Goal: Task Accomplishment & Management: Use online tool/utility

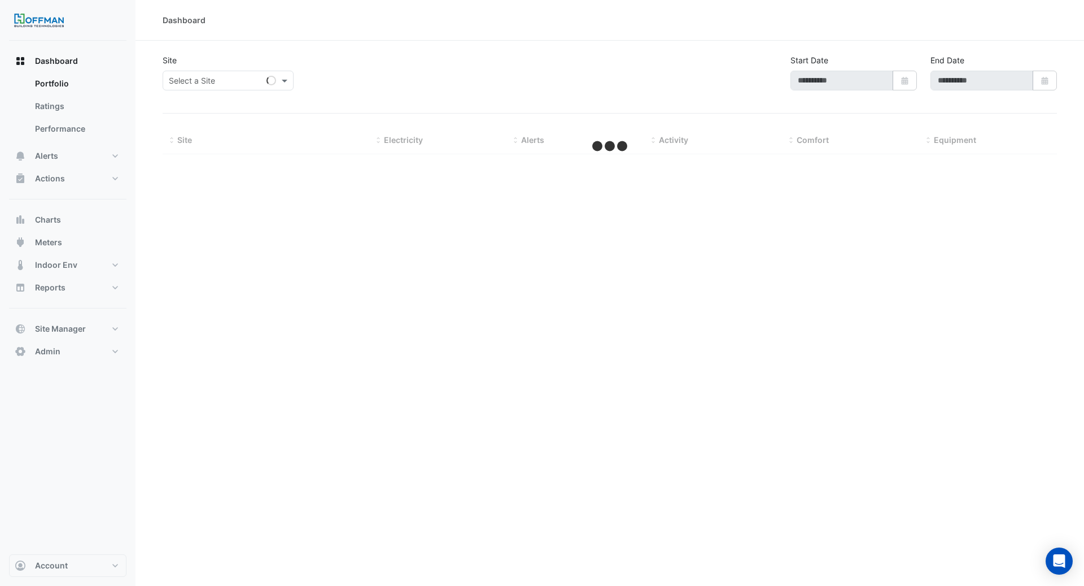
type input "**********"
select select "***"
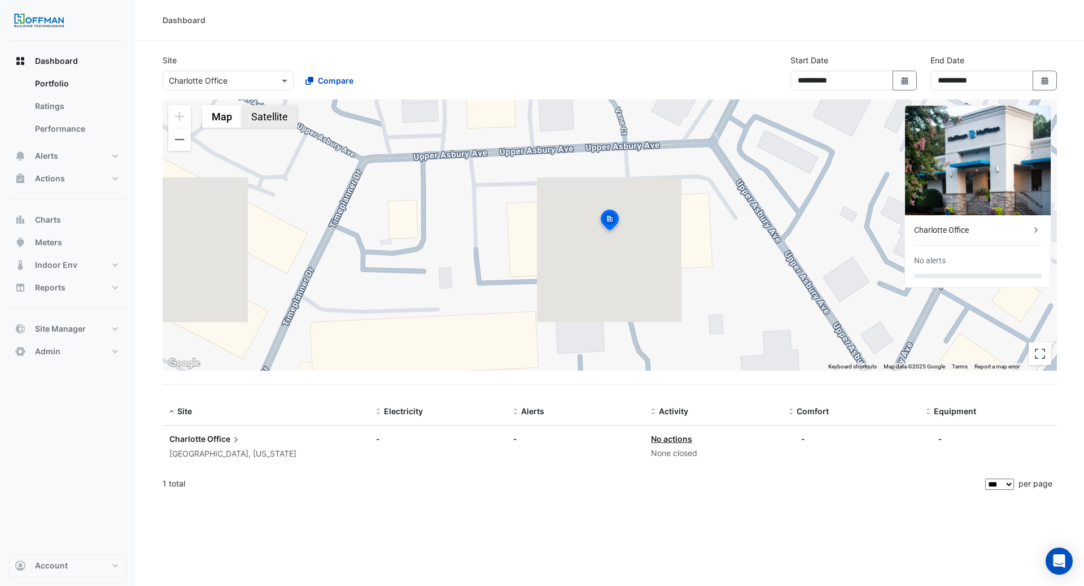
click at [276, 120] on button "Satellite" at bounding box center [270, 116] width 56 height 23
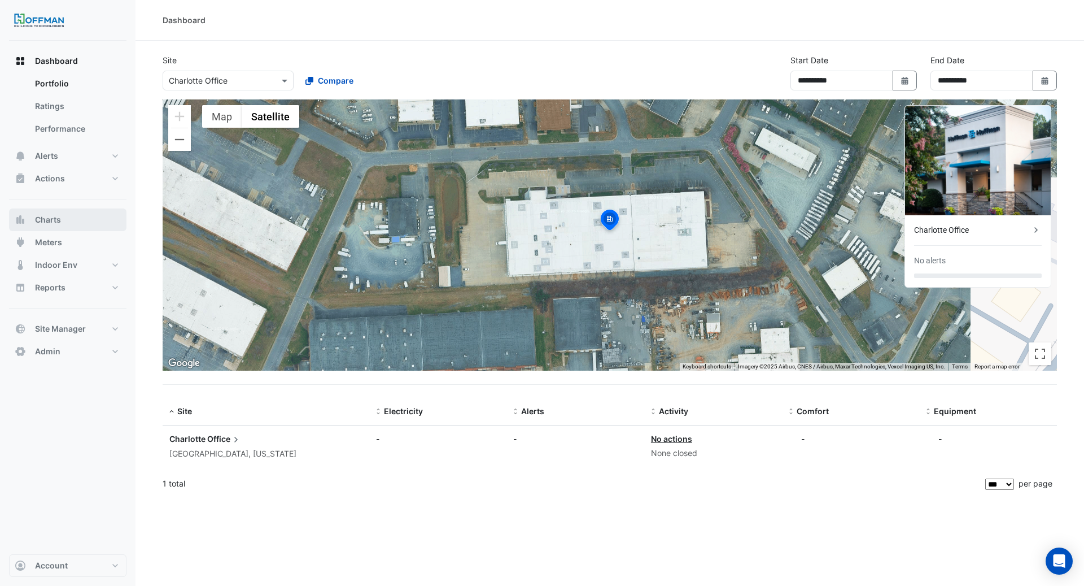
click at [75, 224] on button "Charts" at bounding box center [67, 219] width 117 height 23
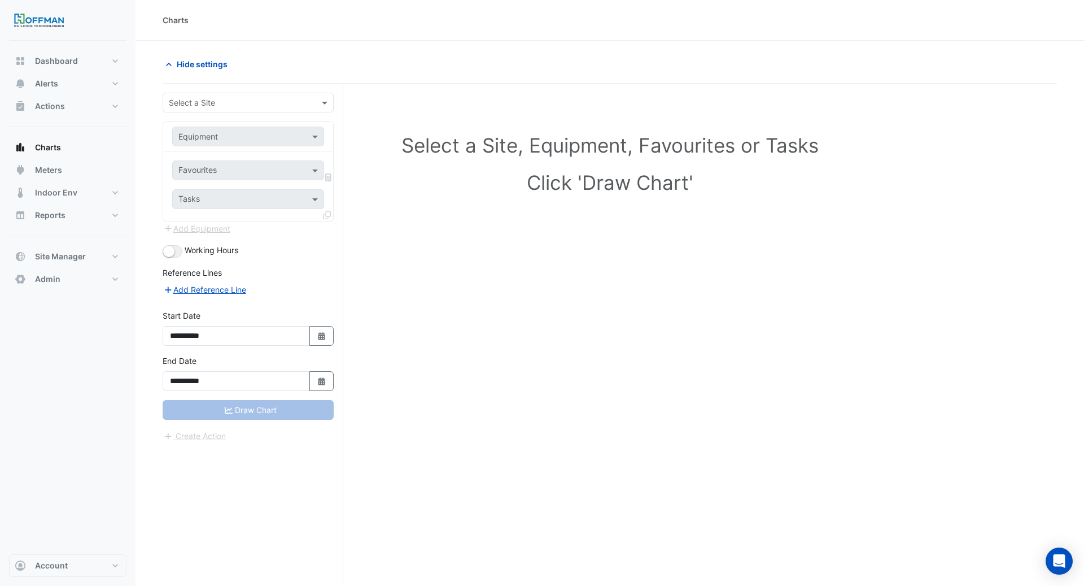
click at [225, 111] on div "Select a Site" at bounding box center [248, 103] width 171 height 20
click at [228, 127] on span "Charlotte Office" at bounding box center [201, 126] width 59 height 10
click at [230, 136] on input "text" at bounding box center [236, 137] width 117 height 12
type input "***"
click at [235, 163] on div "AHU-1" at bounding box center [248, 160] width 151 height 16
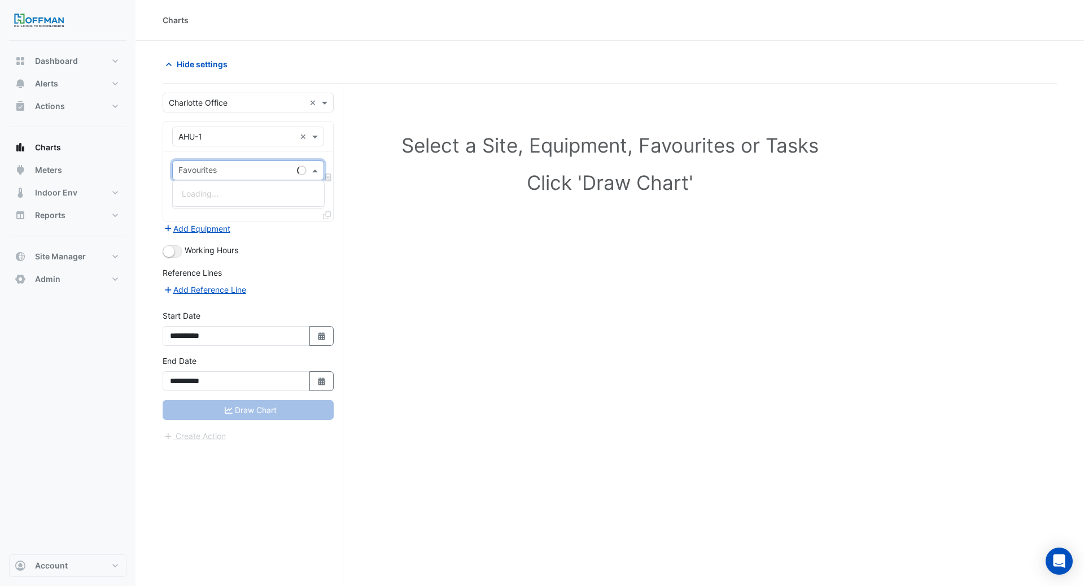
click at [231, 168] on input "text" at bounding box center [235, 171] width 114 height 12
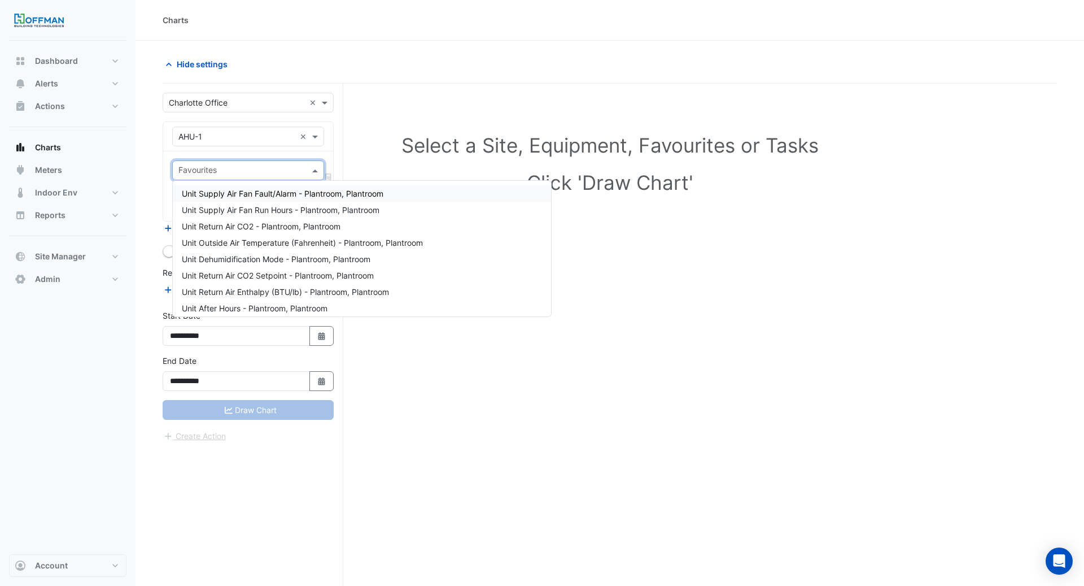
click at [243, 191] on span "Unit Supply Air Fan Fault/Alarm - Plantroom, Plantroom" at bounding box center [283, 194] width 202 height 10
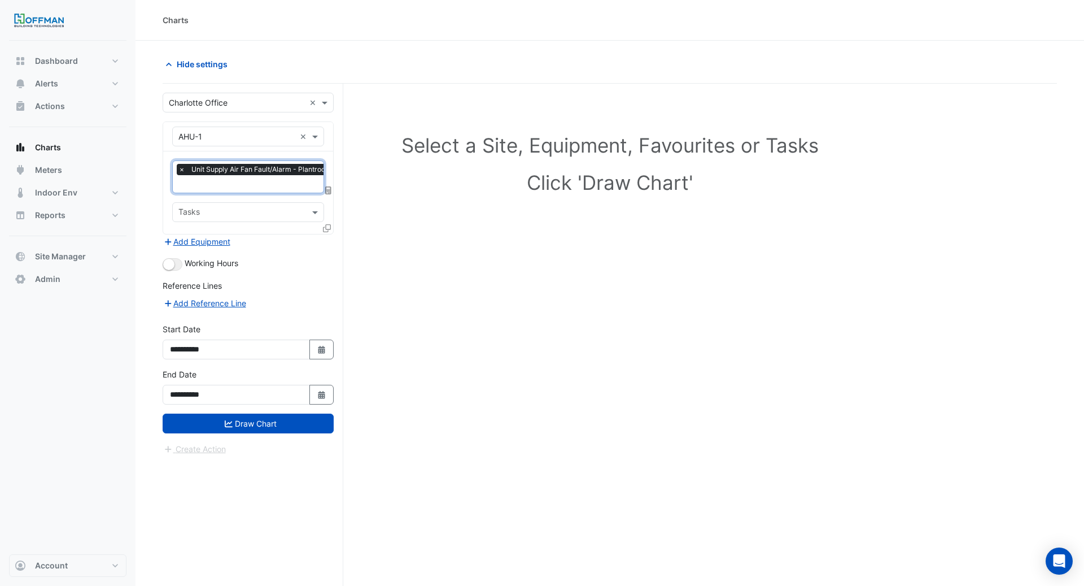
click at [245, 186] on input "text" at bounding box center [275, 185] width 195 height 12
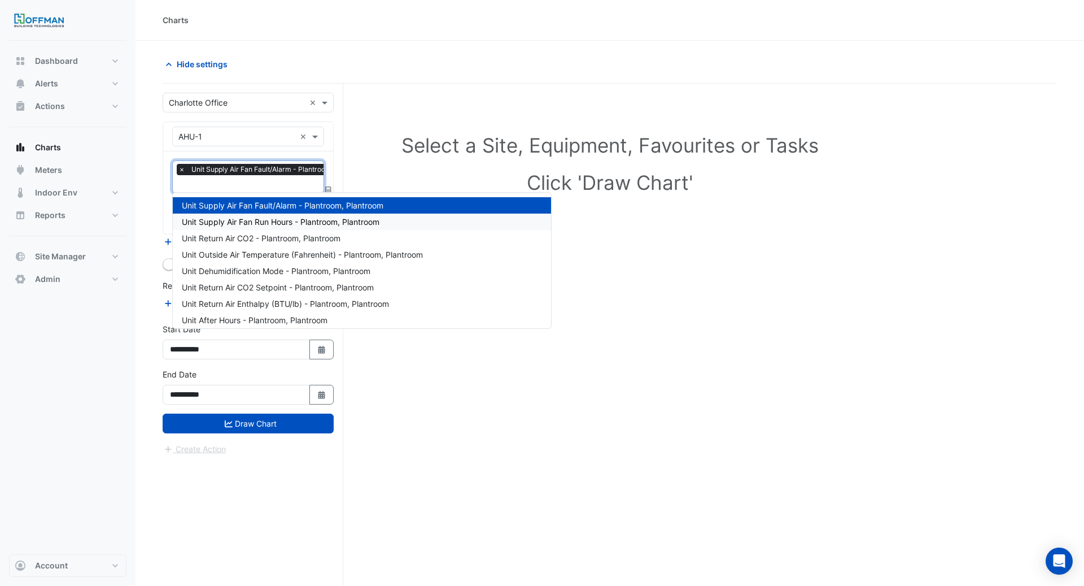
click at [244, 219] on span "Unit Supply Air Fan Run Hours - Plantroom, Plantroom" at bounding box center [281, 222] width 198 height 10
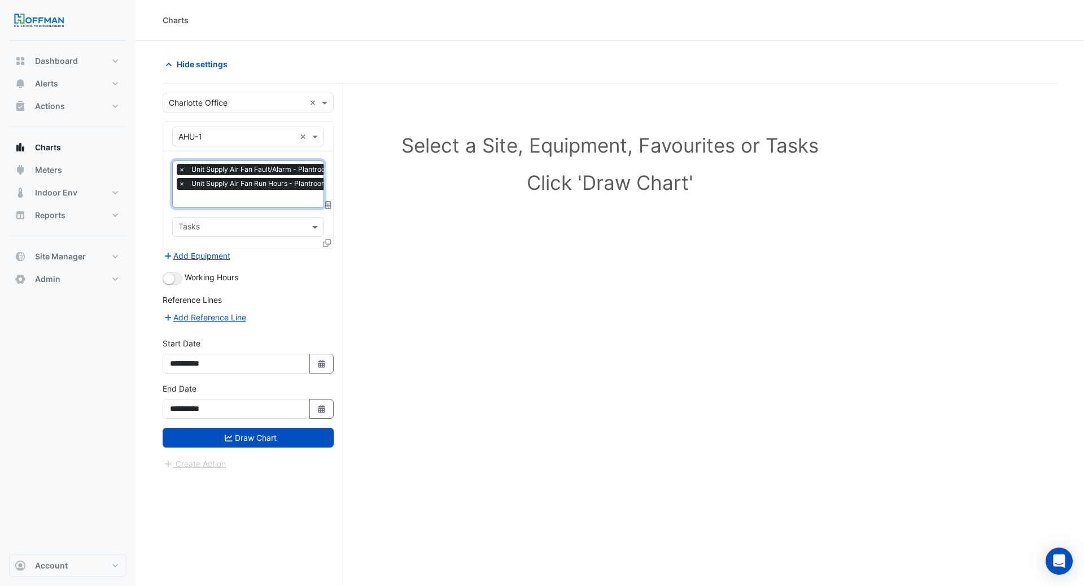
click at [249, 199] on input "text" at bounding box center [275, 200] width 195 height 12
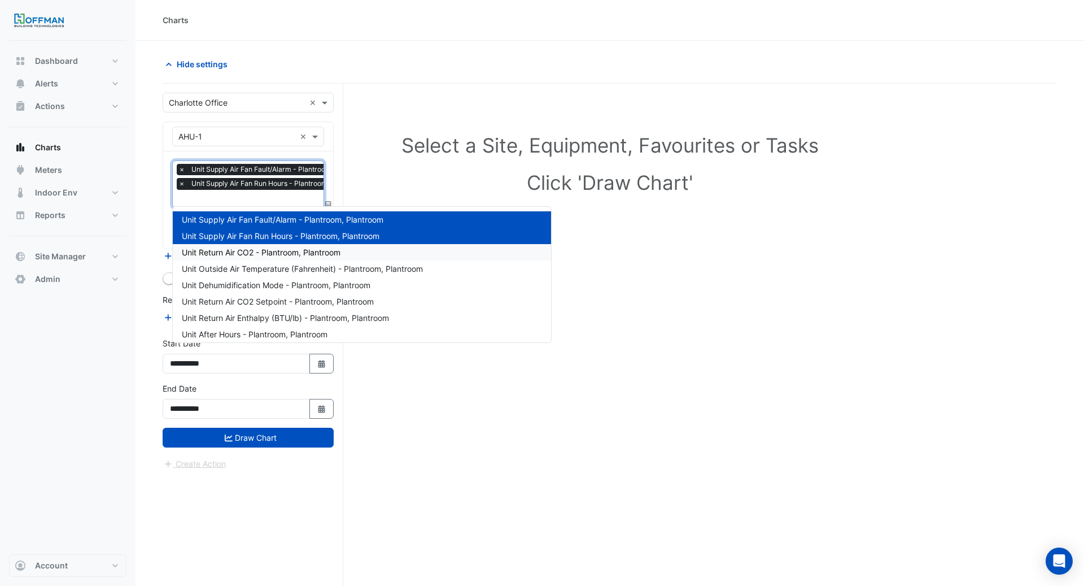
click at [260, 250] on span "Unit Return Air CO2 - Plantroom, Plantroom" at bounding box center [261, 252] width 159 height 10
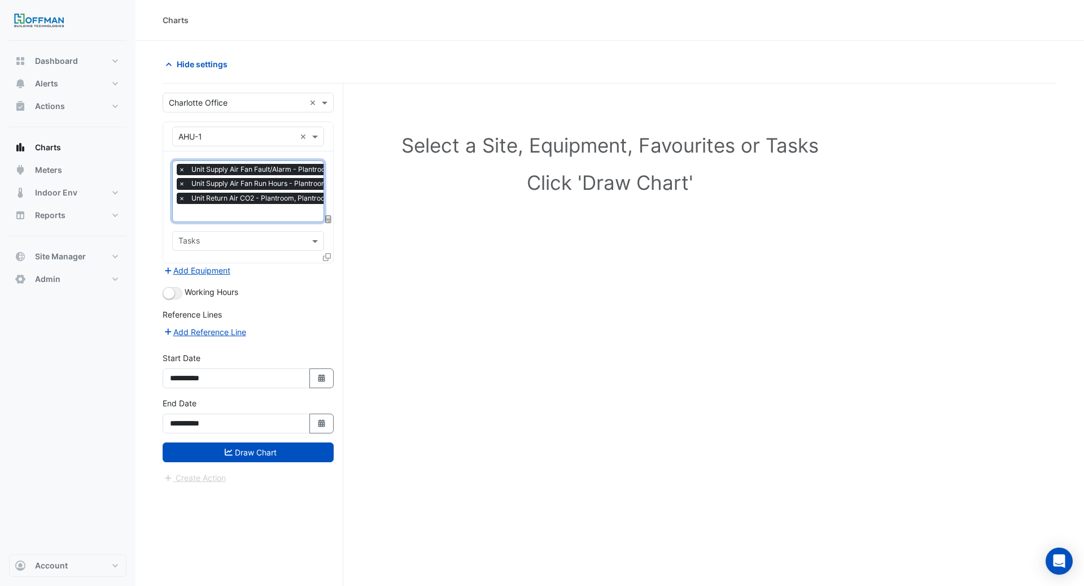
click at [268, 209] on input "text" at bounding box center [275, 214] width 195 height 12
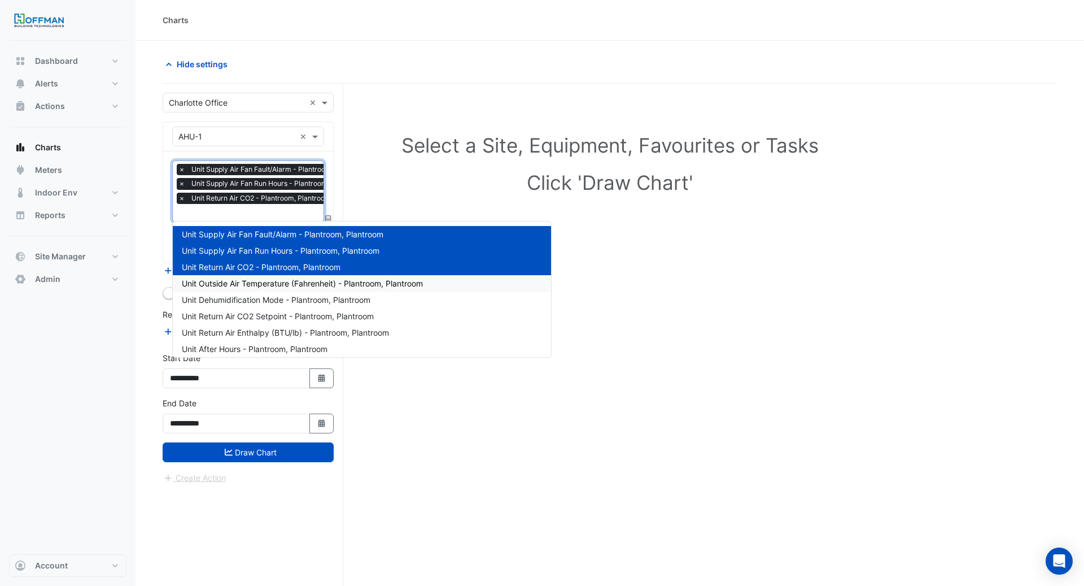
click at [271, 283] on span "Unit Outside Air Temperature (Fahrenheit) - Plantroom, Plantroom" at bounding box center [302, 283] width 241 height 10
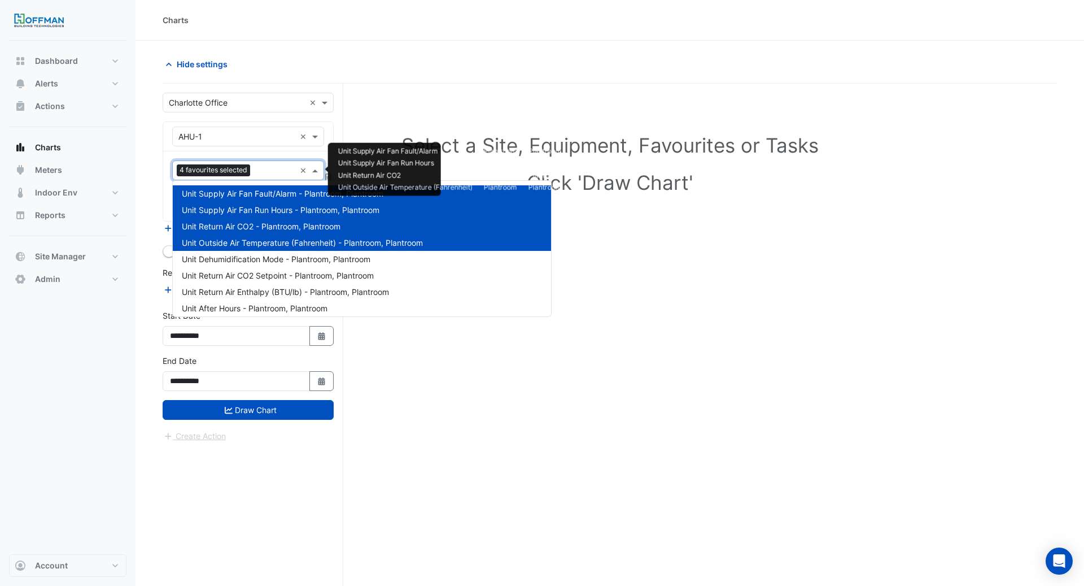
click at [260, 168] on input "text" at bounding box center [275, 171] width 41 height 12
click at [270, 256] on span "Unit Dehumidification Mode - Plantroom, Plantroom" at bounding box center [276, 259] width 189 height 10
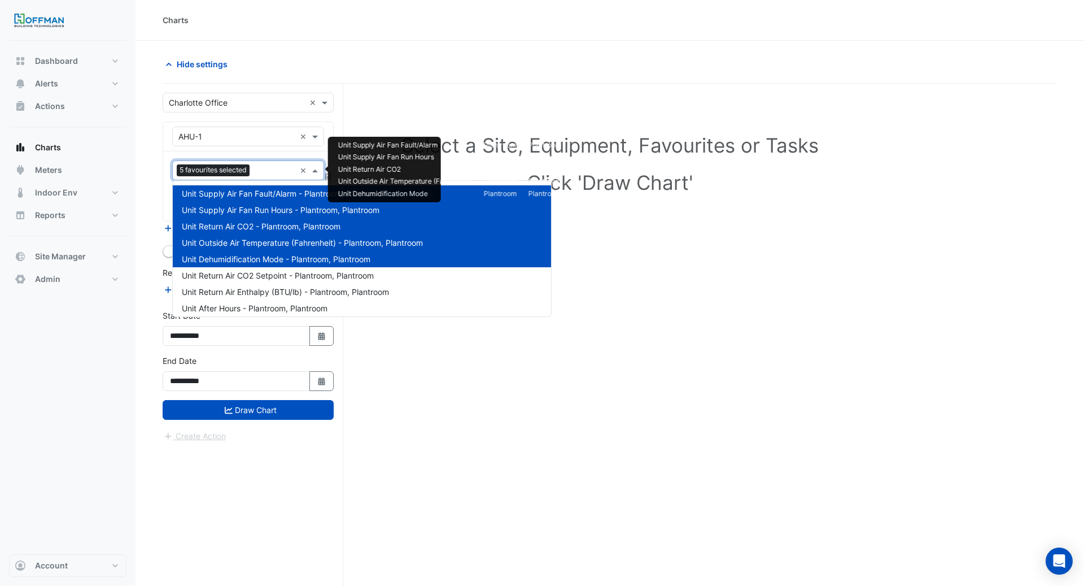
click at [260, 165] on input "text" at bounding box center [274, 171] width 41 height 12
click at [275, 267] on div "Unit Return Air CO2 Setpoint - Plantroom, Plantroom" at bounding box center [362, 275] width 378 height 16
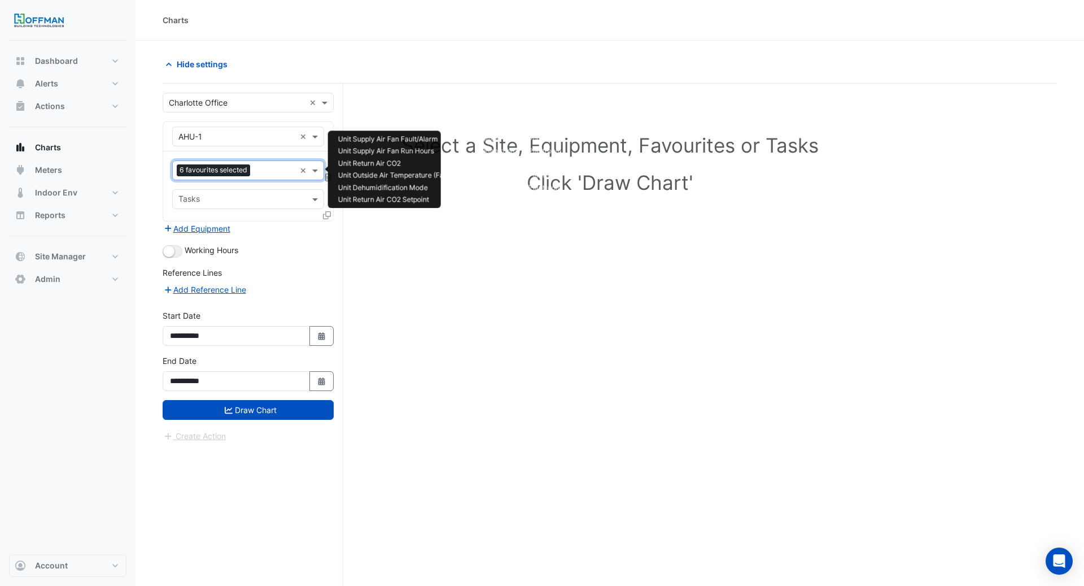
click at [263, 169] on input "text" at bounding box center [275, 171] width 41 height 12
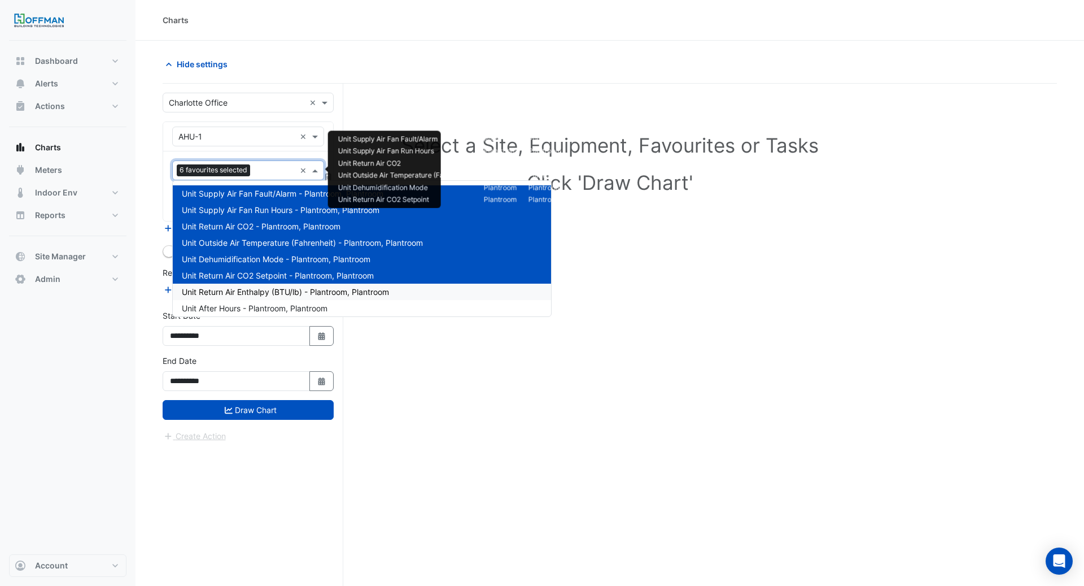
click at [273, 287] on span "Unit Return Air Enthalpy (BTU/lb) - Plantroom, Plantroom" at bounding box center [285, 292] width 207 height 10
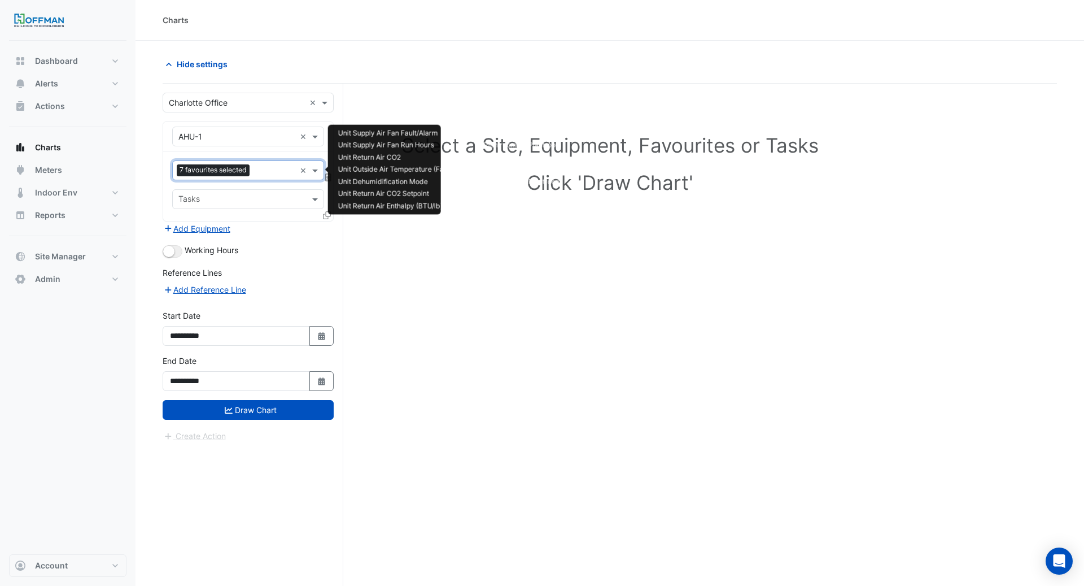
click at [260, 165] on input "text" at bounding box center [274, 171] width 41 height 12
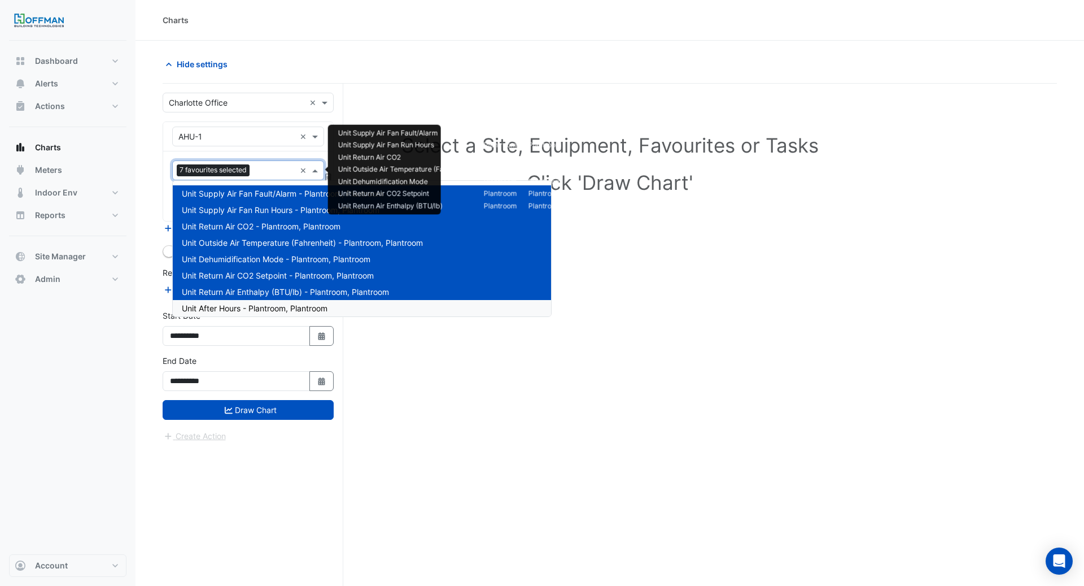
click at [266, 310] on span "Unit After Hours - Plantroom, Plantroom" at bounding box center [255, 308] width 146 height 10
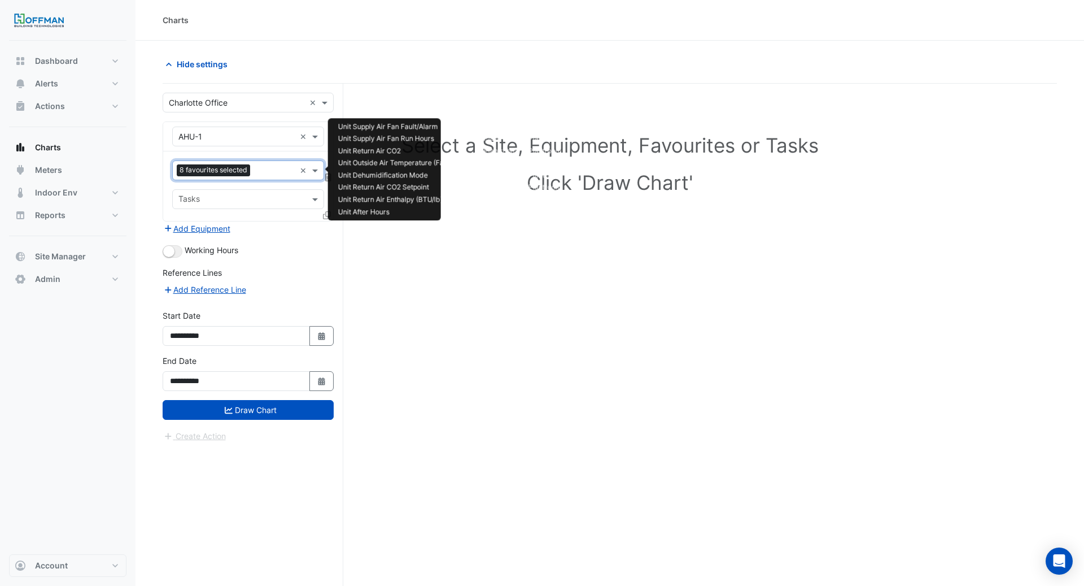
click at [259, 172] on input "text" at bounding box center [275, 171] width 41 height 12
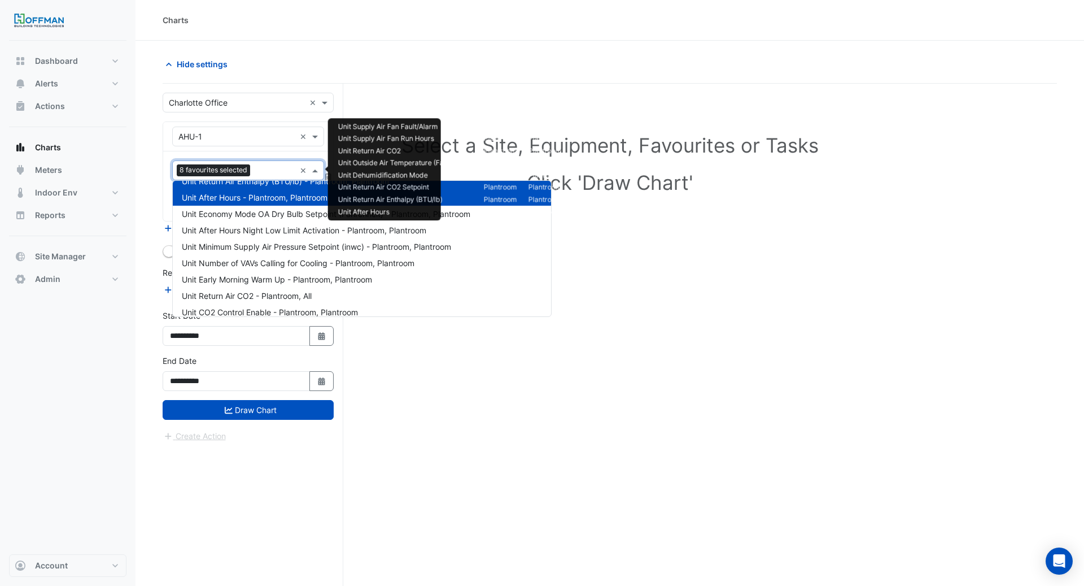
scroll to position [119, 0]
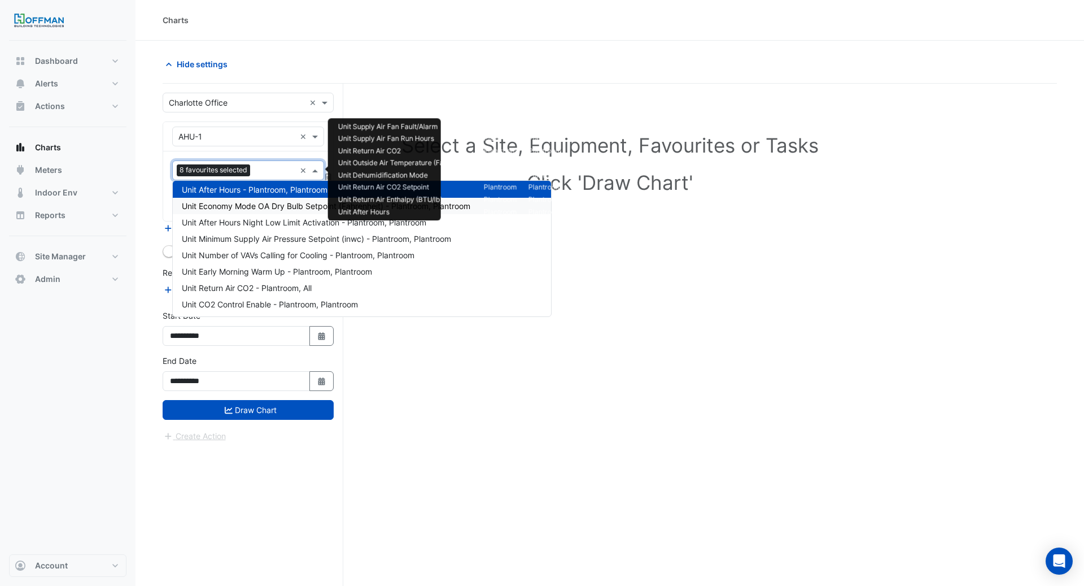
click at [277, 198] on div "Unit Economy Mode OA Dry Bulb Setpoint (Fahrenheit) - Plantroom, Plantroom" at bounding box center [362, 206] width 378 height 16
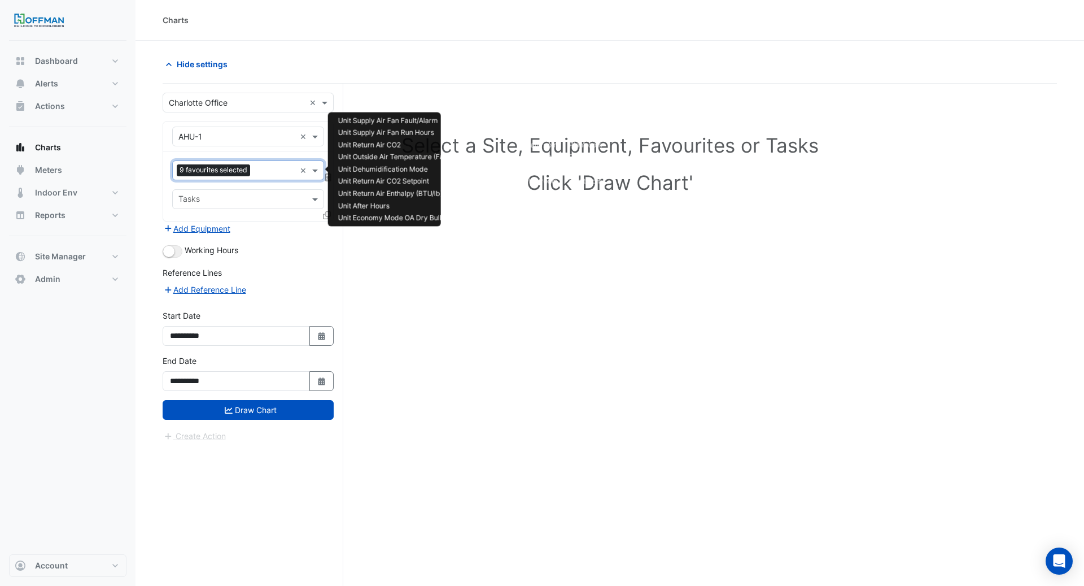
click at [261, 174] on input "text" at bounding box center [275, 171] width 41 height 12
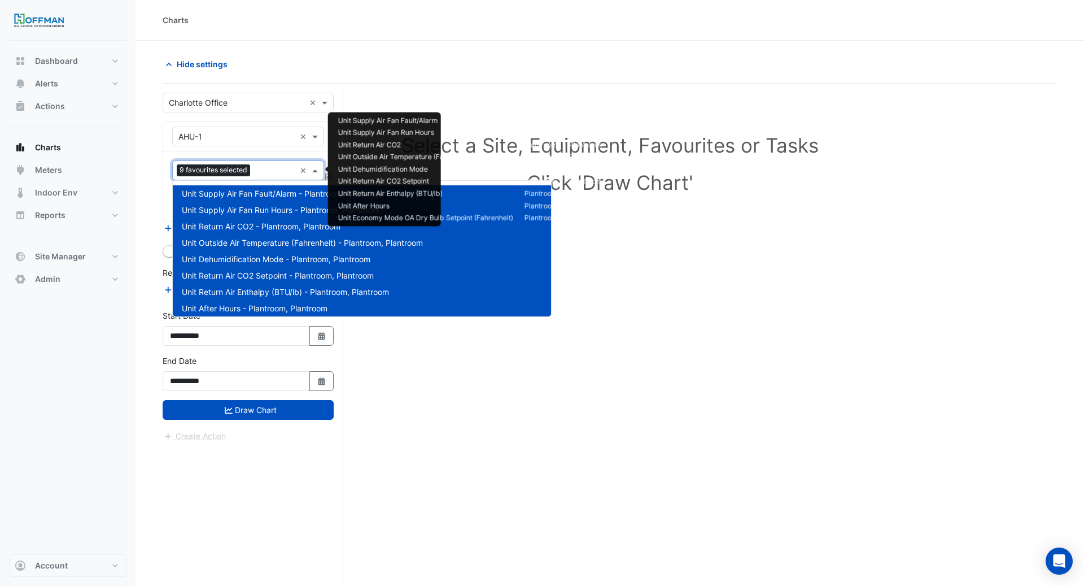
scroll to position [136, 0]
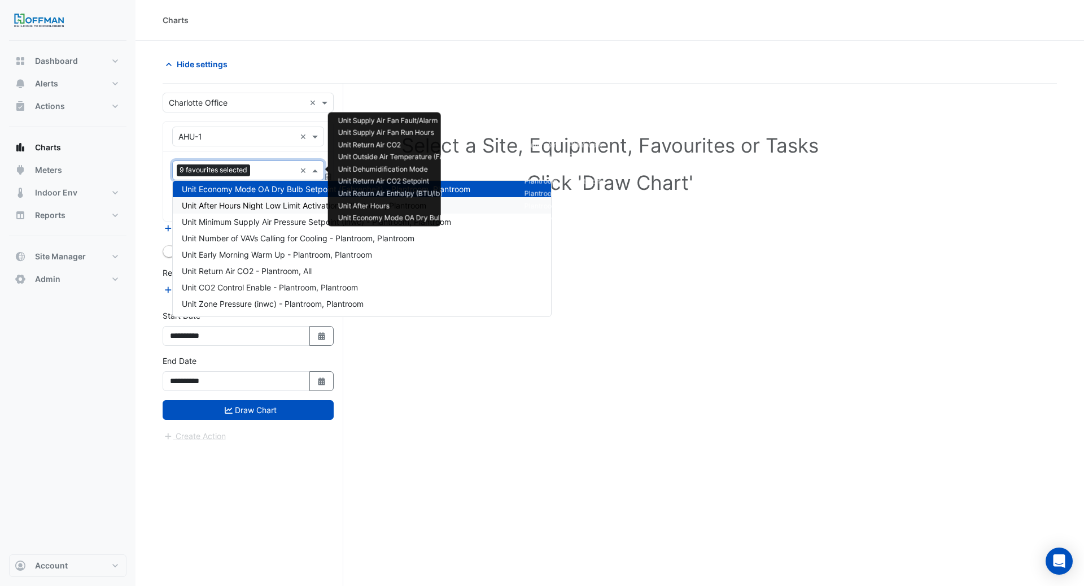
click at [262, 203] on span "Unit After Hours Night Low Limit Activation - Plantroom, Plantroom" at bounding box center [304, 205] width 245 height 10
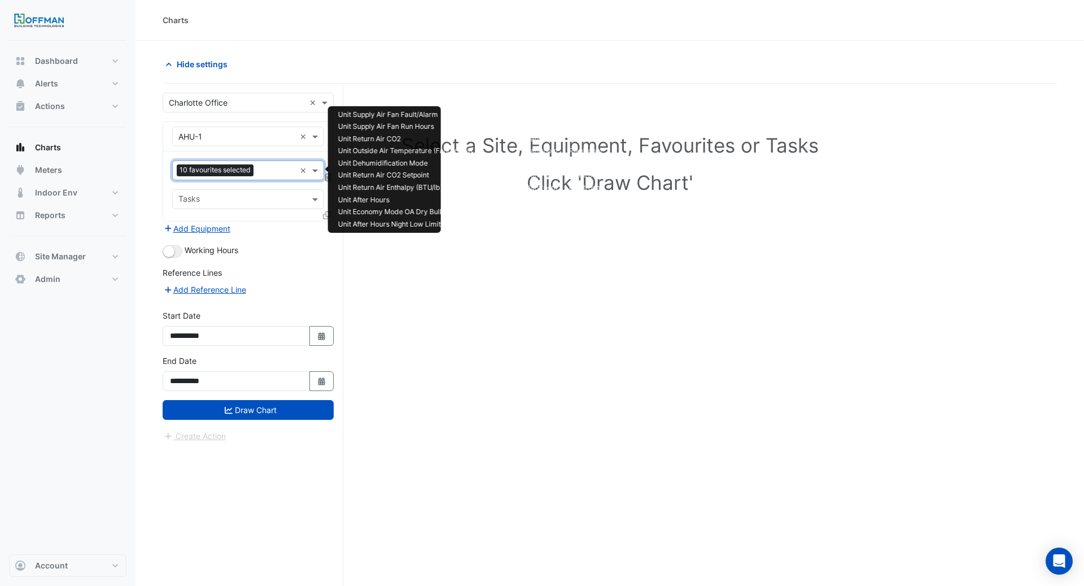
click at [258, 169] on div at bounding box center [275, 171] width 39 height 15
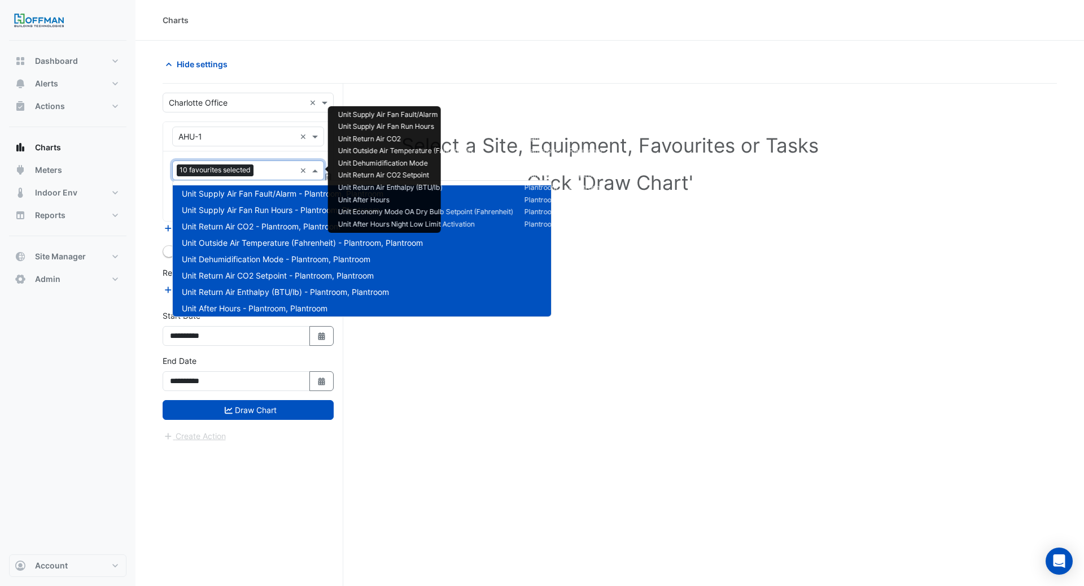
scroll to position [152, 0]
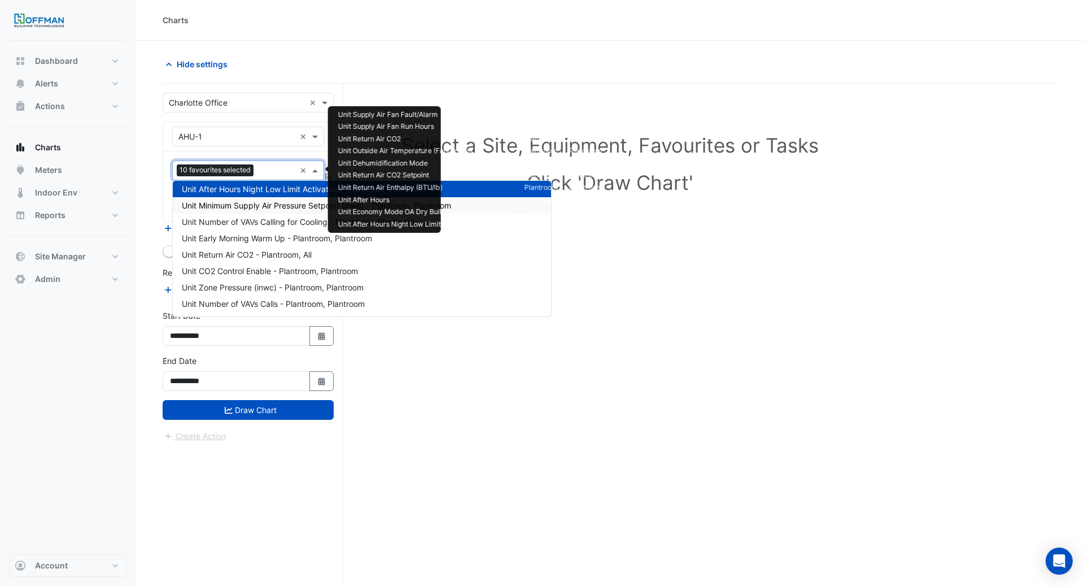
click at [260, 205] on span "Unit Minimum Supply Air Pressure Setpoint (inwc) - Plantroom, Plantroom" at bounding box center [316, 205] width 269 height 10
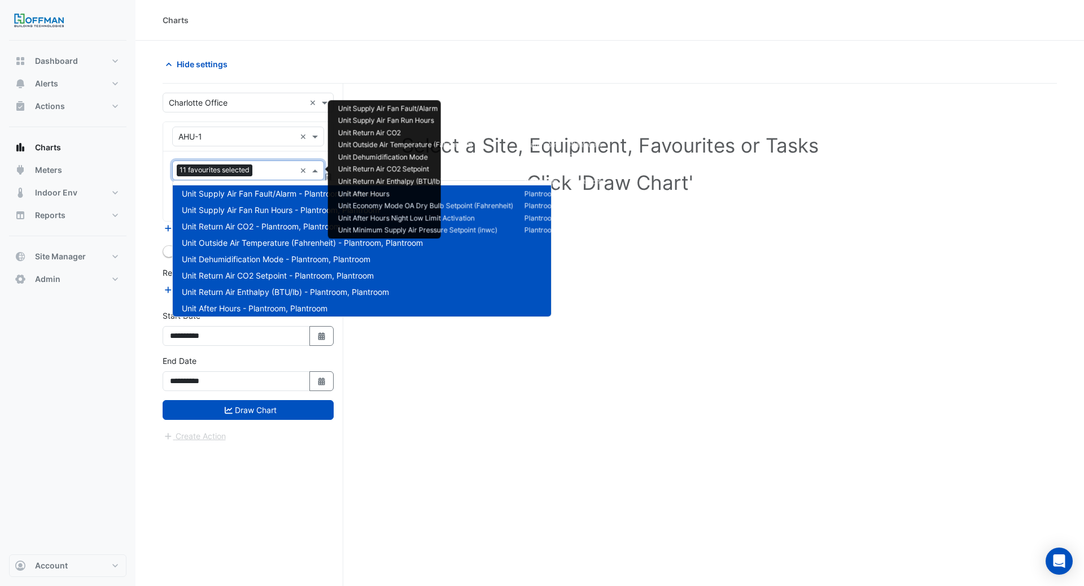
click at [264, 165] on input "text" at bounding box center [276, 171] width 38 height 12
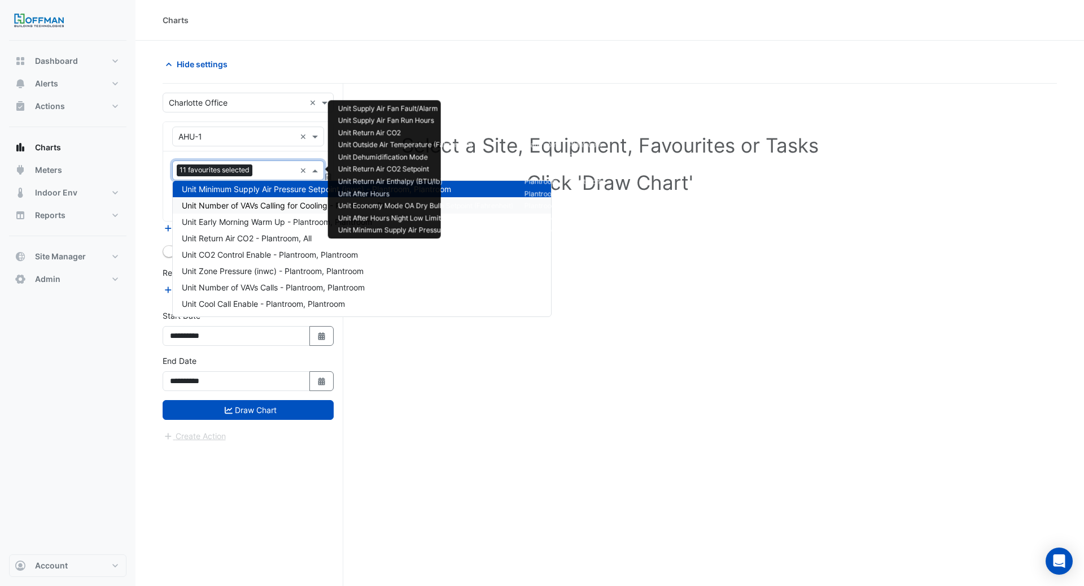
click at [263, 203] on span "Unit Number of VAVs Calling for Cooling - Plantroom, Plantroom" at bounding box center [298, 205] width 233 height 10
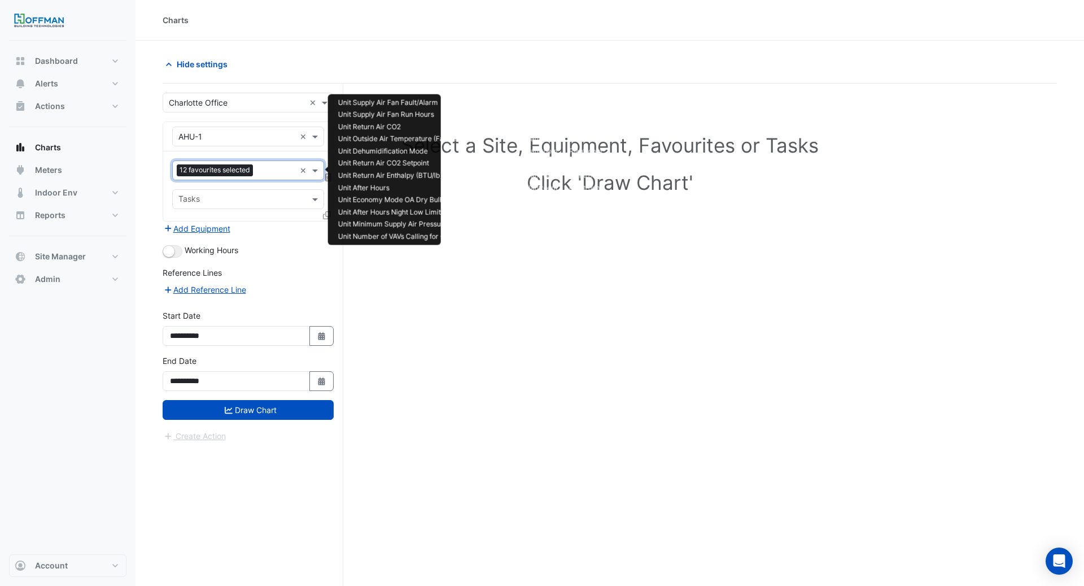
click at [264, 179] on div "Favourites 12 favourites selected ×" at bounding box center [248, 170] width 152 height 20
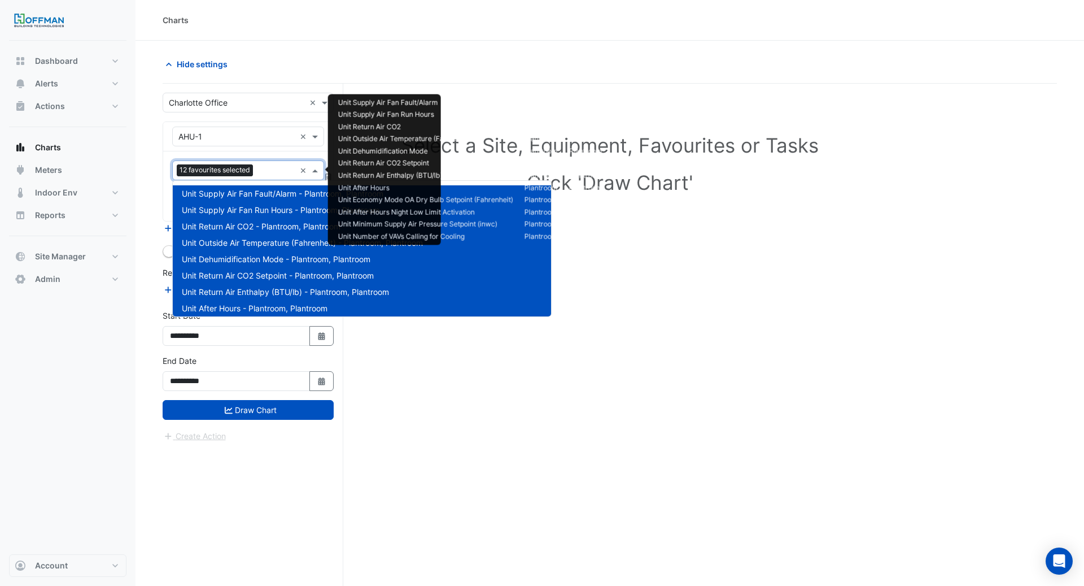
scroll to position [185, 0]
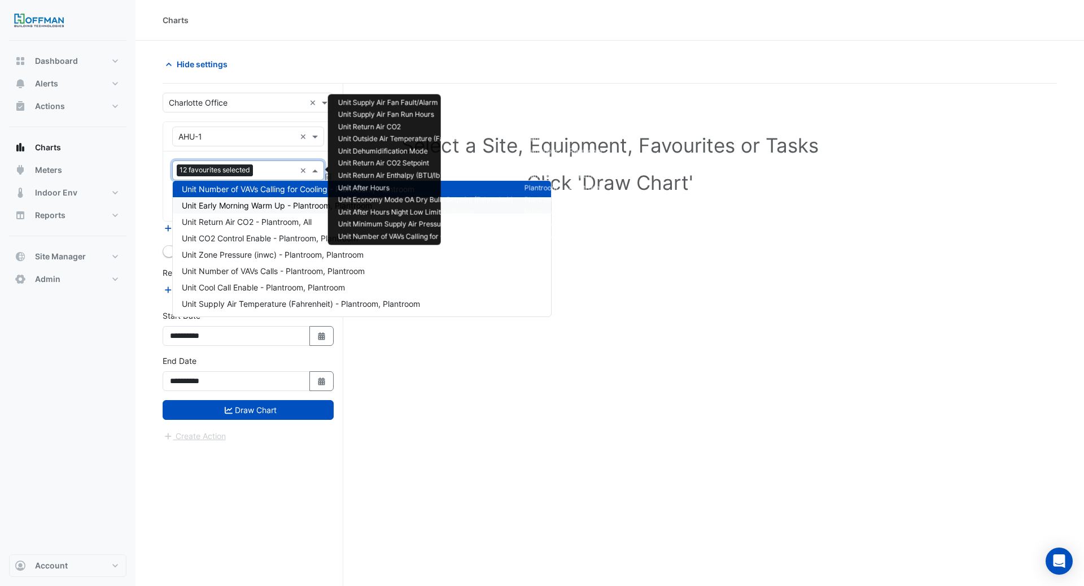
click at [265, 200] on span "Unit Early Morning Warm Up - Plantroom, Plantroom" at bounding box center [277, 205] width 190 height 10
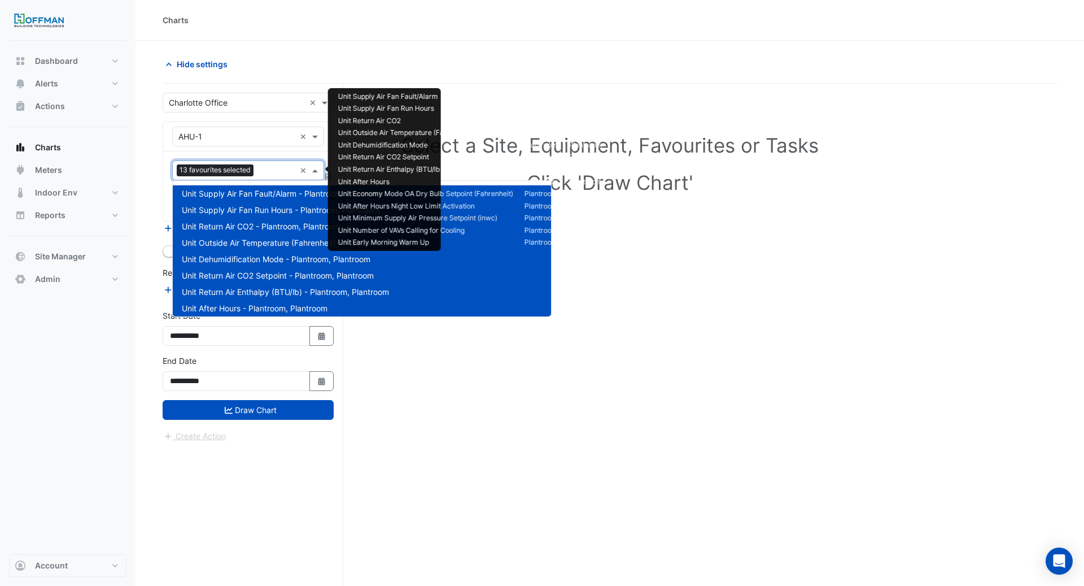
click at [265, 172] on input "text" at bounding box center [276, 171] width 37 height 12
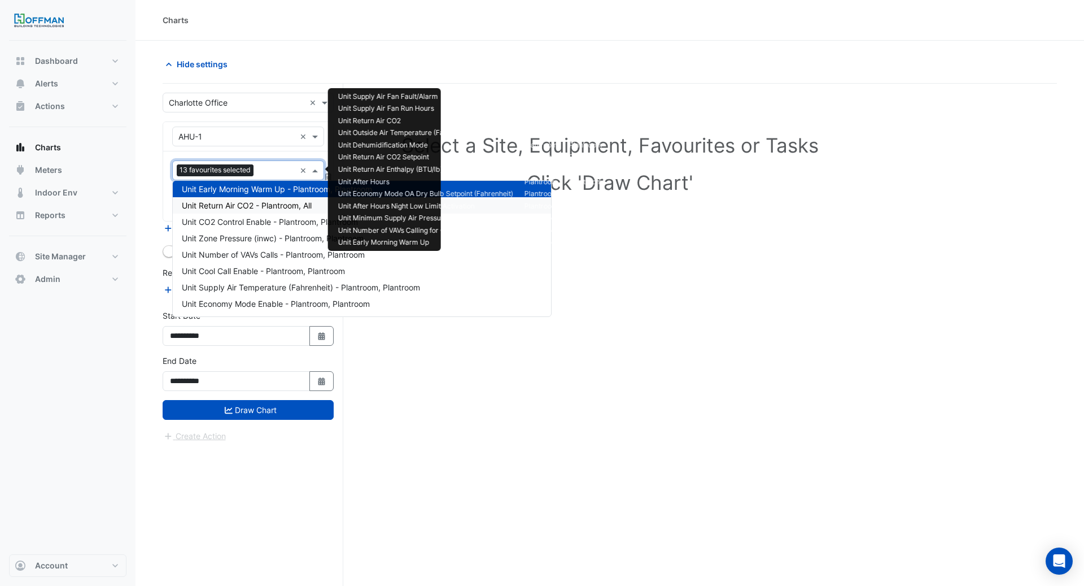
click at [264, 207] on span "Unit Return Air CO2 - Plantroom, All" at bounding box center [247, 205] width 130 height 10
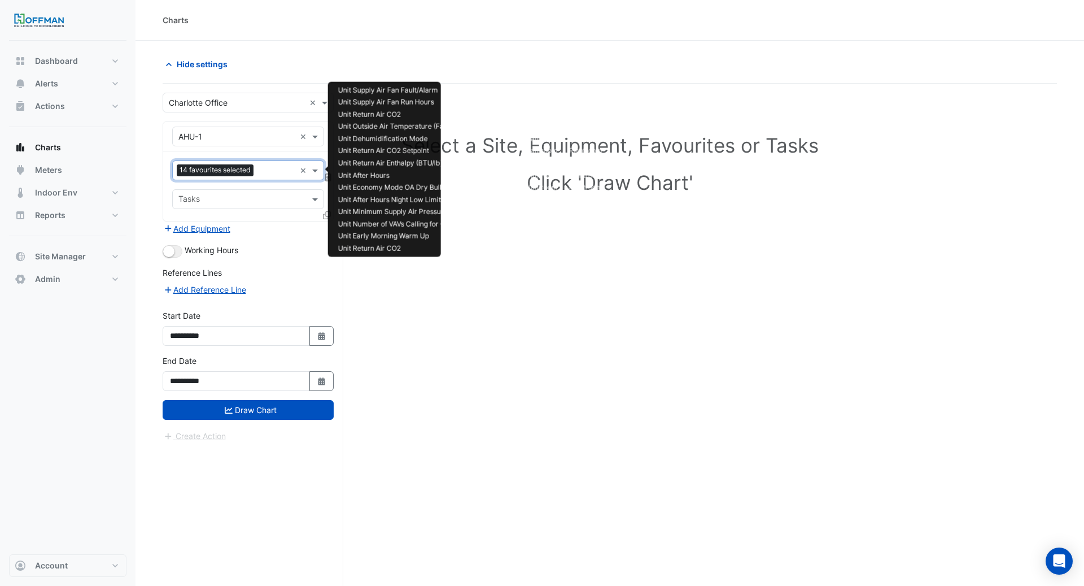
click at [263, 170] on input "text" at bounding box center [276, 171] width 37 height 12
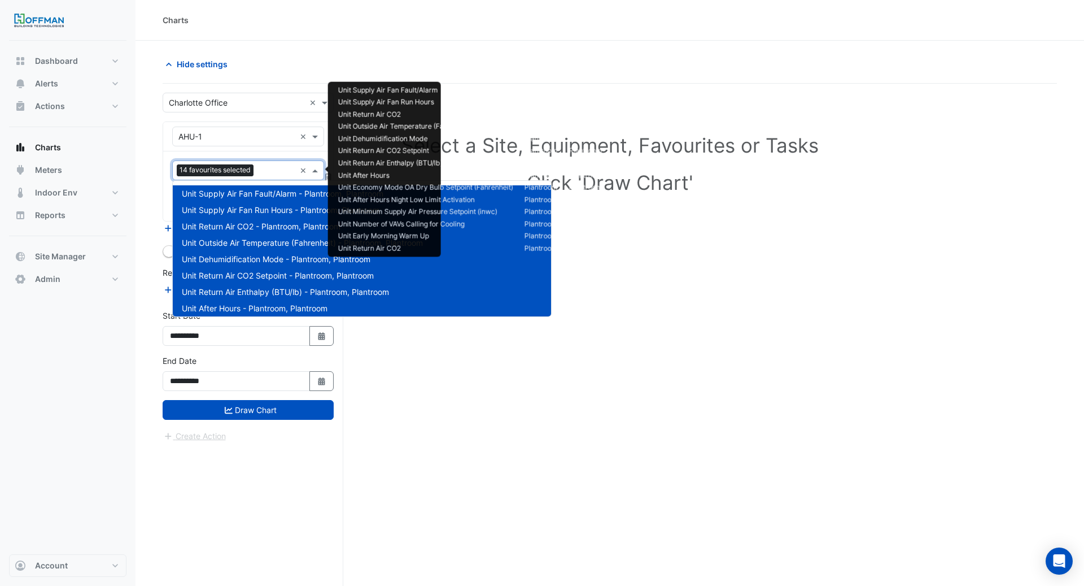
scroll to position [217, 0]
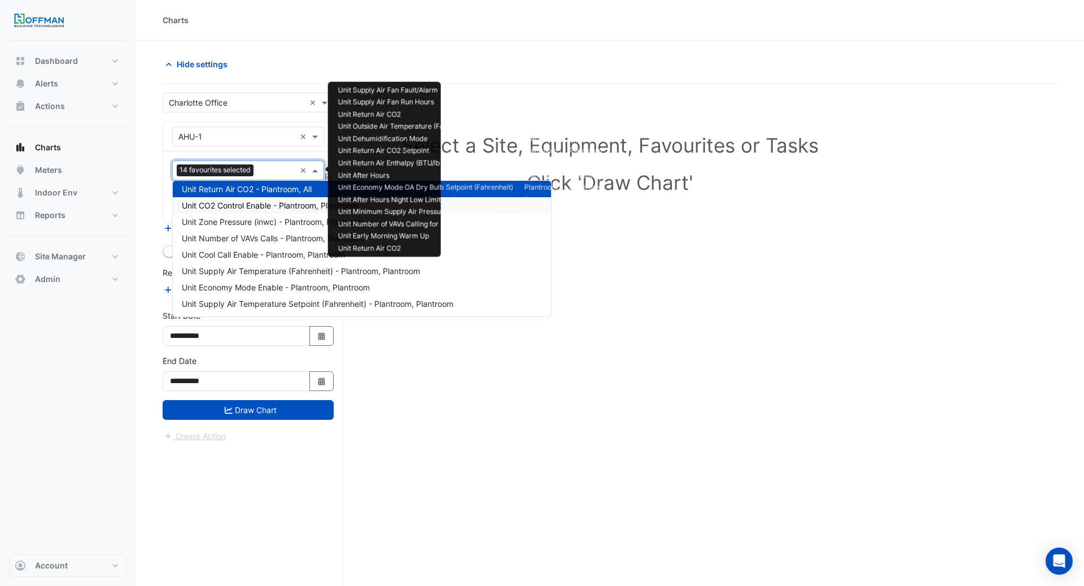
click at [263, 205] on span "Unit CO2 Control Enable - Plantroom, Plantroom" at bounding box center [270, 205] width 176 height 10
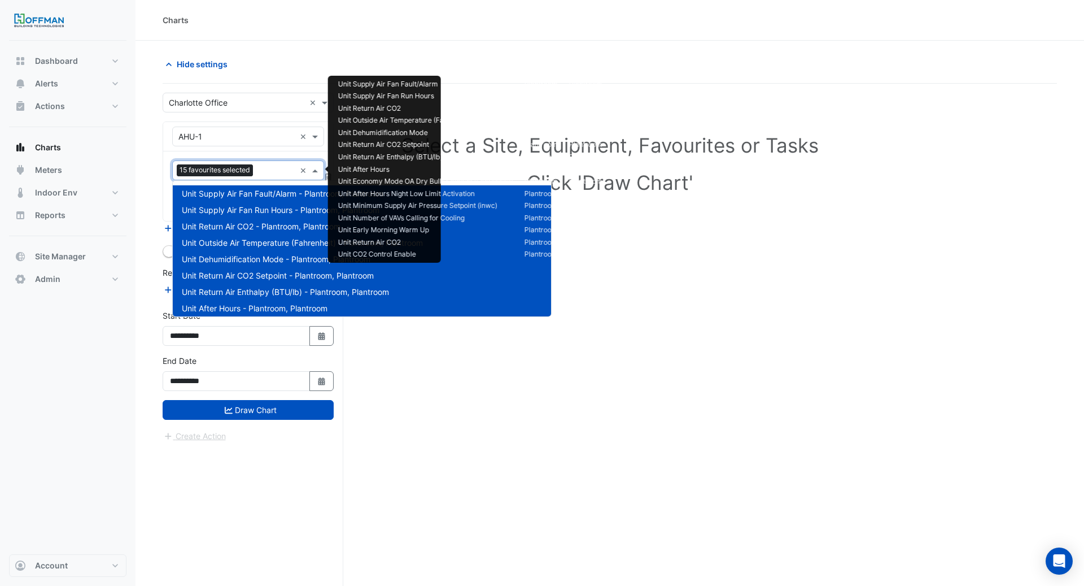
click at [260, 171] on input "text" at bounding box center [277, 171] width 38 height 12
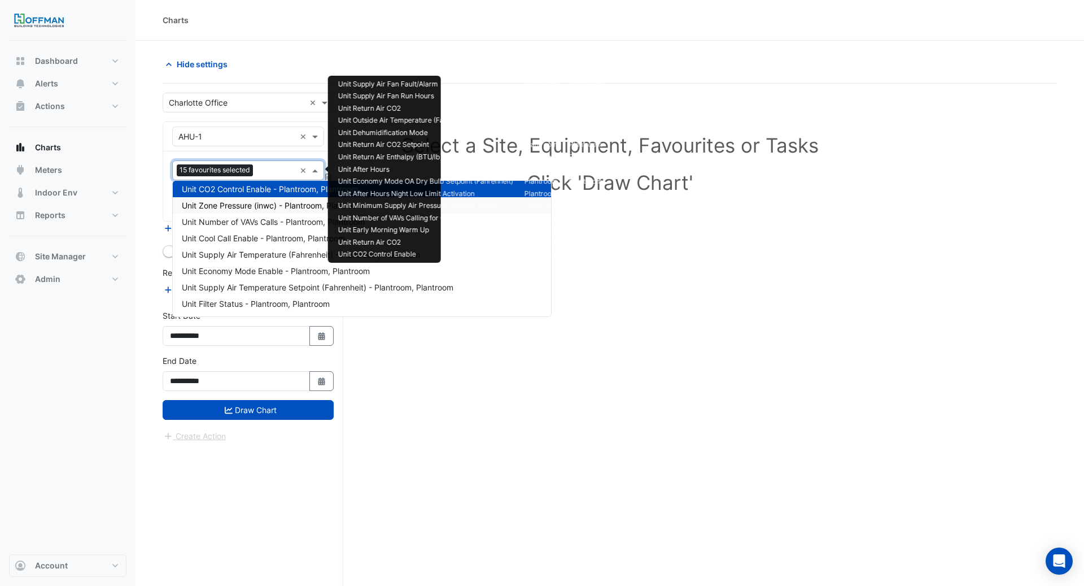
click at [260, 206] on span "Unit Zone Pressure (inwc) - Plantroom, Plantroom" at bounding box center [273, 205] width 182 height 10
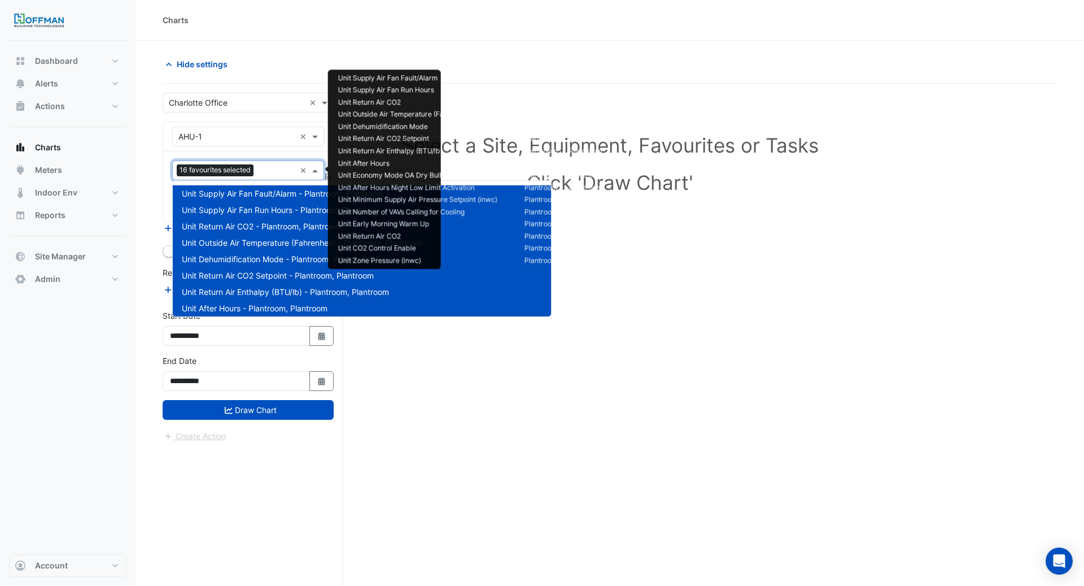
click at [264, 170] on input "text" at bounding box center [276, 171] width 37 height 12
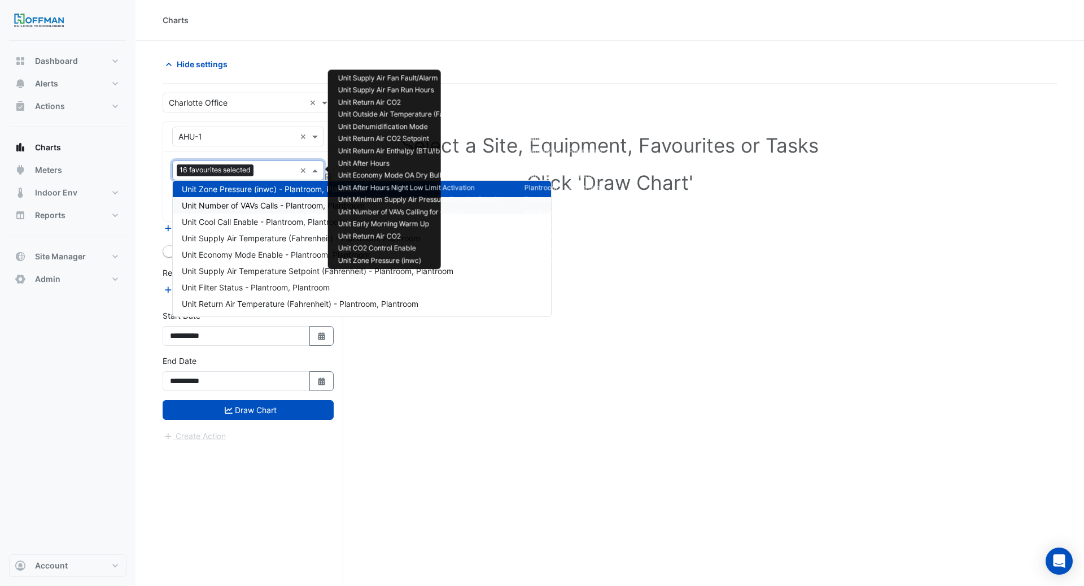
click at [264, 200] on span "Unit Number of VAVs Calls - Plantroom, Plantroom" at bounding box center [273, 205] width 183 height 10
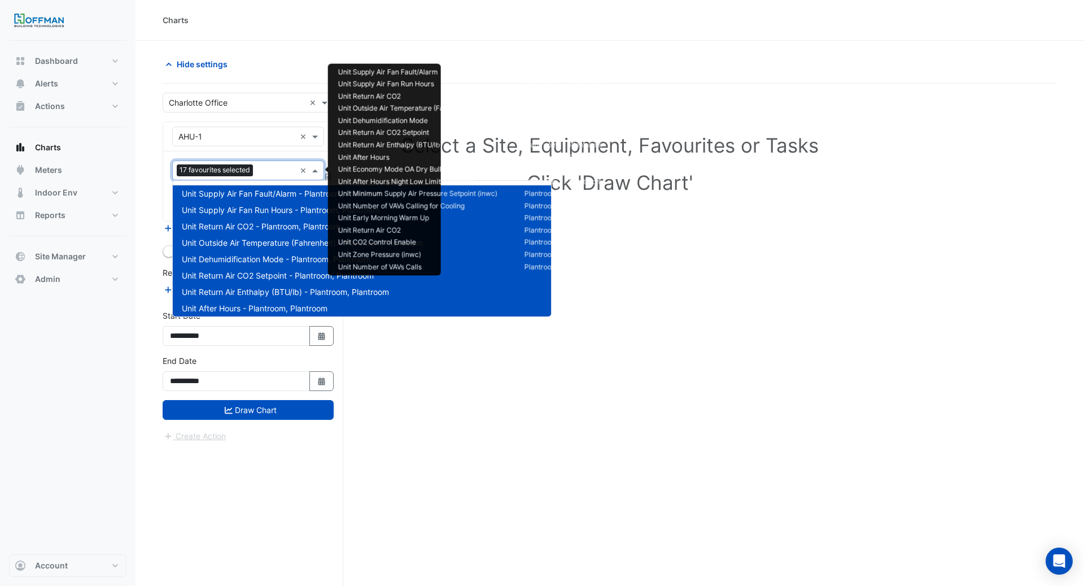
click at [263, 168] on input "text" at bounding box center [277, 171] width 38 height 12
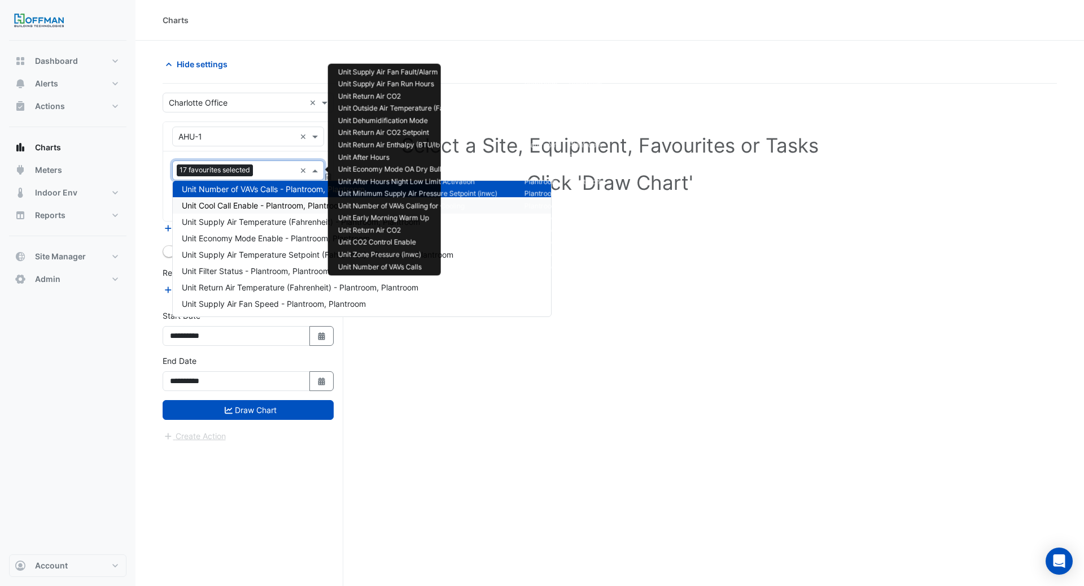
click at [260, 208] on span "Unit Cool Call Enable - Plantroom, Plantroom" at bounding box center [263, 205] width 163 height 10
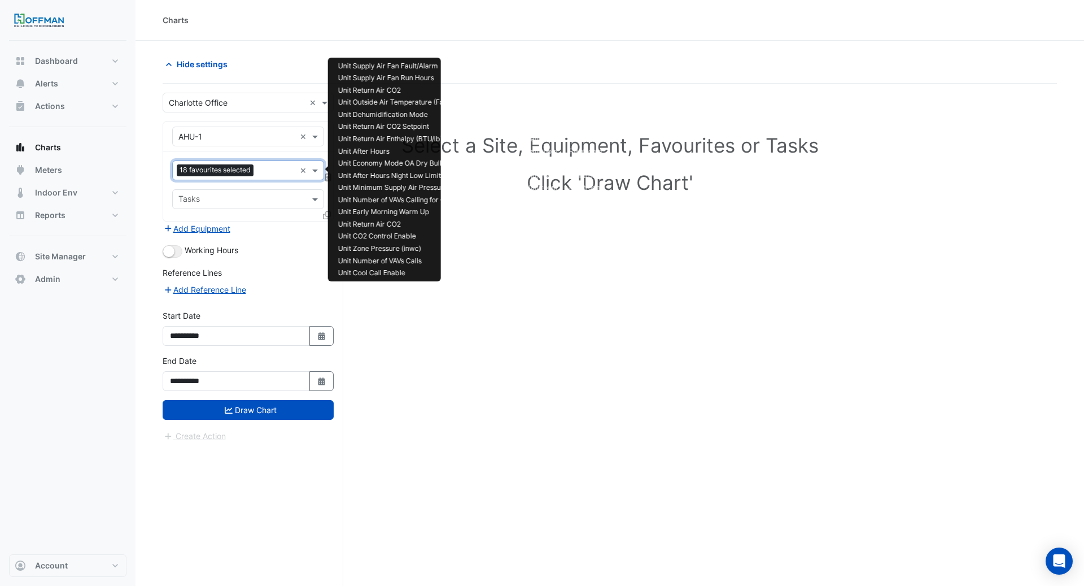
click at [261, 174] on input "text" at bounding box center [276, 171] width 37 height 12
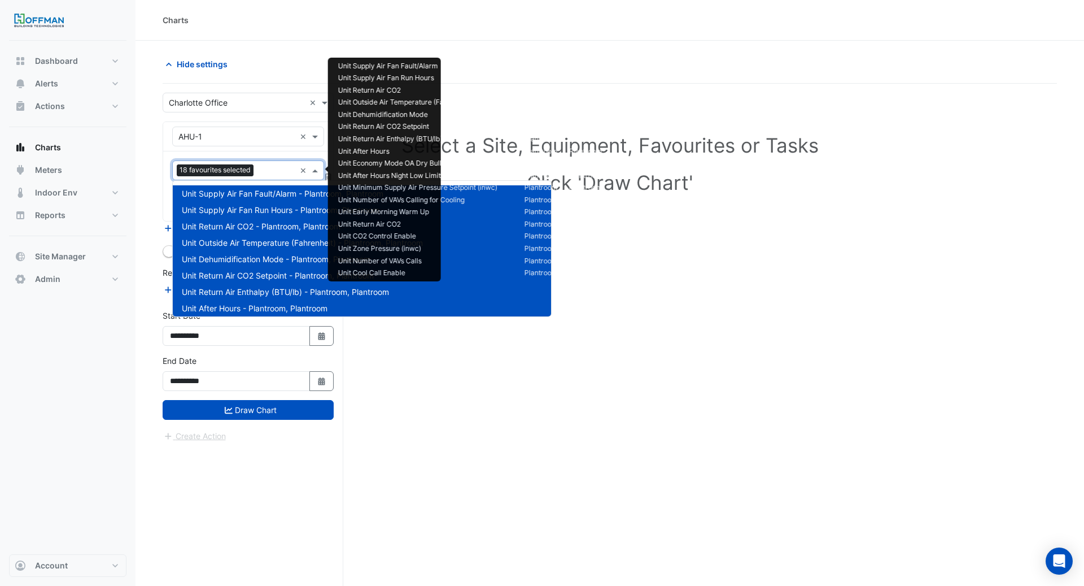
scroll to position [283, 0]
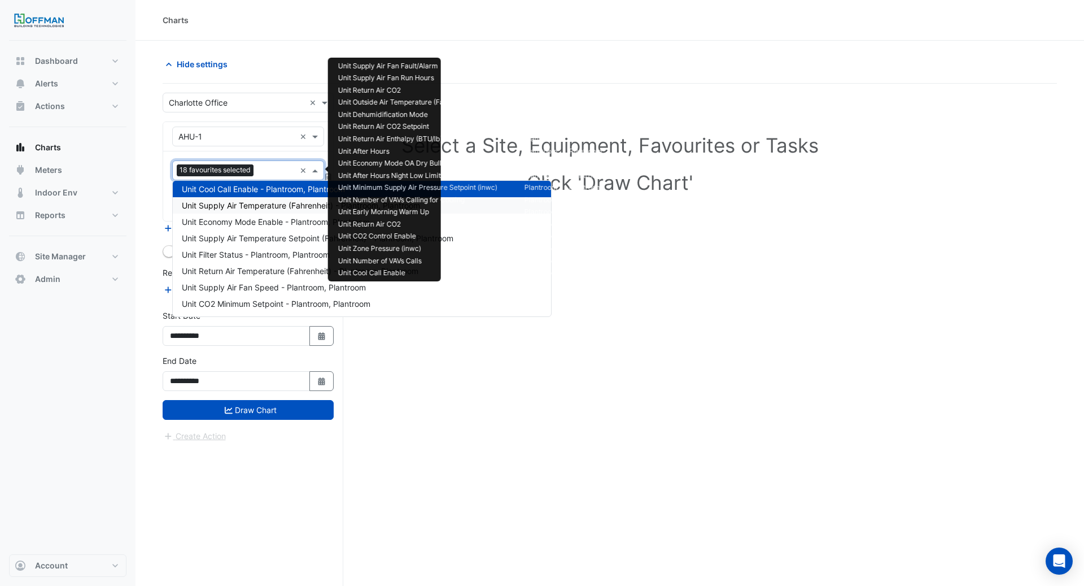
click at [261, 207] on span "Unit Supply Air Temperature (Fahrenheit) - Plantroom, Plantroom" at bounding box center [301, 205] width 238 height 10
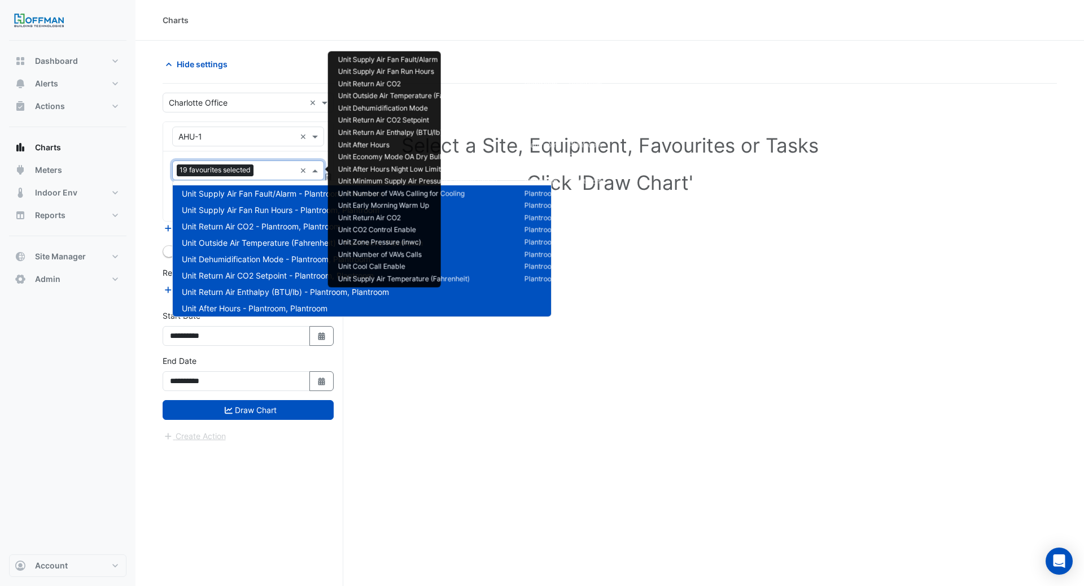
click at [260, 169] on input "text" at bounding box center [276, 171] width 37 height 12
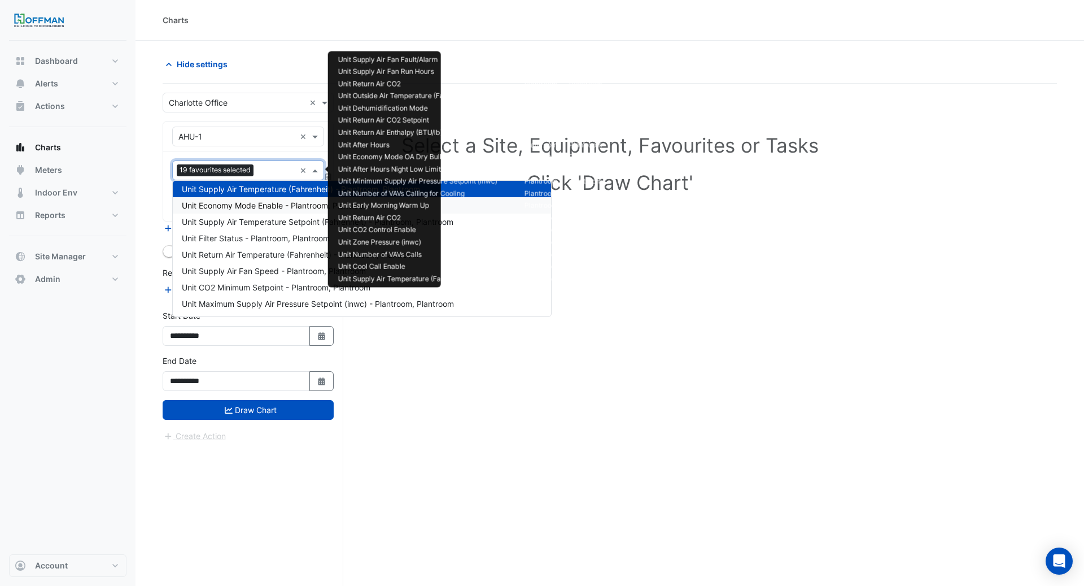
click at [260, 208] on span "Unit Economy Mode Enable - Plantroom, Plantroom" at bounding box center [276, 205] width 188 height 10
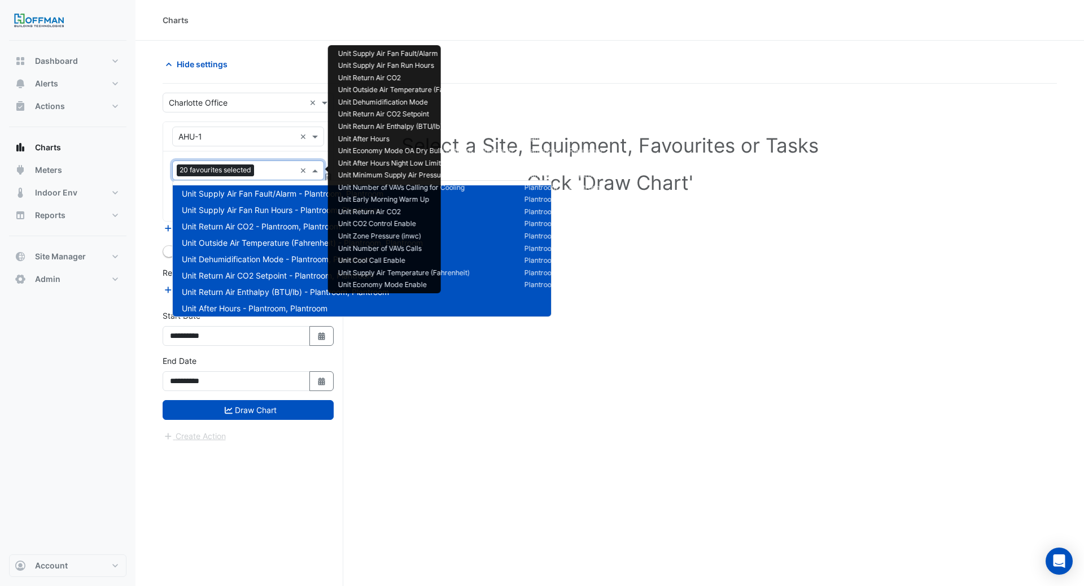
click at [260, 163] on div "Favourites 20 favourites selected" at bounding box center [234, 171] width 123 height 18
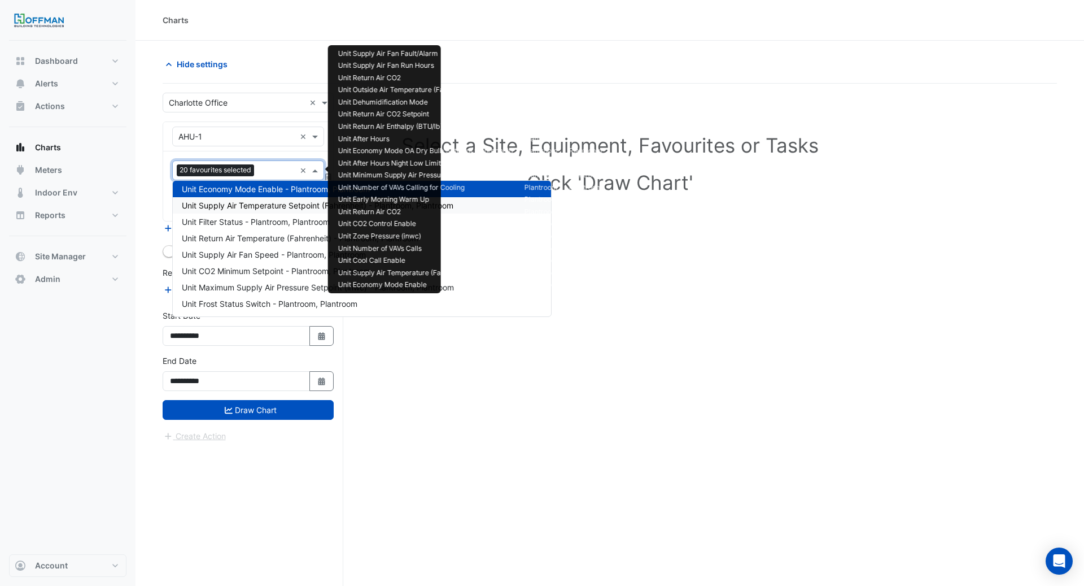
click at [263, 204] on span "Unit Supply Air Temperature Setpoint (Fahrenheit) - Plantroom, Plantroom" at bounding box center [318, 205] width 272 height 10
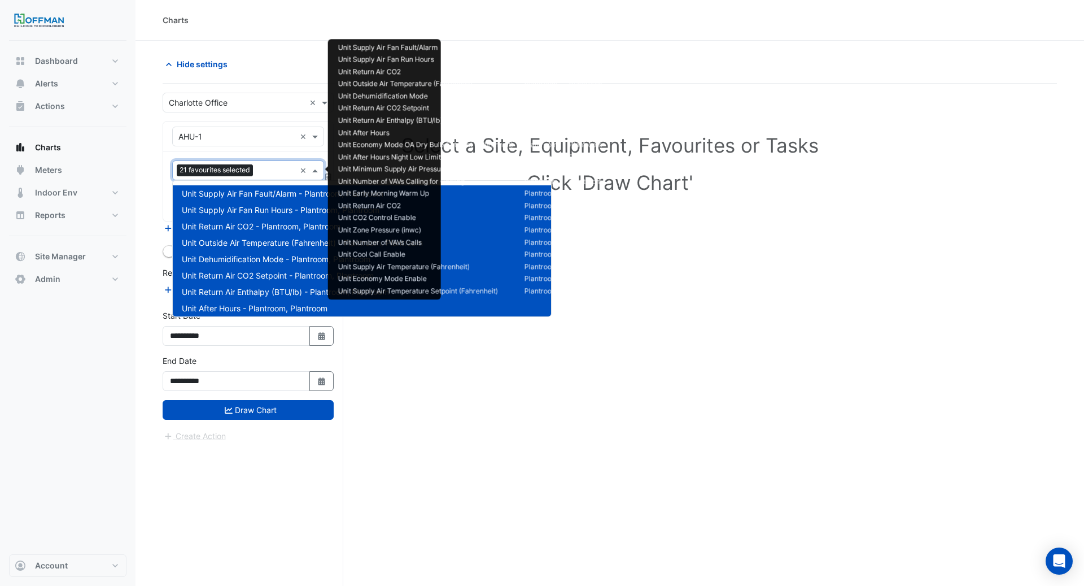
click at [264, 170] on input "text" at bounding box center [277, 171] width 38 height 12
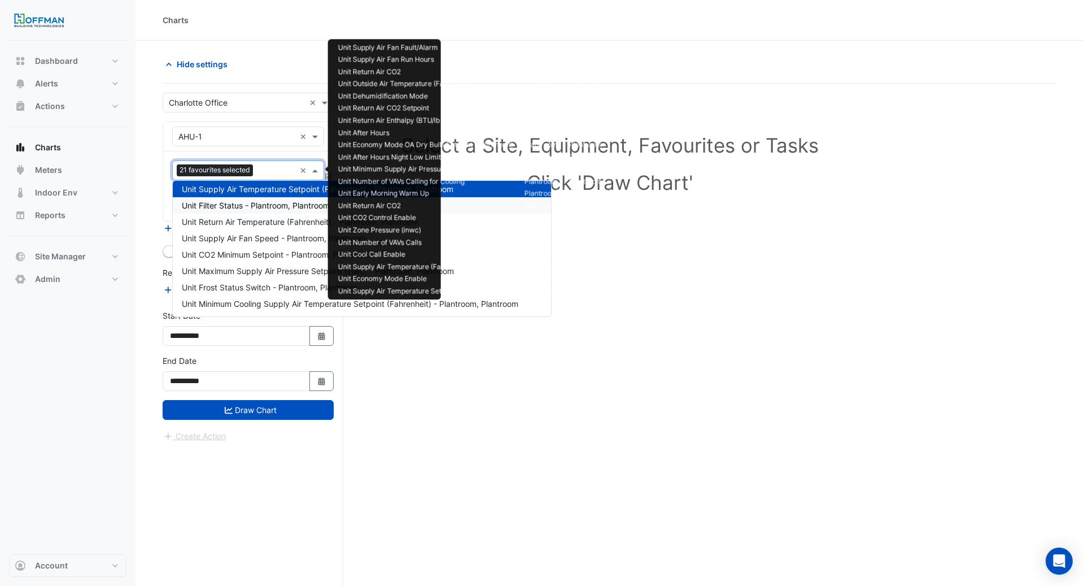
click at [264, 208] on span "Unit Filter Status - Plantroom, Plantroom" at bounding box center [256, 205] width 148 height 10
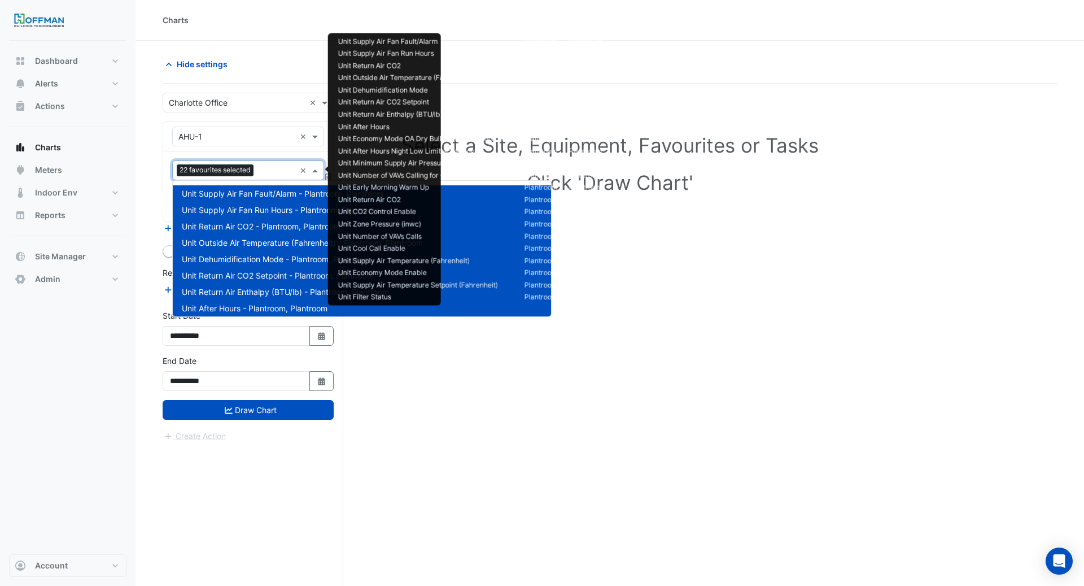
click at [263, 171] on input "text" at bounding box center [276, 171] width 37 height 12
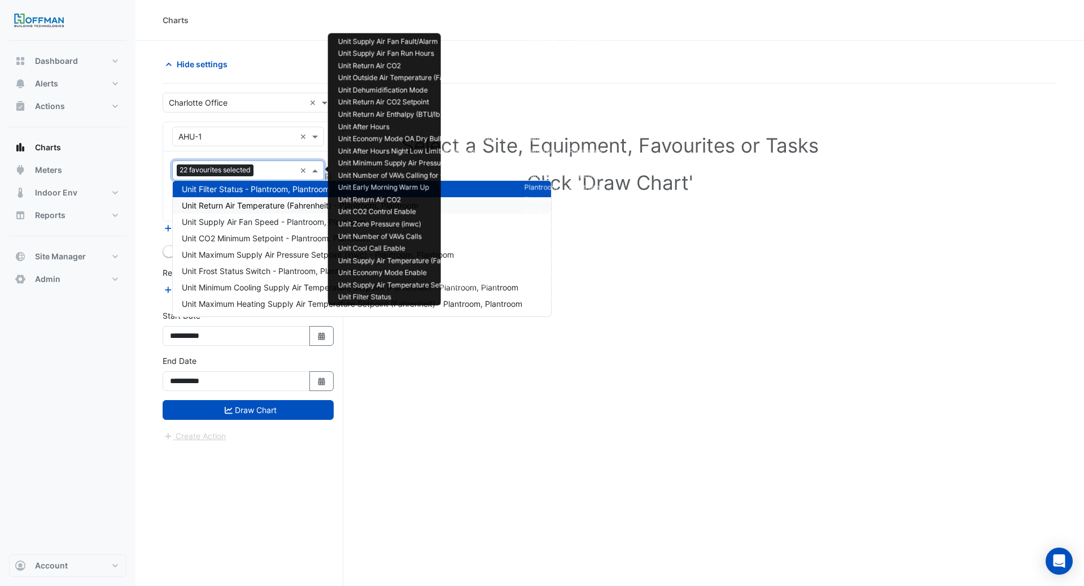
click at [263, 211] on div "Unit Return Air Temperature (Fahrenheit) - Plantroom, Plantroom" at bounding box center [362, 205] width 378 height 16
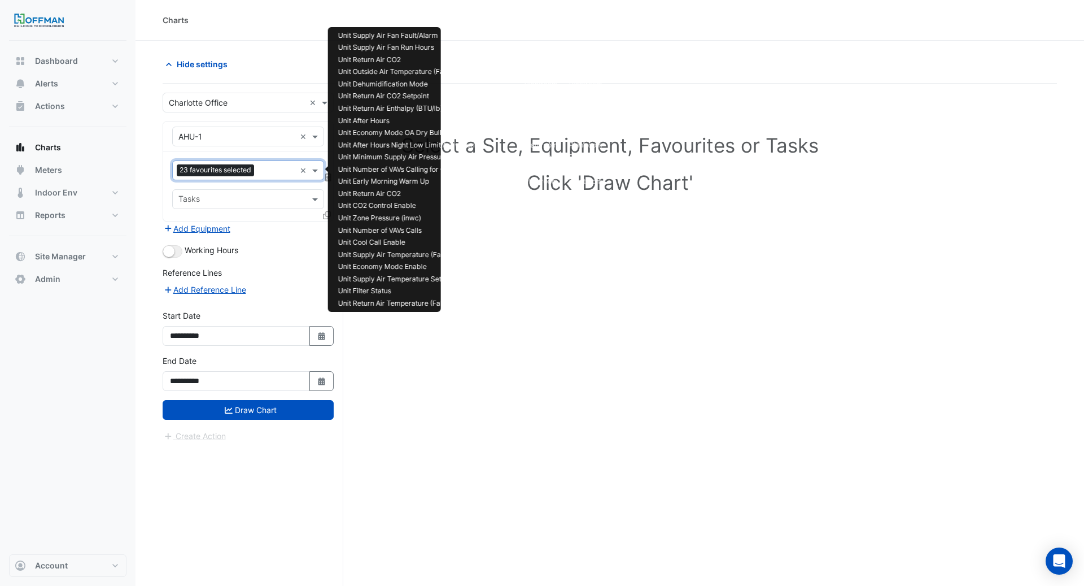
click at [268, 163] on div "Favourites 23 favourites selected" at bounding box center [234, 171] width 123 height 18
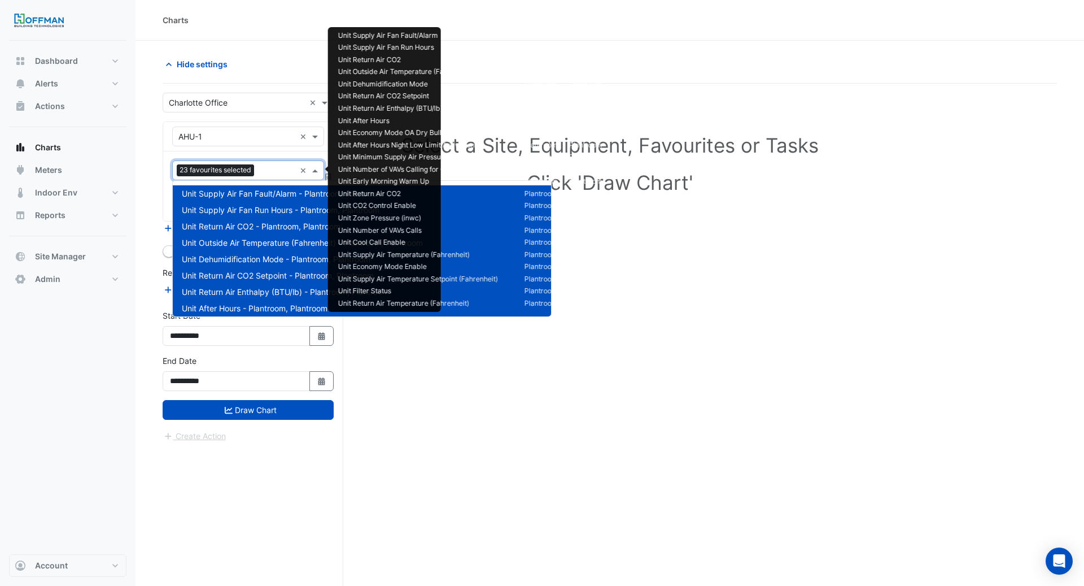
scroll to position [365, 0]
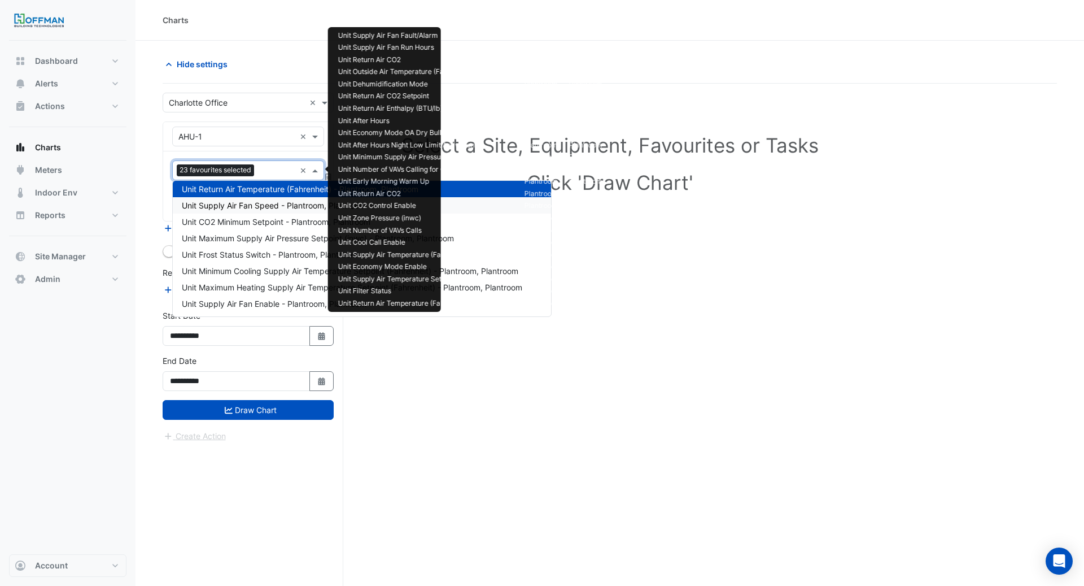
click at [270, 208] on span "Unit Supply Air Fan Speed - Plantroom, Plantroom" at bounding box center [274, 205] width 184 height 10
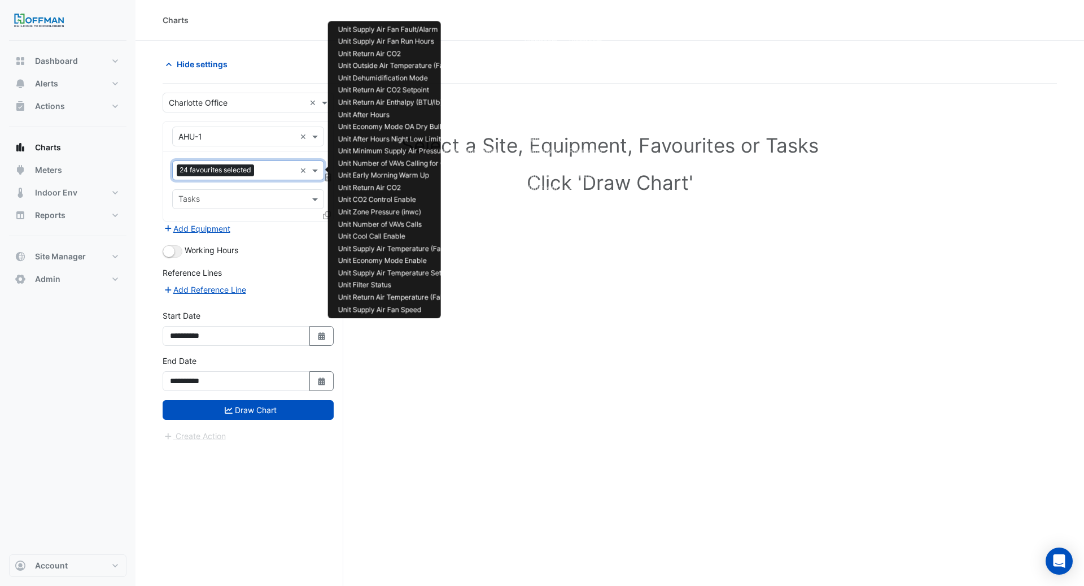
click at [263, 165] on input "text" at bounding box center [277, 171] width 37 height 12
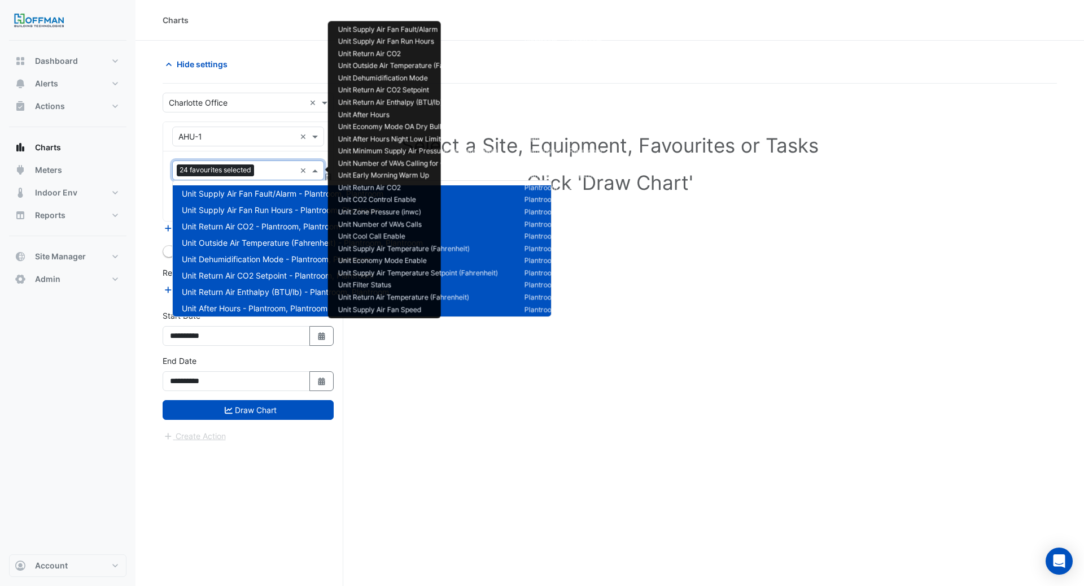
scroll to position [381, 0]
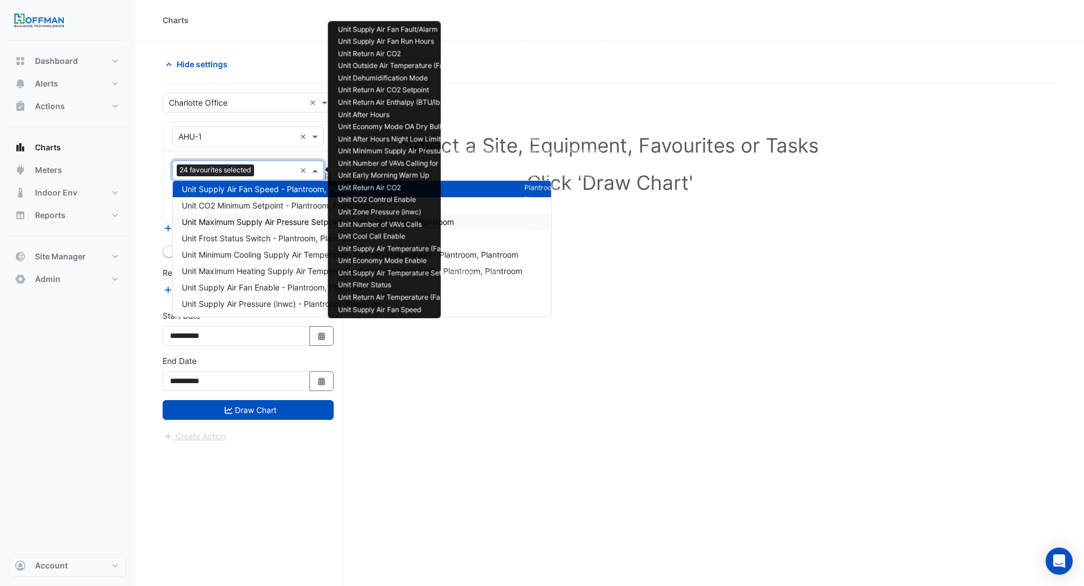
click at [264, 213] on div "Unit Maximum Supply Air Pressure Setpoint (inwc) - Plantroom, Plantroom" at bounding box center [362, 221] width 378 height 16
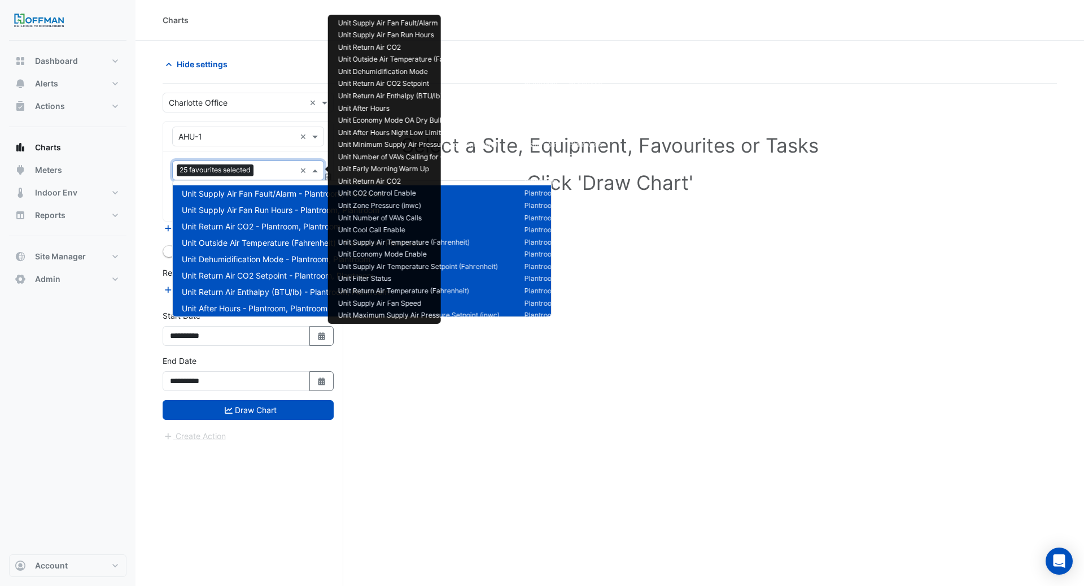
click at [264, 176] on div at bounding box center [275, 171] width 39 height 15
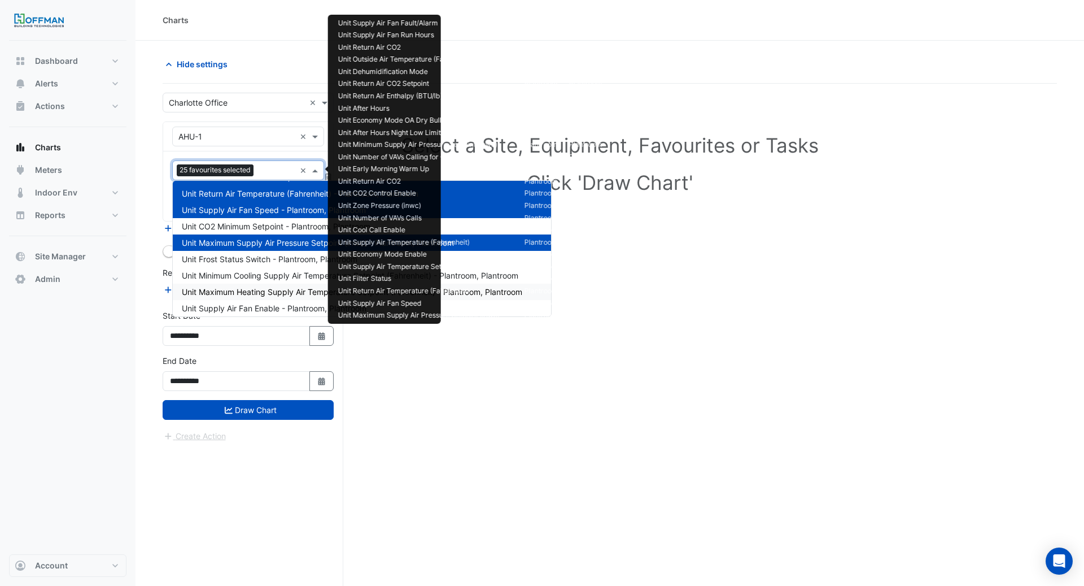
scroll to position [357, 0]
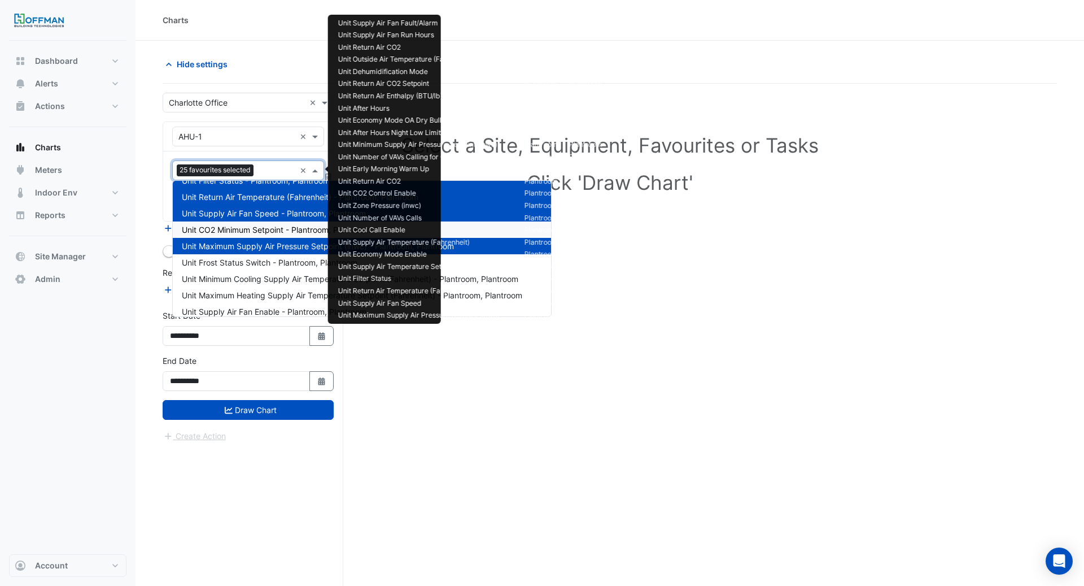
click at [258, 232] on span "Unit CO2 Minimum Setpoint - Plantroom, Plantroom" at bounding box center [276, 230] width 189 height 10
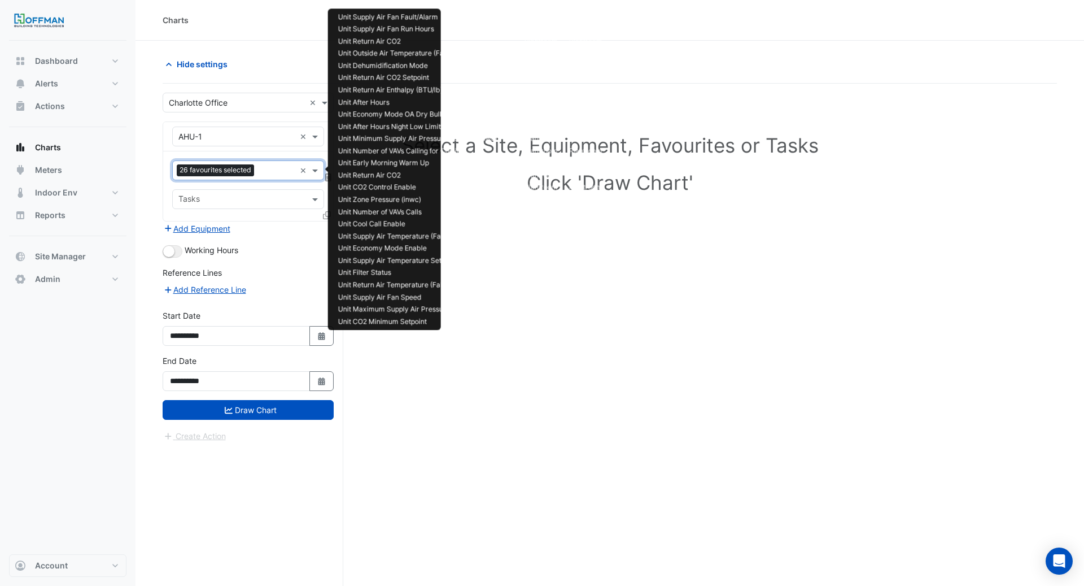
click at [264, 173] on input "text" at bounding box center [277, 171] width 37 height 12
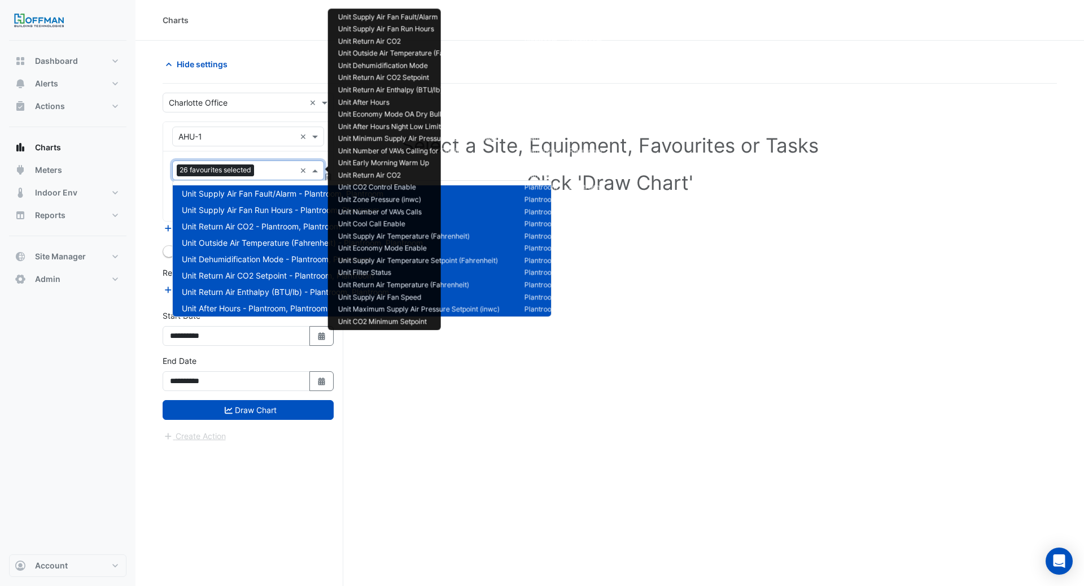
scroll to position [398, 0]
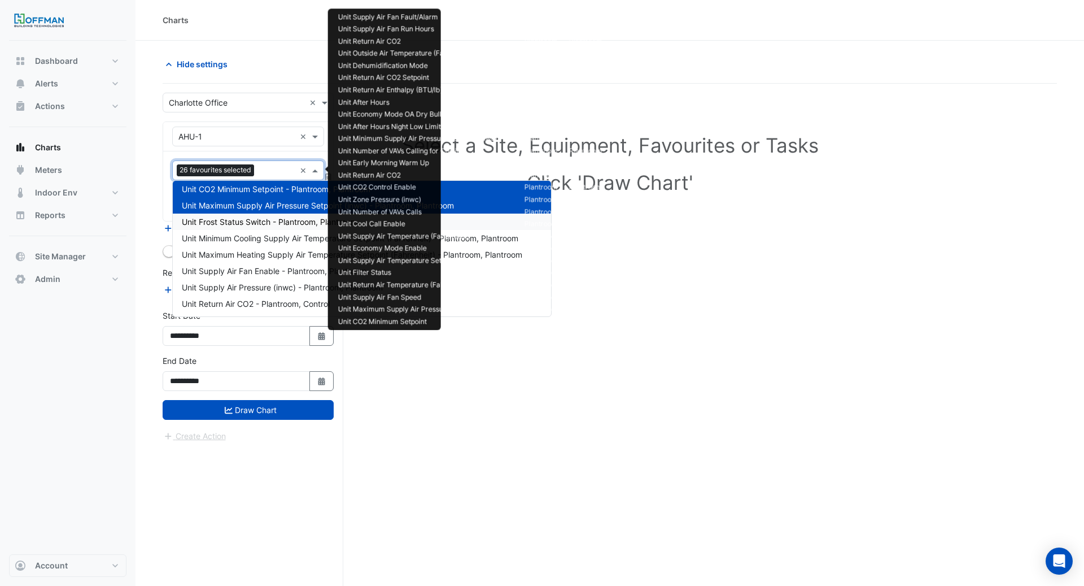
click at [267, 222] on span "Unit Frost Status Switch - Plantroom, Plantroom" at bounding box center [270, 222] width 176 height 10
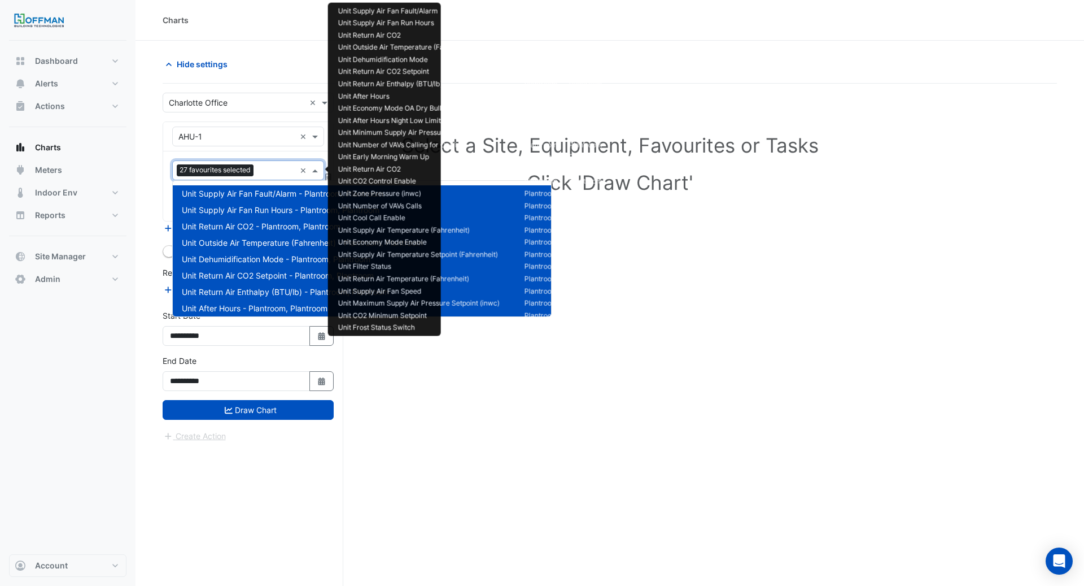
click at [269, 170] on input "text" at bounding box center [276, 171] width 37 height 12
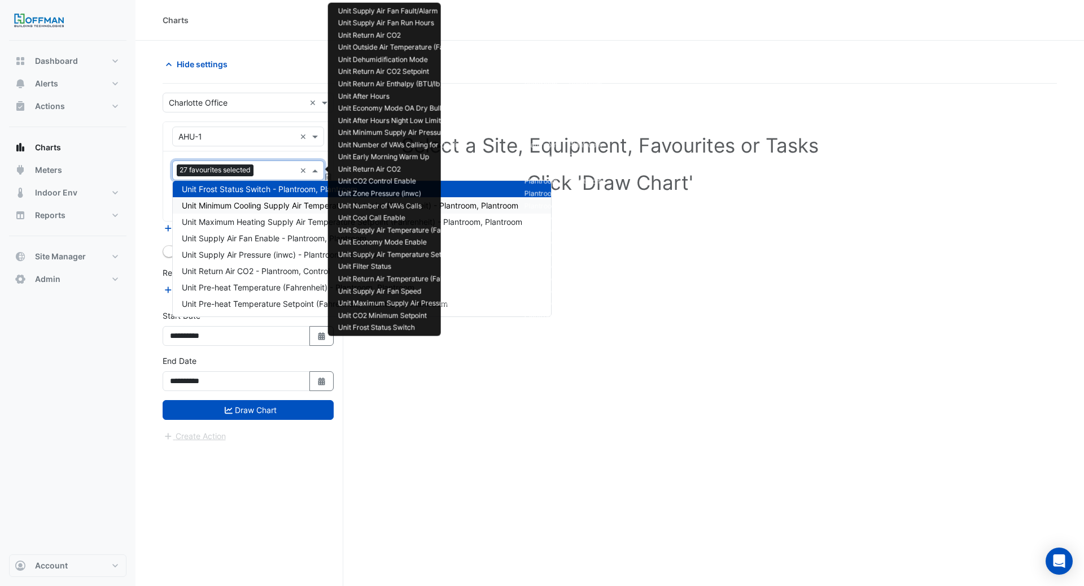
click at [265, 205] on span "Unit Minimum Cooling Supply Air Temperature Setpoint (Fahrenheit) - Plantroom, …" at bounding box center [350, 205] width 337 height 10
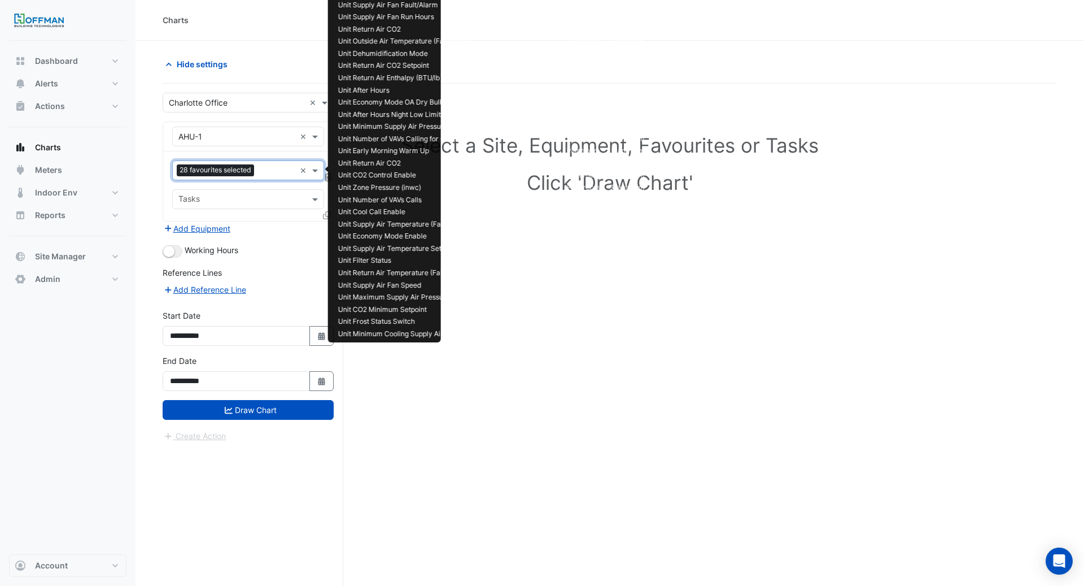
click at [263, 170] on input "text" at bounding box center [277, 171] width 37 height 12
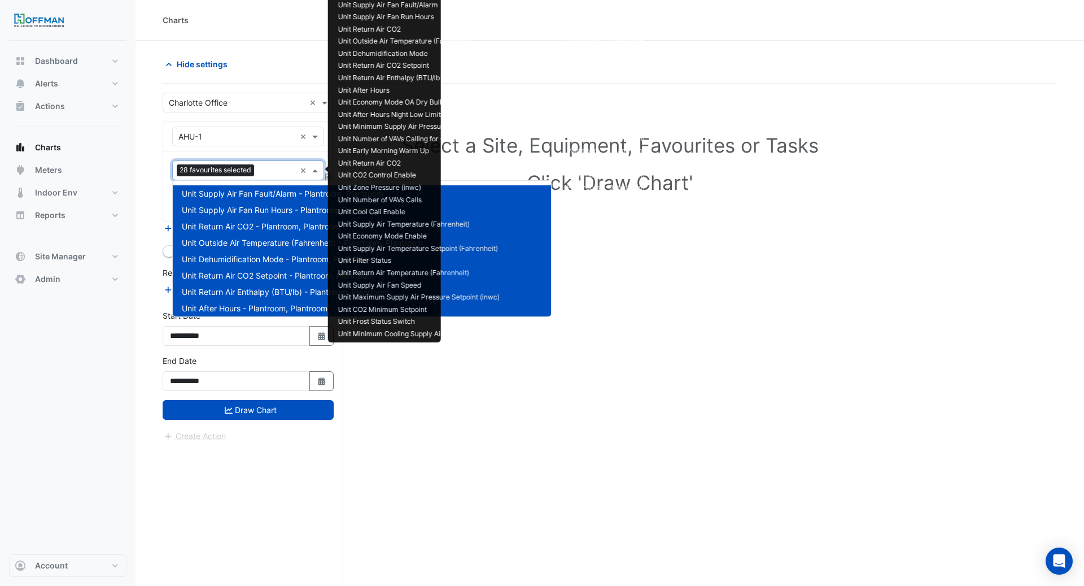
scroll to position [447, 0]
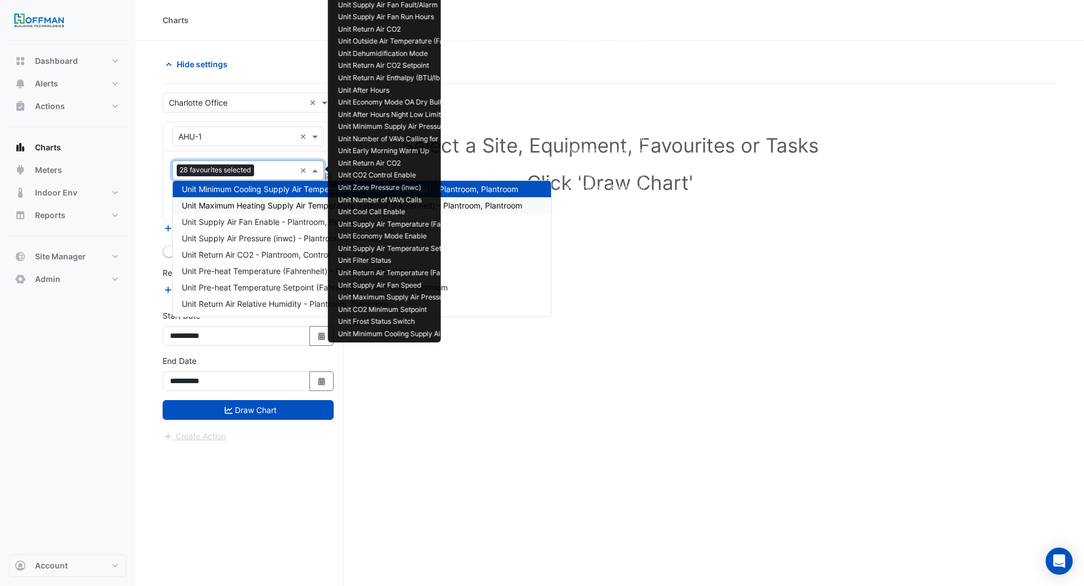
click at [266, 205] on span "Unit Maximum Heating Supply Air Temperature Setpoint (Fahrenheit) - Plantroom, …" at bounding box center [352, 205] width 341 height 10
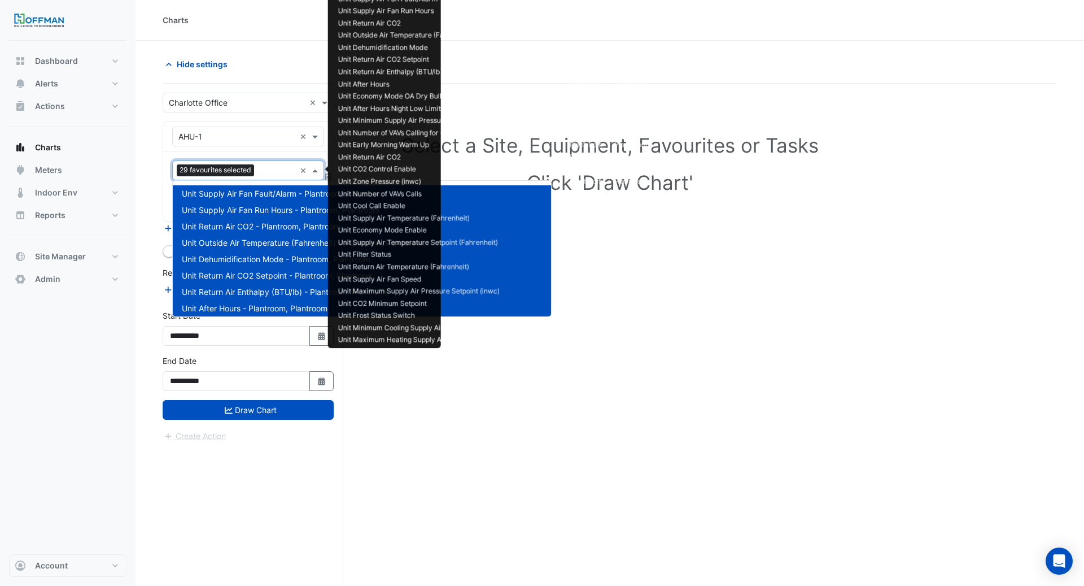
click at [264, 168] on input "text" at bounding box center [277, 171] width 37 height 12
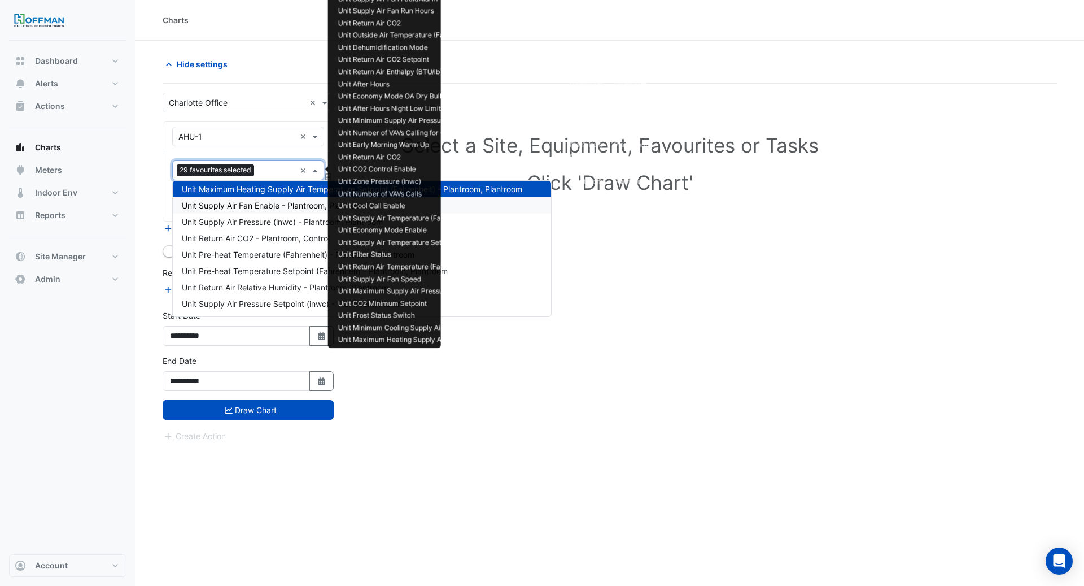
click at [264, 207] on span "Unit Supply Air Fan Enable - Plantroom, Plantroom" at bounding box center [274, 205] width 185 height 10
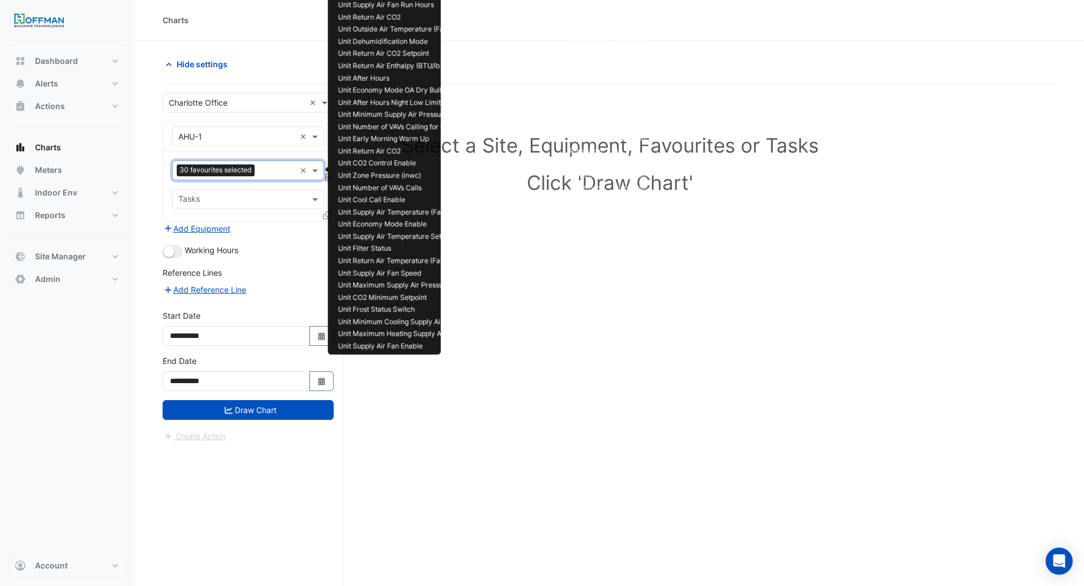
click at [265, 176] on div at bounding box center [277, 171] width 38 height 15
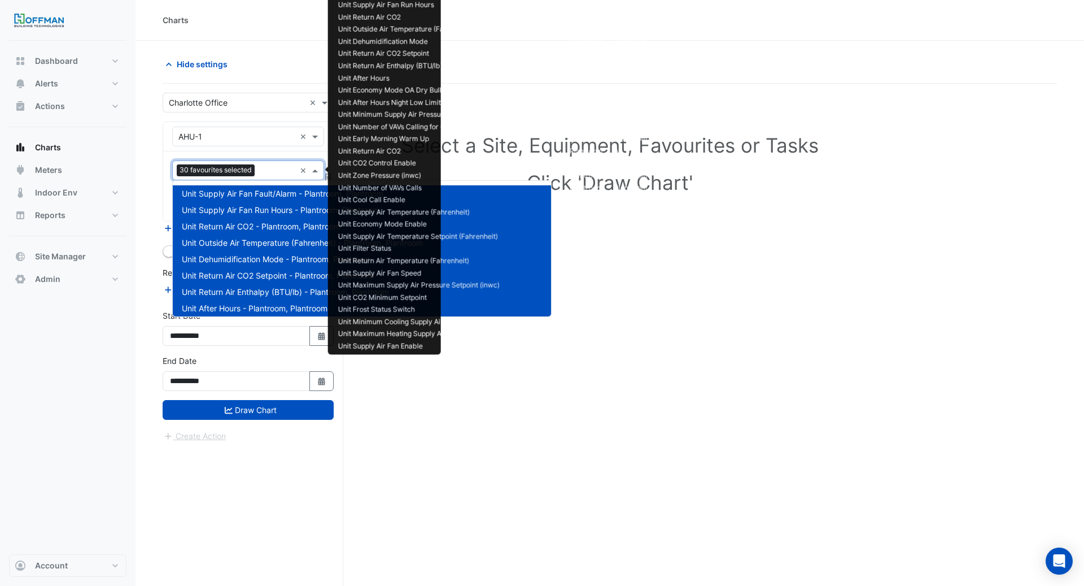
scroll to position [479, 0]
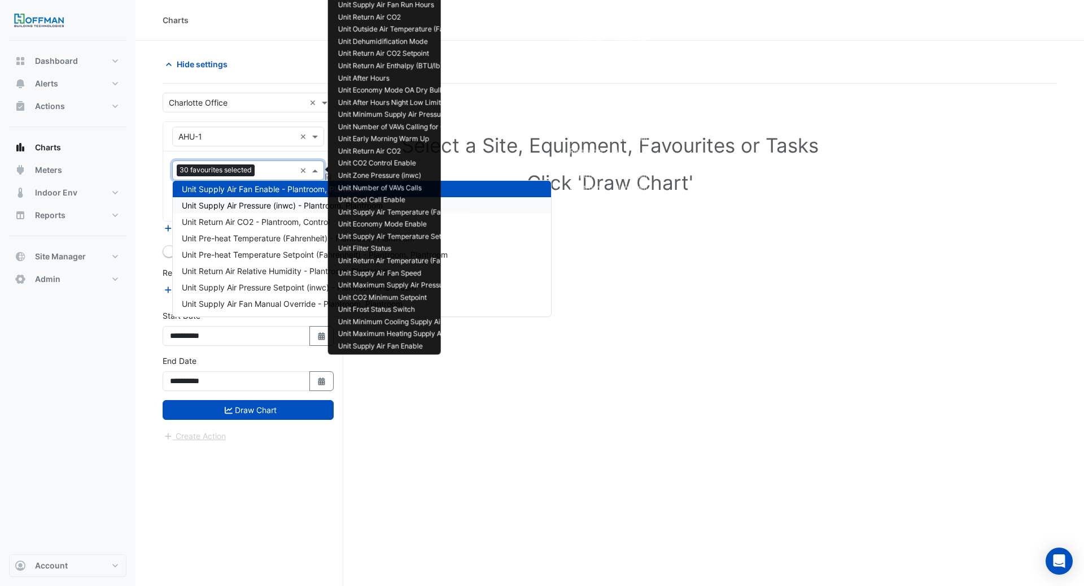
click at [265, 207] on span "Unit Supply Air Pressure (inwc) - Plantroom, Plantroom" at bounding box center [282, 205] width 201 height 10
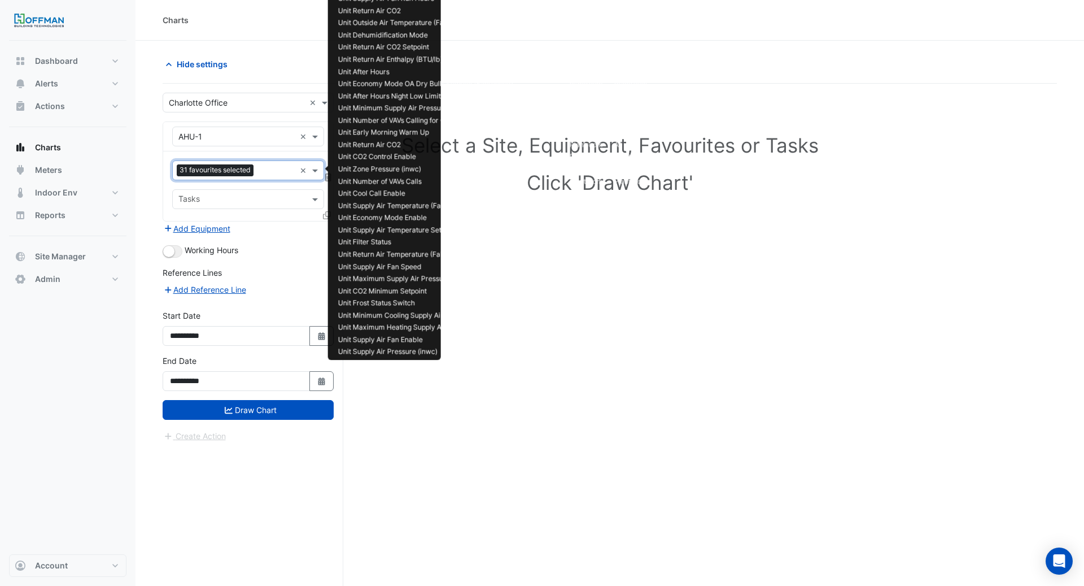
click at [270, 168] on input "text" at bounding box center [276, 171] width 37 height 12
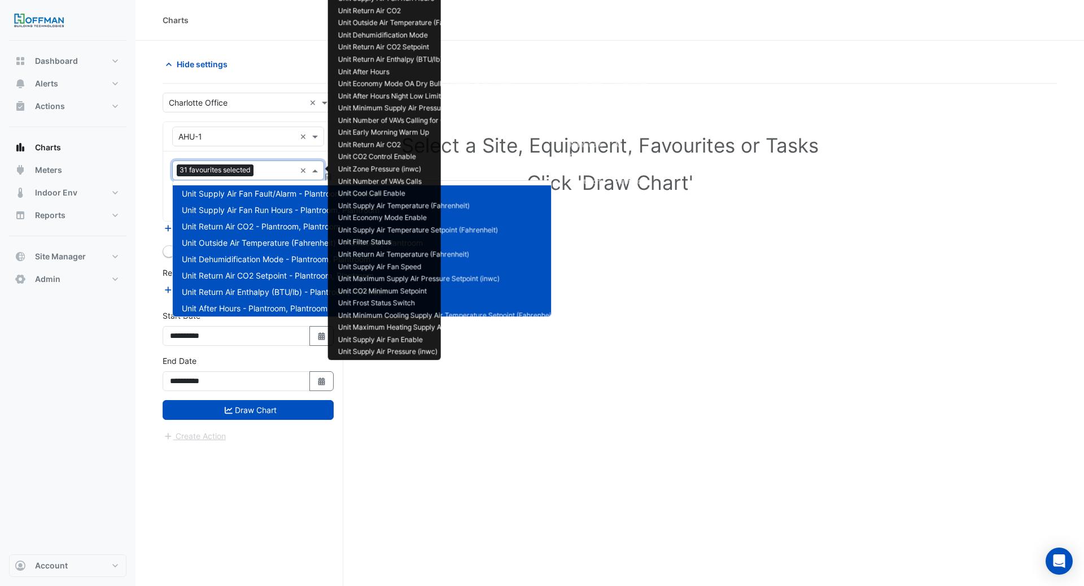
scroll to position [496, 0]
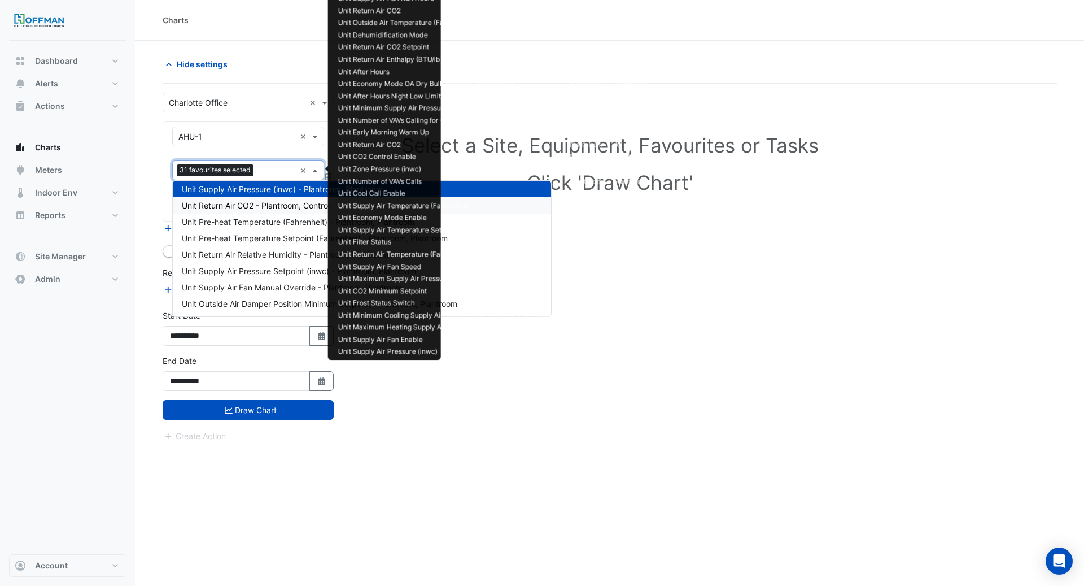
click at [273, 208] on span "Unit Return Air CO2 - Plantroom, Control" at bounding box center [256, 205] width 148 height 10
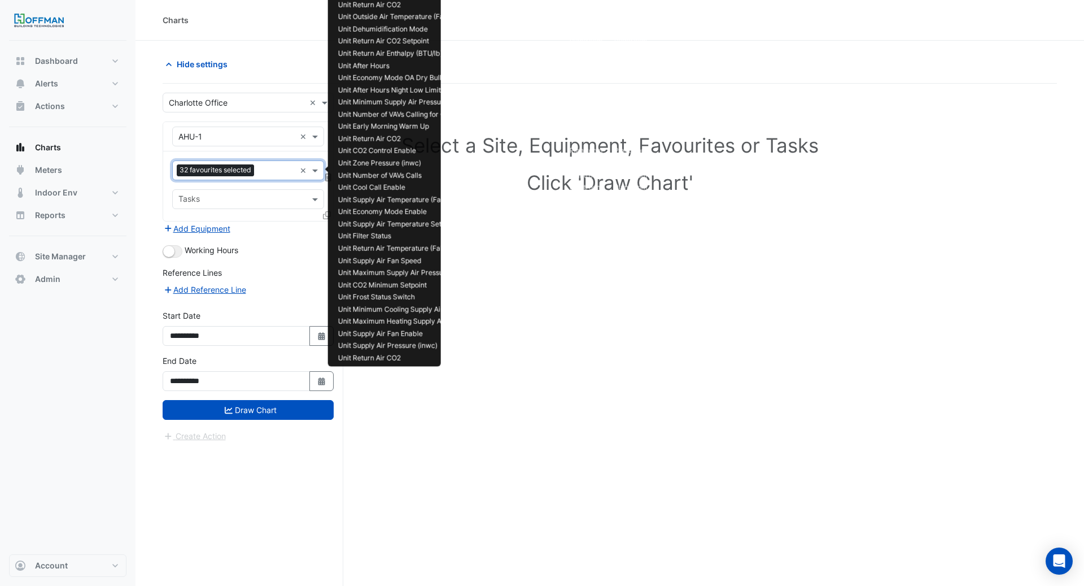
click at [270, 171] on input "text" at bounding box center [277, 171] width 37 height 12
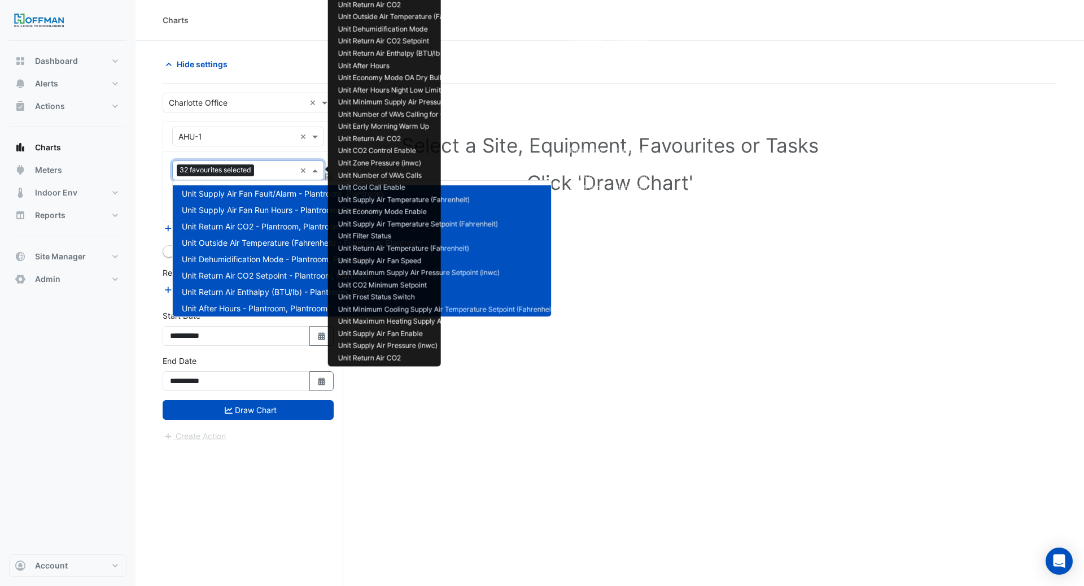
scroll to position [512, 0]
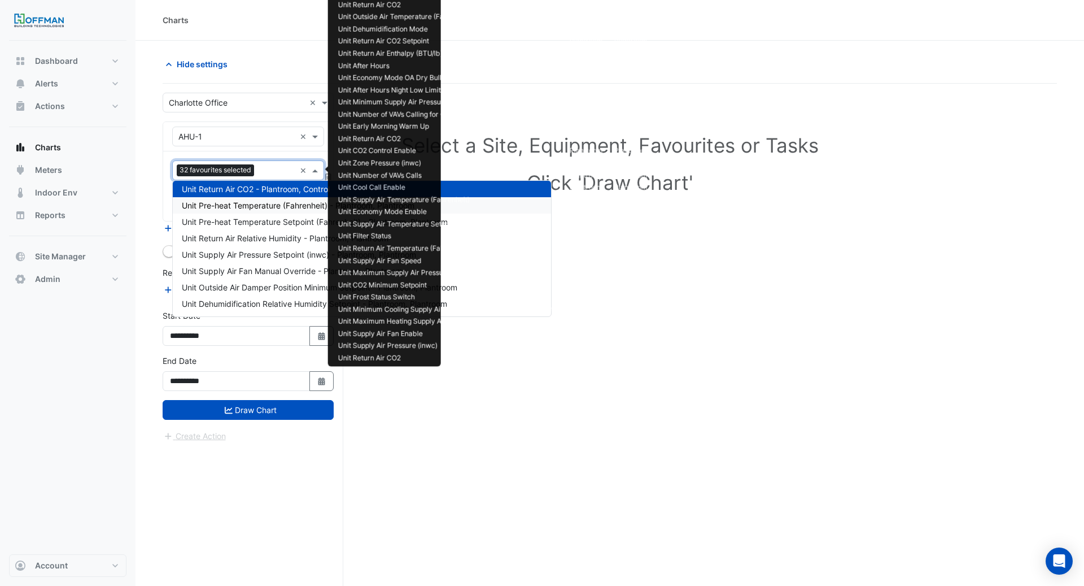
click at [270, 205] on span "Unit Pre-heat Temperature (Fahrenheit) - Plantroom, Plantroom" at bounding box center [298, 205] width 233 height 10
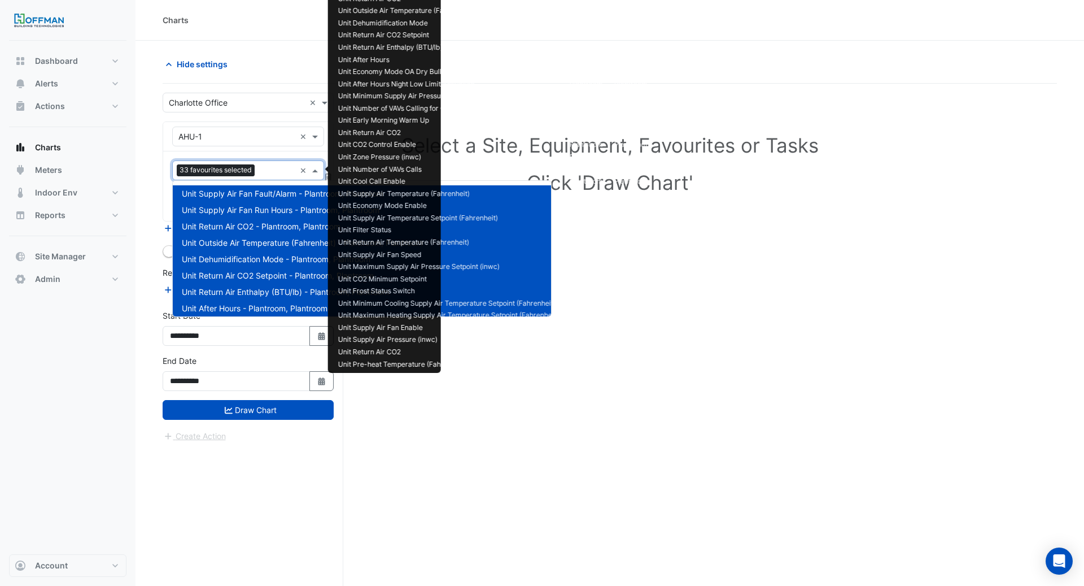
click at [264, 168] on input "text" at bounding box center [277, 171] width 36 height 12
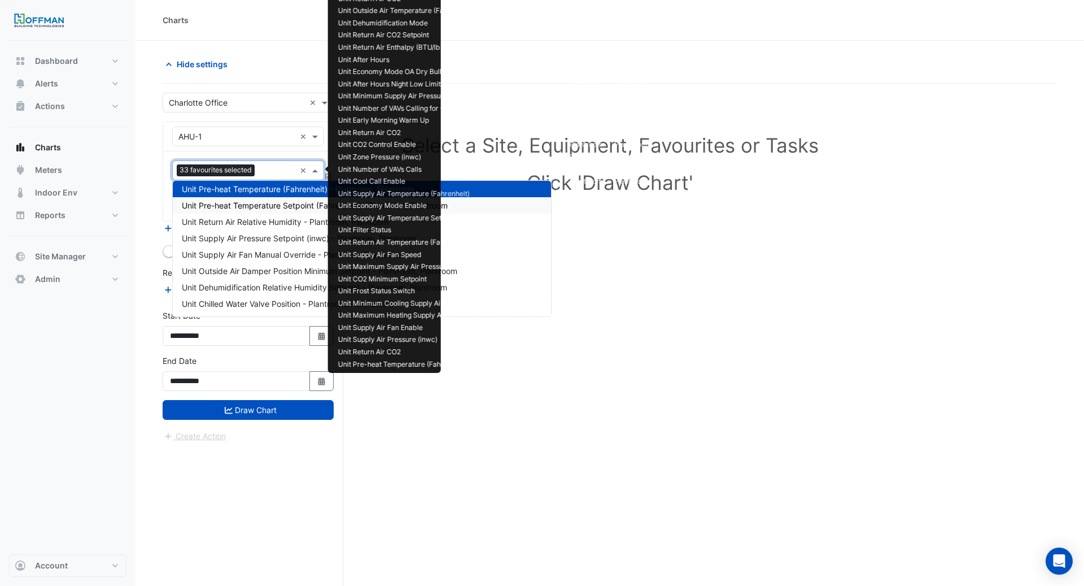
click at [265, 202] on span "Unit Pre-heat Temperature Setpoint (Fahrenheit) - Plantroom, Plantroom" at bounding box center [315, 205] width 266 height 10
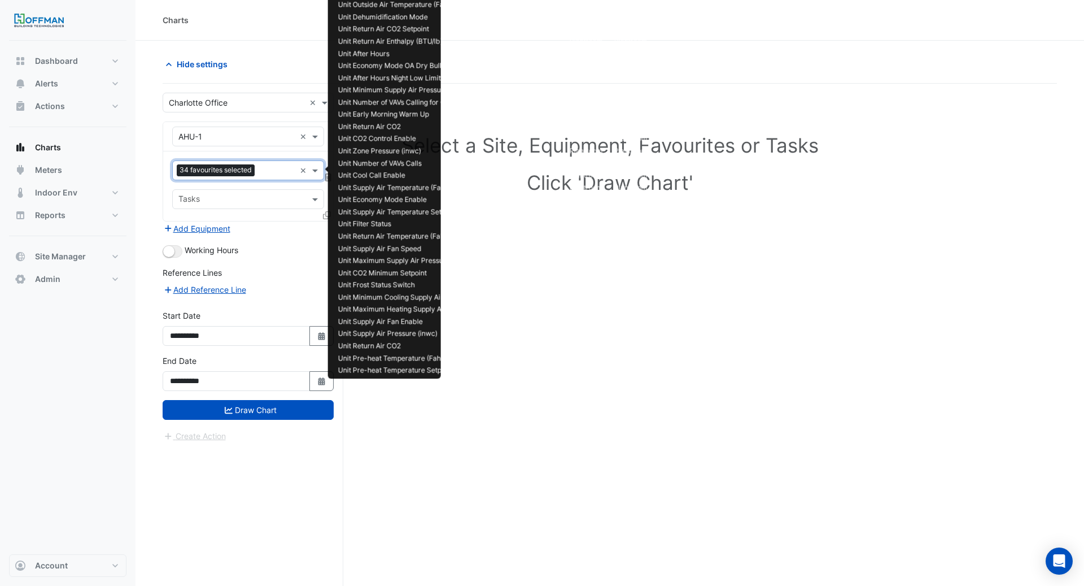
click at [268, 173] on input "text" at bounding box center [277, 171] width 36 height 12
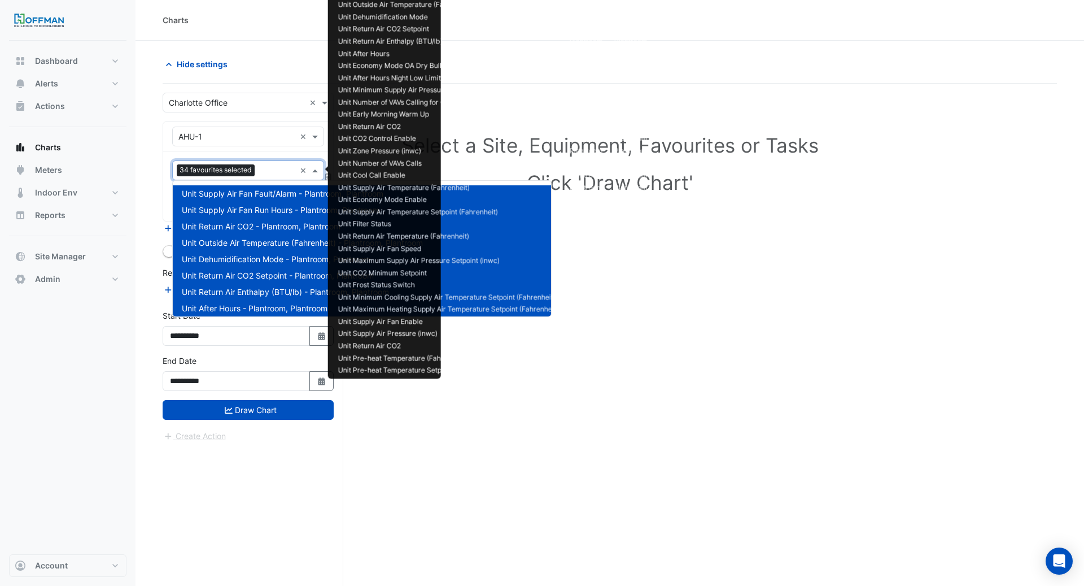
scroll to position [545, 0]
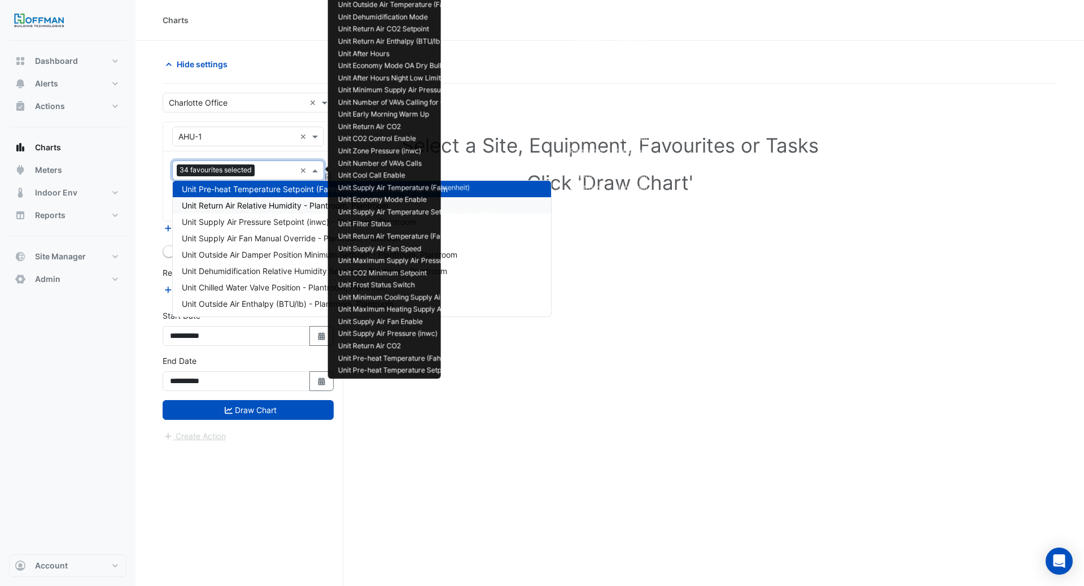
click at [268, 206] on span "Unit Return Air Relative Humidity - Plantroom, Plantroom" at bounding box center [285, 205] width 207 height 10
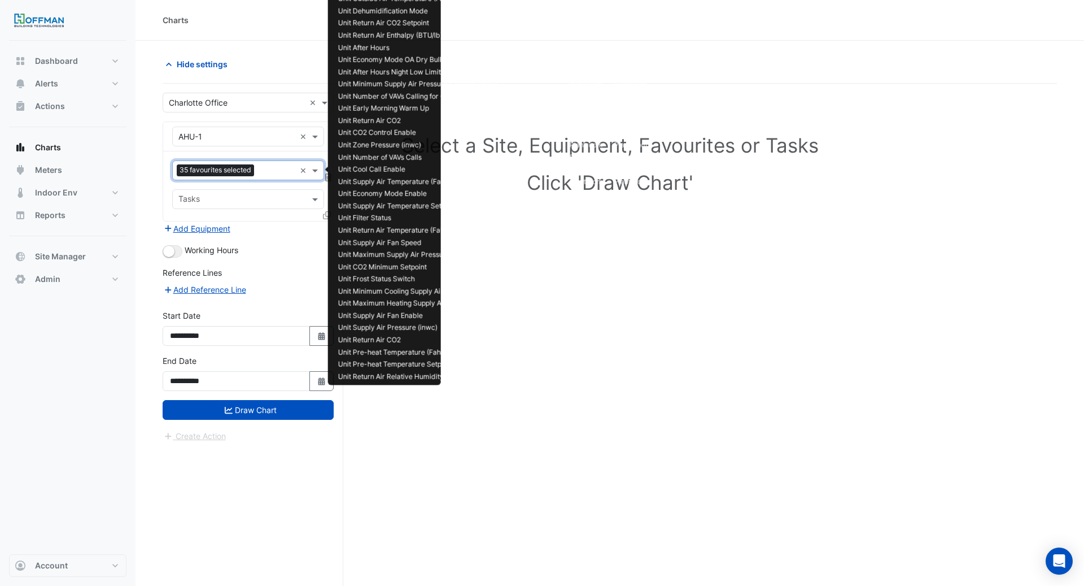
click at [272, 167] on input "text" at bounding box center [277, 171] width 37 height 12
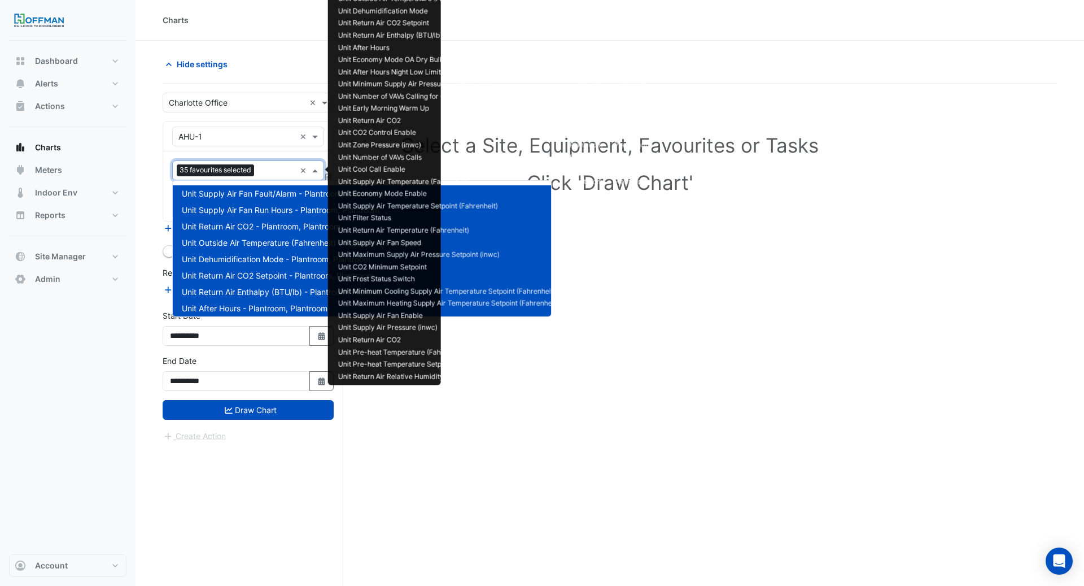
scroll to position [561, 0]
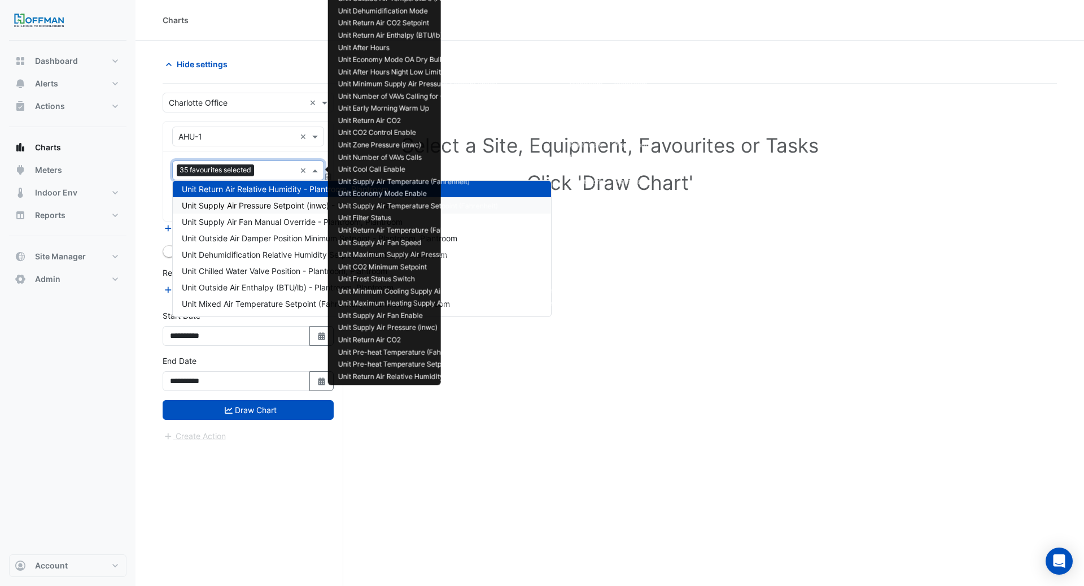
click at [272, 204] on span "Unit Supply Air Pressure Setpoint (inwc) - Plantroom, Plantroom" at bounding box center [299, 205] width 234 height 10
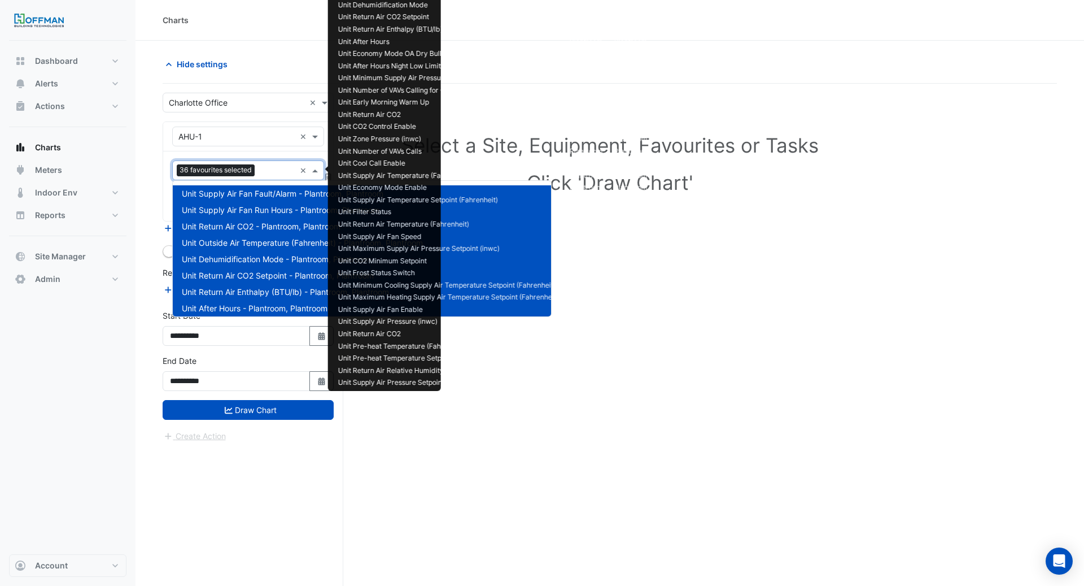
click at [266, 169] on input "text" at bounding box center [277, 171] width 36 height 12
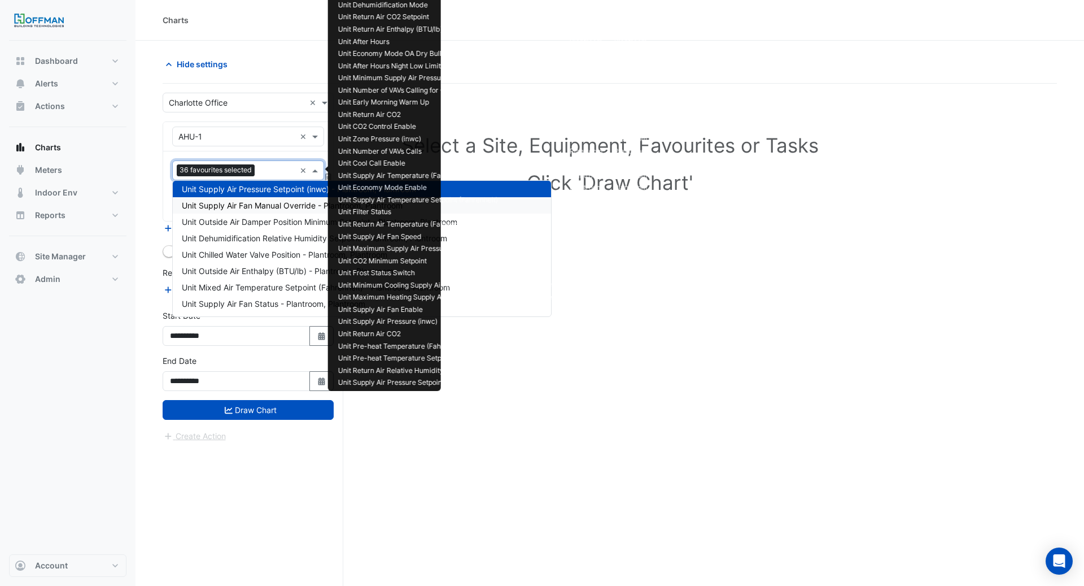
click at [267, 208] on span "Unit Supply Air Fan Manual Override - Plantroom, Plantroom" at bounding box center [292, 205] width 221 height 10
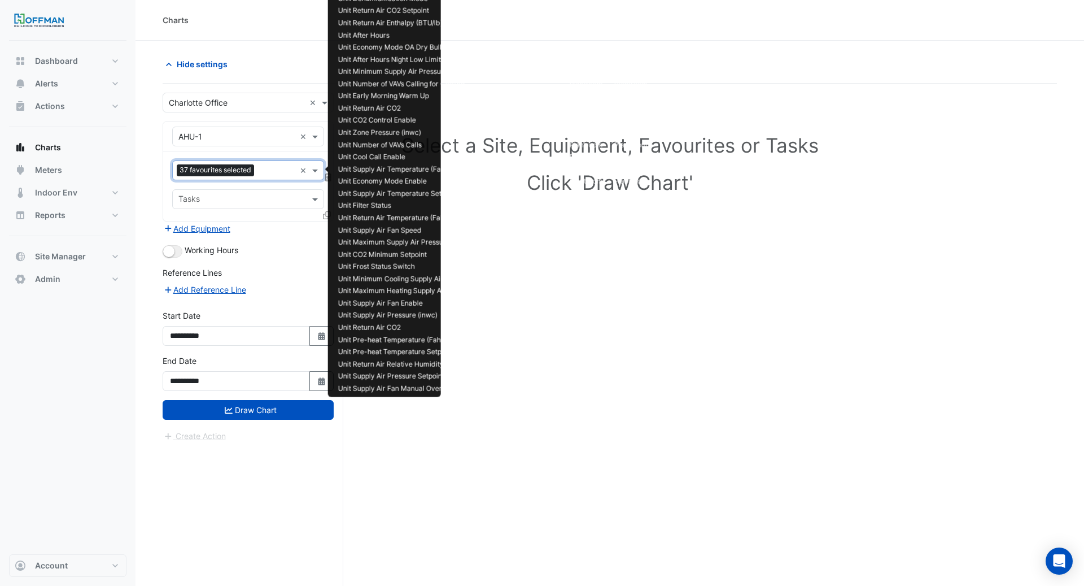
click at [270, 162] on div "Favourites 37 favourites selected" at bounding box center [234, 171] width 123 height 18
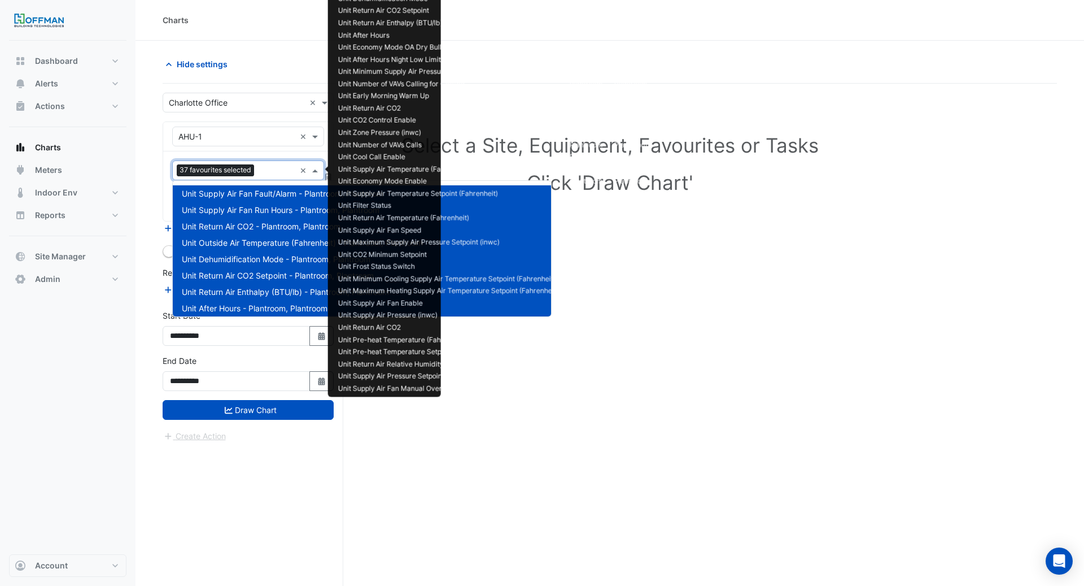
scroll to position [594, 0]
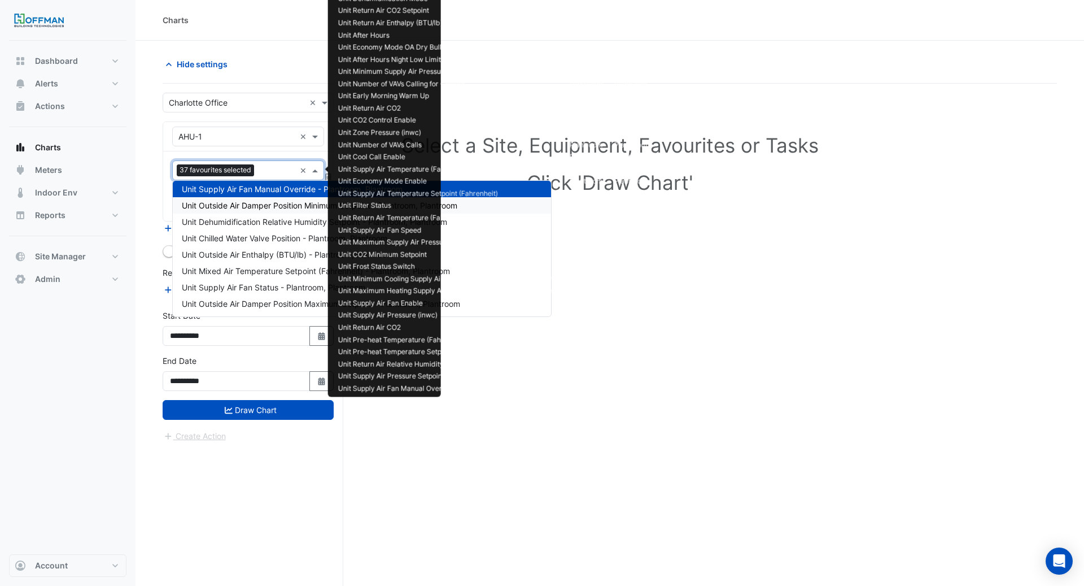
click at [271, 206] on span "Unit Outside Air Damper Position Minimum Setpoint - Plantroom, Plantroom" at bounding box center [320, 205] width 276 height 10
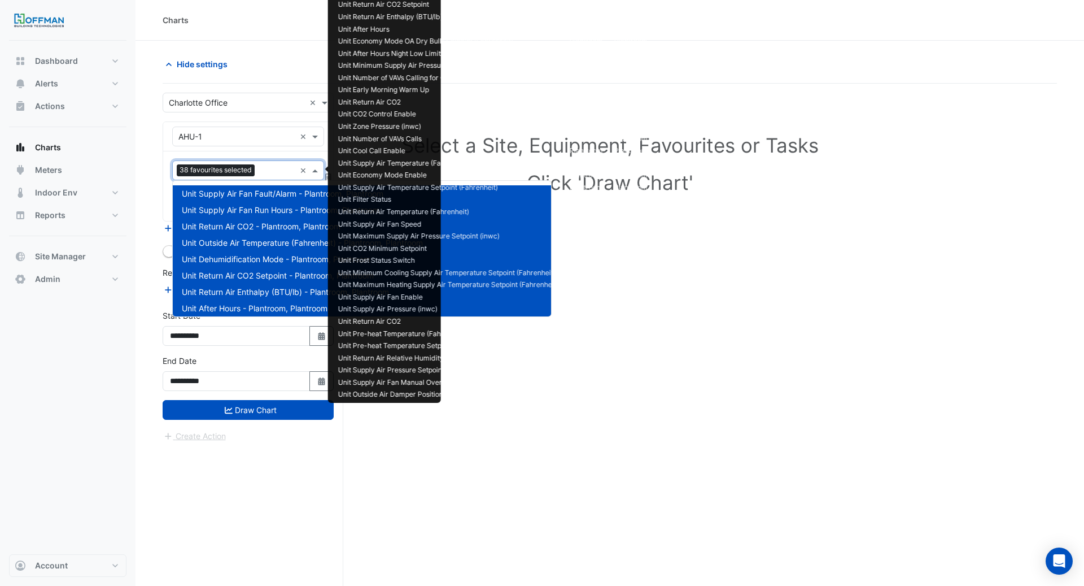
click at [270, 172] on input "text" at bounding box center [277, 171] width 36 height 12
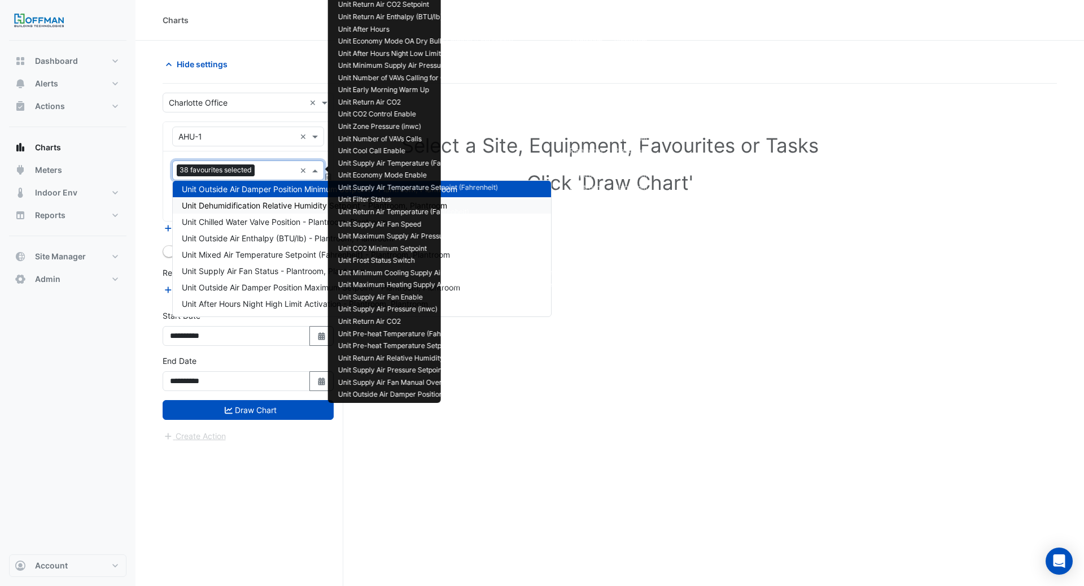
click at [270, 199] on div "Unit Dehumidification Relative Humidity Setpoint - Plantroom, Plantroom" at bounding box center [362, 205] width 378 height 16
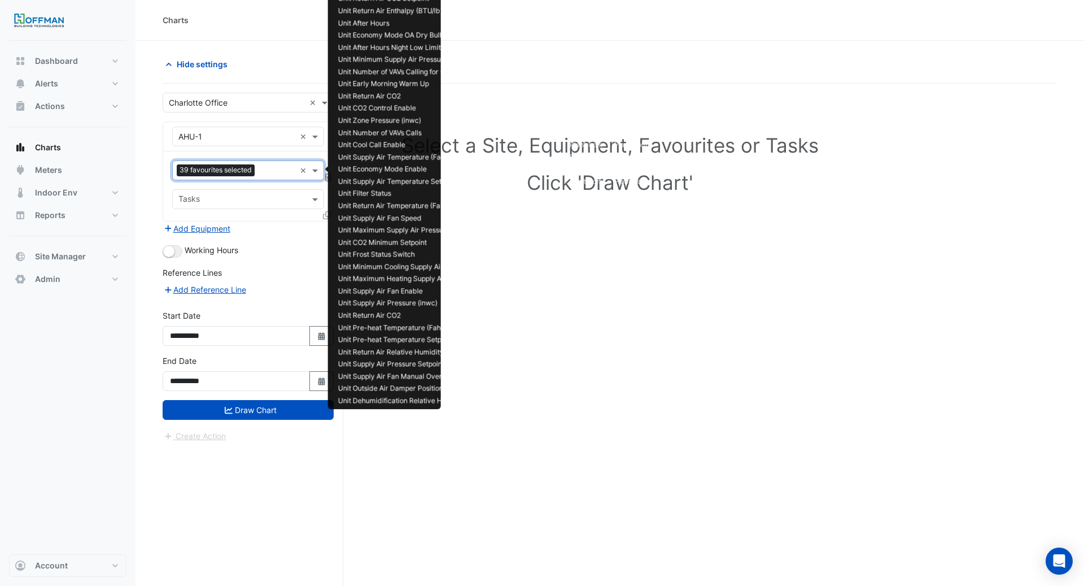
click at [270, 173] on input "text" at bounding box center [277, 171] width 36 height 12
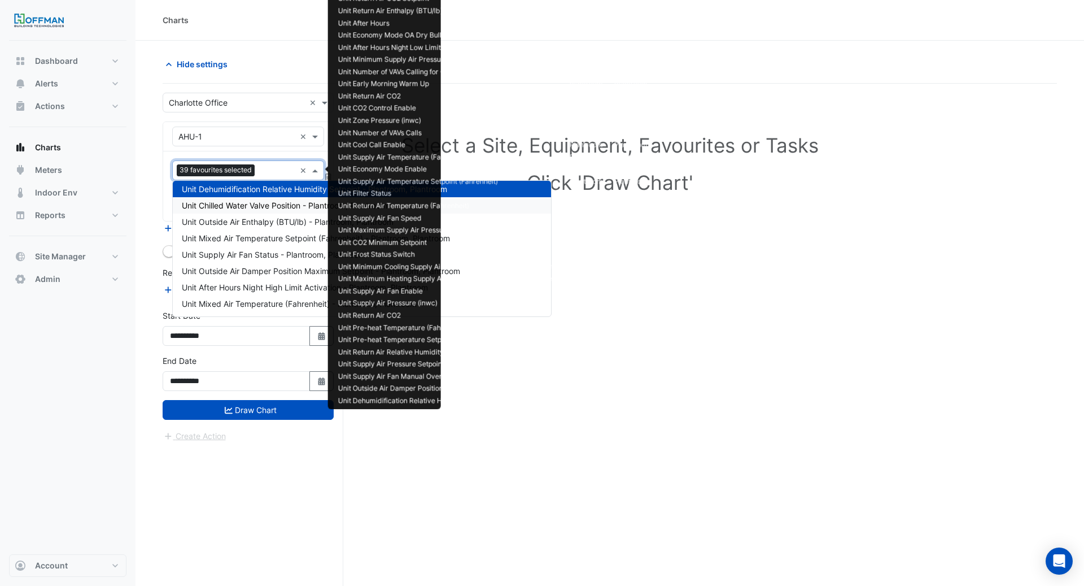
click at [270, 200] on span "Unit Chilled Water Valve Position - Plantroom, Plantroom" at bounding box center [285, 205] width 206 height 10
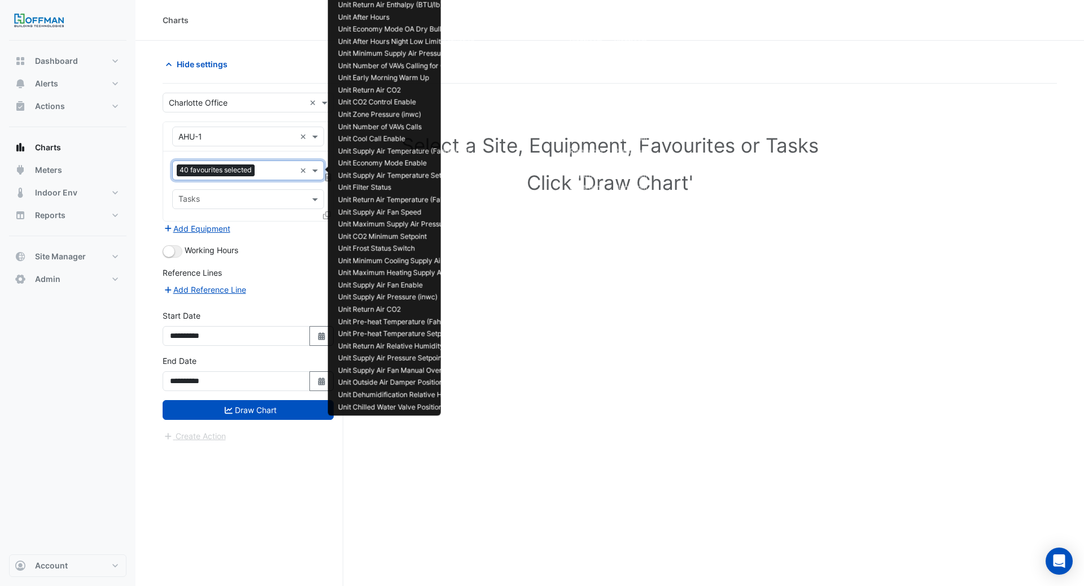
click at [270, 171] on input "text" at bounding box center [277, 171] width 36 height 12
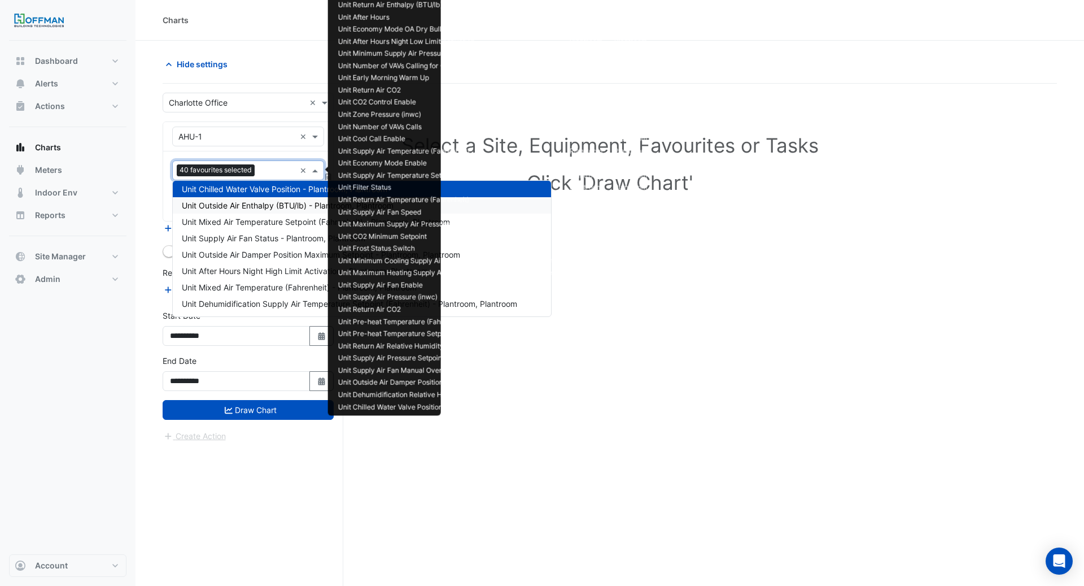
click at [270, 202] on span "Unit Outside Air Enthalpy (BTU/lb) - Plantroom, Plantroom" at bounding box center [288, 205] width 212 height 10
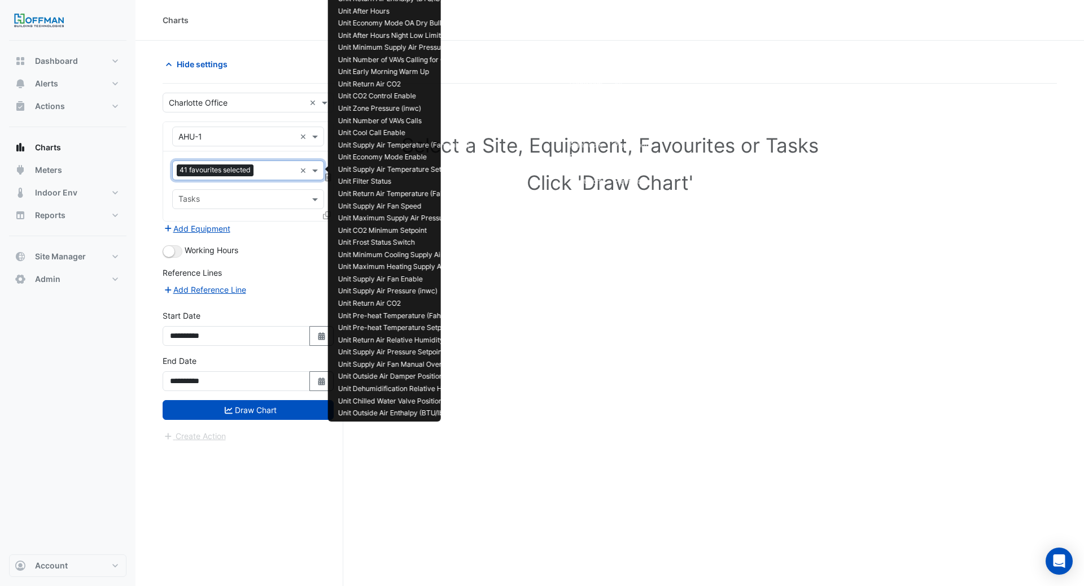
click at [267, 172] on input "text" at bounding box center [276, 171] width 37 height 12
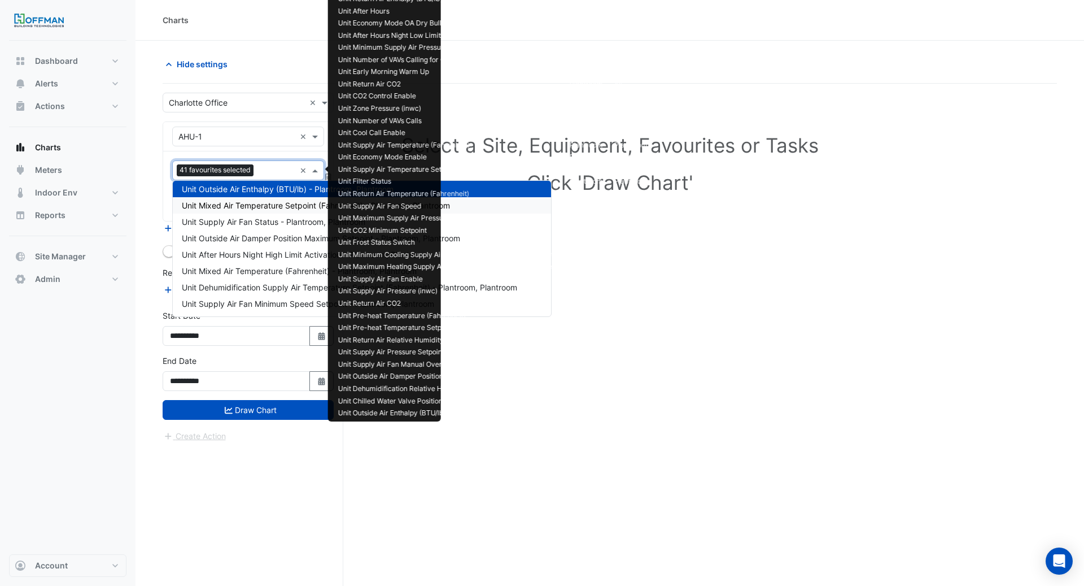
click at [267, 204] on span "Unit Mixed Air Temperature Setpoint (Fahrenheit) - Plantroom, Plantroom" at bounding box center [316, 205] width 268 height 10
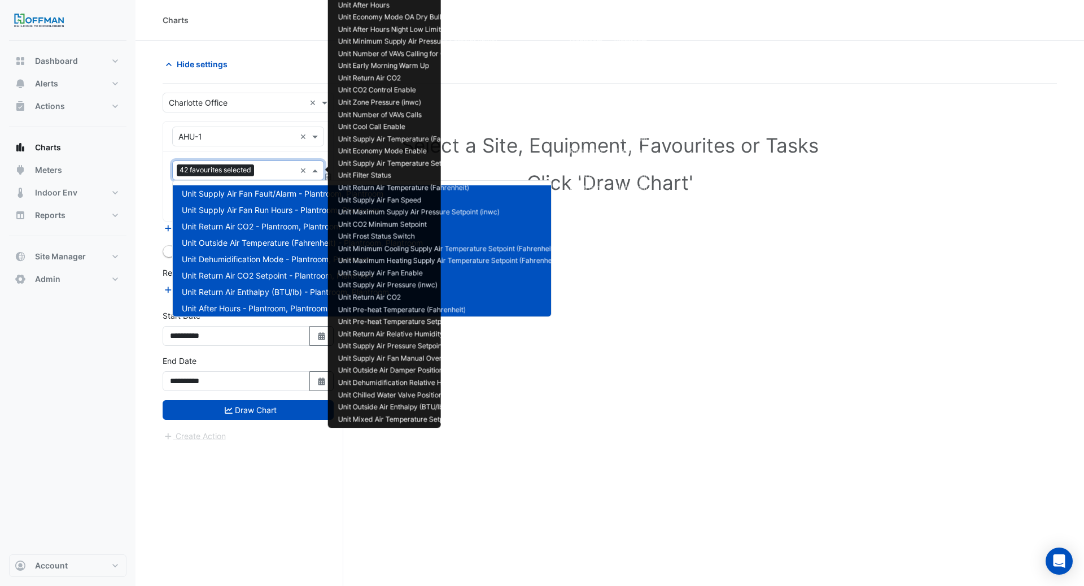
click at [264, 168] on input "text" at bounding box center [277, 171] width 37 height 12
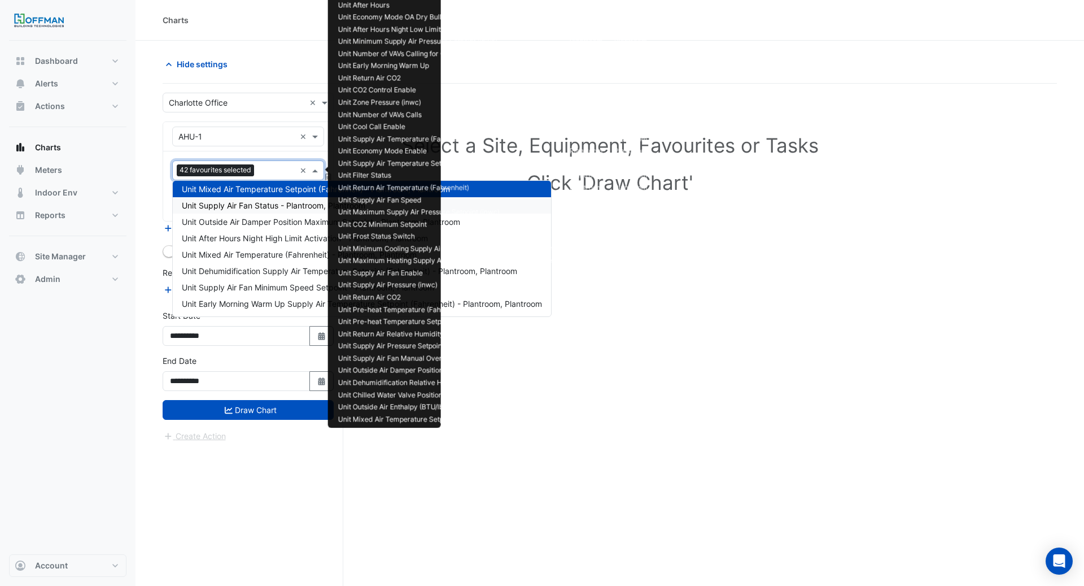
click at [264, 201] on span "Unit Supply Air Fan Status - Plantroom, Plantroom" at bounding box center [274, 205] width 184 height 10
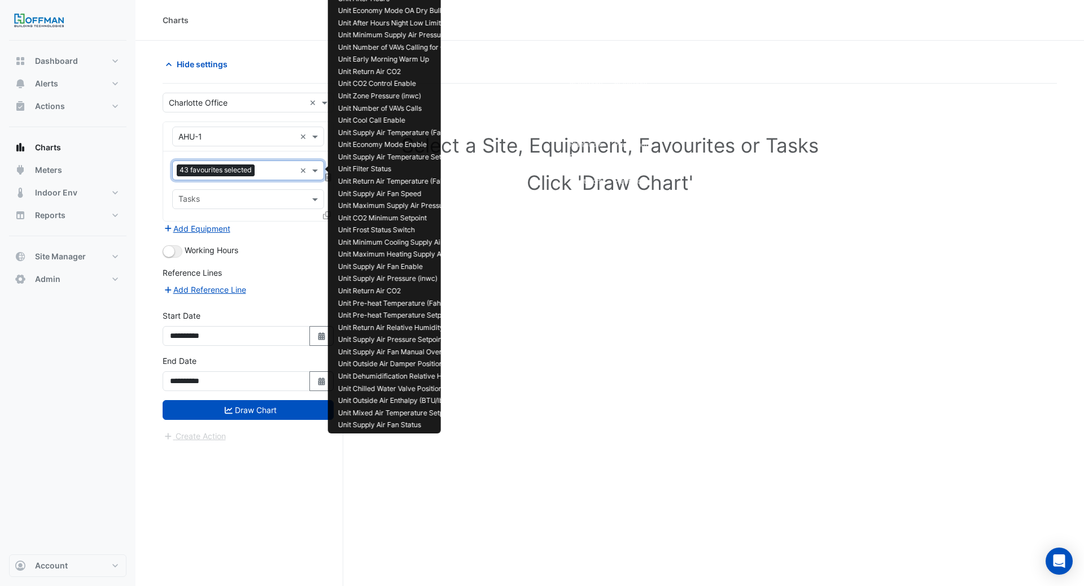
click at [264, 172] on input "text" at bounding box center [277, 171] width 36 height 12
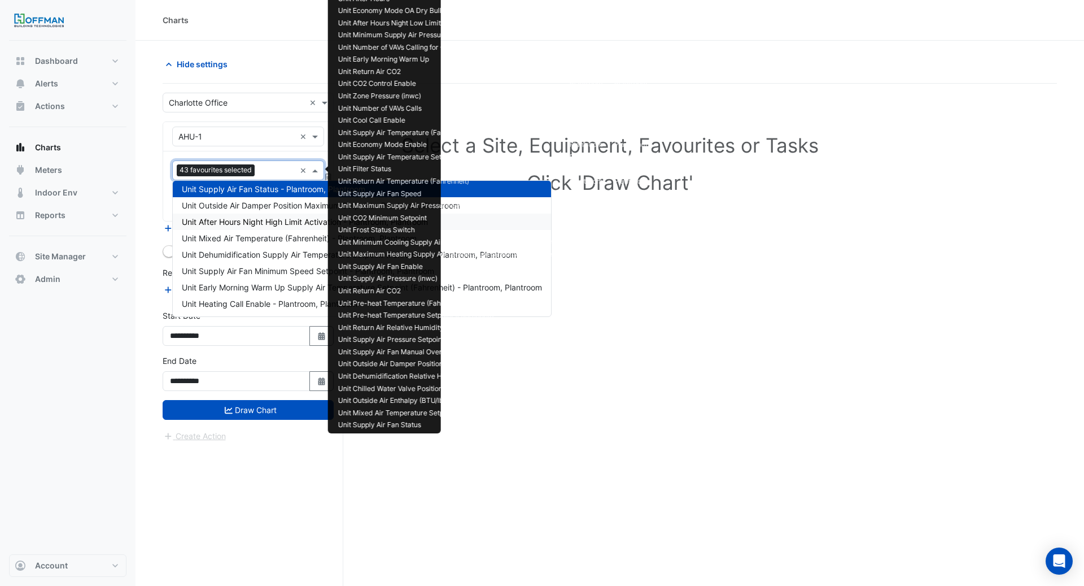
click at [264, 215] on div "Unit After Hours Night High Limit Activation - Plantroom, Plantroom" at bounding box center [362, 221] width 378 height 16
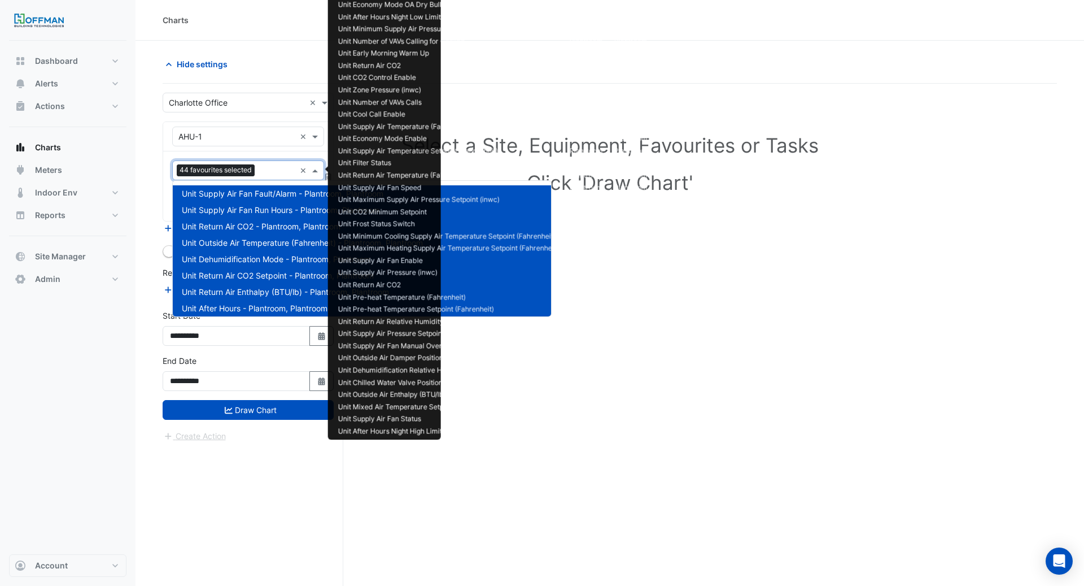
click at [271, 172] on input "text" at bounding box center [277, 171] width 36 height 12
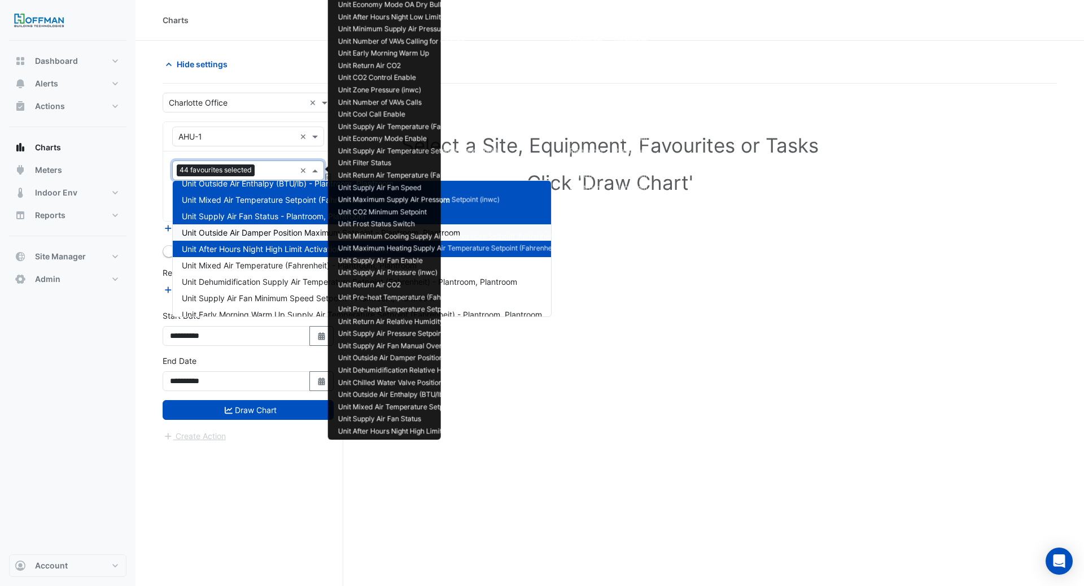
click at [272, 233] on span "Unit Outside Air Damper Position Maximum Setpoint - Plantroom, Plantroom" at bounding box center [321, 233] width 278 height 10
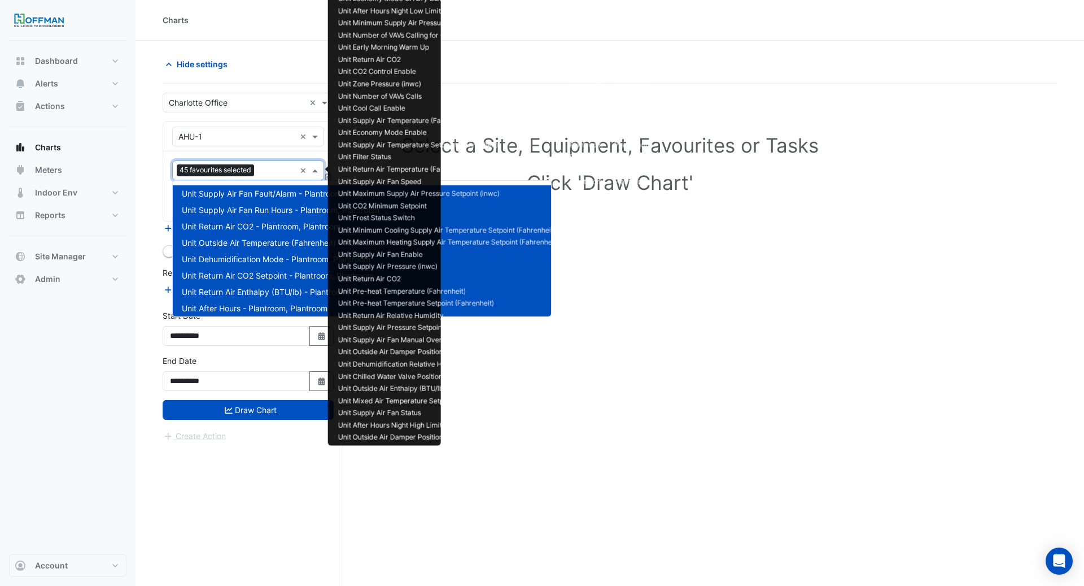
click at [267, 170] on input "text" at bounding box center [277, 171] width 37 height 12
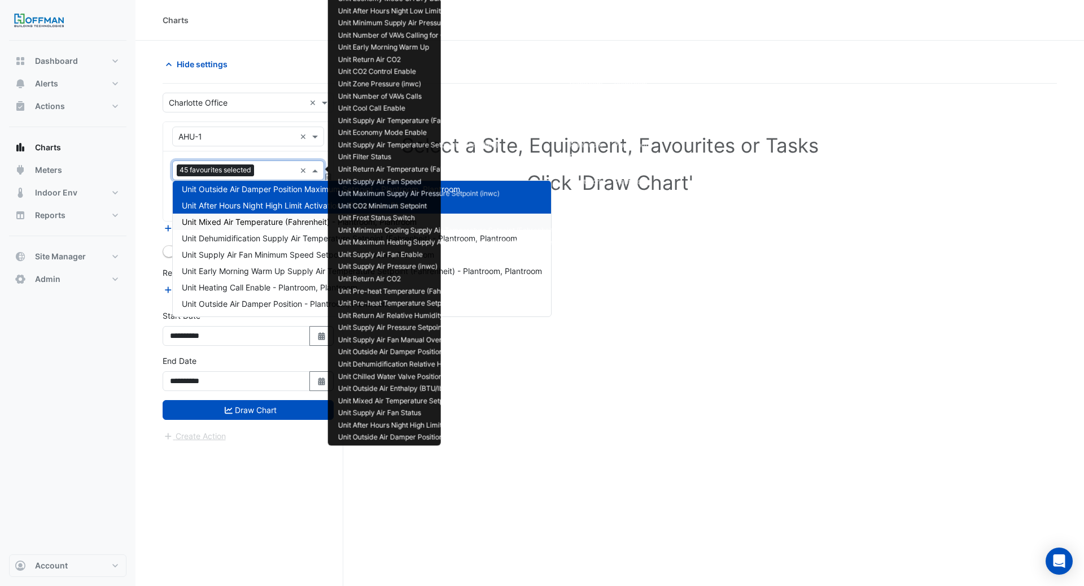
click at [268, 222] on span "Unit Mixed Air Temperature (Fahrenheit) - Plantroom, Plantroom" at bounding box center [299, 222] width 235 height 10
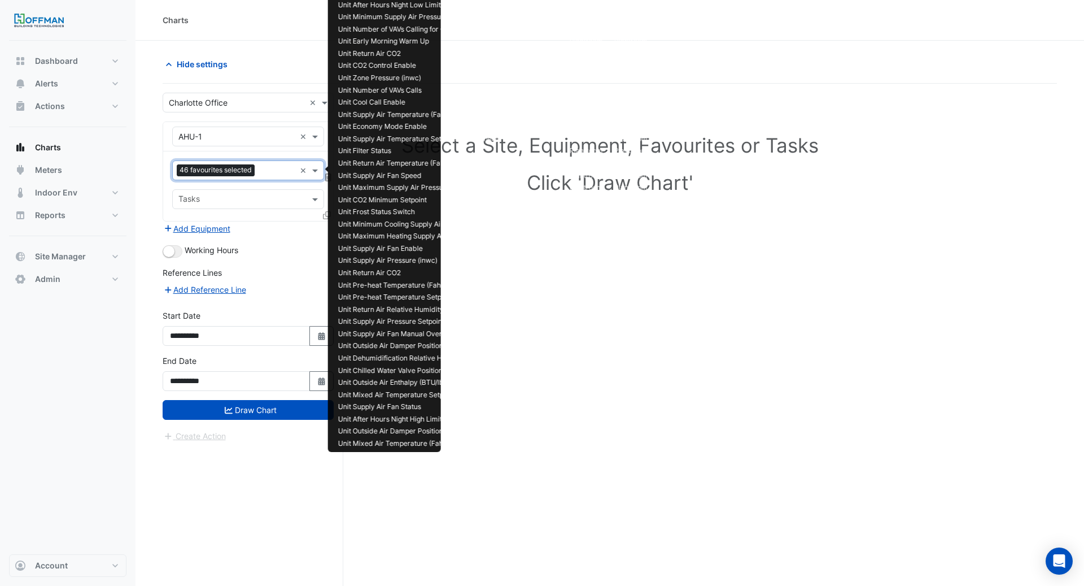
click at [263, 172] on input "text" at bounding box center [277, 171] width 36 height 12
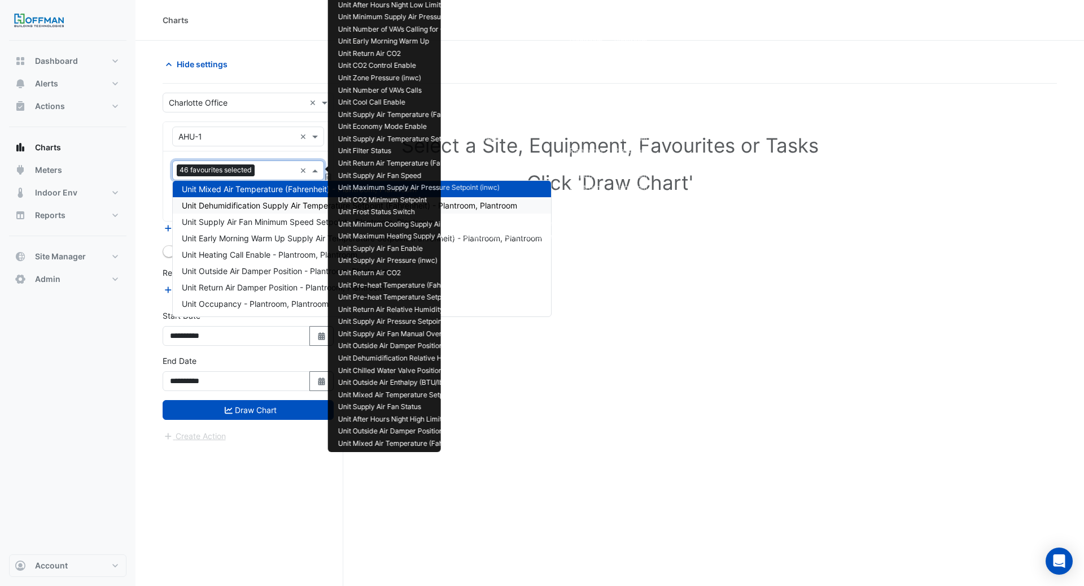
click at [269, 204] on span "Unit Dehumidification Supply Air Temperature Setpoint (Fahrenheit) - Plantroom,…" at bounding box center [349, 205] width 335 height 10
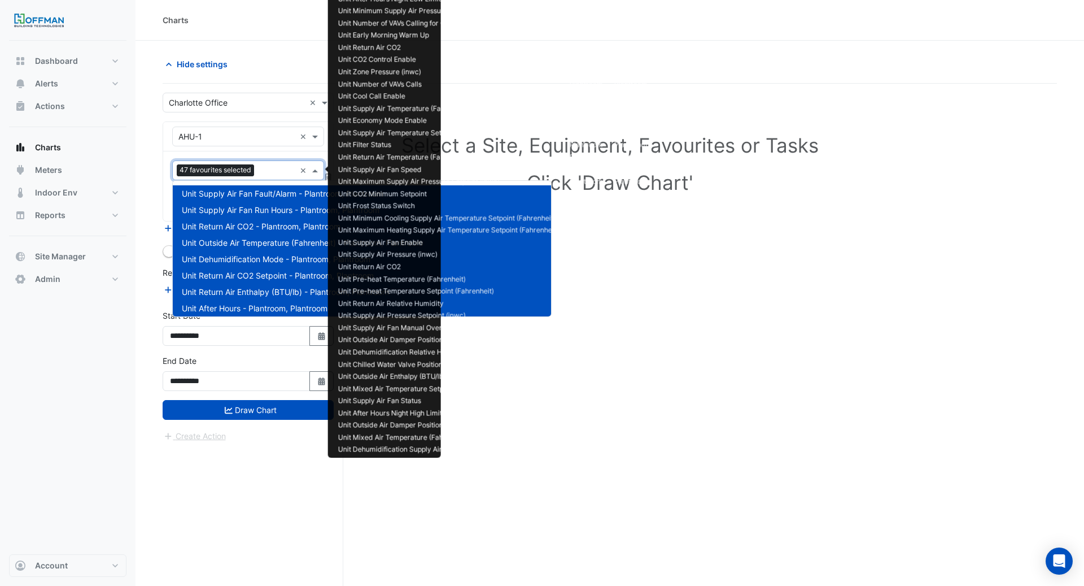
click at [270, 172] on input "text" at bounding box center [277, 171] width 37 height 12
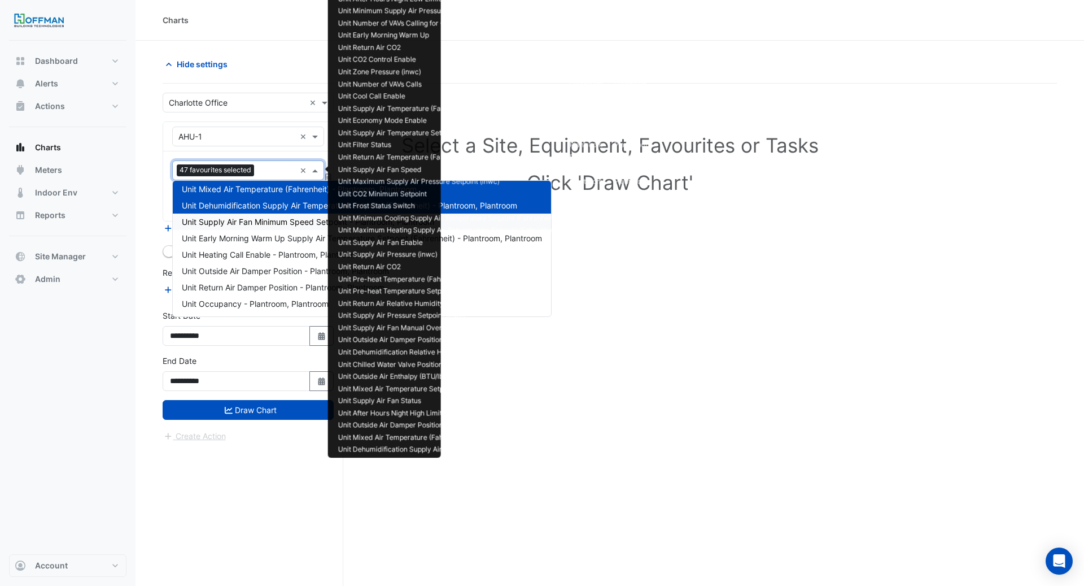
click at [270, 224] on span "Unit Supply Air Fan Minimum Speed Setpoint - Plantroom, Plantroom" at bounding box center [308, 222] width 252 height 10
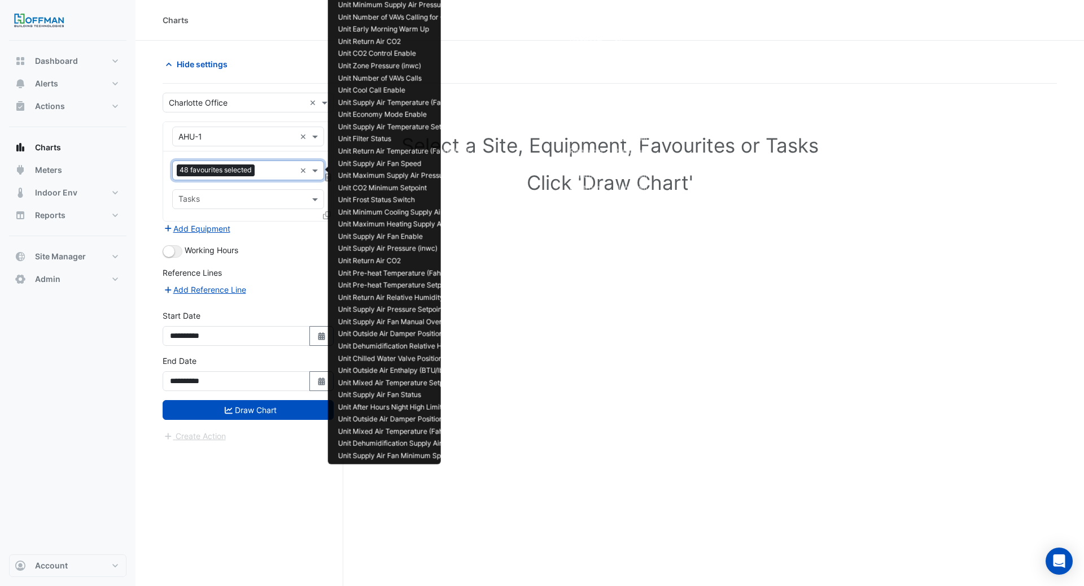
click at [266, 165] on input "text" at bounding box center [277, 171] width 36 height 12
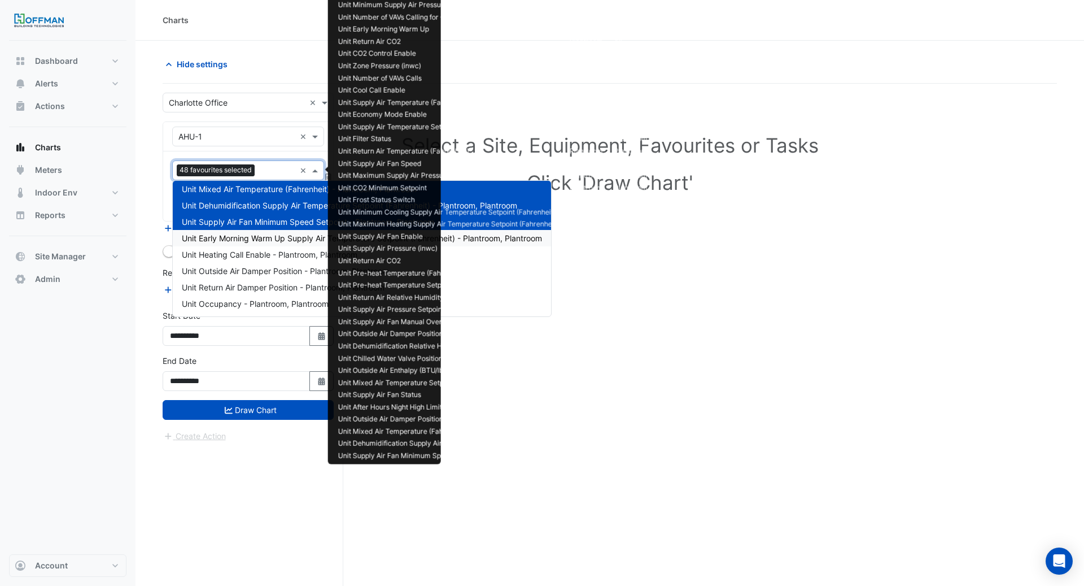
click at [269, 235] on span "Unit Early Morning Warm Up Supply Air Temperature Setpoint (Fahrenheit) - Plant…" at bounding box center [362, 238] width 360 height 10
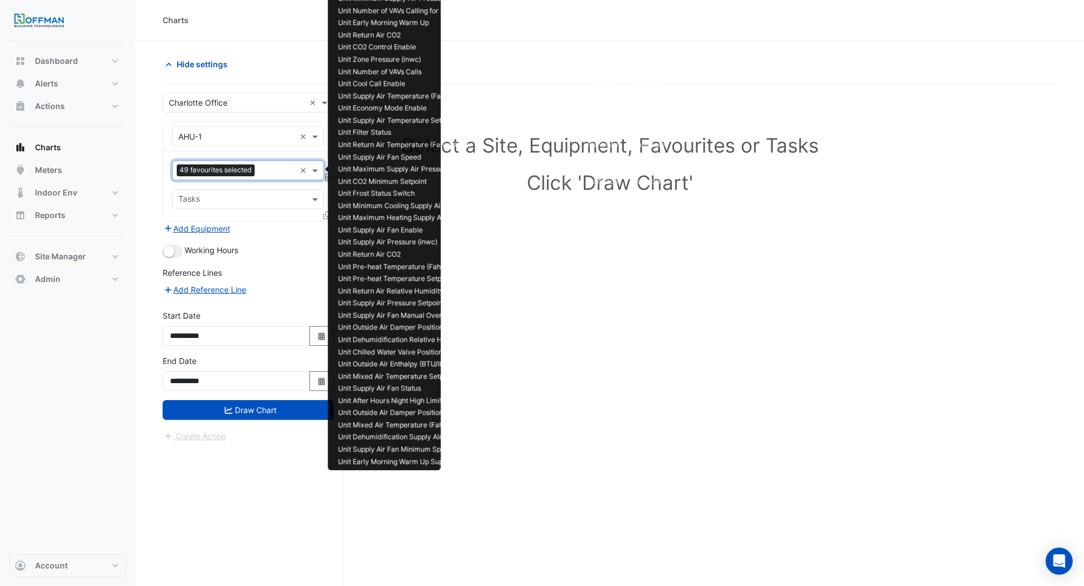
click at [263, 166] on input "text" at bounding box center [277, 171] width 36 height 12
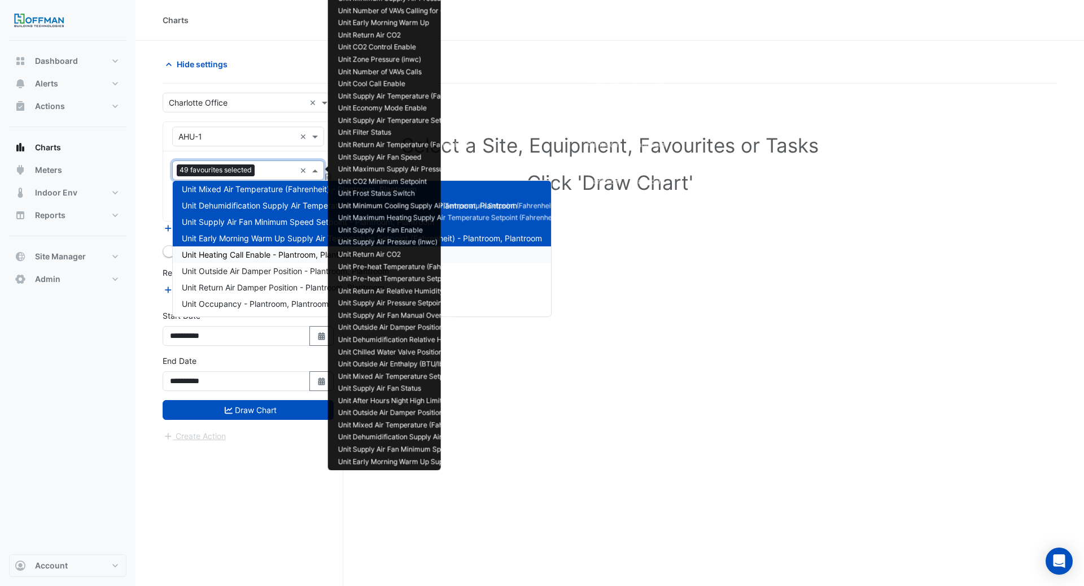
click at [262, 250] on span "Unit Heating Call Enable - Plantroom, Plantroom" at bounding box center [270, 255] width 176 height 10
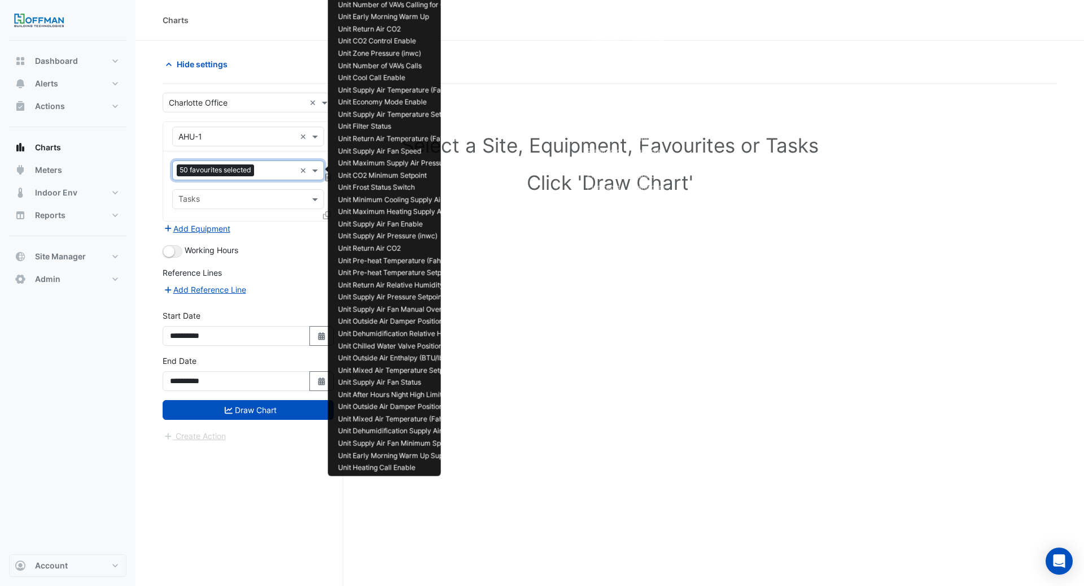
click at [262, 170] on input "text" at bounding box center [277, 171] width 37 height 12
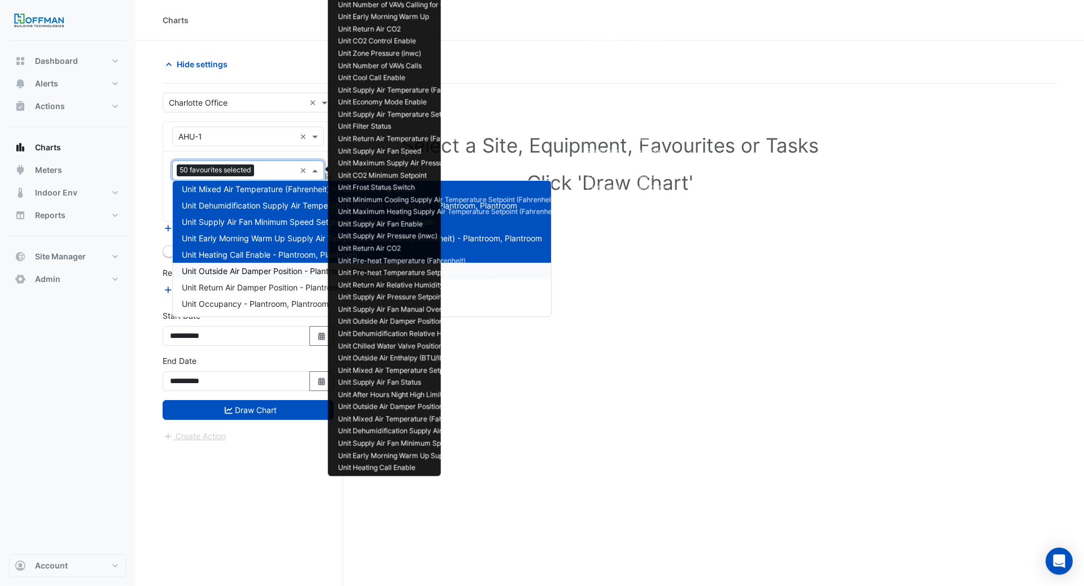
click at [259, 267] on span "Unit Outside Air Damper Position - Plantroom, Plantroom" at bounding box center [285, 271] width 207 height 10
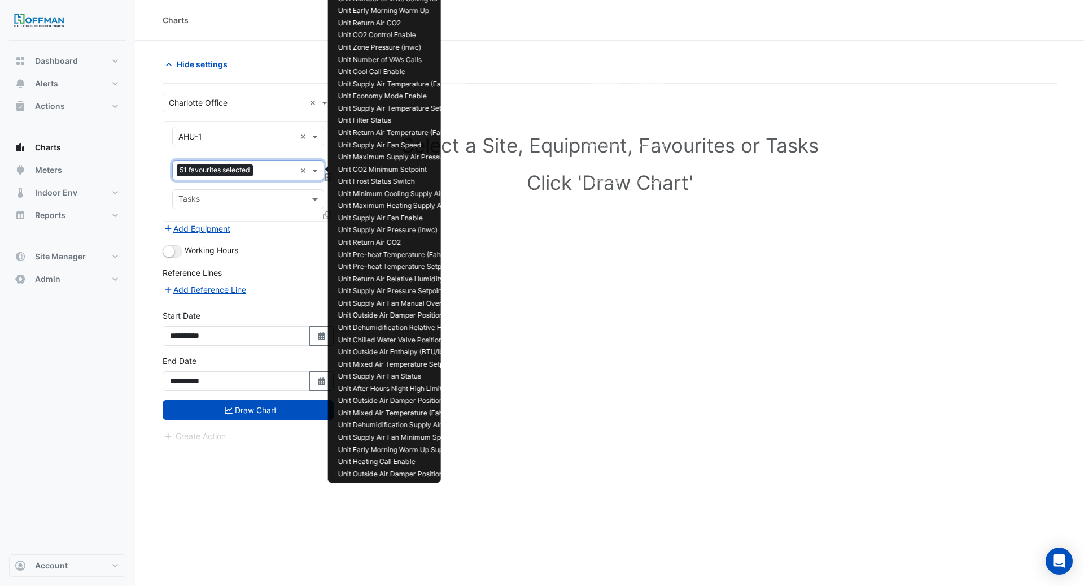
click at [267, 165] on input "text" at bounding box center [277, 171] width 38 height 12
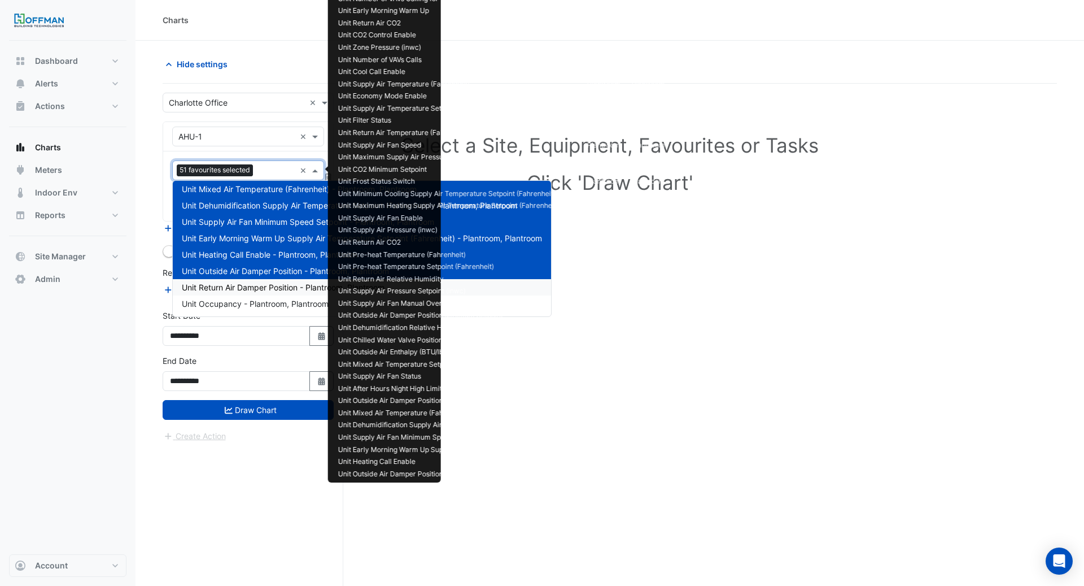
click at [264, 290] on span "Unit Return Air Damper Position - Plantroom, Plantroom" at bounding box center [283, 287] width 203 height 10
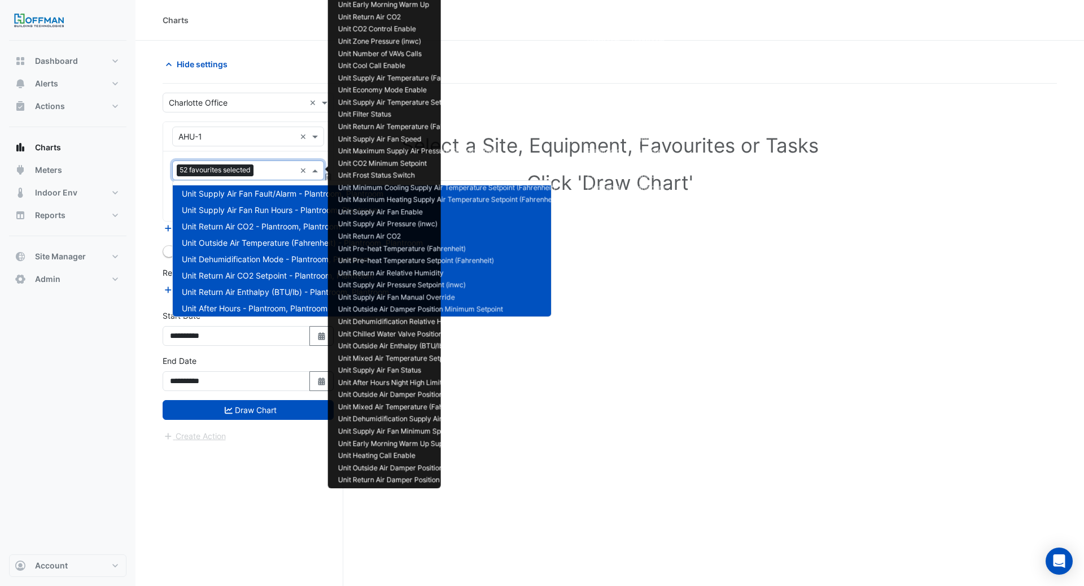
click at [264, 168] on input "text" at bounding box center [276, 171] width 37 height 12
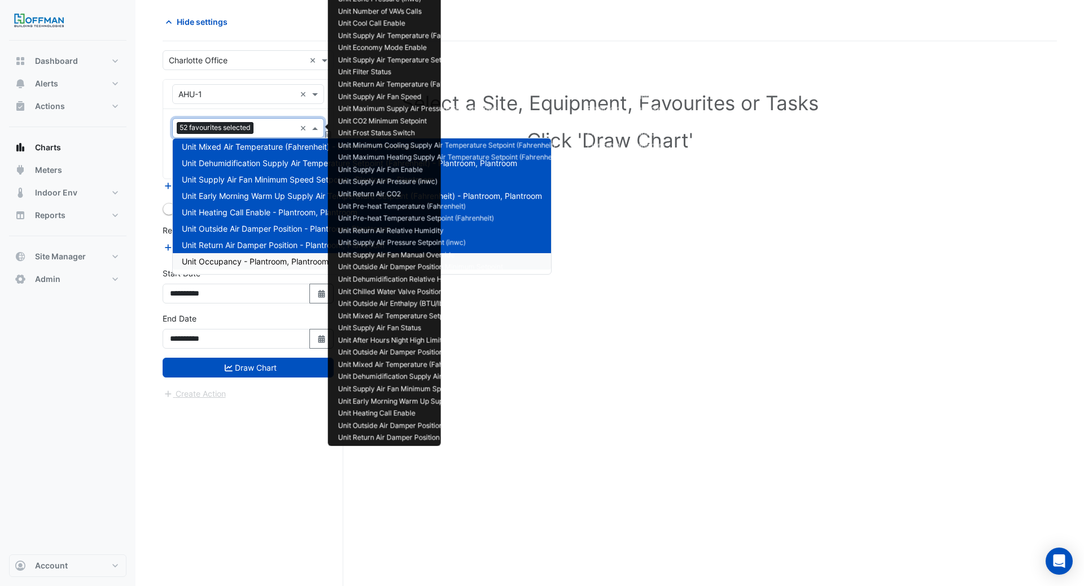
click at [261, 264] on span "Unit Occupancy - Plantroom, Plantroom" at bounding box center [255, 261] width 147 height 10
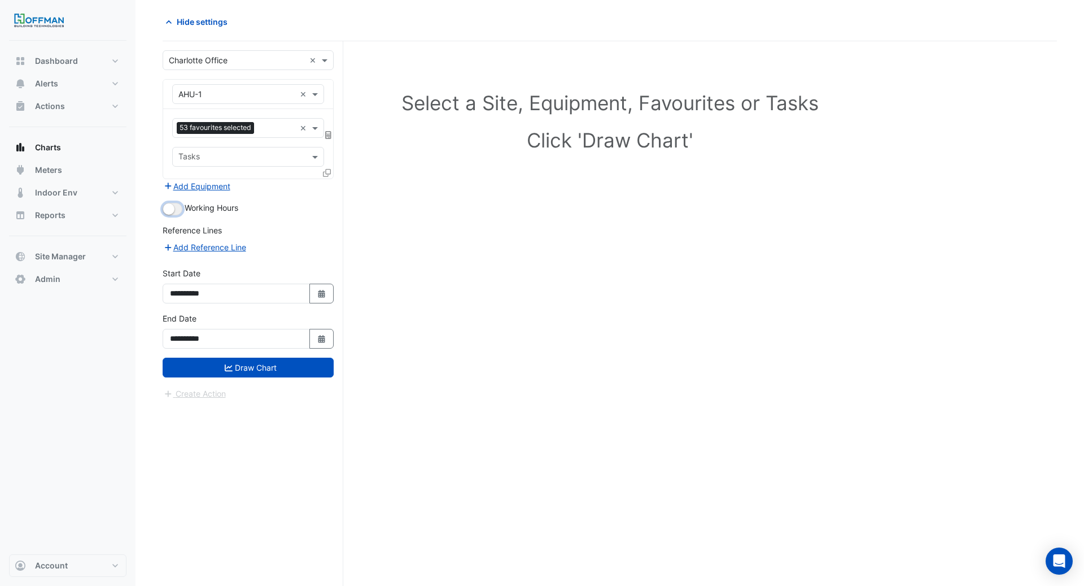
click at [178, 209] on button "button" at bounding box center [173, 209] width 20 height 12
click at [289, 364] on button "Draw Chart" at bounding box center [248, 367] width 171 height 20
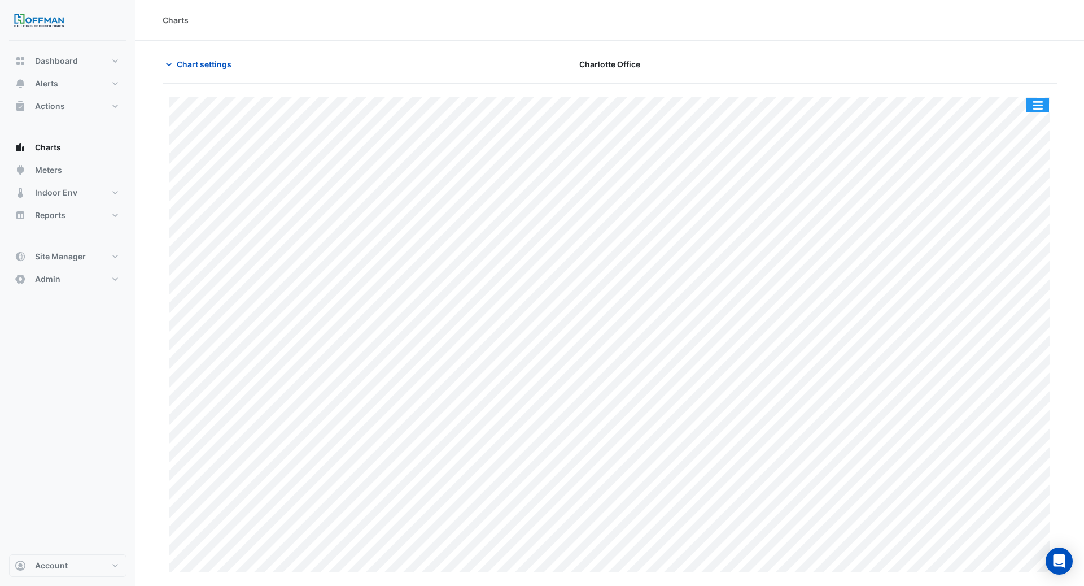
click at [1035, 98] on button "button" at bounding box center [1038, 105] width 23 height 14
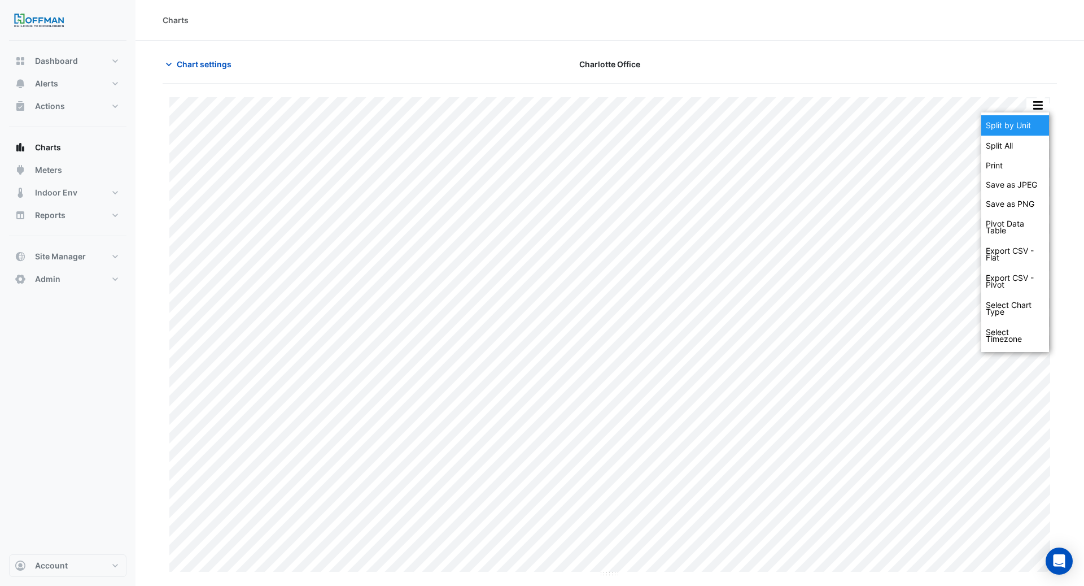
click at [1032, 125] on div "Split by Unit" at bounding box center [1015, 125] width 68 height 20
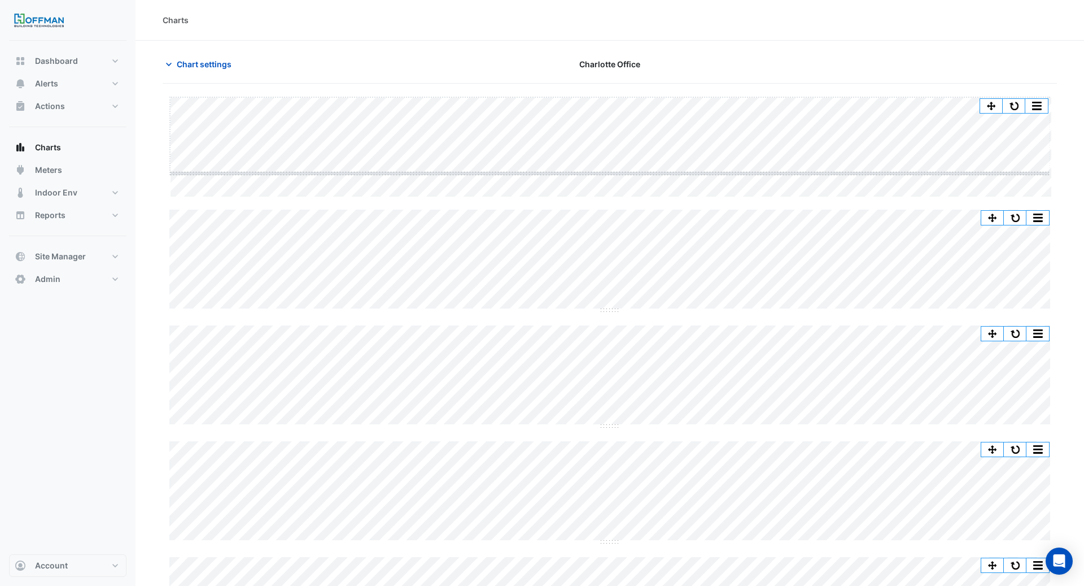
drag, startPoint x: 613, startPoint y: 196, endPoint x: 613, endPoint y: 172, distance: 23.7
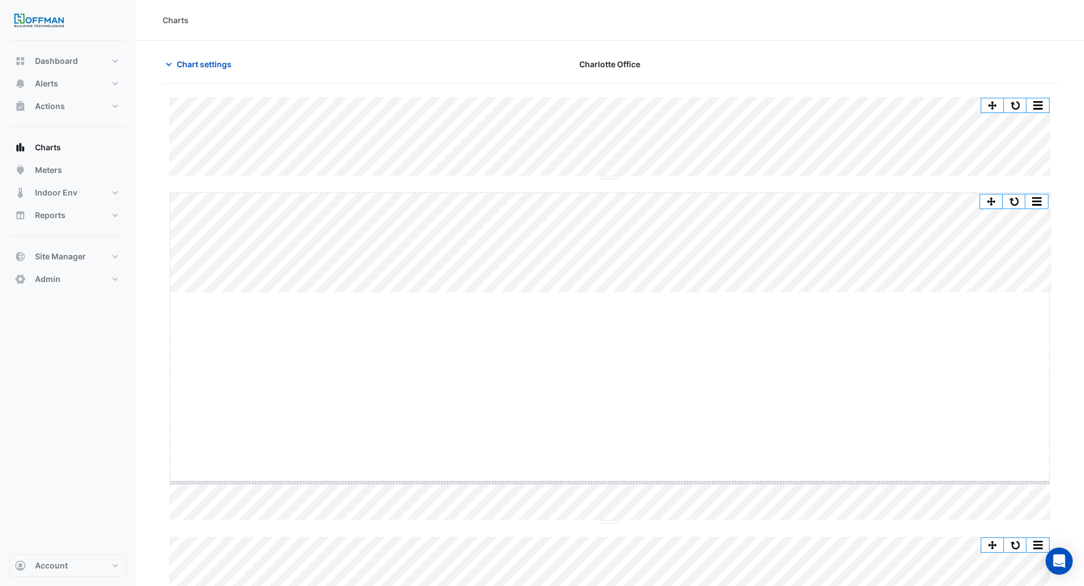
drag, startPoint x: 614, startPoint y: 292, endPoint x: 614, endPoint y: 482, distance: 189.7
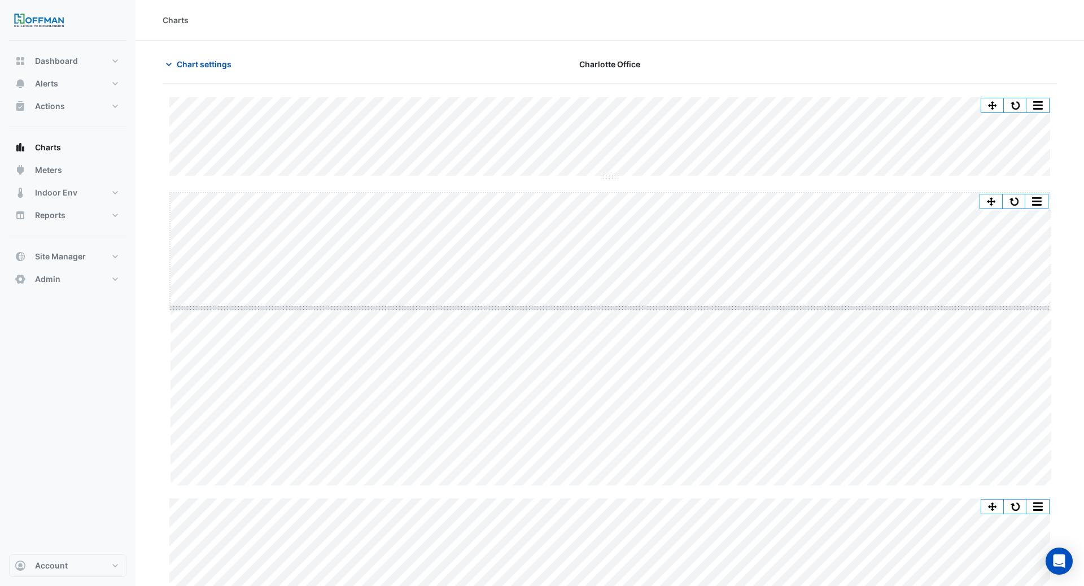
drag, startPoint x: 604, startPoint y: 485, endPoint x: 600, endPoint y: 307, distance: 177.9
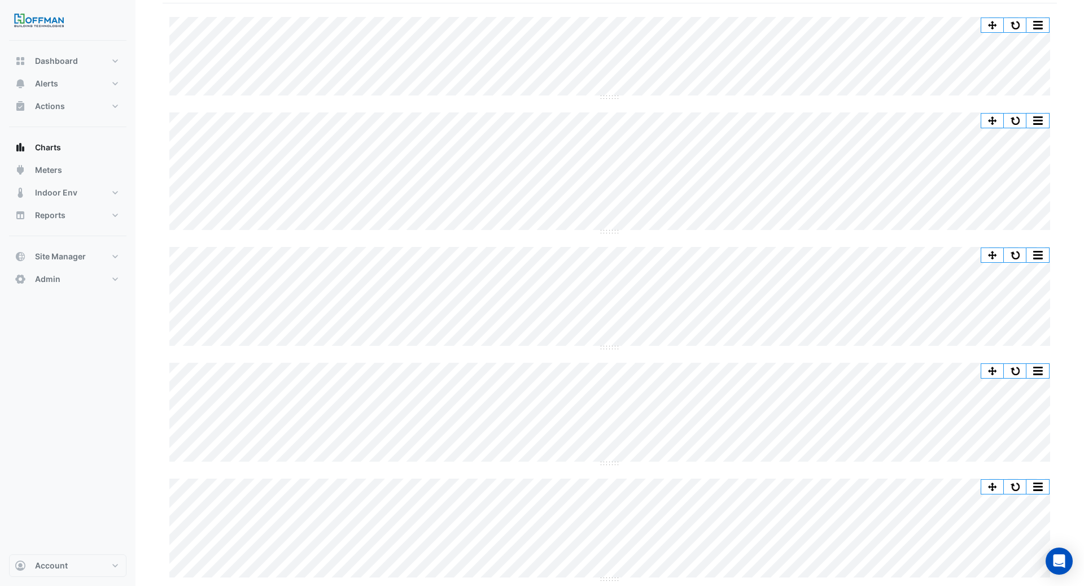
scroll to position [85, 0]
drag, startPoint x: 612, startPoint y: 341, endPoint x: 610, endPoint y: 541, distance: 200.5
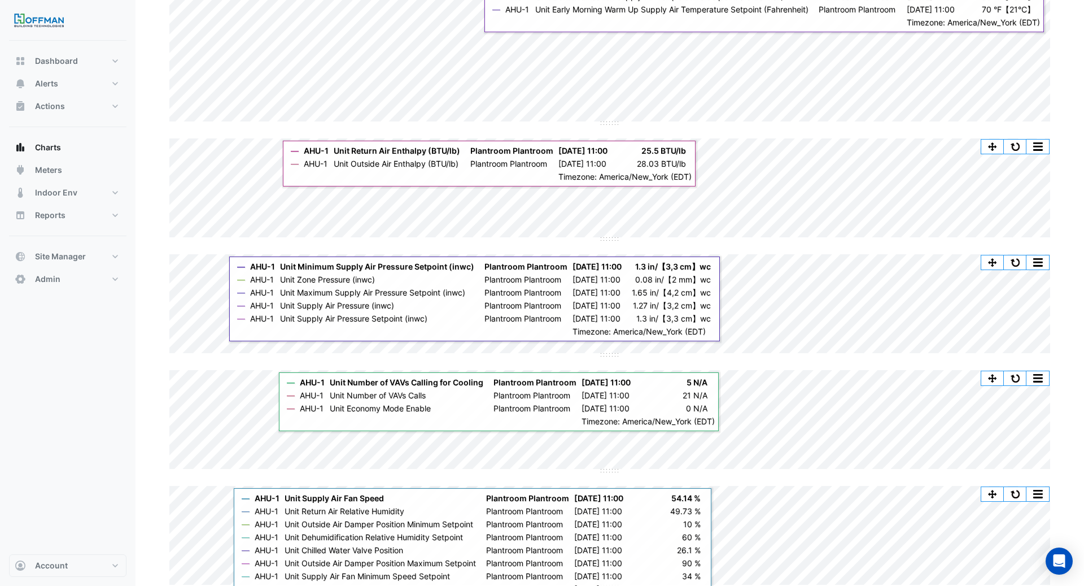
scroll to position [512, 0]
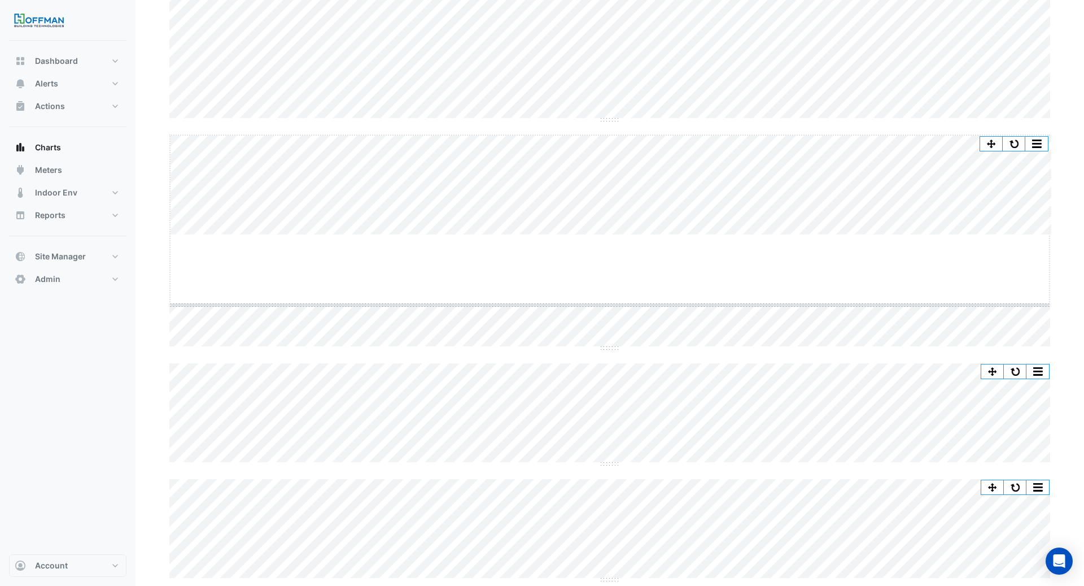
drag, startPoint x: 610, startPoint y: 235, endPoint x: 609, endPoint y: 306, distance: 70.6
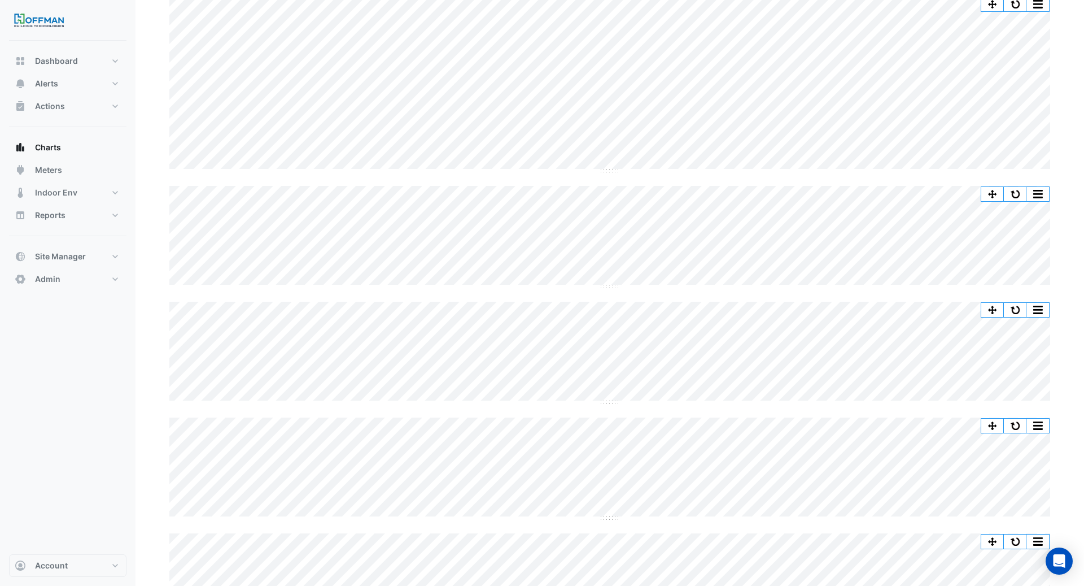
scroll to position [658, 0]
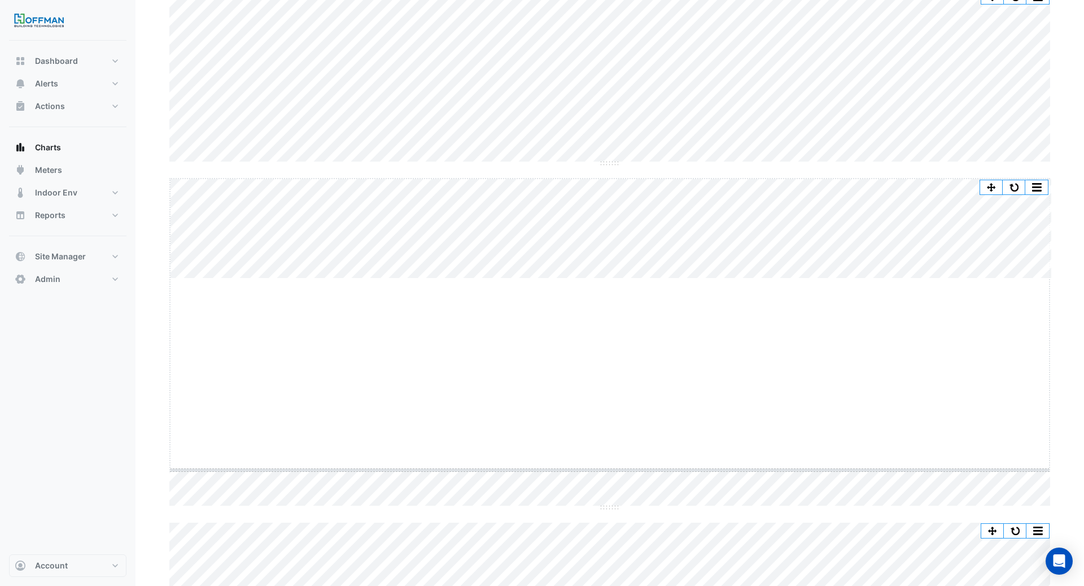
drag, startPoint x: 614, startPoint y: 278, endPoint x: 607, endPoint y: 470, distance: 191.6
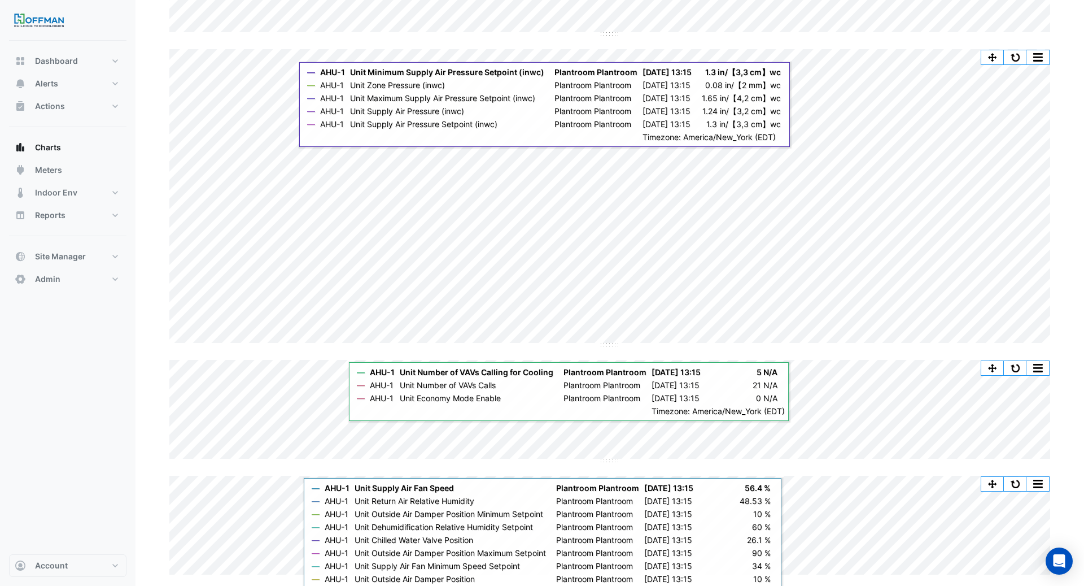
scroll to position [803, 0]
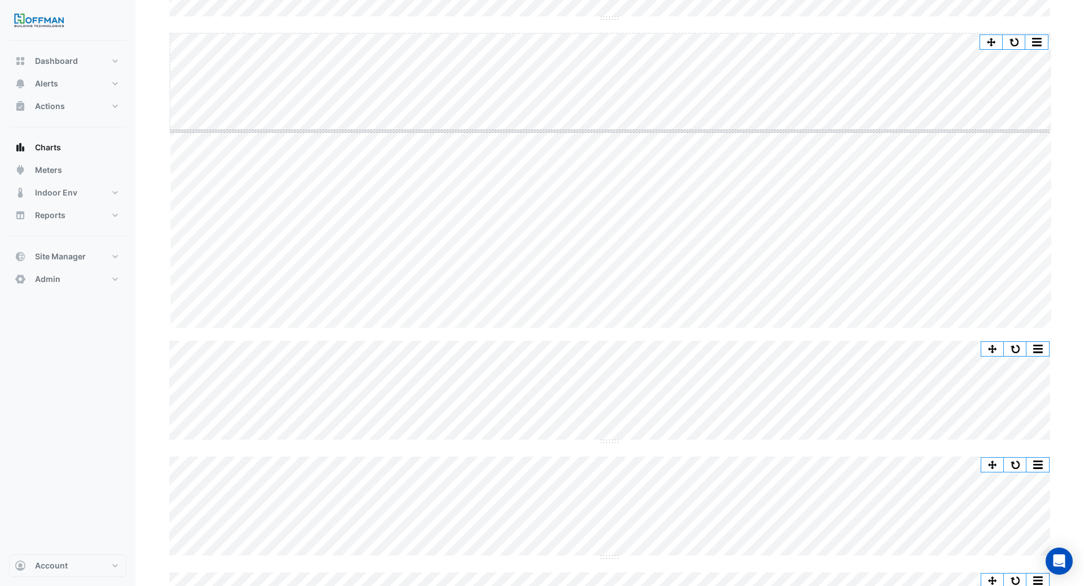
drag, startPoint x: 613, startPoint y: 328, endPoint x: 613, endPoint y: 125, distance: 202.7
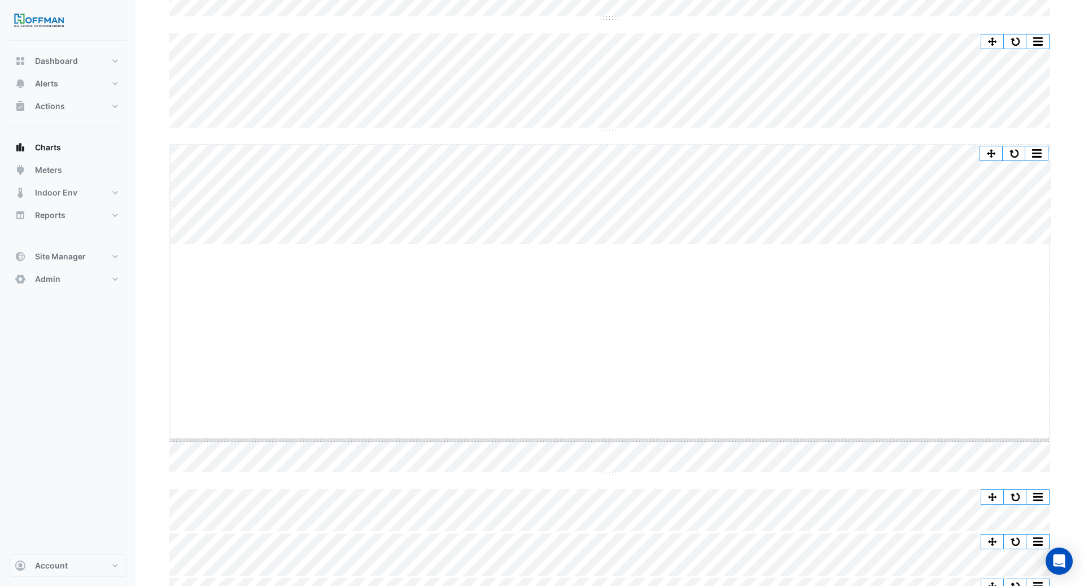
drag, startPoint x: 612, startPoint y: 245, endPoint x: 612, endPoint y: 457, distance: 211.8
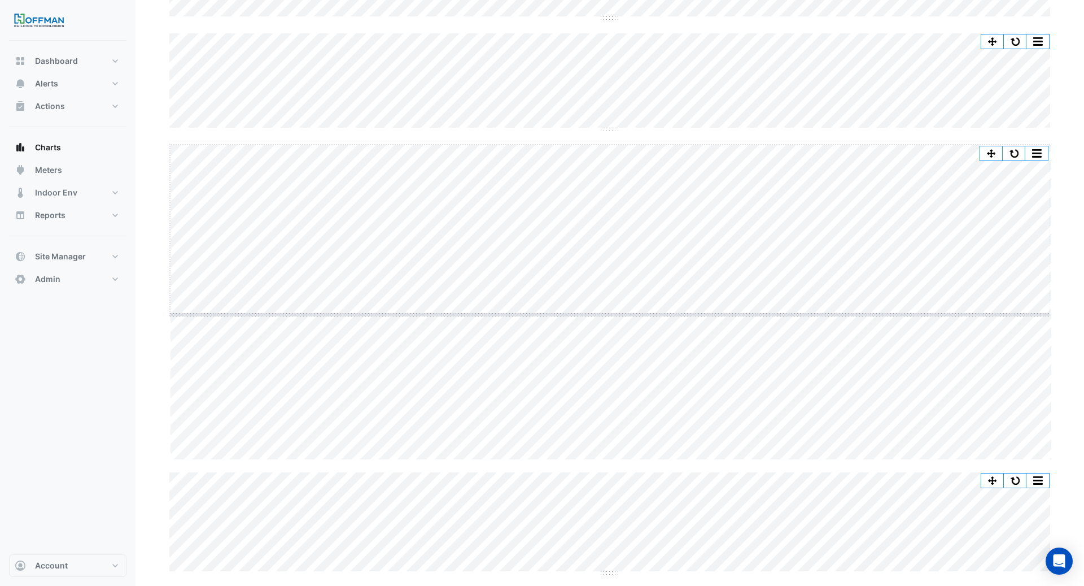
drag, startPoint x: 612, startPoint y: 459, endPoint x: 629, endPoint y: 296, distance: 163.0
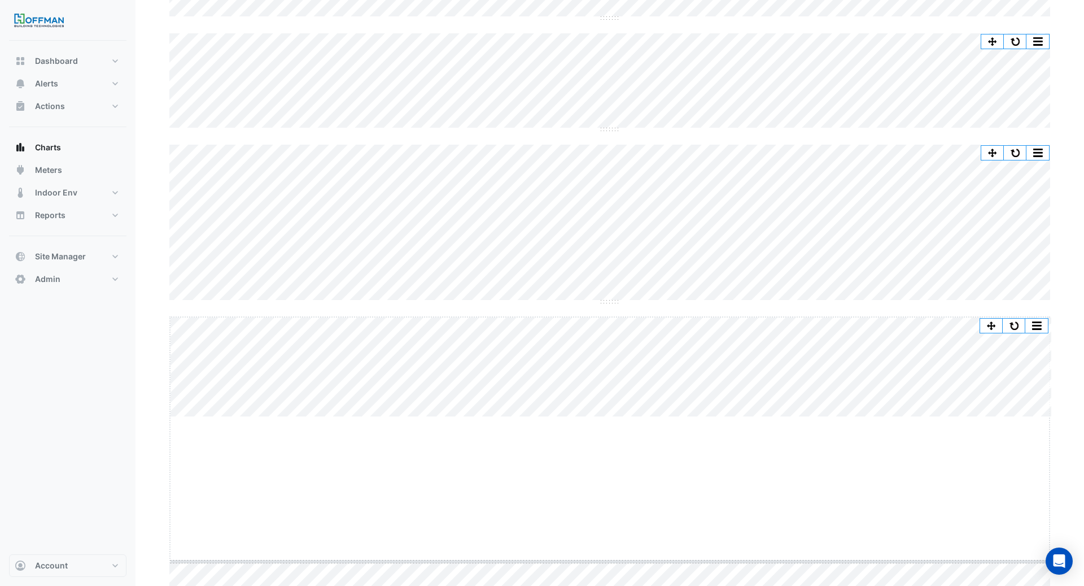
drag, startPoint x: 608, startPoint y: 414, endPoint x: 608, endPoint y: 560, distance: 145.1
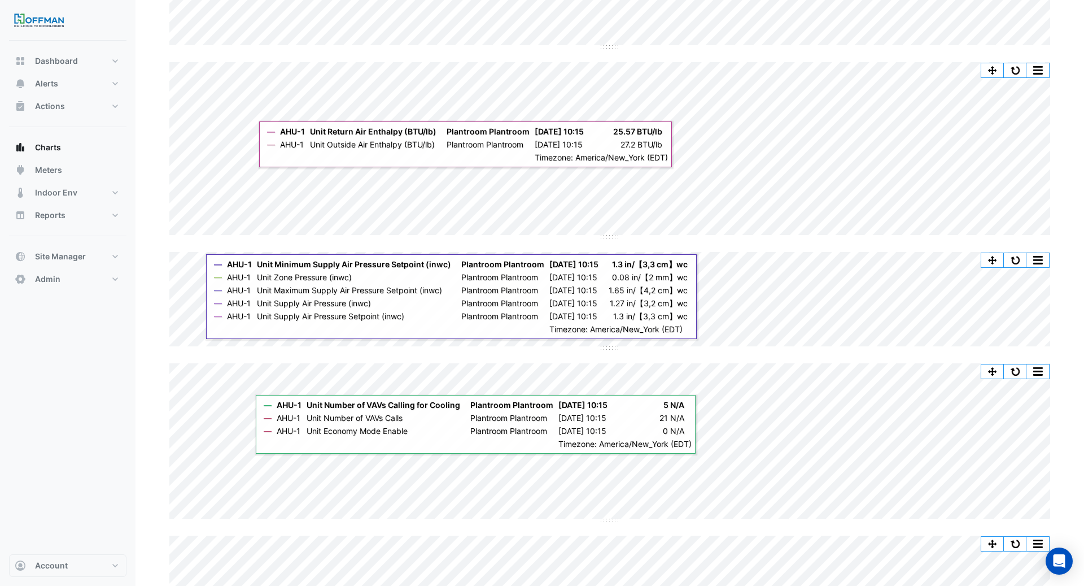
scroll to position [0, 0]
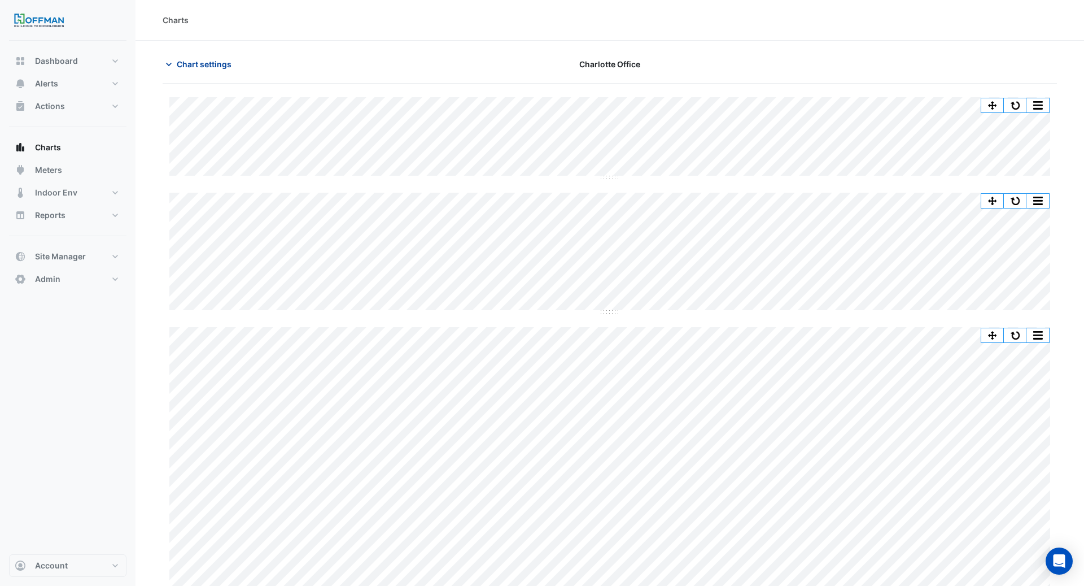
click at [185, 65] on span "Chart settings" at bounding box center [204, 64] width 55 height 12
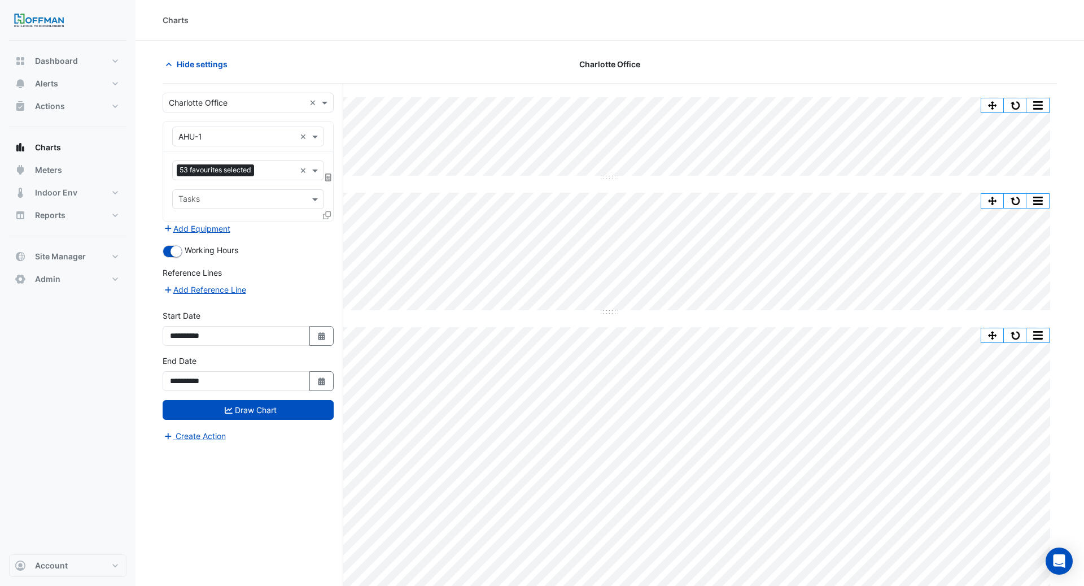
click at [325, 212] on icon at bounding box center [327, 215] width 8 height 8
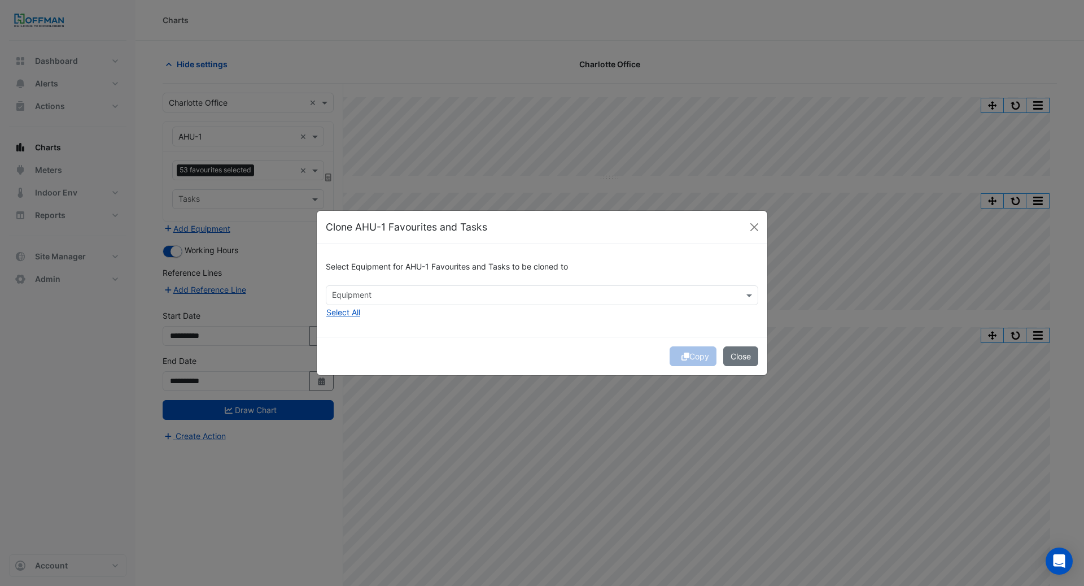
click at [350, 301] on input "text" at bounding box center [535, 296] width 407 height 12
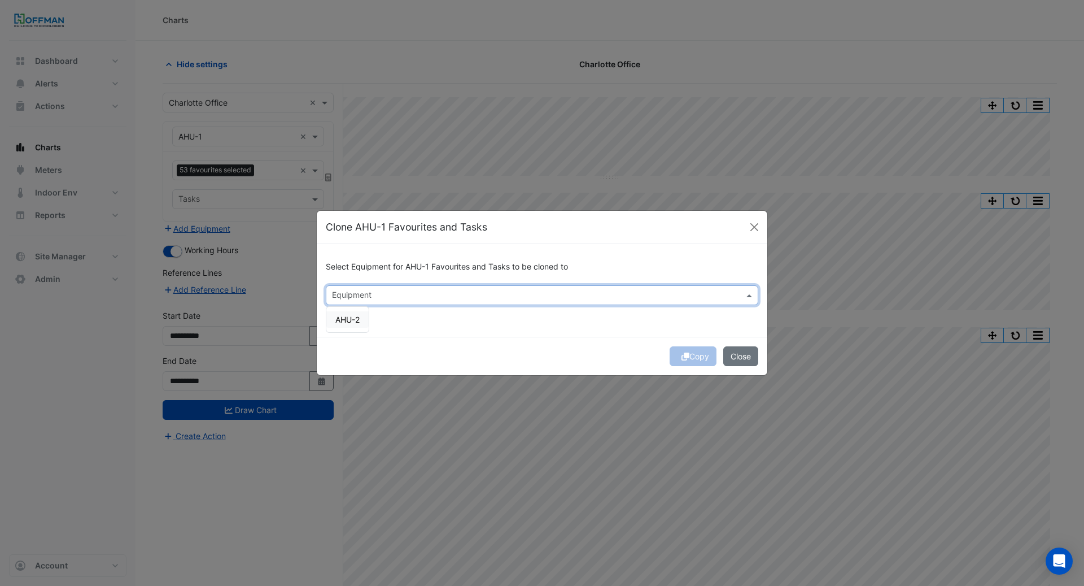
click at [355, 320] on span "AHU-2" at bounding box center [347, 320] width 24 height 10
click at [470, 321] on div "Select Equipment for AHU-1 Favourites and Tasks to be cloned to Equipment × AHU…" at bounding box center [542, 290] width 451 height 92
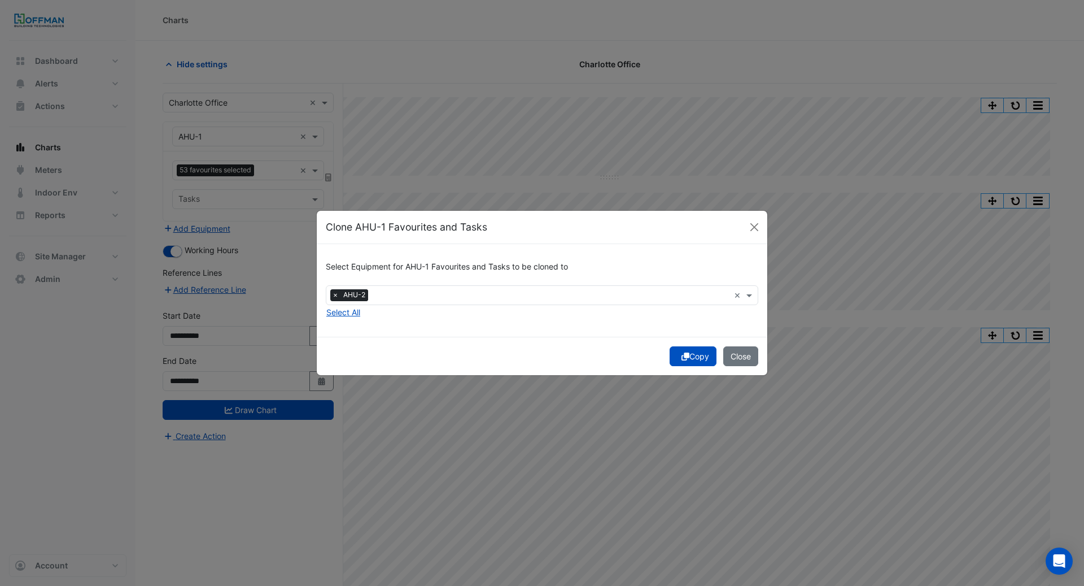
click at [674, 352] on button "Copy" at bounding box center [693, 356] width 47 height 20
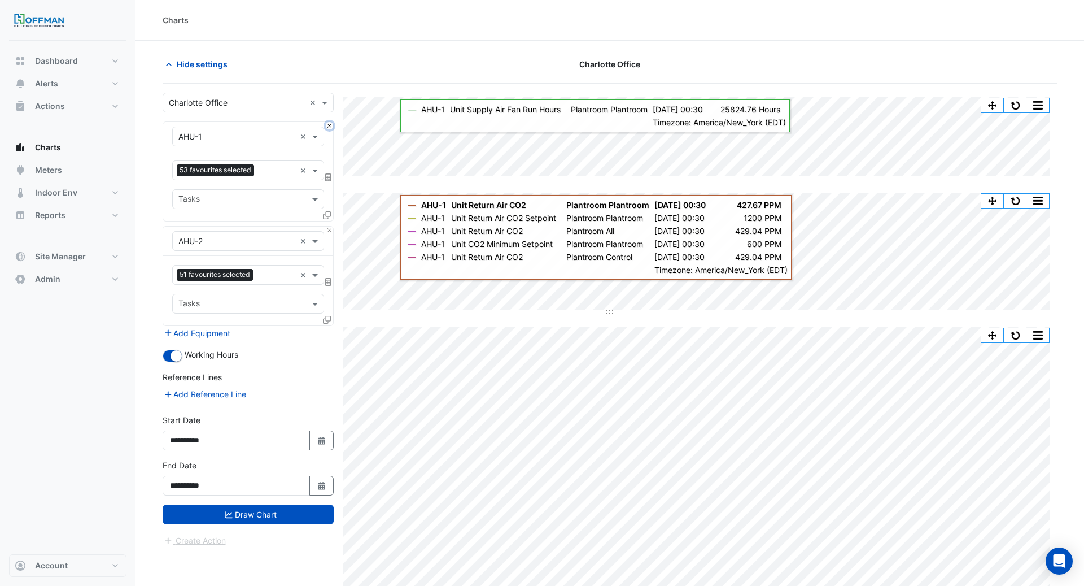
click at [331, 124] on button "Close" at bounding box center [329, 125] width 7 height 7
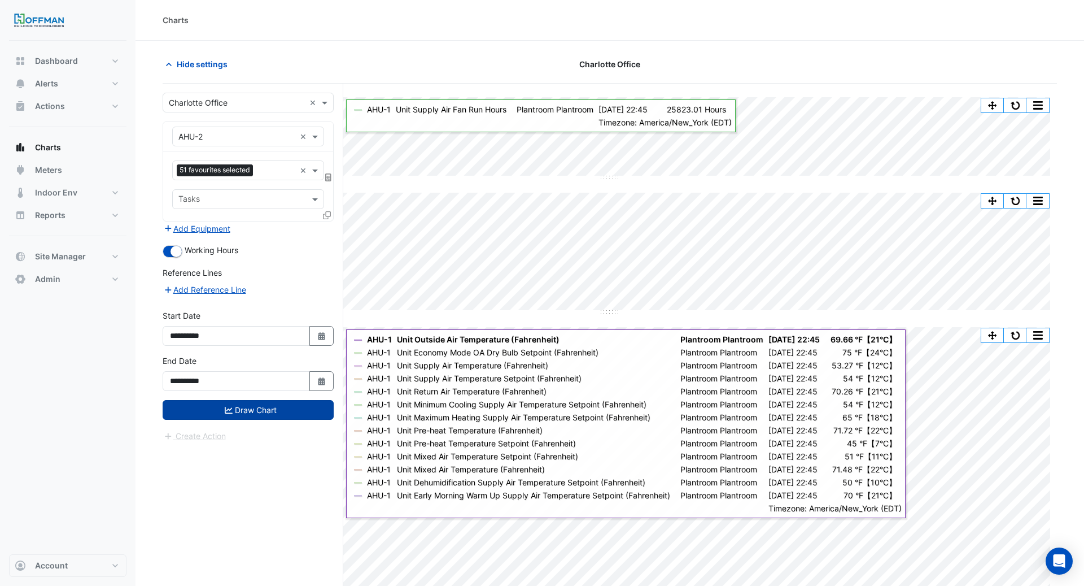
click at [285, 407] on button "Draw Chart" at bounding box center [248, 410] width 171 height 20
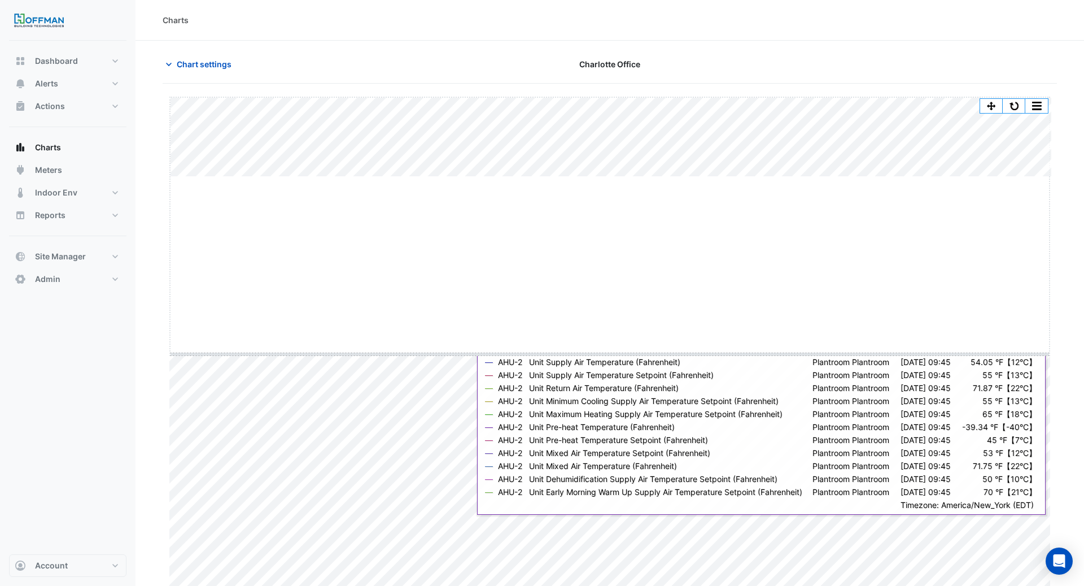
drag, startPoint x: 607, startPoint y: 176, endPoint x: 609, endPoint y: 353, distance: 177.3
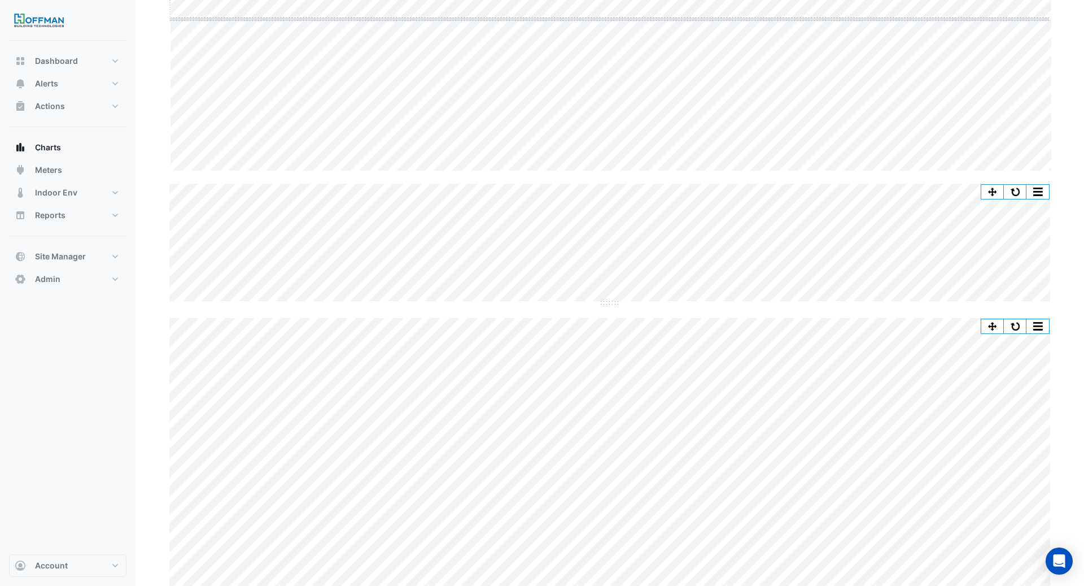
scroll to position [155, 0]
drag, startPoint x: 612, startPoint y: 452, endPoint x: 612, endPoint y: 552, distance: 100.0
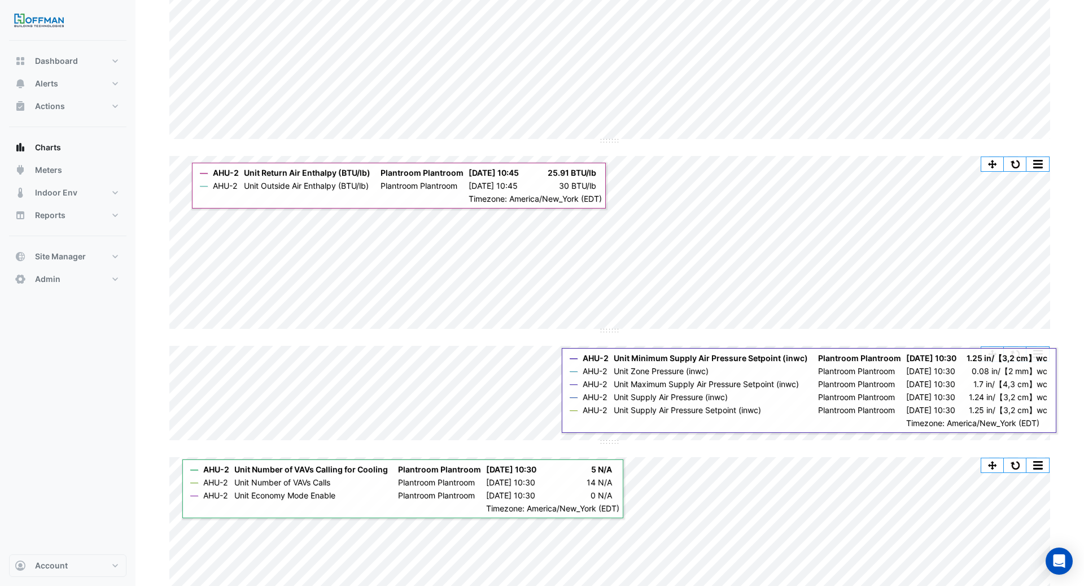
scroll to position [658, 0]
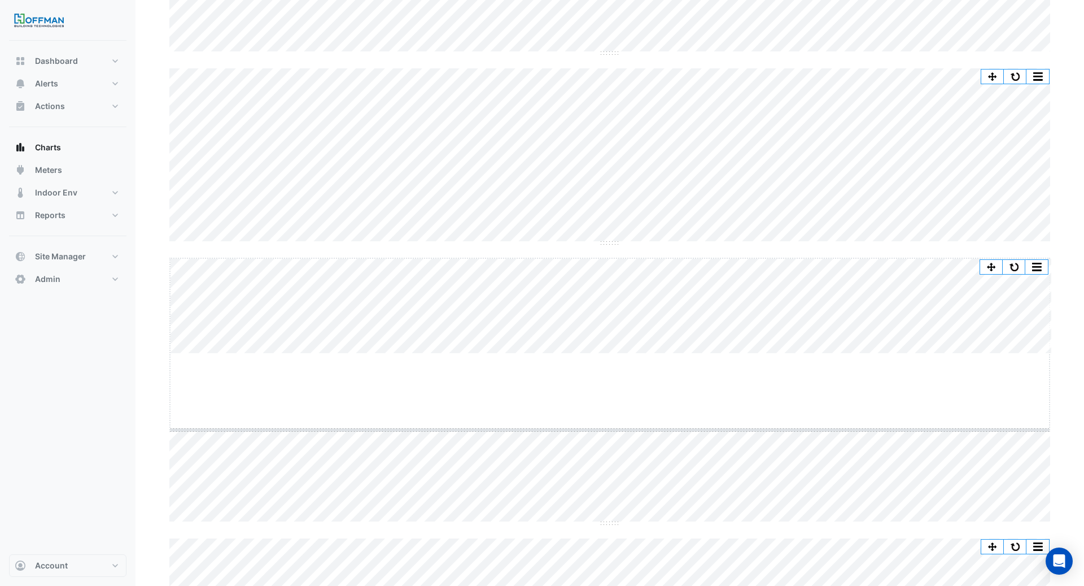
drag, startPoint x: 603, startPoint y: 354, endPoint x: 601, endPoint y: 430, distance: 76.8
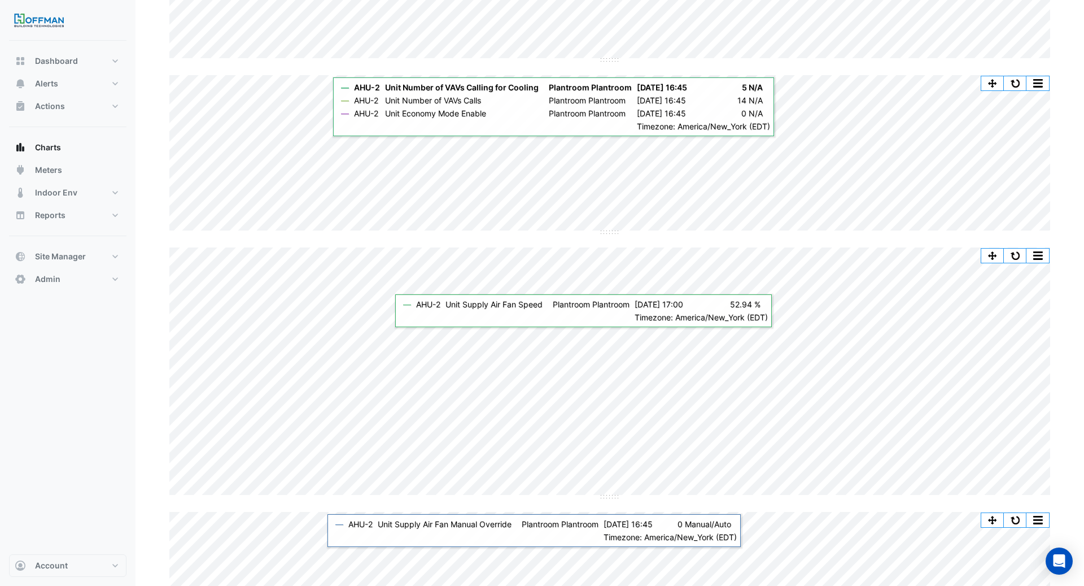
scroll to position [1037, 0]
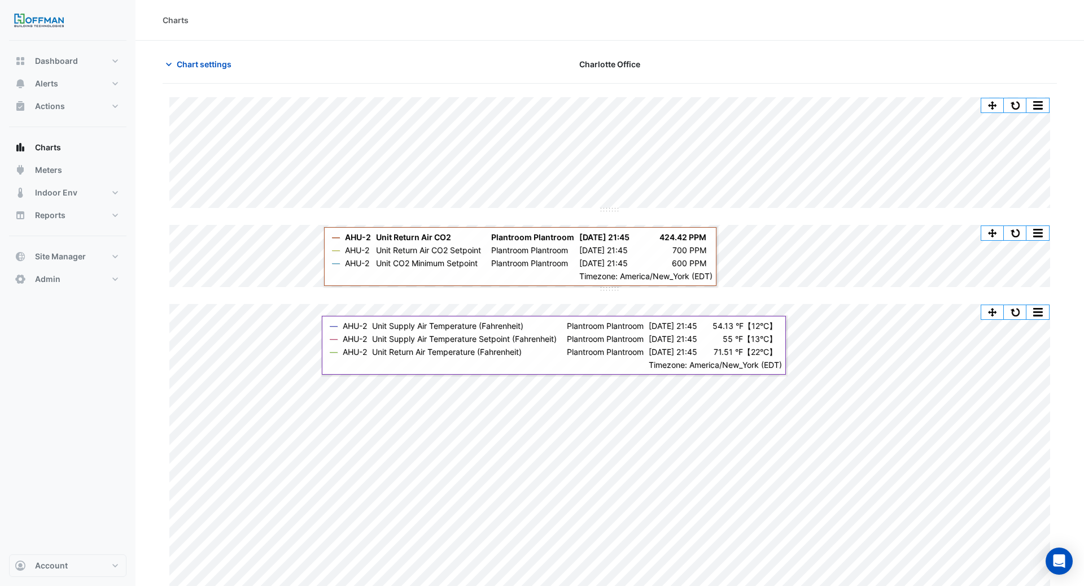
click at [219, 67] on span "Chart settings" at bounding box center [204, 64] width 55 height 12
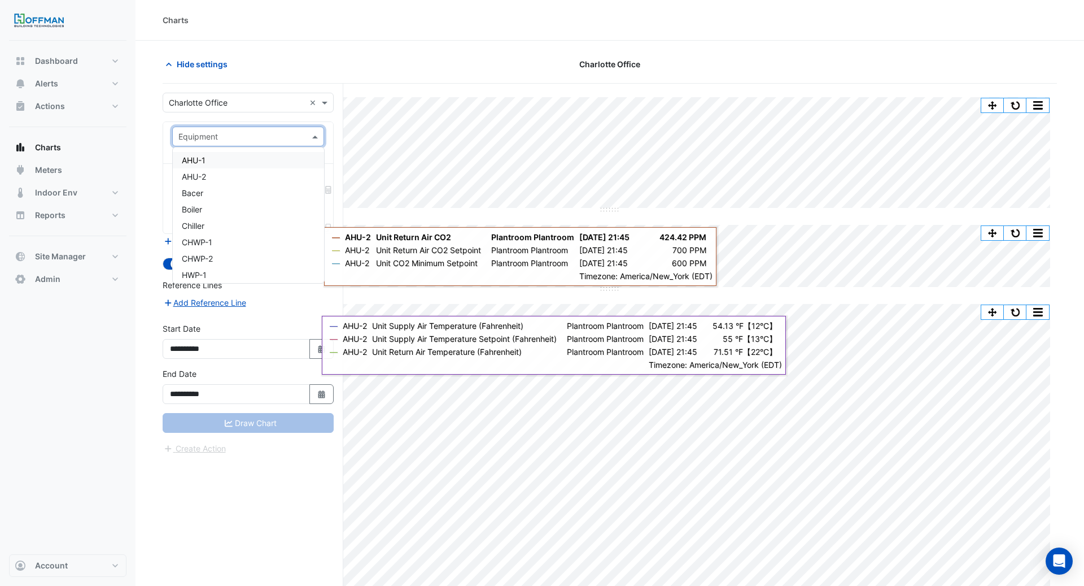
click at [252, 134] on input "text" at bounding box center [236, 137] width 117 height 12
click at [221, 228] on div "Chiller" at bounding box center [248, 225] width 151 height 16
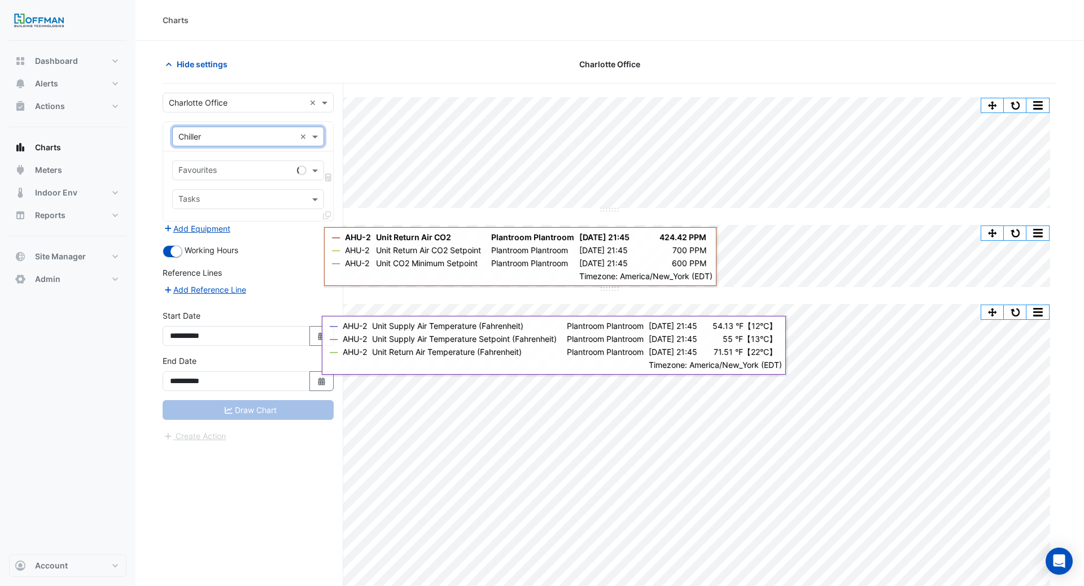
click at [233, 173] on input "text" at bounding box center [235, 171] width 114 height 12
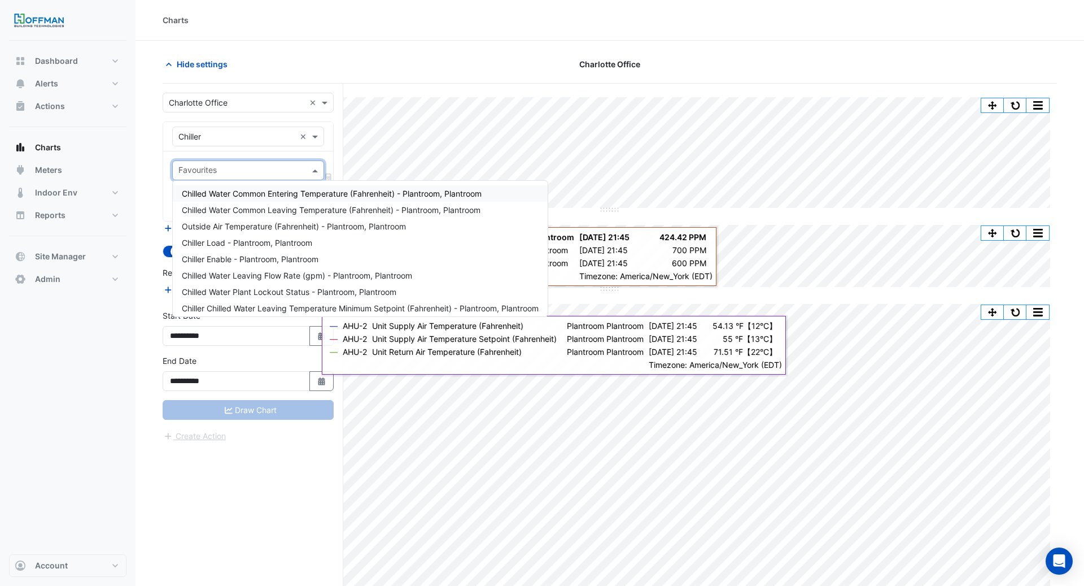
click at [241, 187] on div "Chilled Water Common Entering Temperature (Fahrenheit) - Plantroom, Plantroom" at bounding box center [360, 193] width 375 height 16
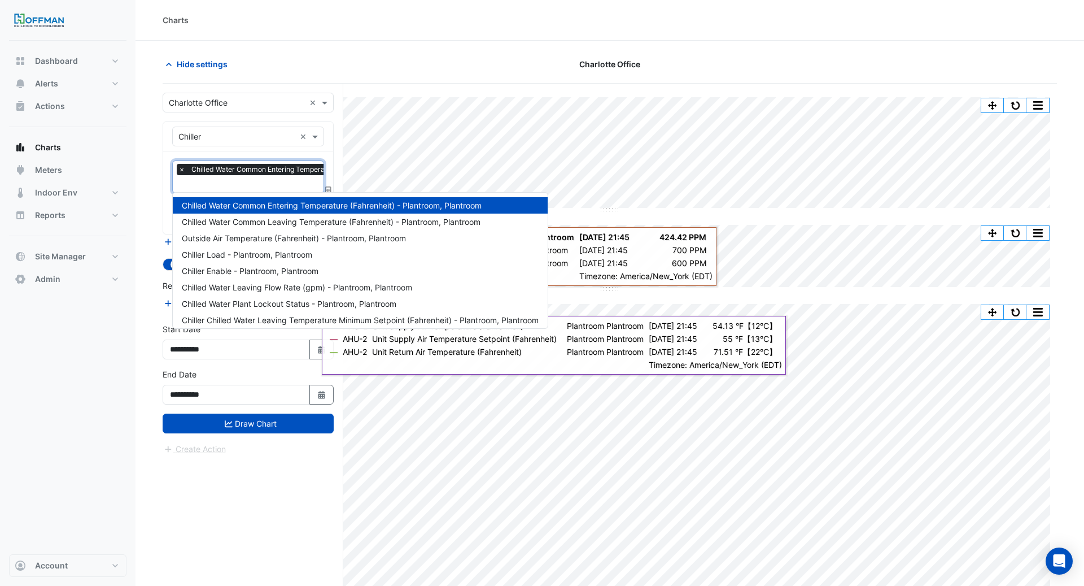
click at [240, 179] on input "text" at bounding box center [319, 185] width 282 height 12
click at [247, 222] on span "Chilled Water Common Leaving Temperature (Fahrenheit) - Plantroom, Plantroom" at bounding box center [331, 222] width 299 height 10
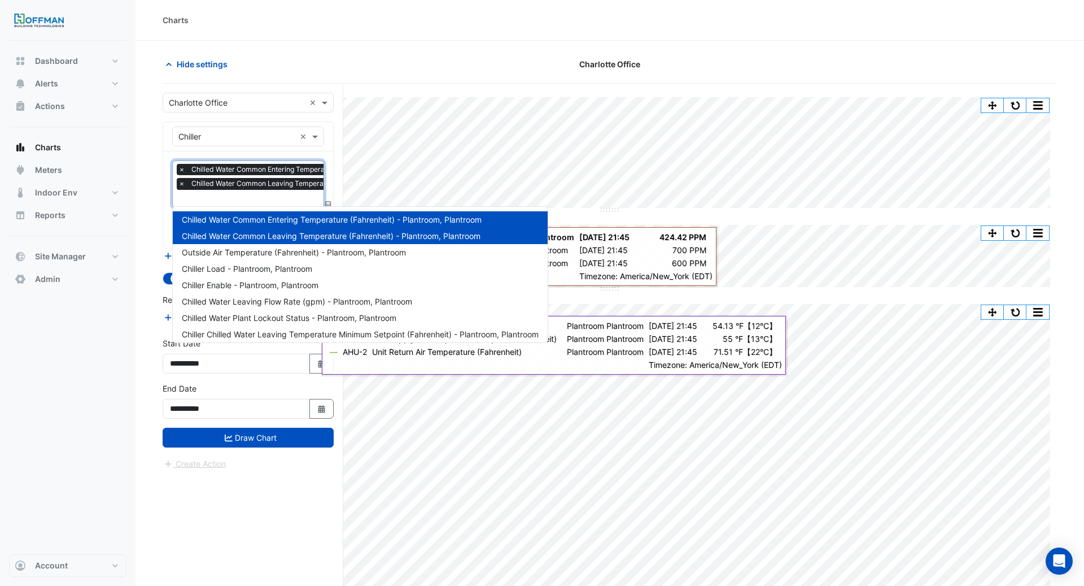
click at [245, 194] on input "text" at bounding box center [319, 200] width 282 height 12
click at [272, 250] on span "Outside Air Temperature (Fahrenheit) - Plantroom, Plantroom" at bounding box center [294, 252] width 224 height 10
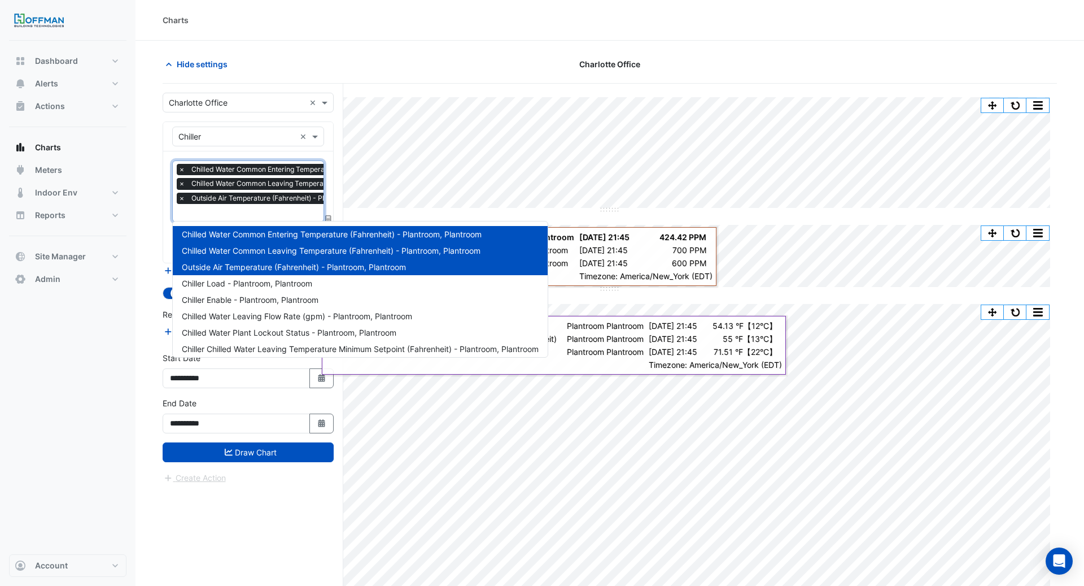
click at [250, 202] on span "Outside Air Temperature (Fahrenheit) - Plantroom, Plantroom" at bounding box center [290, 198] width 202 height 11
click at [243, 280] on span "Chiller Load - Plantroom, Plantroom" at bounding box center [247, 283] width 130 height 10
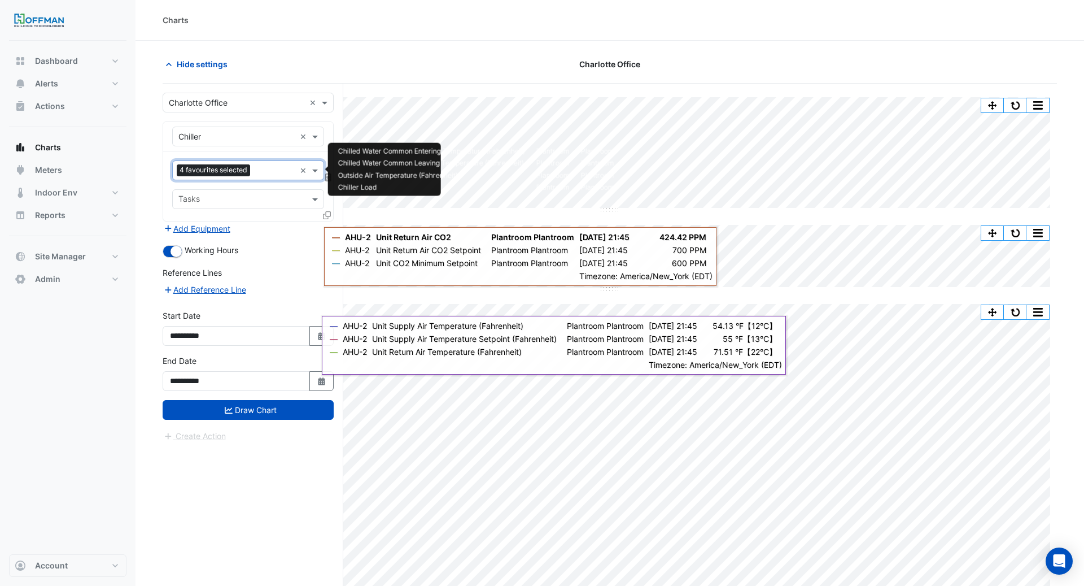
click at [256, 171] on input "text" at bounding box center [275, 171] width 41 height 12
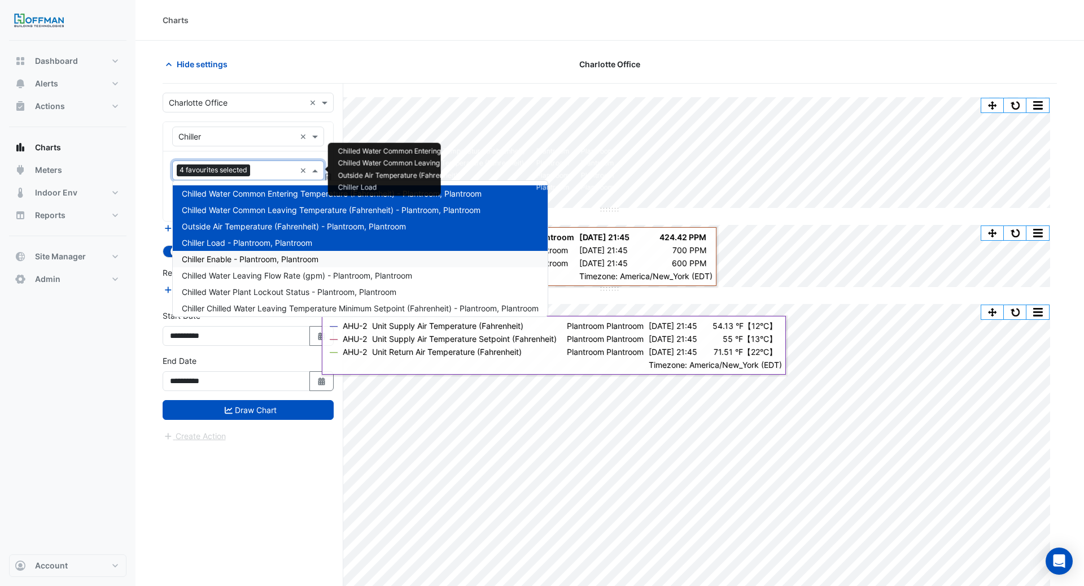
click at [251, 256] on span "Chiller Enable - Plantroom, Plantroom" at bounding box center [250, 259] width 137 height 10
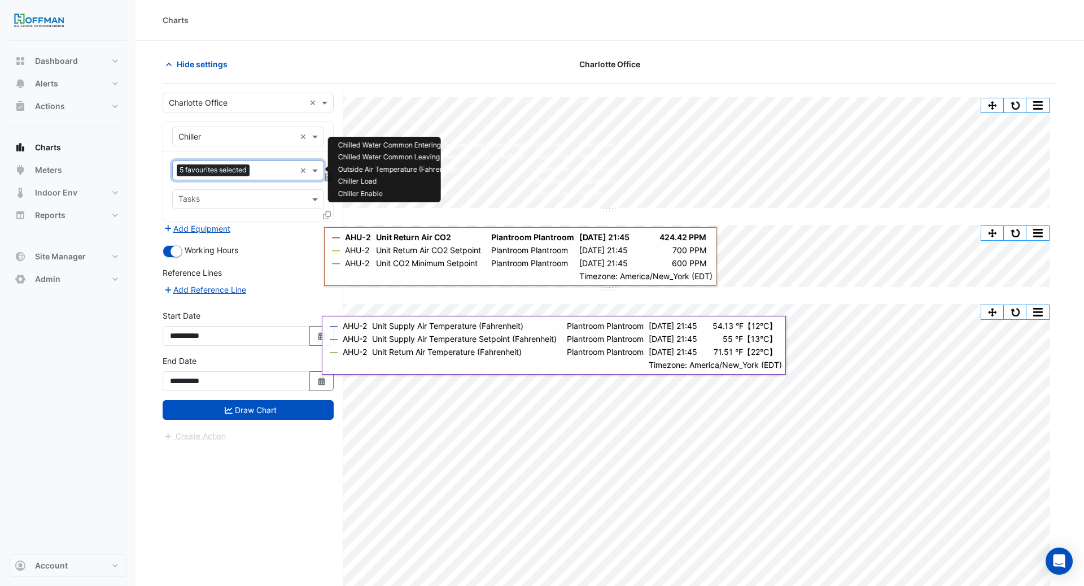
click at [261, 168] on input "text" at bounding box center [274, 171] width 41 height 12
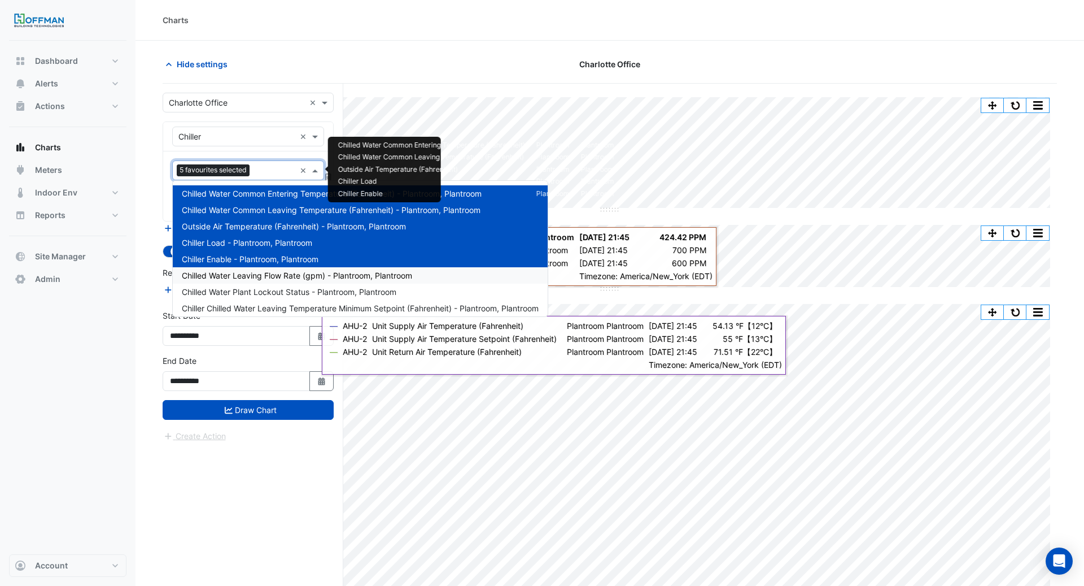
click at [260, 274] on span "Chilled Water Leaving Flow Rate (gpm) - Plantroom, Plantroom" at bounding box center [297, 275] width 230 height 10
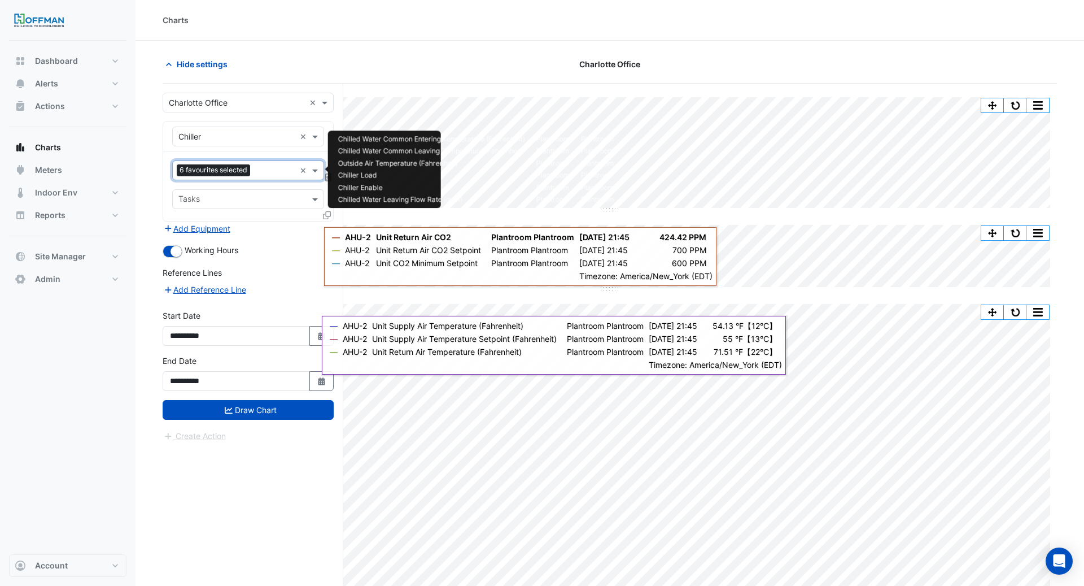
click at [258, 169] on input "text" at bounding box center [275, 171] width 41 height 12
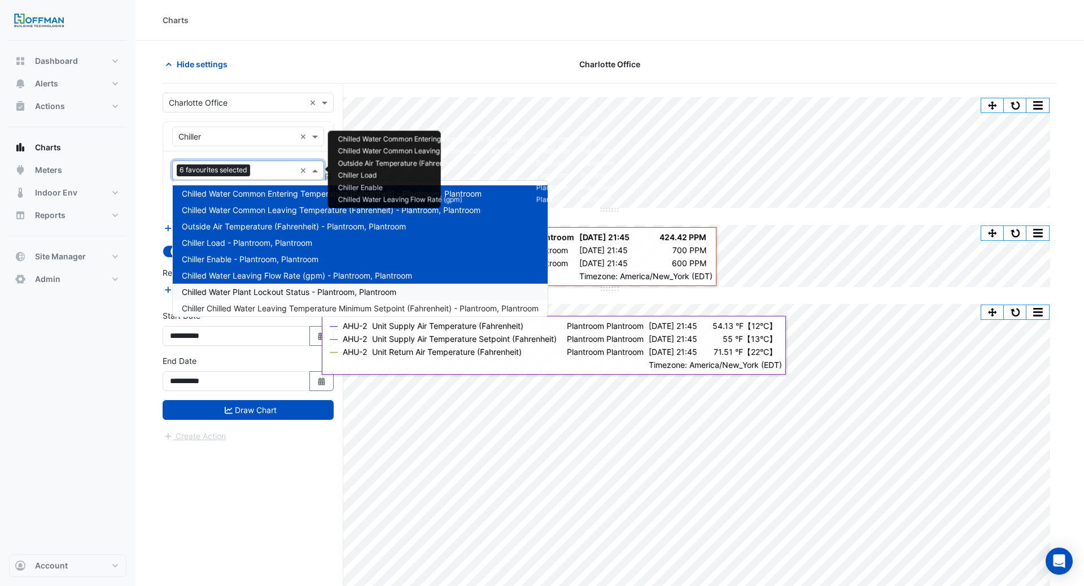
click at [255, 292] on span "Chilled Water Plant Lockout Status - Plantroom, Plantroom" at bounding box center [289, 292] width 215 height 10
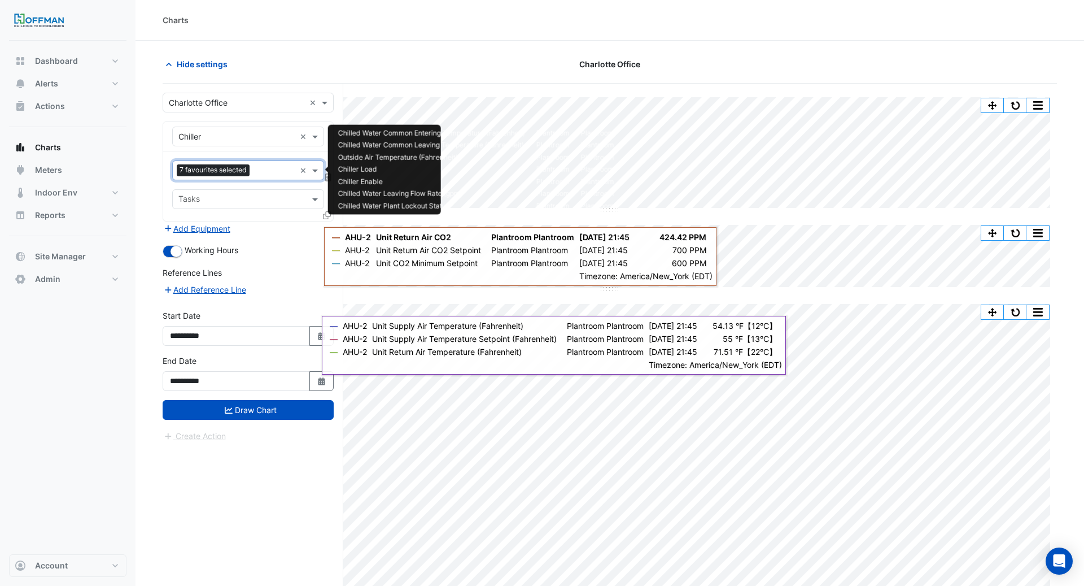
click at [259, 172] on input "text" at bounding box center [274, 171] width 41 height 12
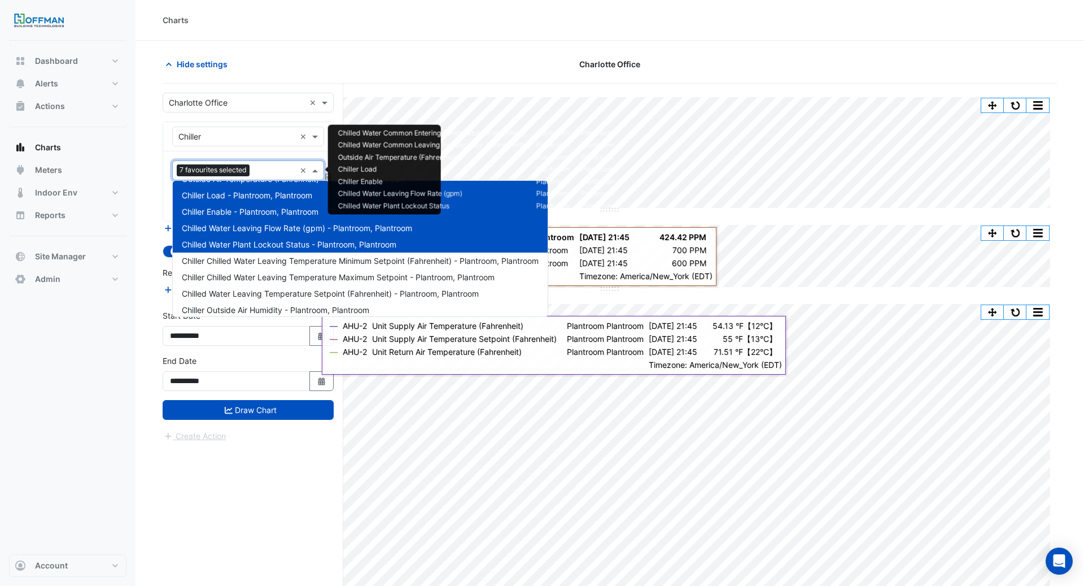
scroll to position [57, 0]
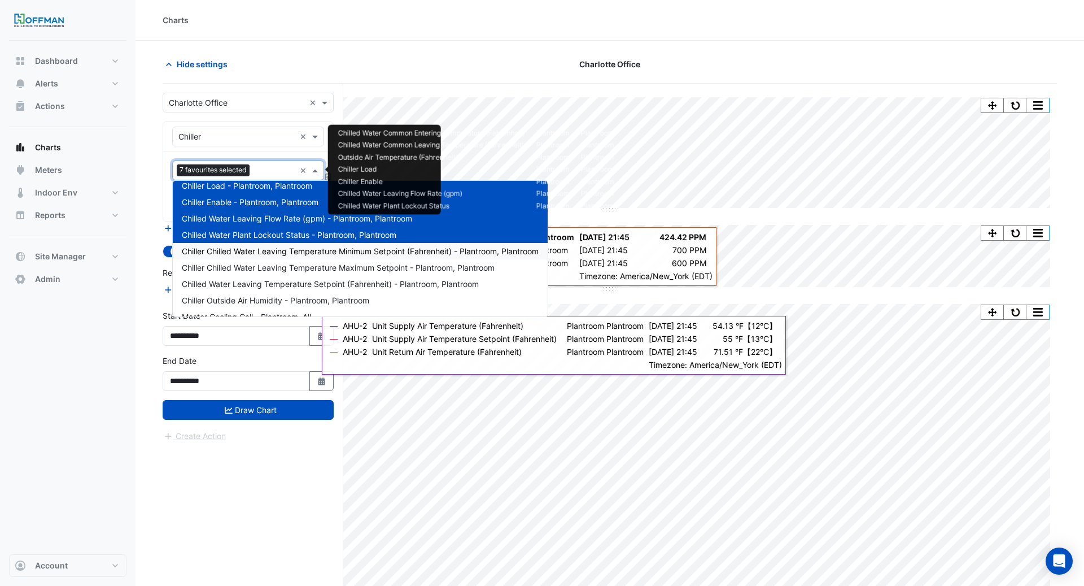
click at [267, 255] on span "Chiller Chilled Water Leaving Temperature Minimum Setpoint (Fahrenheit) - Plant…" at bounding box center [360, 251] width 357 height 10
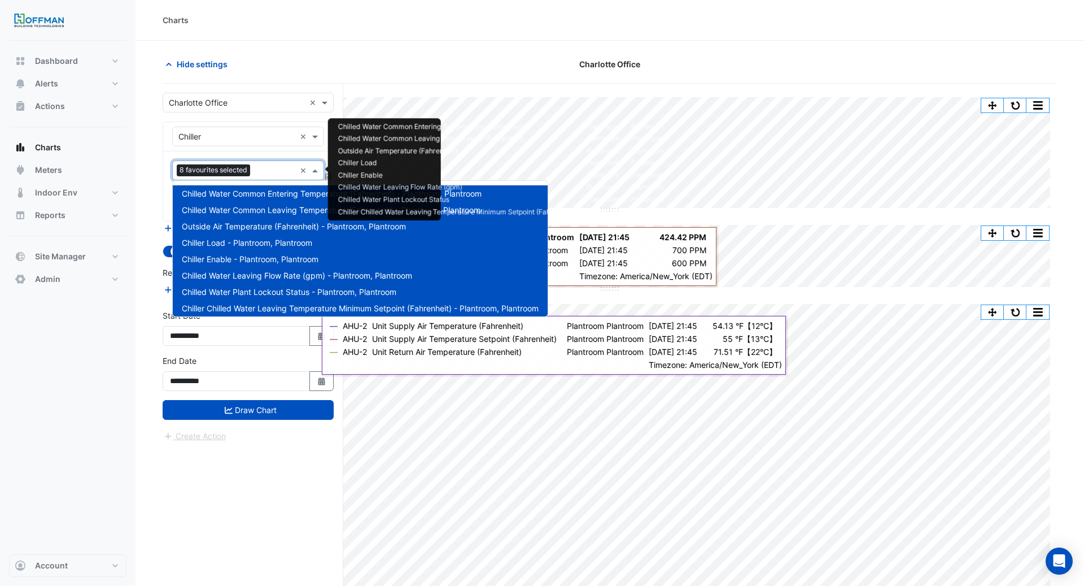
click at [256, 162] on div "Favourites 8 favourites selected" at bounding box center [234, 171] width 123 height 18
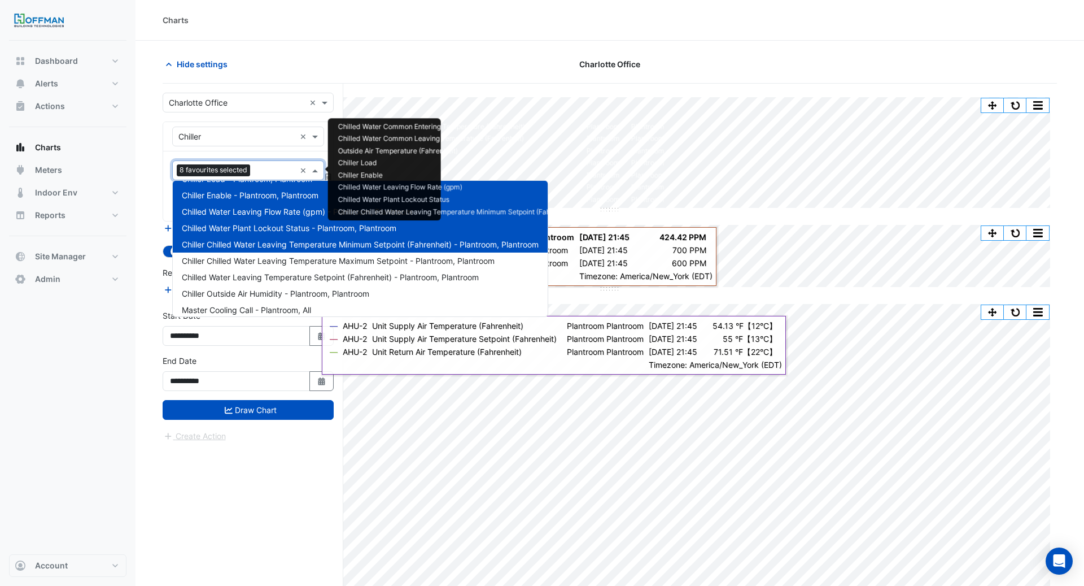
scroll to position [69, 0]
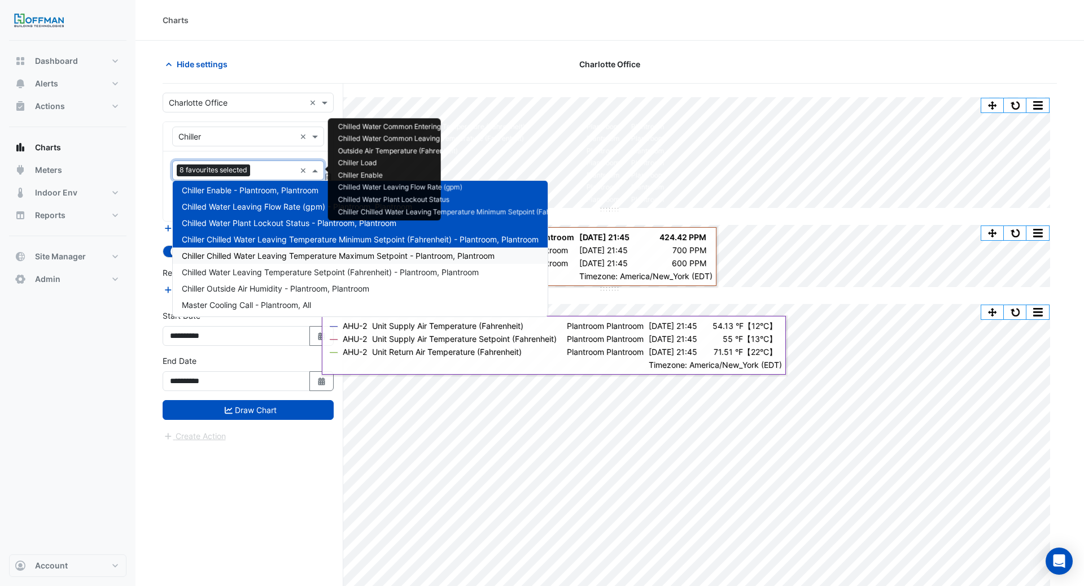
click at [266, 255] on span "Chiller Chilled Water Leaving Temperature Maximum Setpoint - Plantroom, Plantro…" at bounding box center [338, 256] width 313 height 10
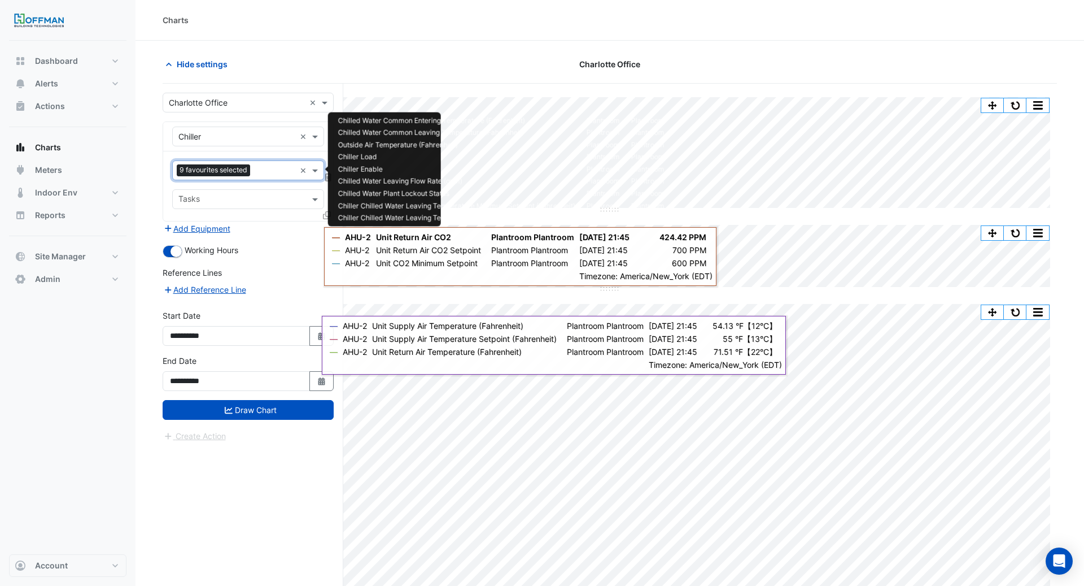
click at [263, 171] on input "text" at bounding box center [275, 171] width 41 height 12
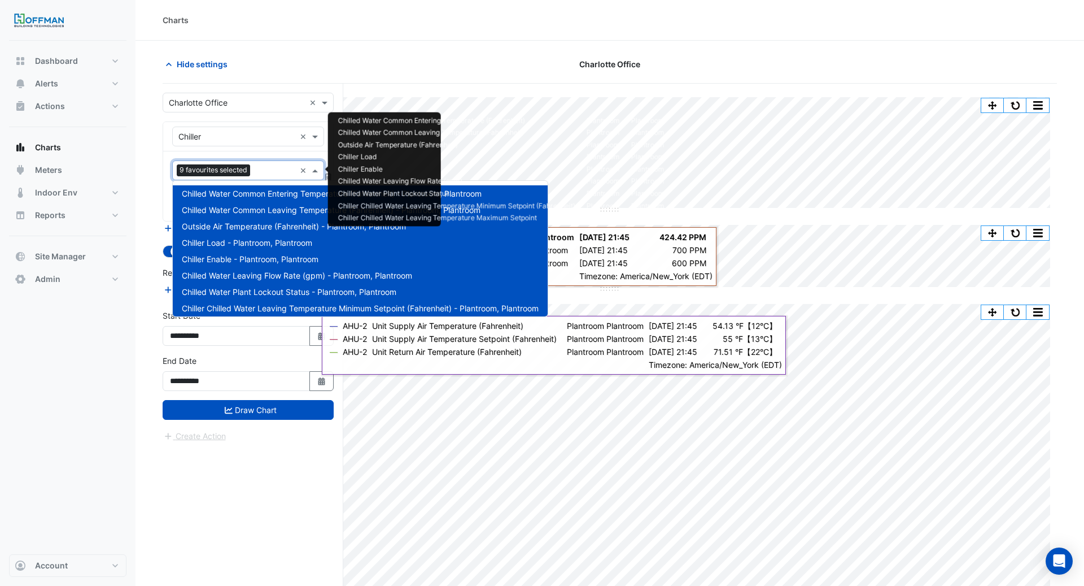
scroll to position [70, 0]
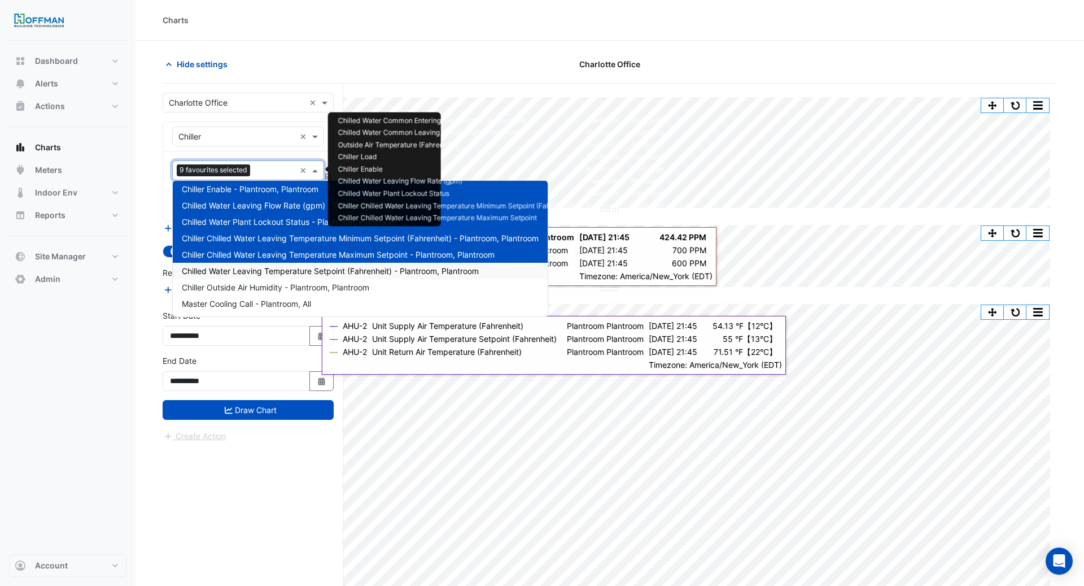
click at [285, 272] on span "Chilled Water Leaving Temperature Setpoint (Fahrenheit) - Plantroom, Plantroom" at bounding box center [330, 271] width 297 height 10
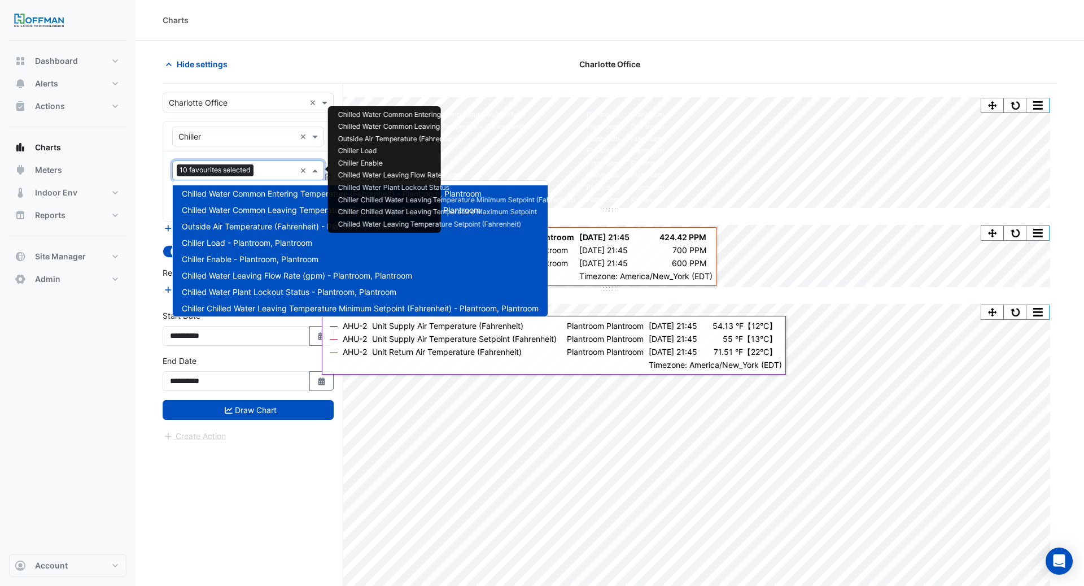
click at [263, 172] on input "text" at bounding box center [276, 171] width 37 height 12
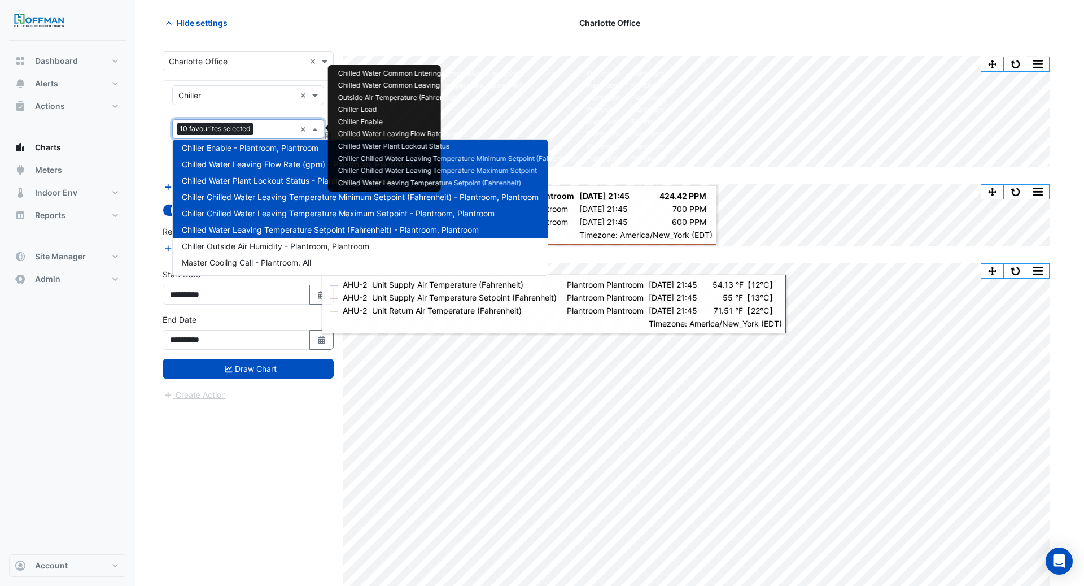
scroll to position [42, 0]
click at [272, 252] on div "Chiller Outside Air Humidity - Plantroom, Plantroom" at bounding box center [360, 245] width 375 height 16
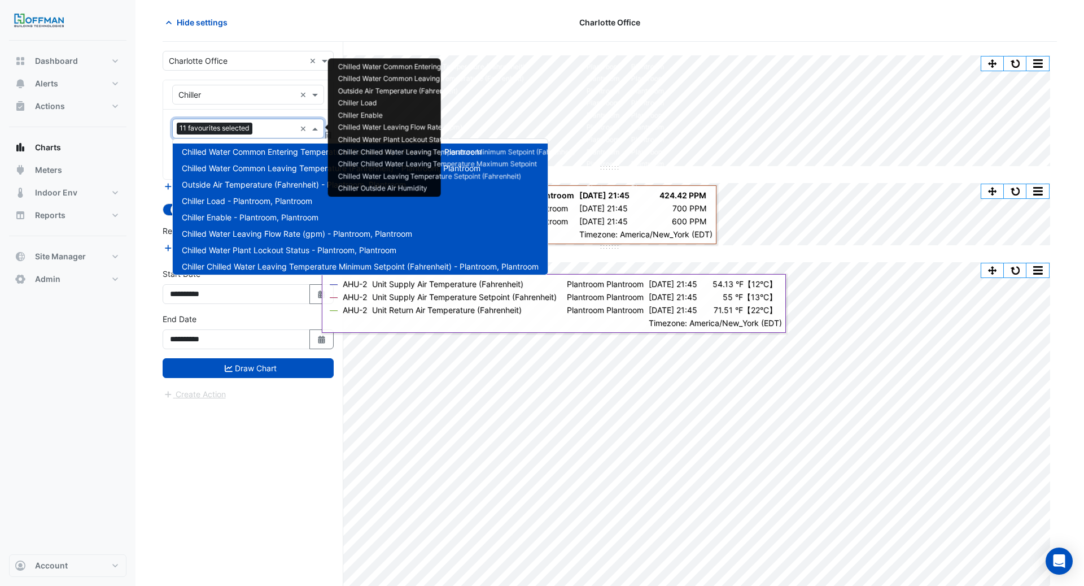
click at [263, 125] on input "text" at bounding box center [276, 130] width 38 height 12
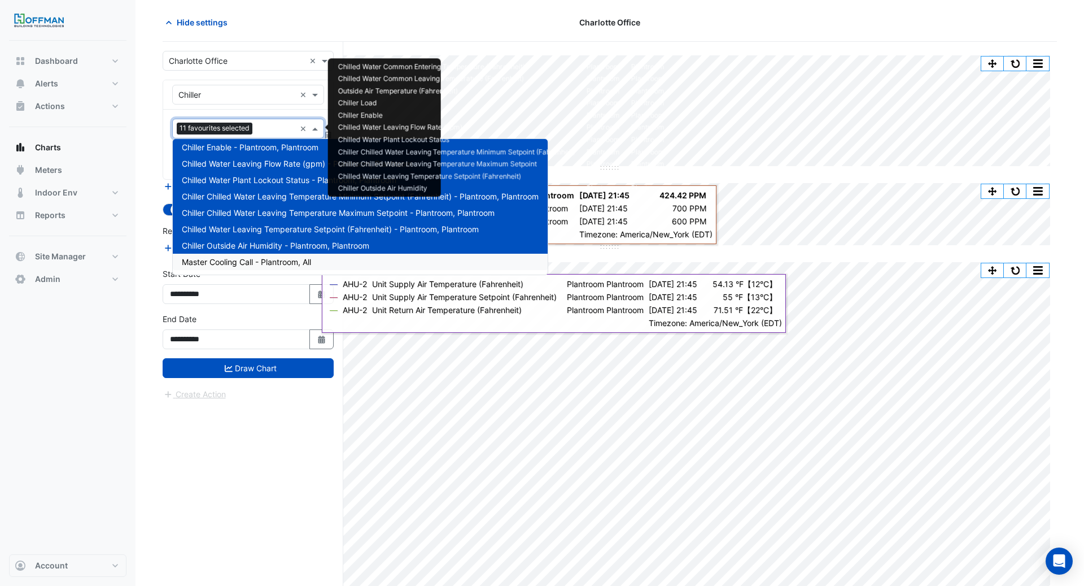
click at [269, 257] on span "Master Cooling Call - Plantroom, All" at bounding box center [246, 262] width 129 height 10
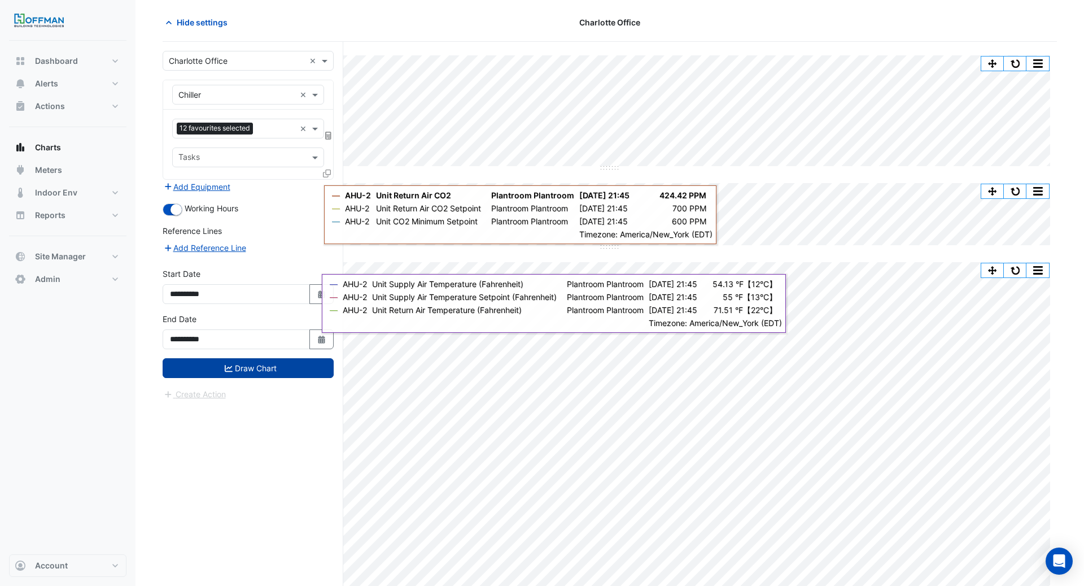
click at [257, 372] on button "Draw Chart" at bounding box center [248, 368] width 171 height 20
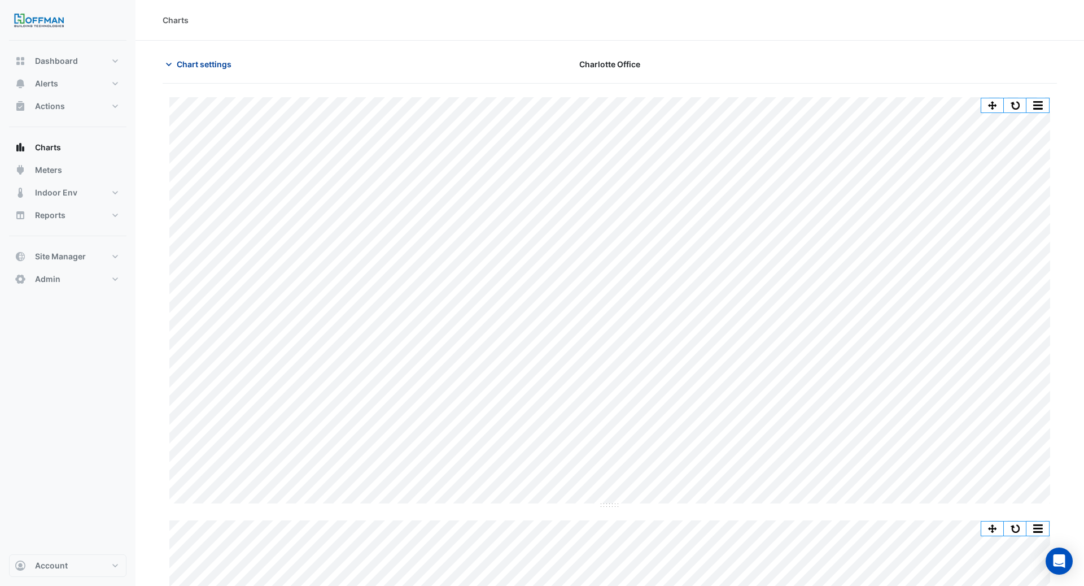
click at [213, 64] on span "Chart settings" at bounding box center [204, 64] width 55 height 12
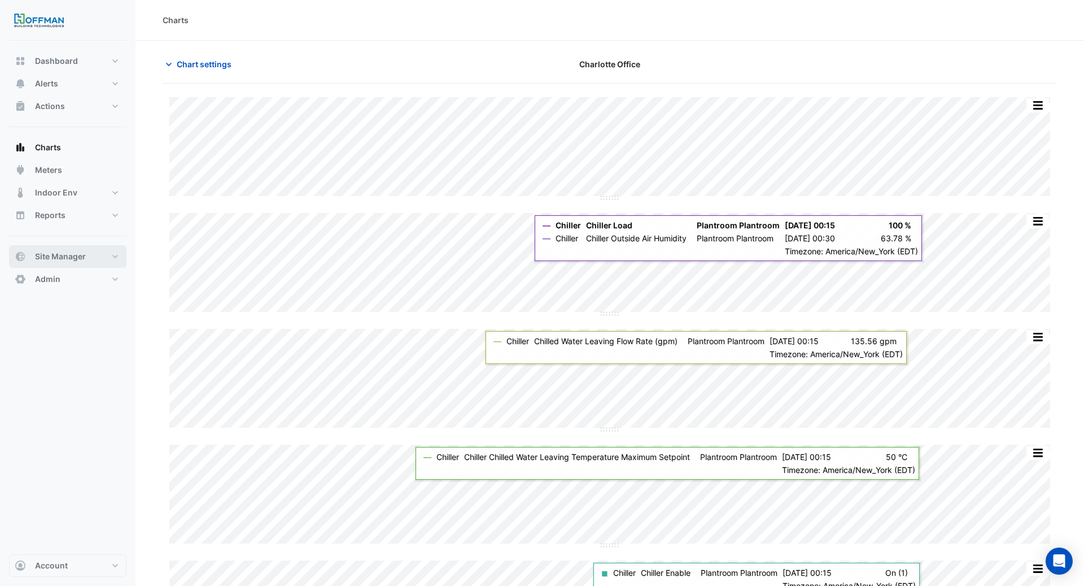
click at [65, 259] on span "Site Manager" at bounding box center [60, 256] width 51 height 11
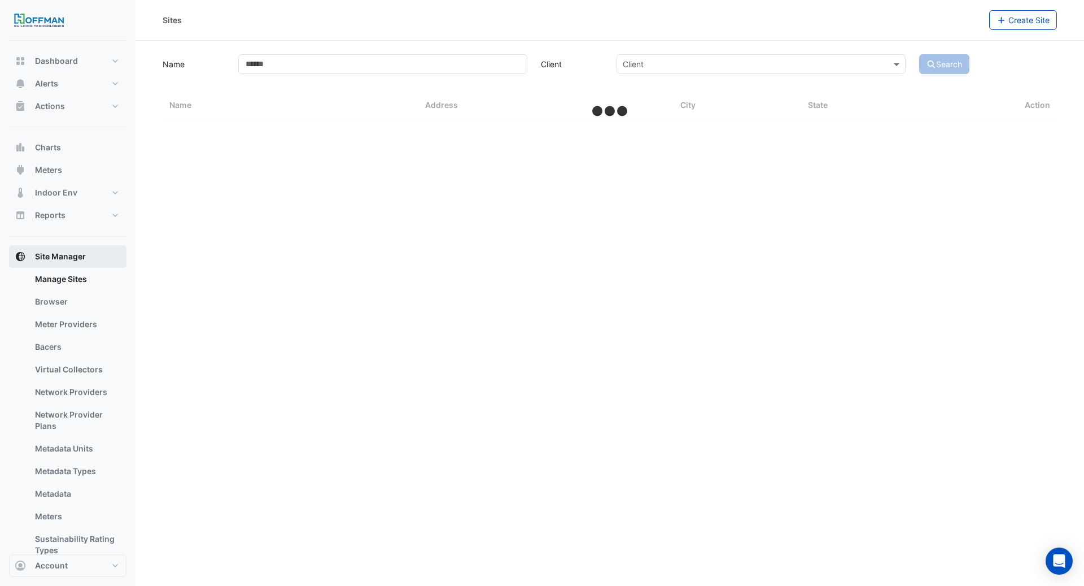
select select "***"
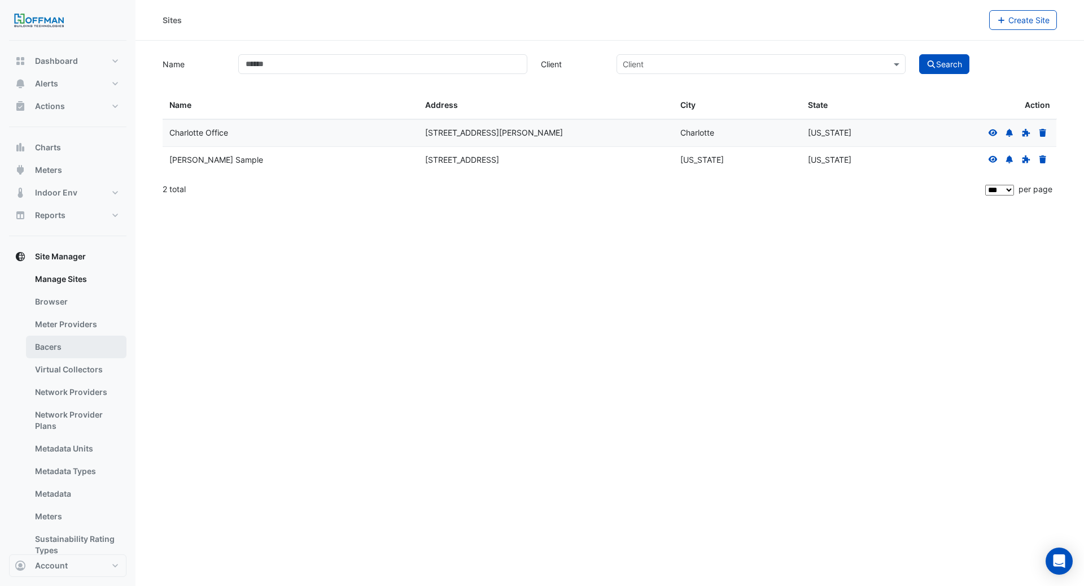
click at [77, 344] on link "Bacers" at bounding box center [76, 346] width 101 height 23
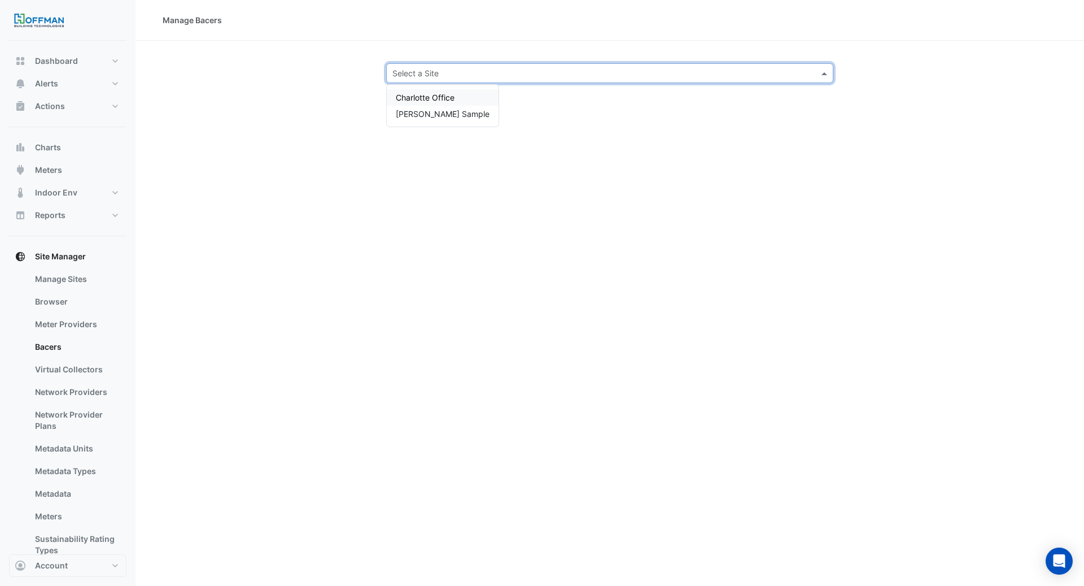
click at [450, 76] on input "text" at bounding box center [598, 74] width 412 height 12
click at [432, 98] on span "Charlotte Office" at bounding box center [425, 98] width 59 height 10
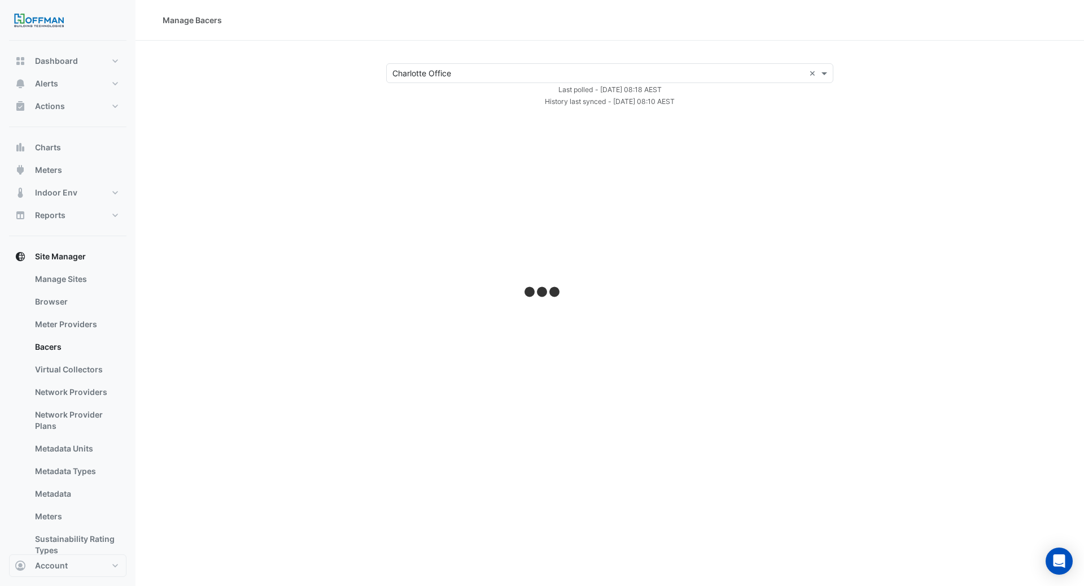
select select "***"
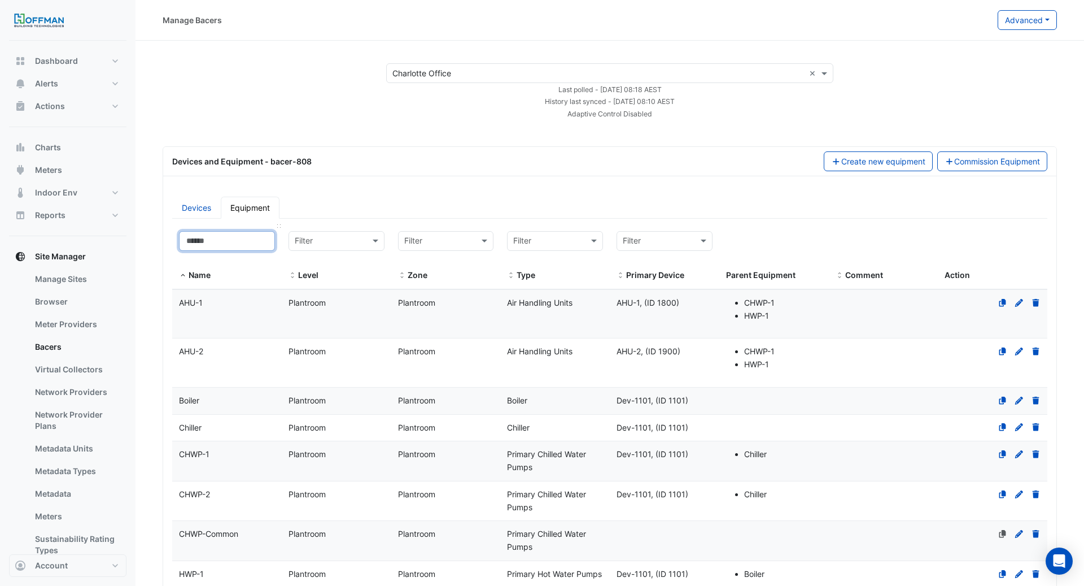
click at [228, 237] on input at bounding box center [227, 241] width 96 height 20
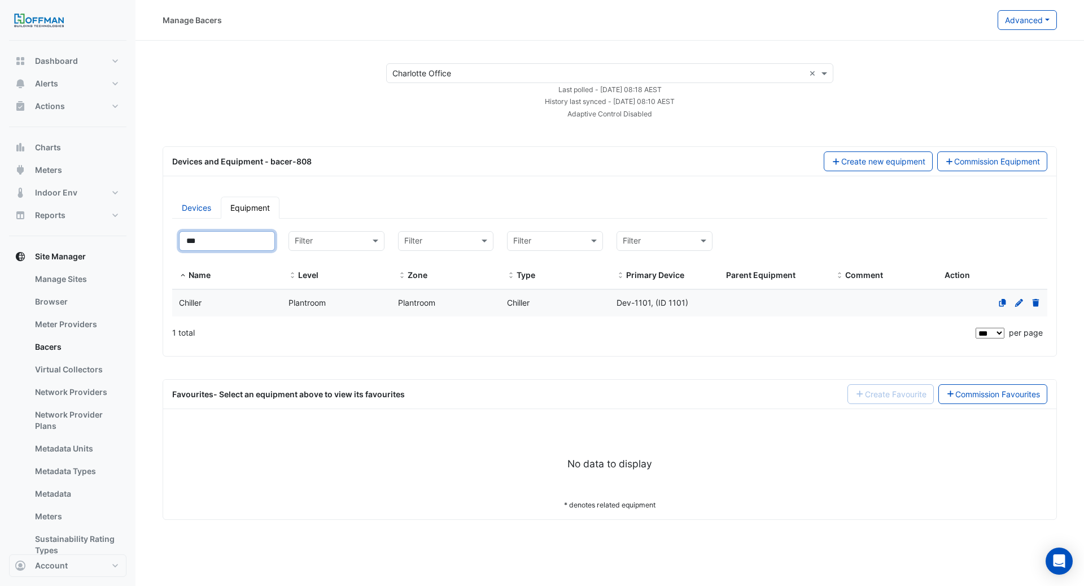
type input "***"
click at [225, 303] on div "Chiller" at bounding box center [227, 302] width 110 height 13
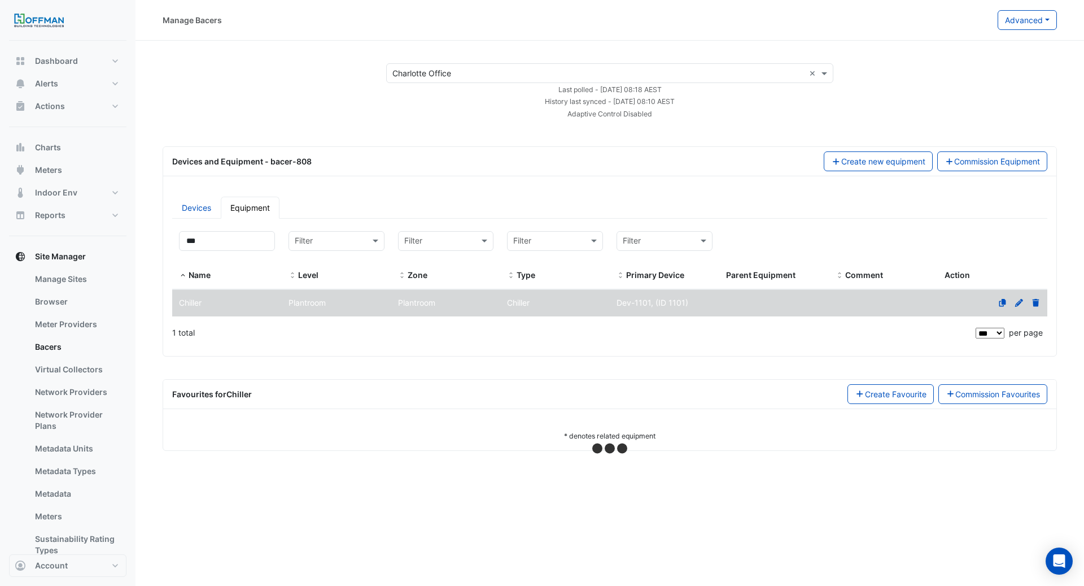
select select "***"
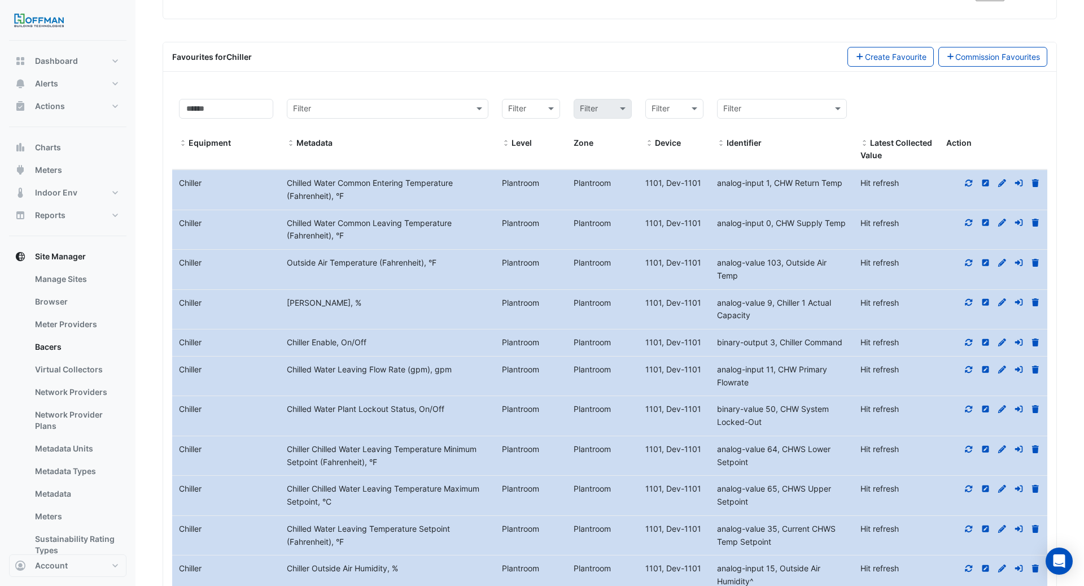
scroll to position [442, 0]
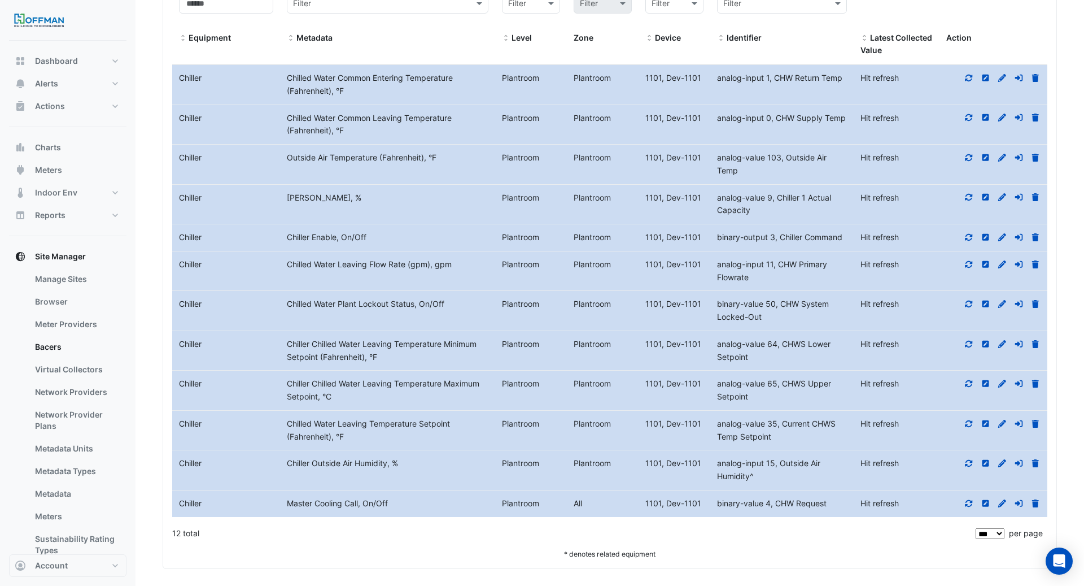
click at [983, 382] on icon at bounding box center [986, 383] width 7 height 7
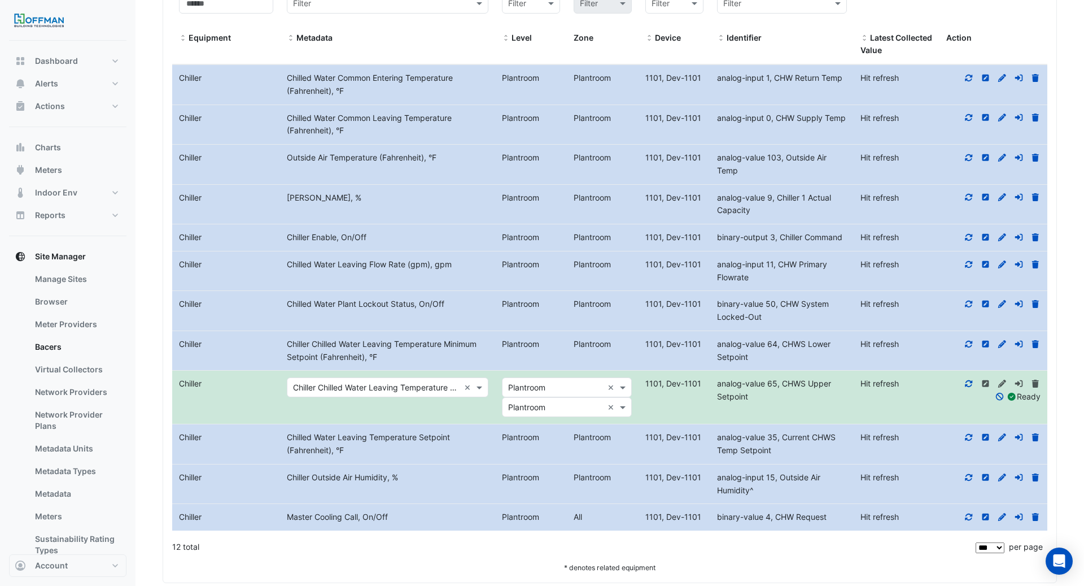
click at [402, 388] on div "Metadata Chiller Chilled Water Leaving Temperature Maximum Setpoint, °C" at bounding box center [373, 387] width 172 height 13
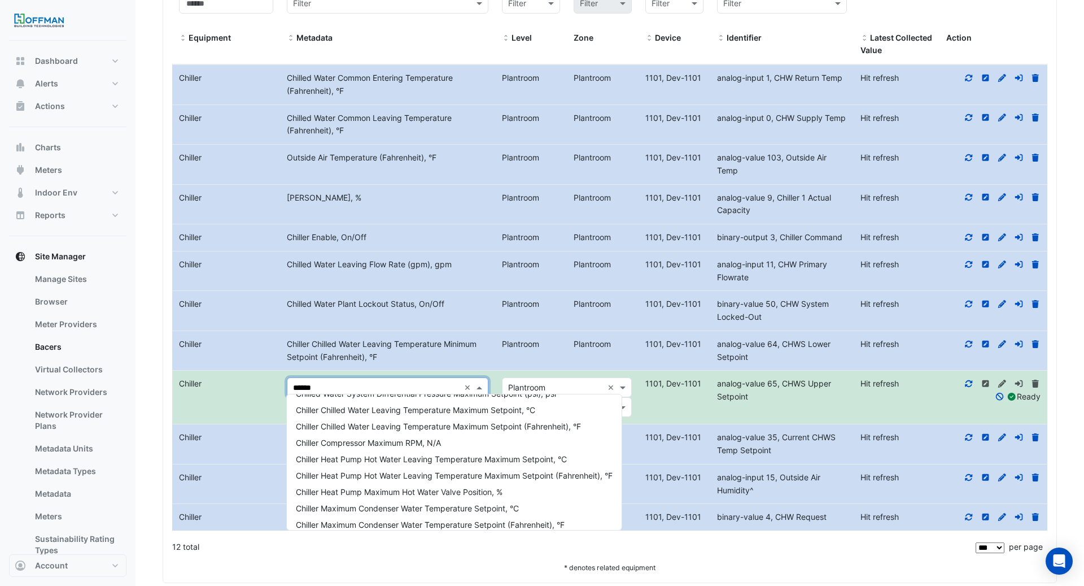
scroll to position [0, 0]
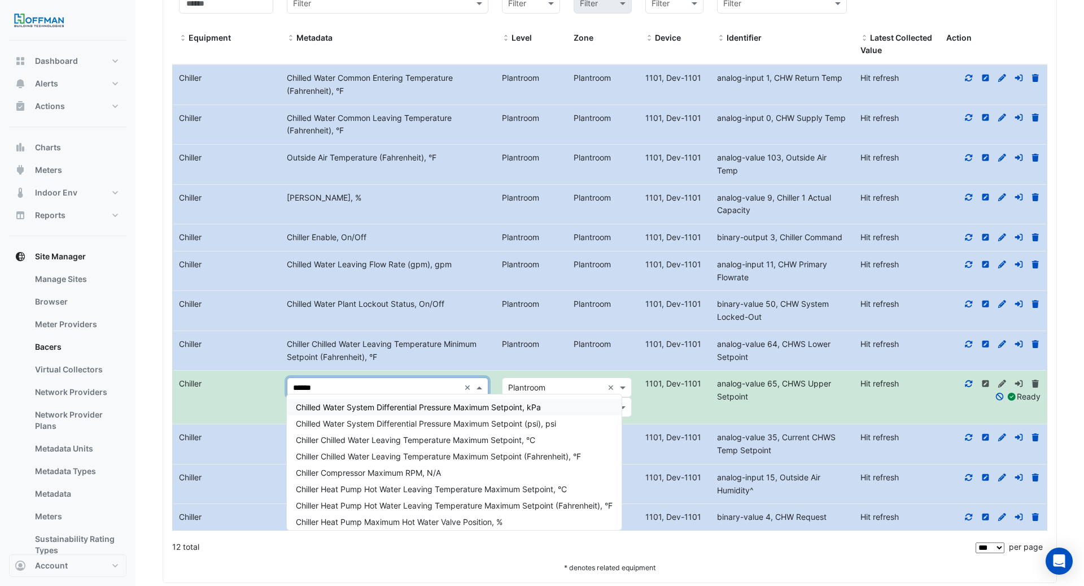
type input "*******"
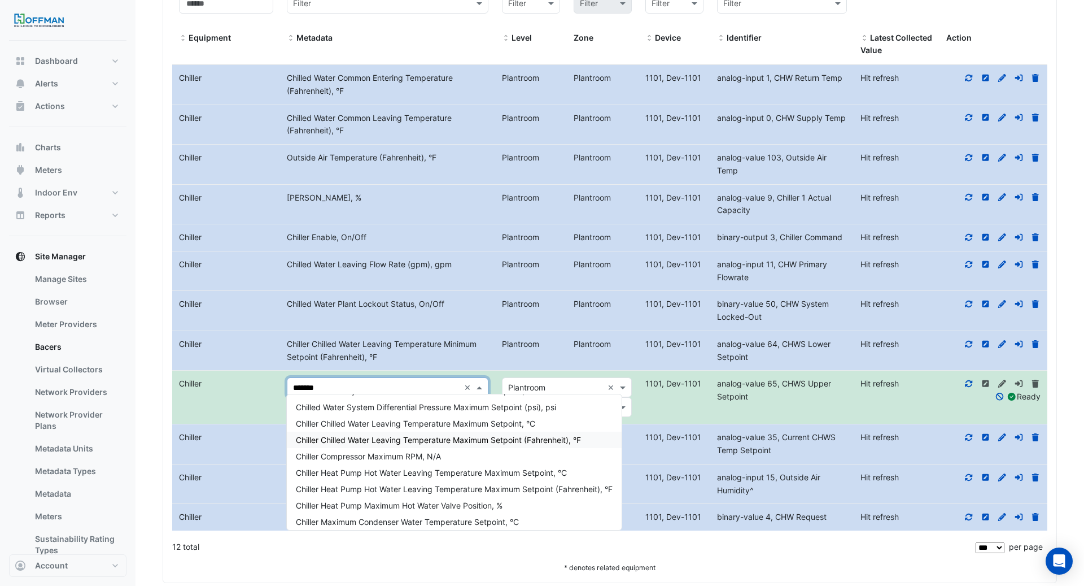
scroll to position [15, 0]
click at [549, 439] on span "Chiller Chilled Water Leaving Temperature Maximum Setpoint (Fahrenheit), °F" at bounding box center [438, 442] width 285 height 10
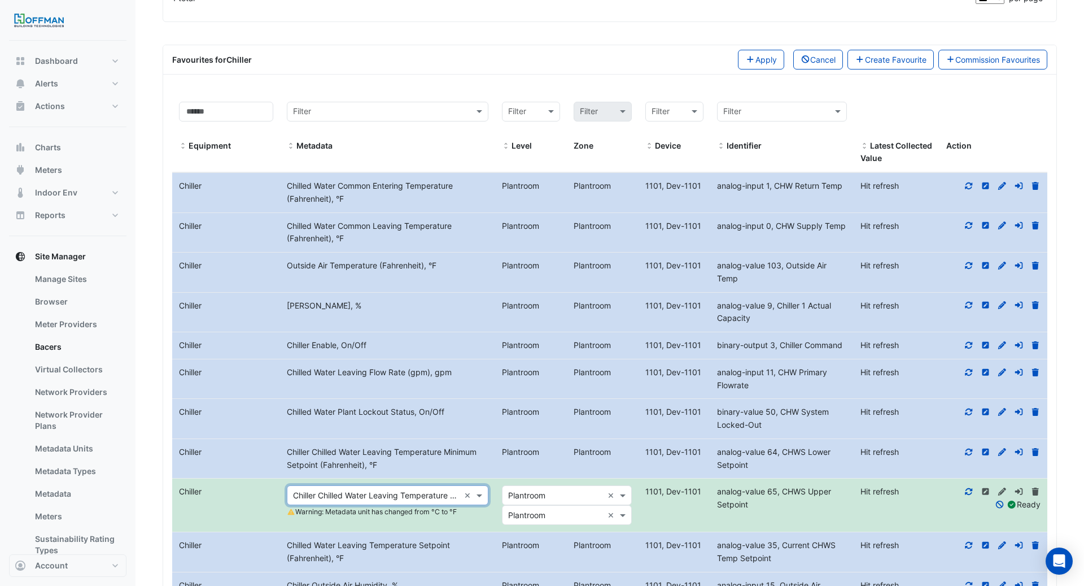
scroll to position [336, 0]
click at [749, 54] on button "Apply" at bounding box center [761, 58] width 46 height 20
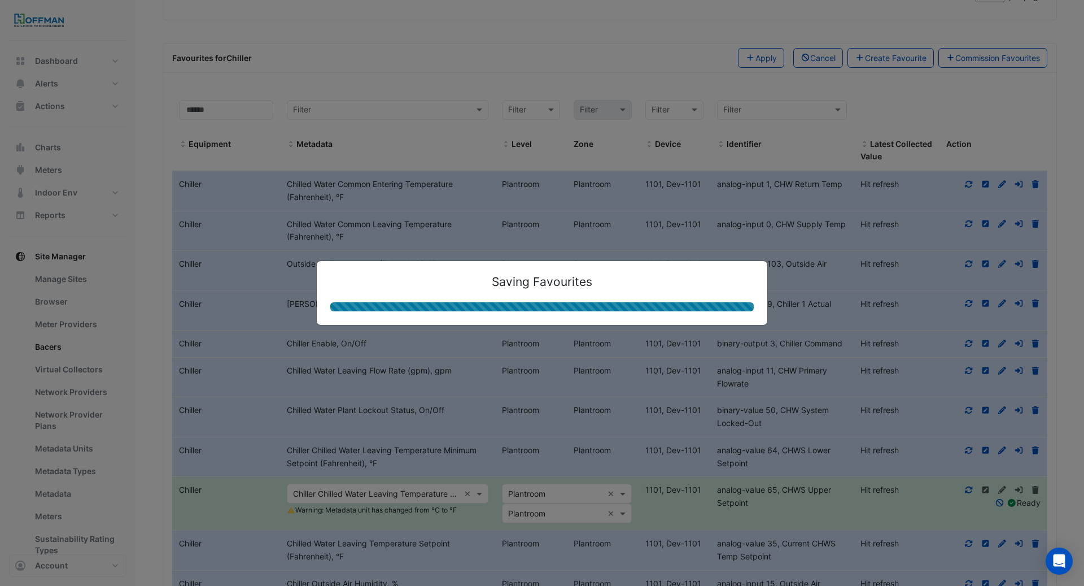
scroll to position [0, 0]
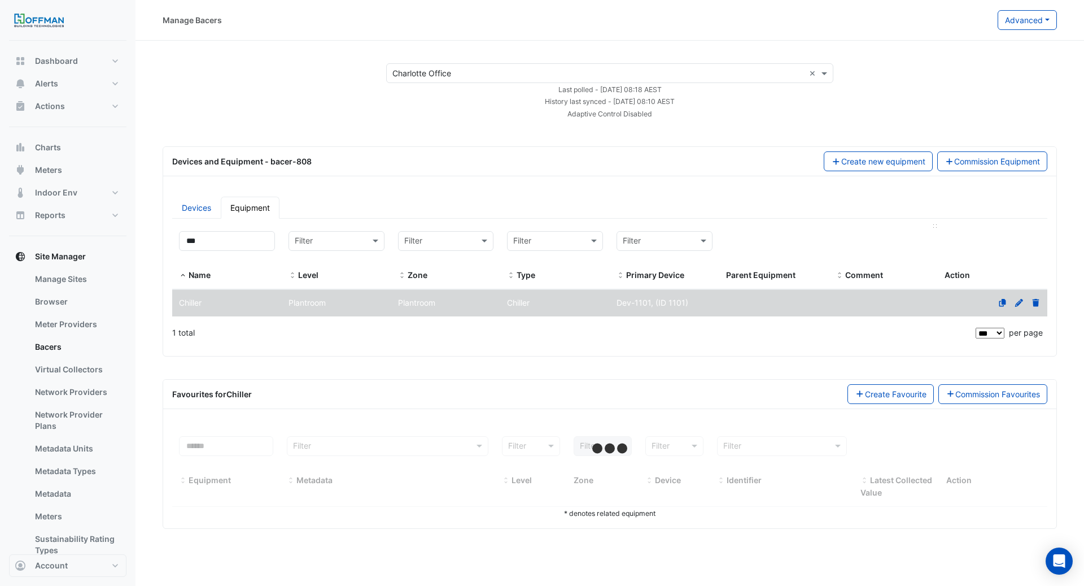
select select "***"
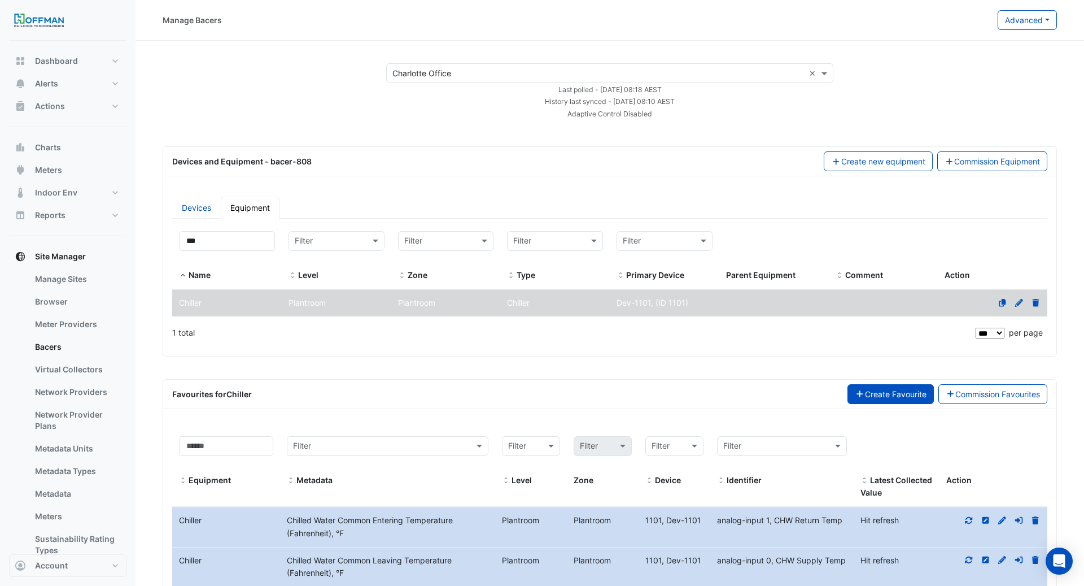
click at [862, 387] on button "Create Favourite" at bounding box center [891, 394] width 86 height 20
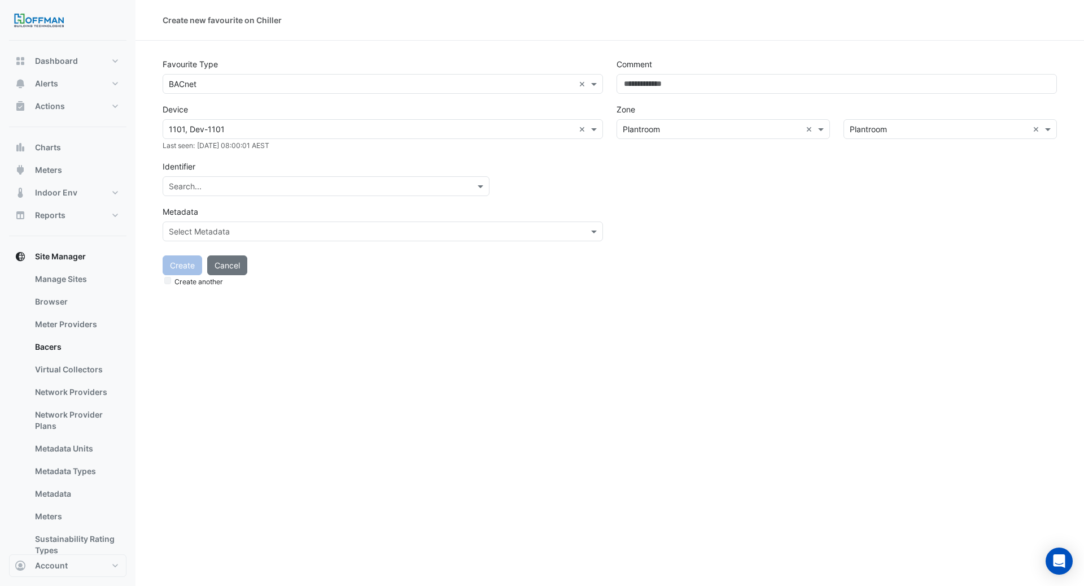
click at [236, 189] on input "text" at bounding box center [315, 187] width 292 height 12
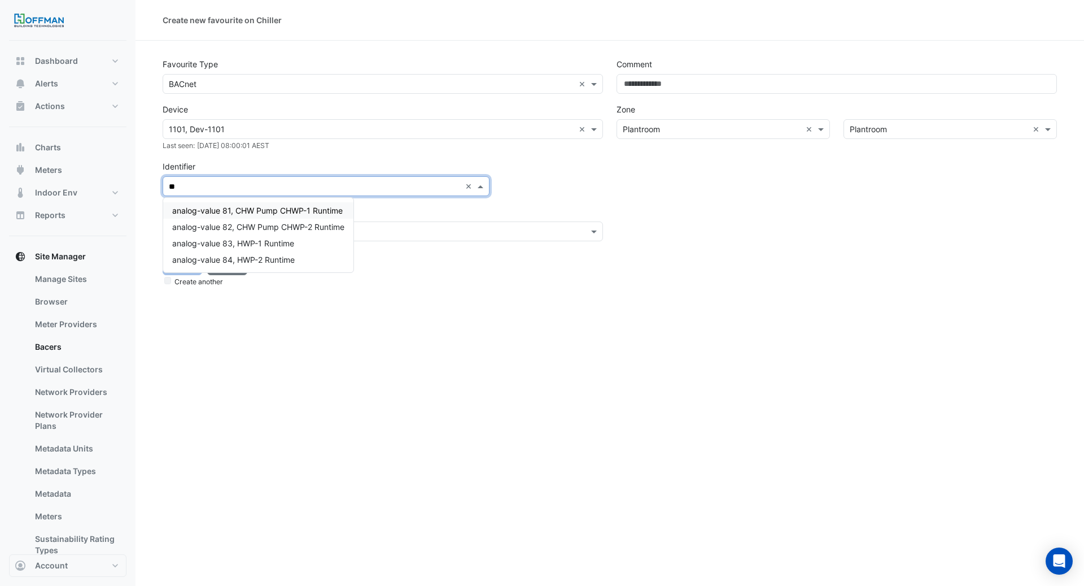
type input "*"
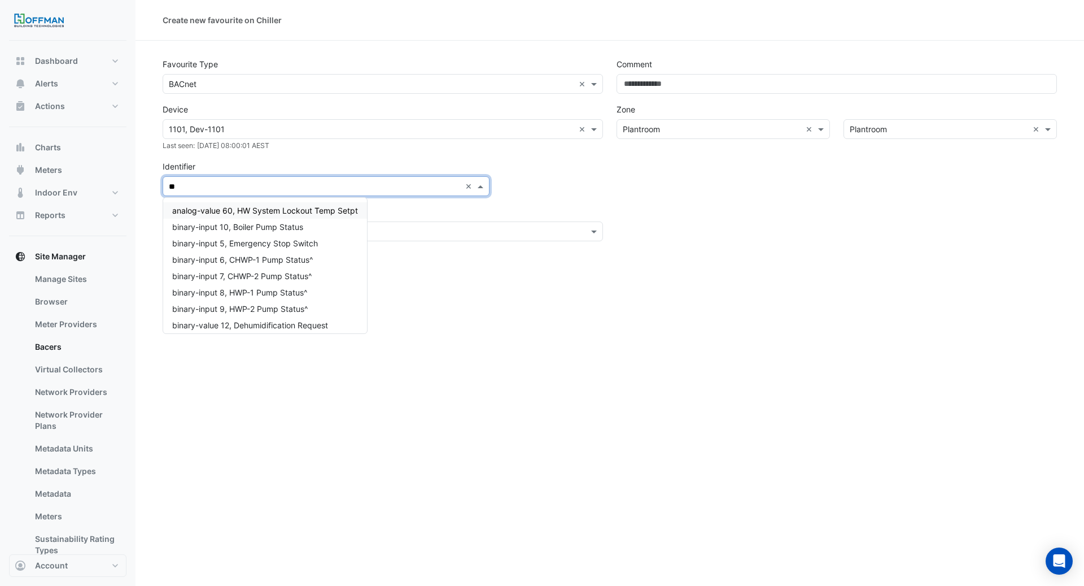
type input "*"
click at [546, 346] on div "Create new favourite on Chiller Favourite Type Favourite type × BACnet × Device…" at bounding box center [610, 293] width 949 height 586
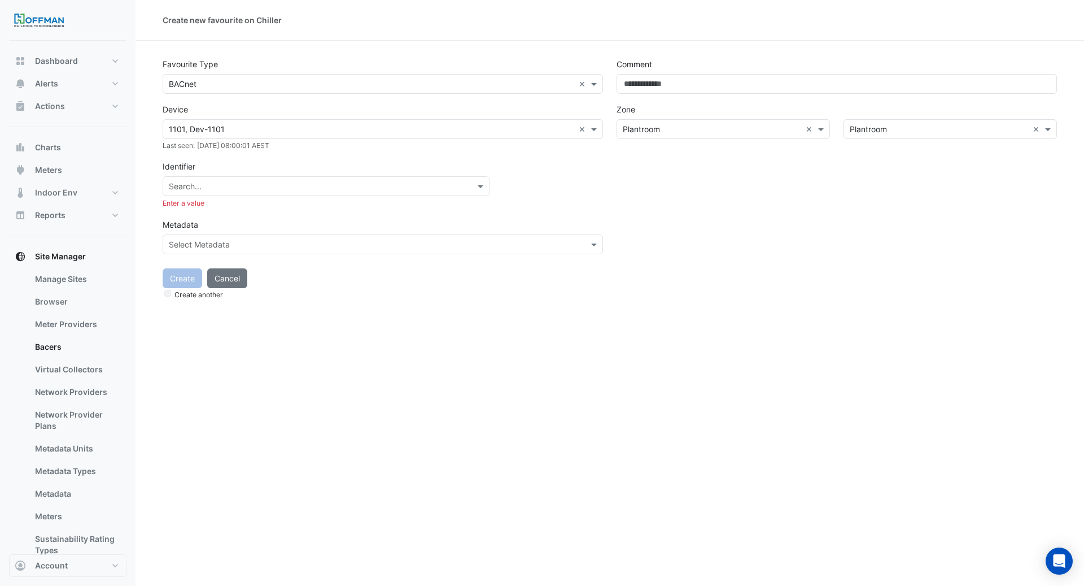
click at [270, 186] on input "text" at bounding box center [315, 187] width 292 height 12
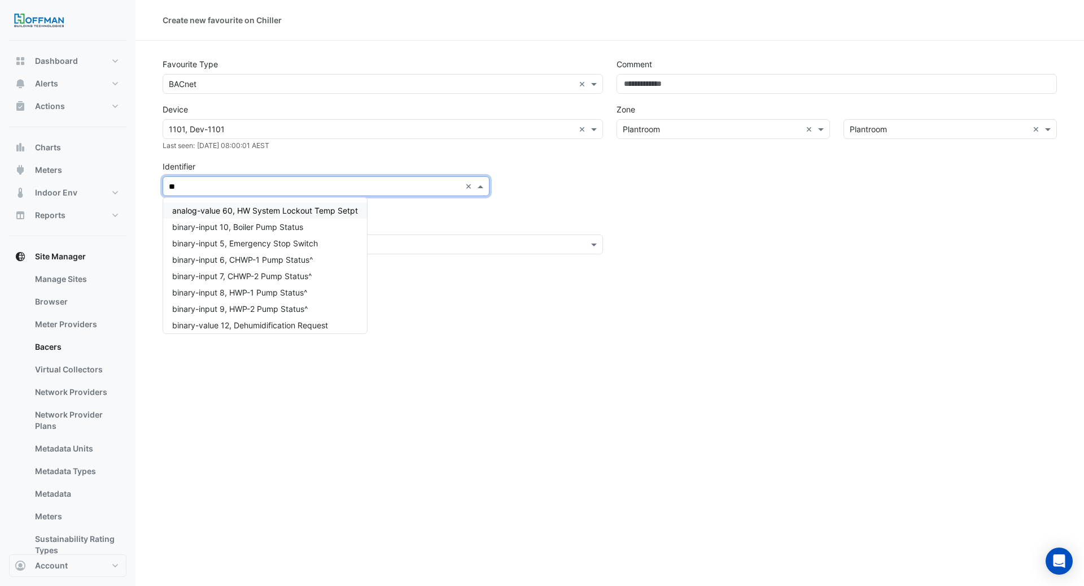
type input "*"
type input "****"
click at [436, 319] on div "Create new favourite on Chiller Favourite Type Favourite type × BACnet × Device…" at bounding box center [610, 293] width 949 height 586
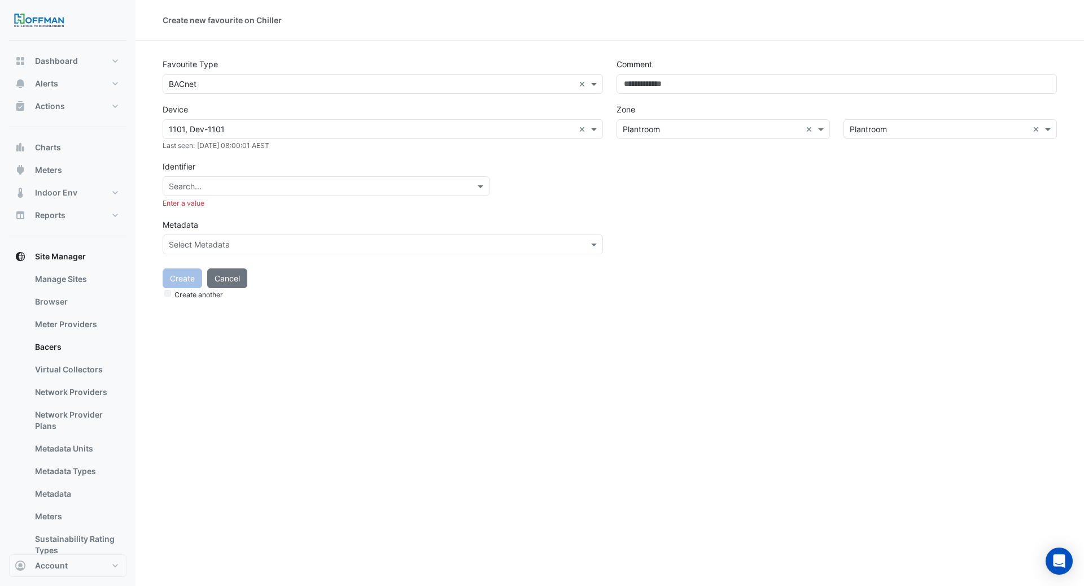
click at [393, 128] on input "text" at bounding box center [371, 130] width 405 height 12
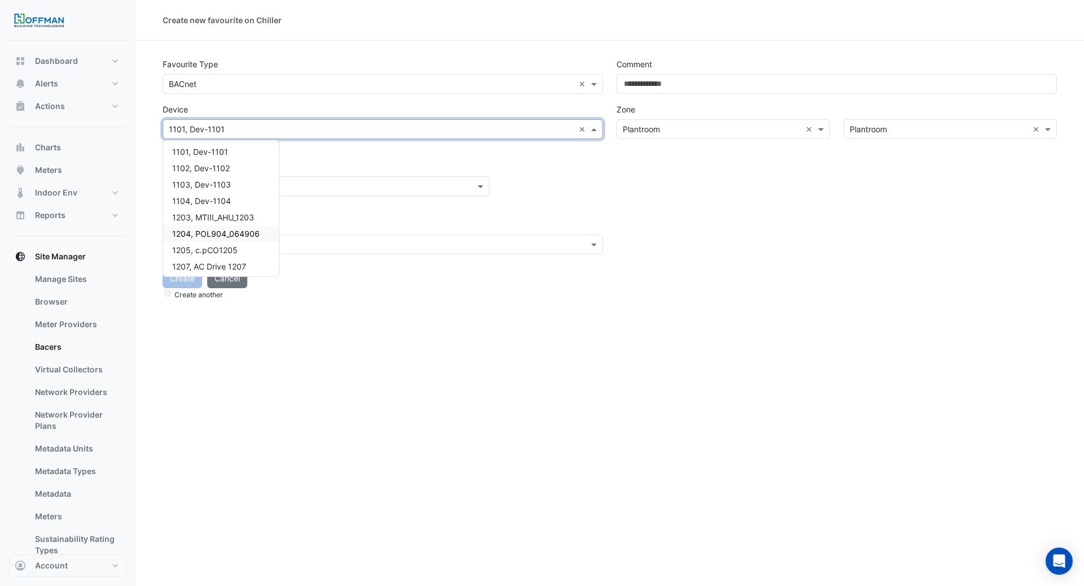
scroll to position [20, 0]
click at [250, 250] on div "1205, c.pCO1205" at bounding box center [221, 247] width 116 height 16
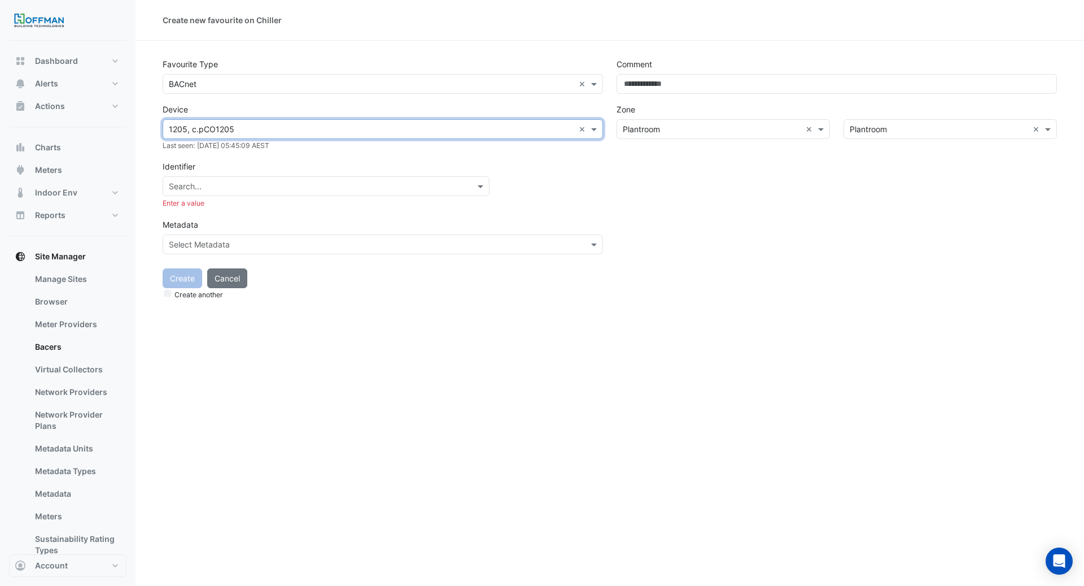
click at [293, 185] on input "text" at bounding box center [315, 187] width 292 height 12
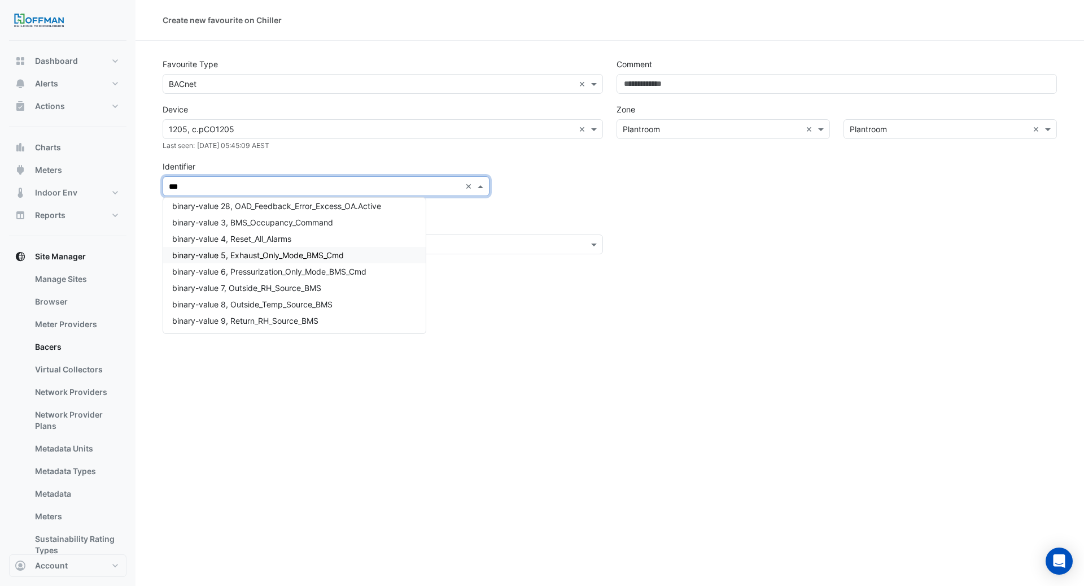
scroll to position [0, 0]
type input "***"
click at [233, 129] on input "text" at bounding box center [371, 130] width 405 height 12
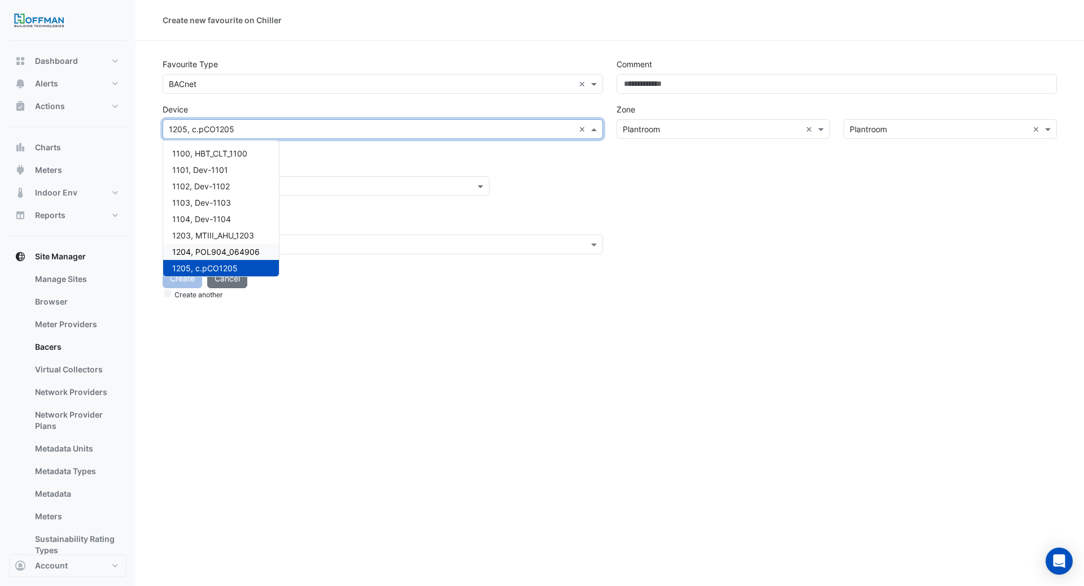
click at [256, 254] on span "1204, POL904_064906" at bounding box center [216, 252] width 88 height 10
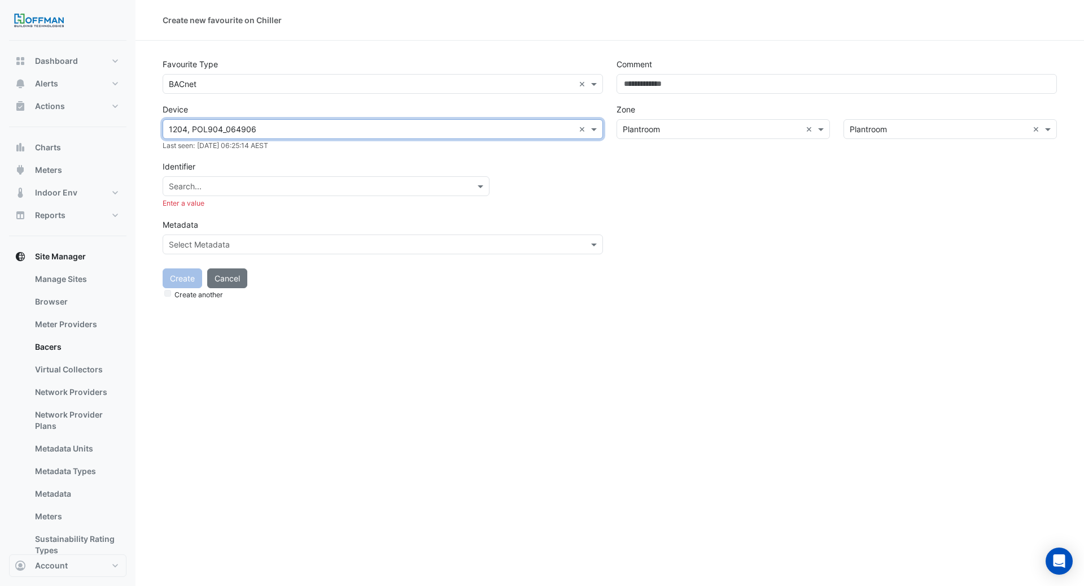
click at [264, 185] on input "text" at bounding box center [315, 187] width 292 height 12
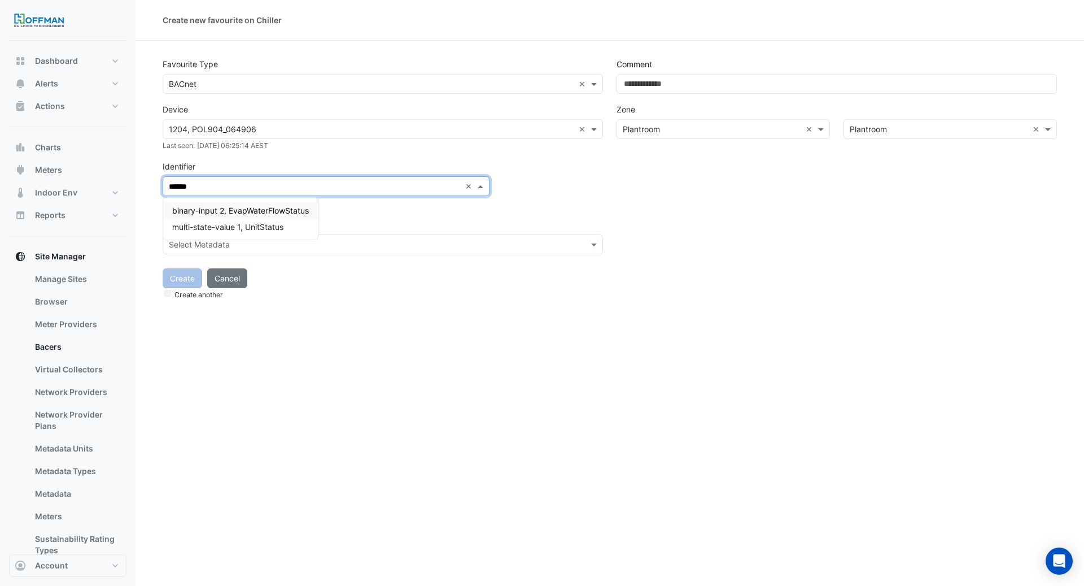
drag, startPoint x: 215, startPoint y: 186, endPoint x: 162, endPoint y: 186, distance: 53.1
click at [163, 186] on div "Search... ****** ×" at bounding box center [326, 186] width 327 height 20
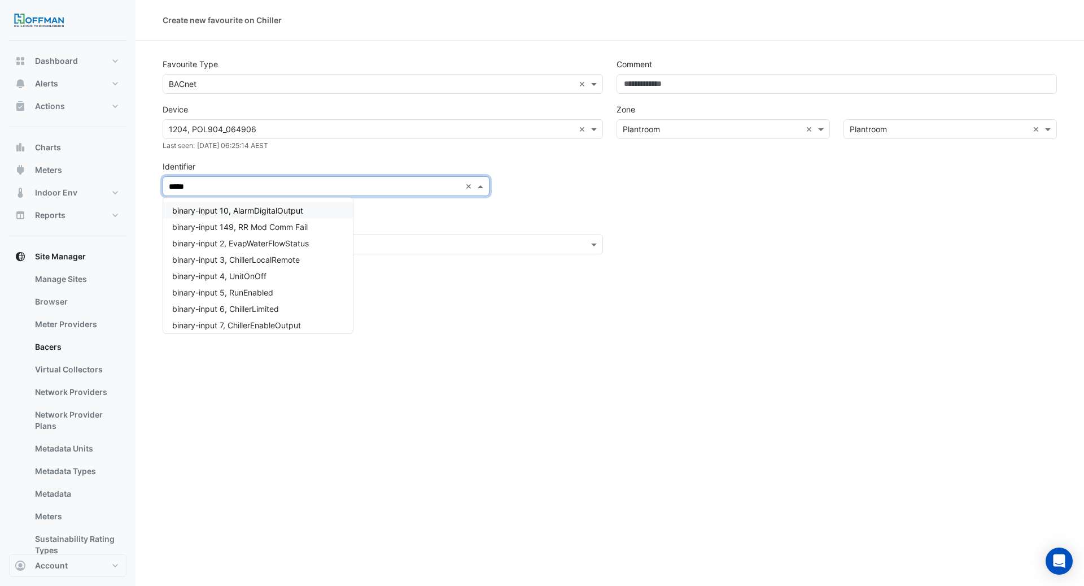
type input "******"
click at [285, 224] on div "binary-input 4, UnitOnOff" at bounding box center [258, 227] width 190 height 16
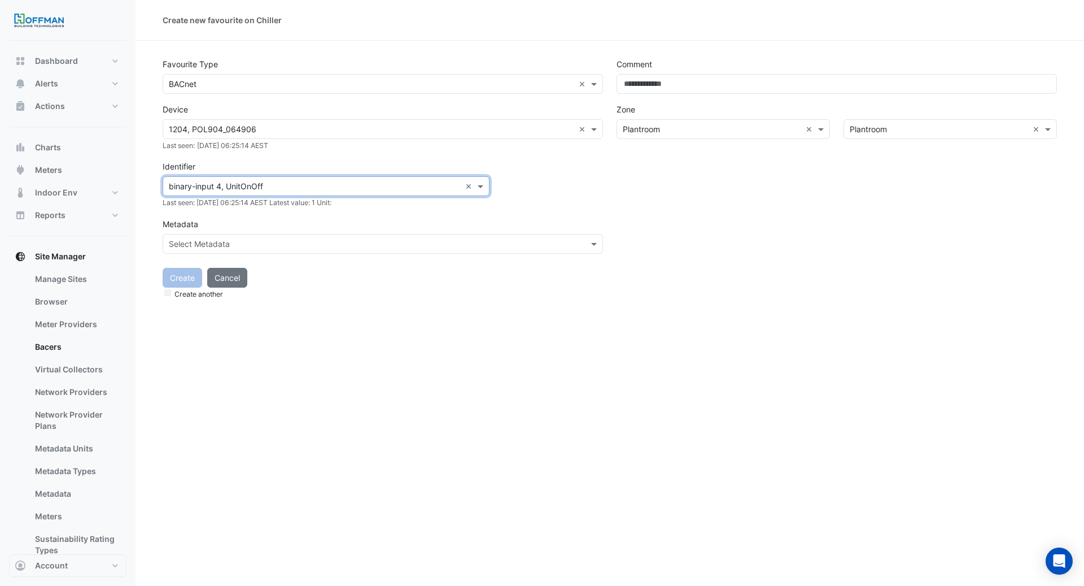
click at [290, 250] on div "Select Metadata" at bounding box center [383, 244] width 440 height 20
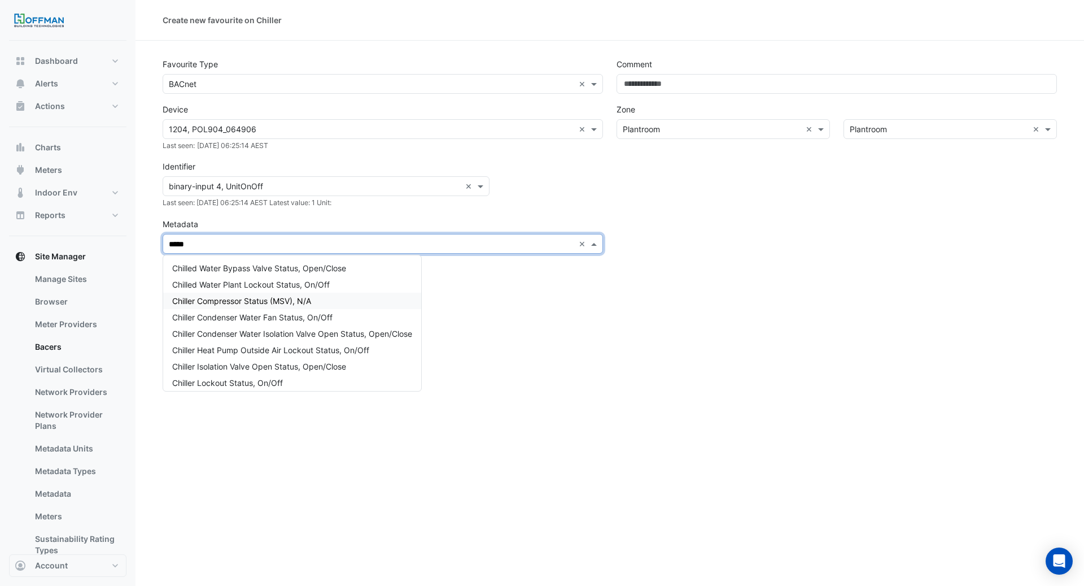
type input "******"
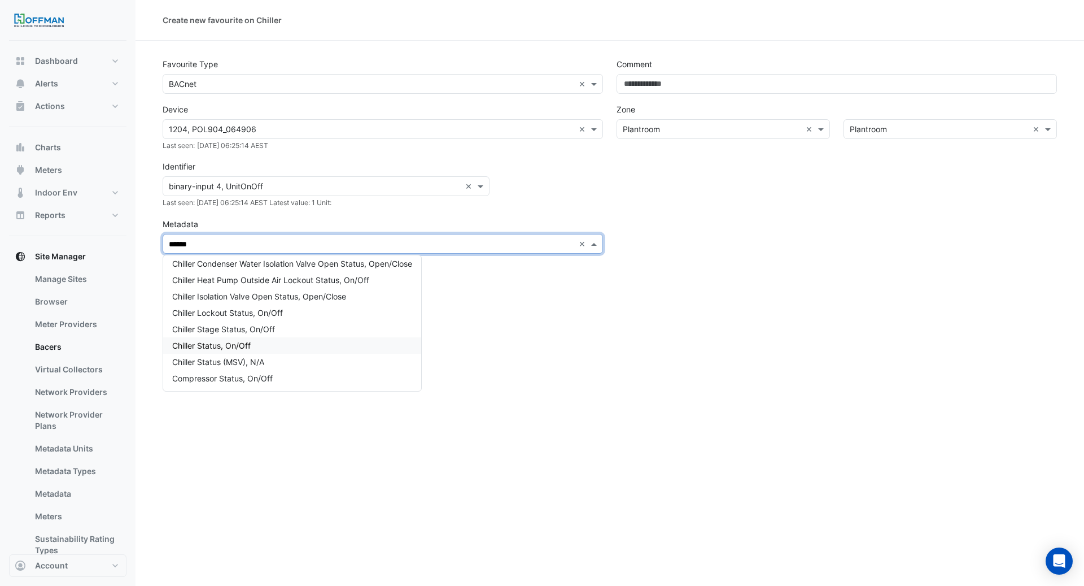
click at [260, 341] on div "Chiller Status, On/Off" at bounding box center [292, 345] width 258 height 16
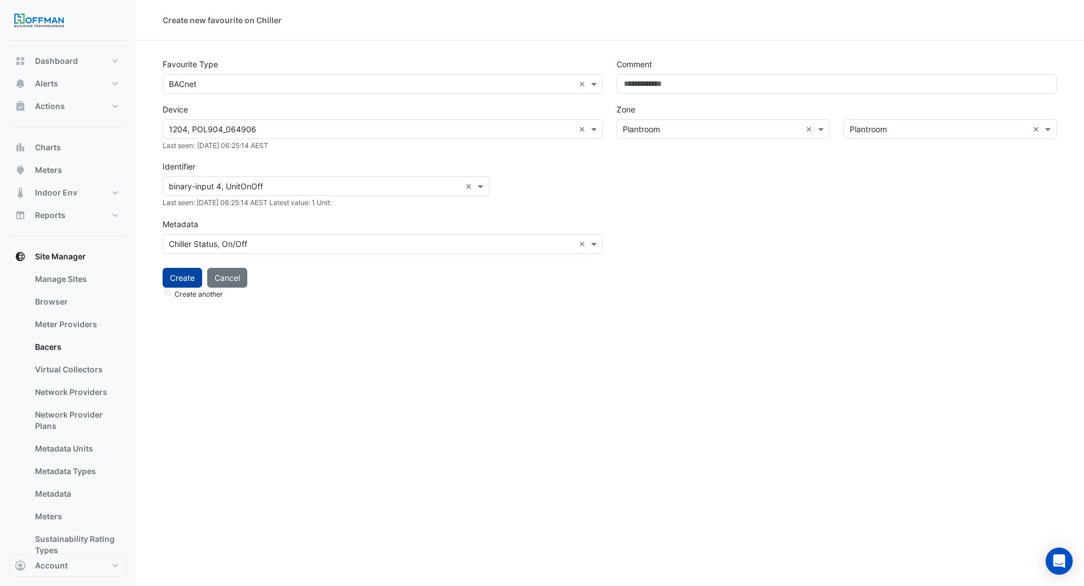
click at [177, 274] on button "Create" at bounding box center [183, 278] width 40 height 20
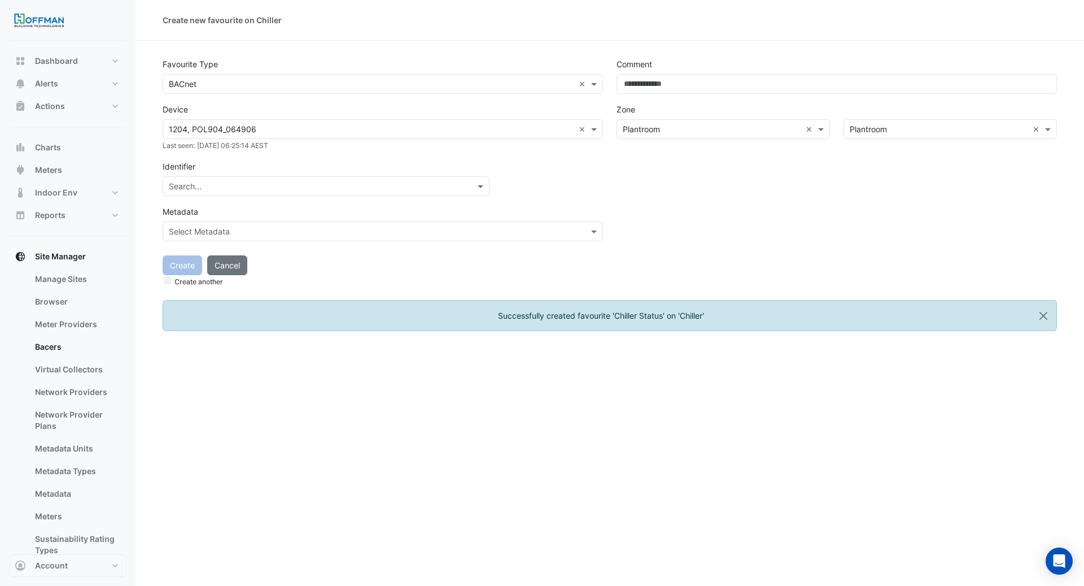
click at [226, 182] on input "text" at bounding box center [315, 187] width 292 height 12
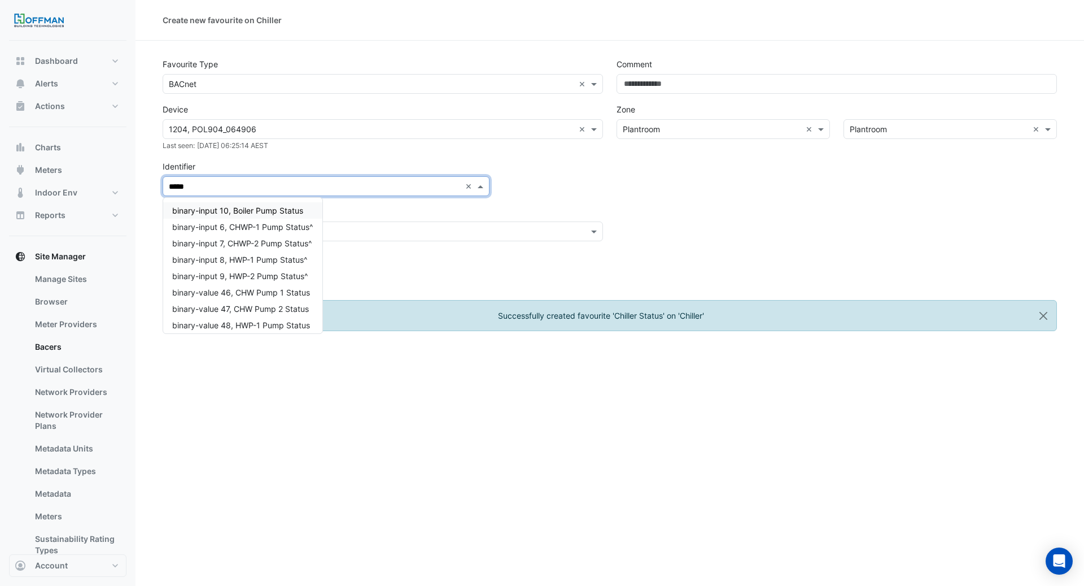
type input "******"
drag, startPoint x: 242, startPoint y: 185, endPoint x: 132, endPoint y: 185, distance: 109.6
click at [133, 185] on div "Create new favourite on Chiller Favourite Type Favourite type × BACnet × Device…" at bounding box center [542, 293] width 1084 height 586
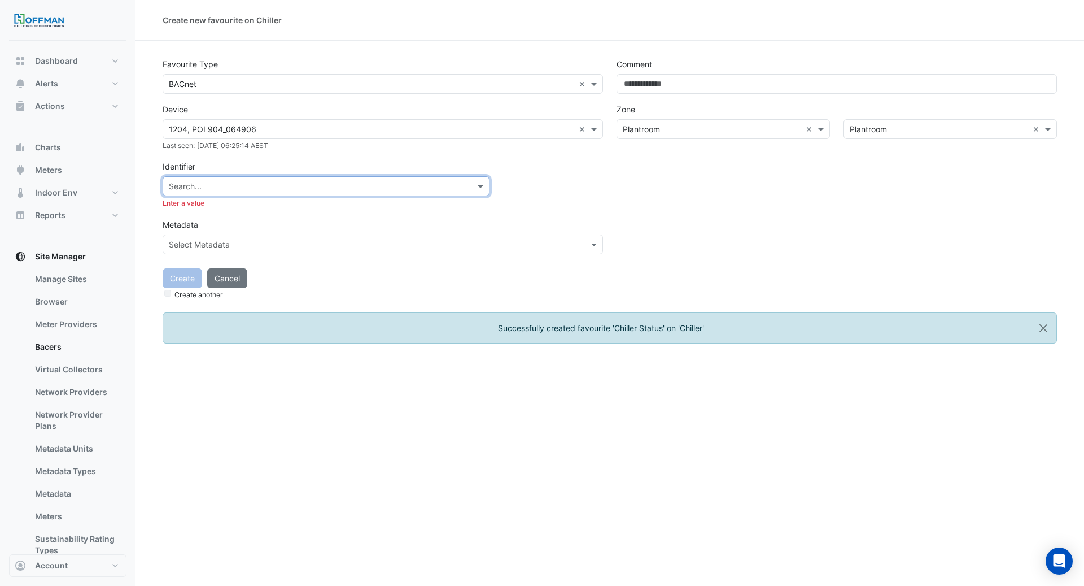
click at [260, 187] on input "text" at bounding box center [315, 187] width 292 height 12
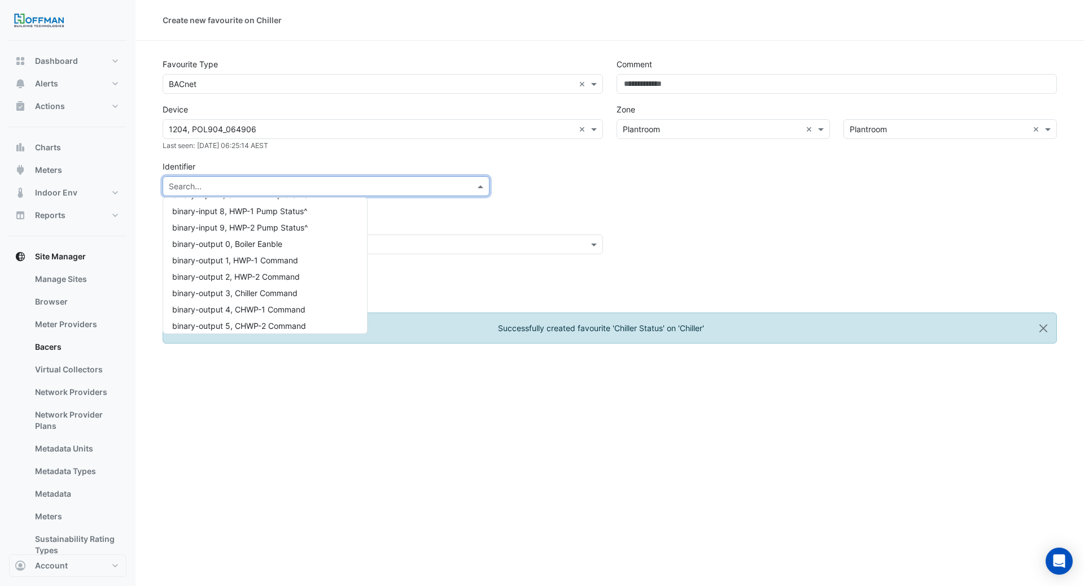
scroll to position [968, 0]
click at [281, 130] on input "text" at bounding box center [371, 130] width 405 height 12
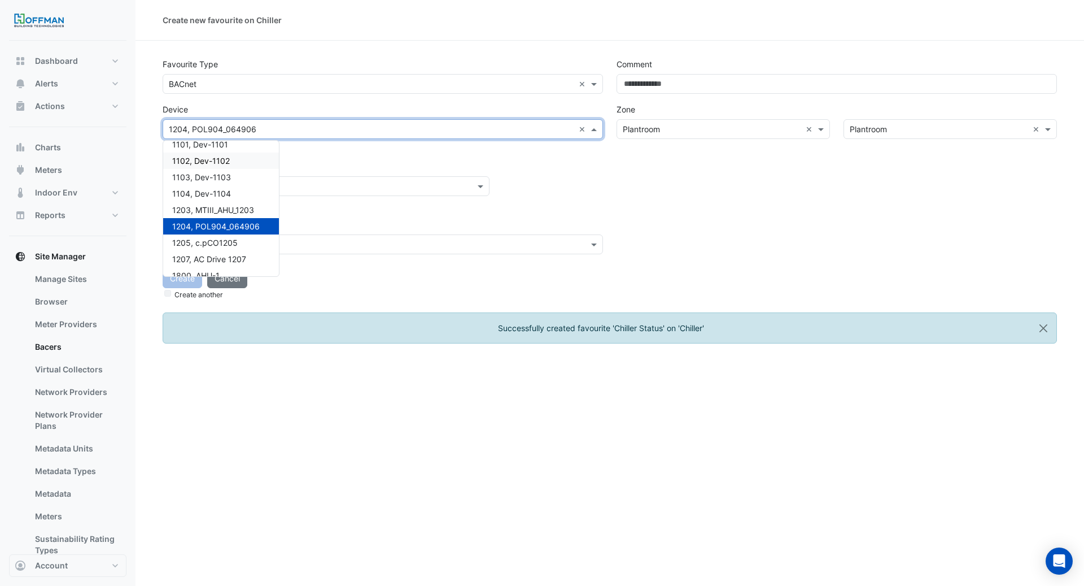
scroll to position [26, 0]
click at [244, 225] on span "1204, POL904_064906" at bounding box center [216, 226] width 88 height 10
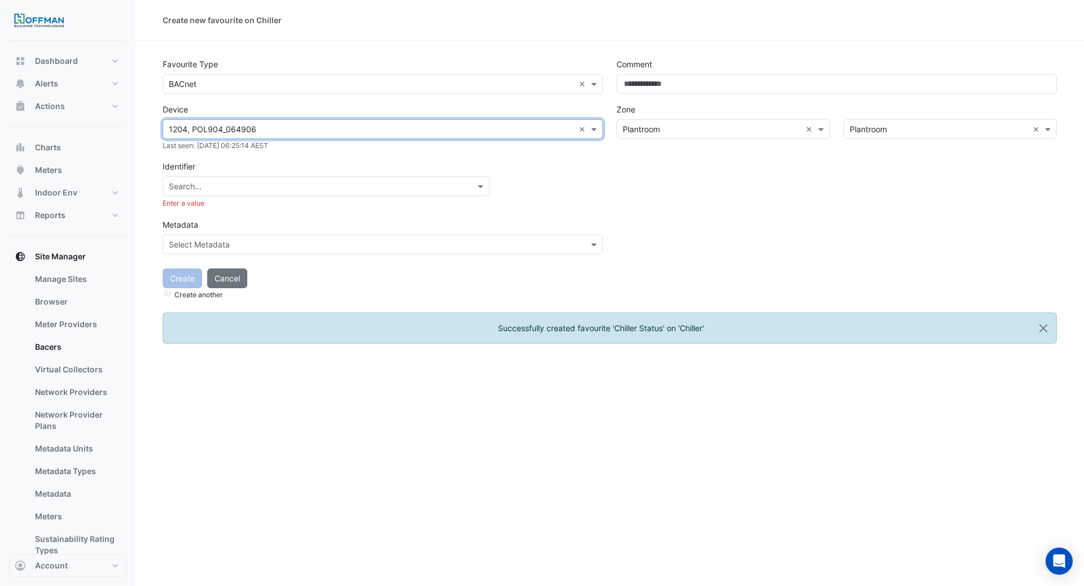
click at [242, 182] on input "text" at bounding box center [315, 187] width 292 height 12
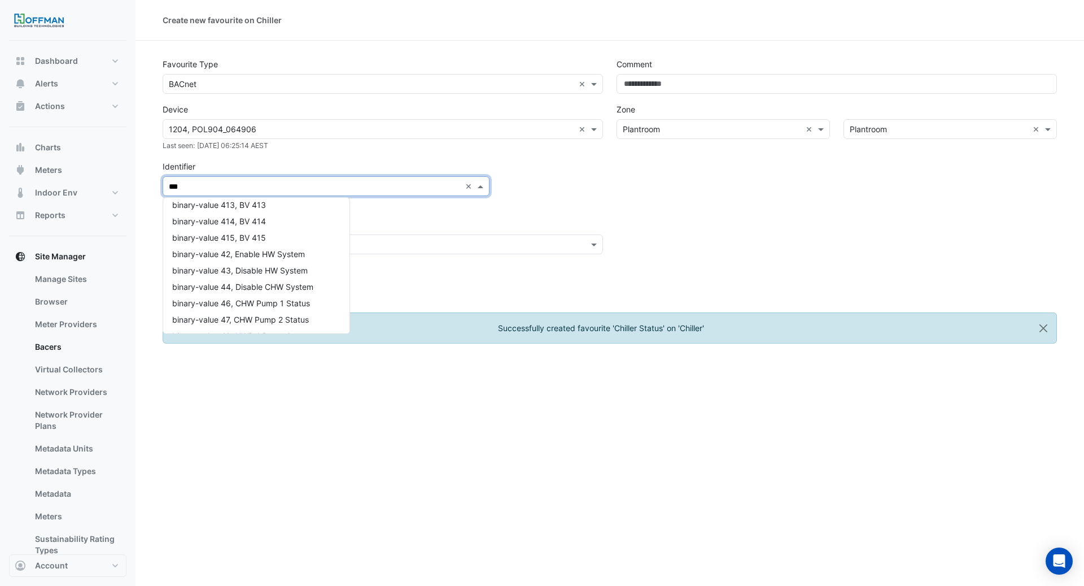
scroll to position [924, 0]
type input "***"
click at [622, 461] on div "Create new favourite on Chiller Favourite Type Favourite type × BACnet × Device…" at bounding box center [610, 293] width 949 height 586
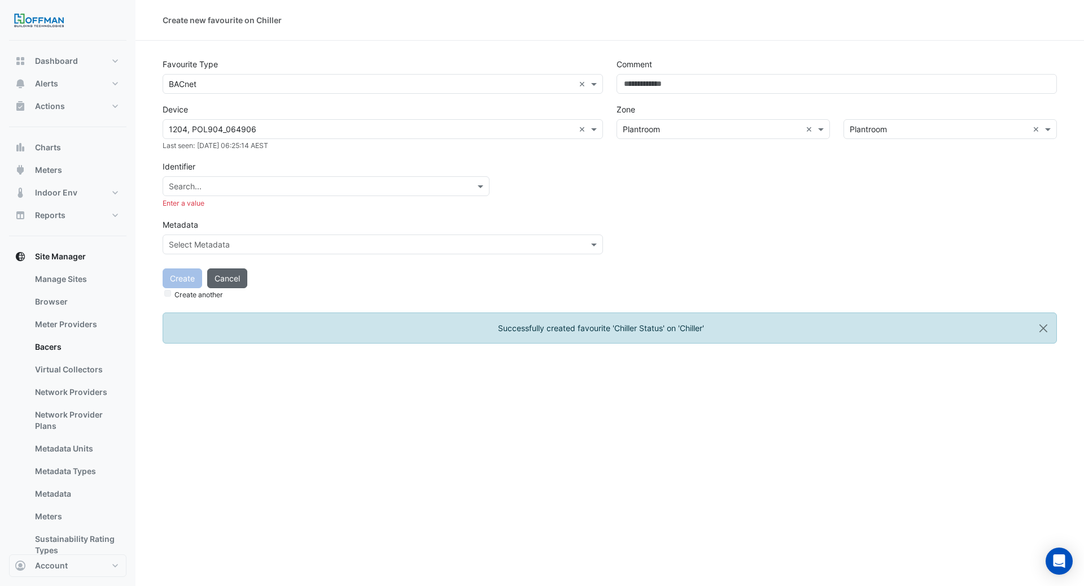
click at [242, 281] on button "Cancel" at bounding box center [227, 278] width 40 height 20
select select "***"
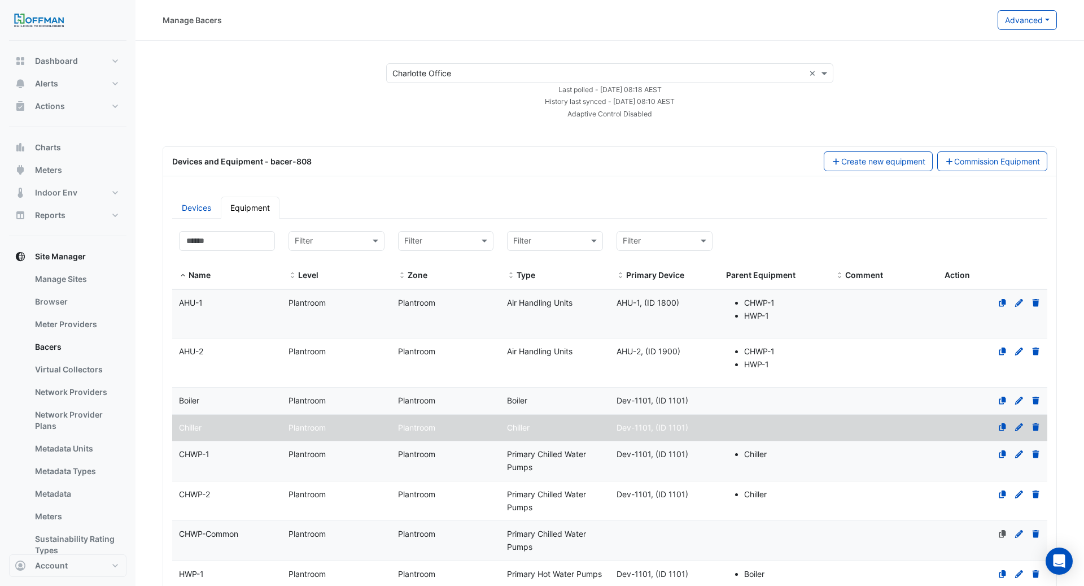
select select "***"
click at [198, 211] on link "Devices" at bounding box center [196, 208] width 49 height 22
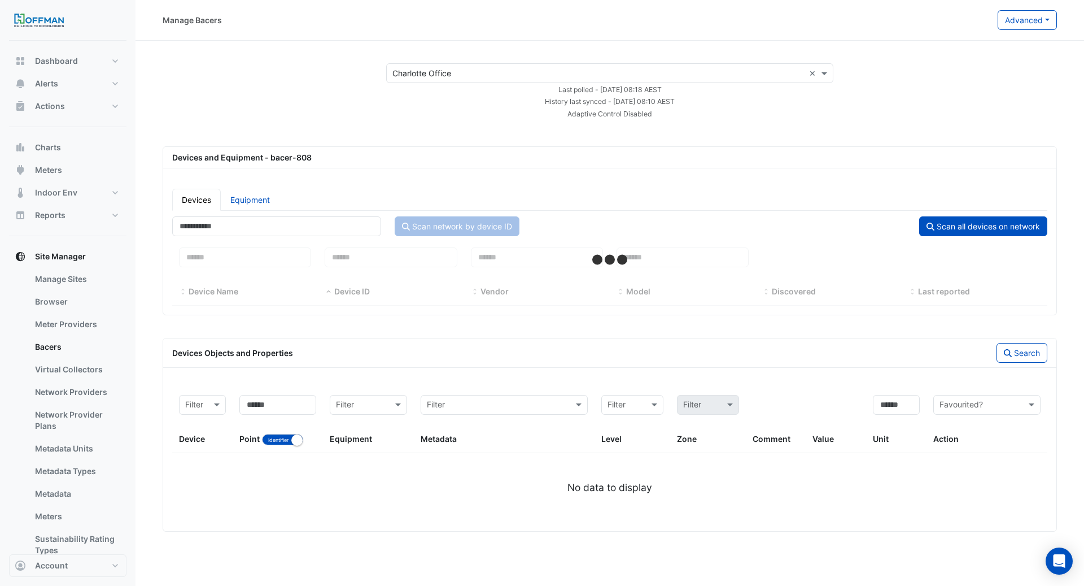
select select "***"
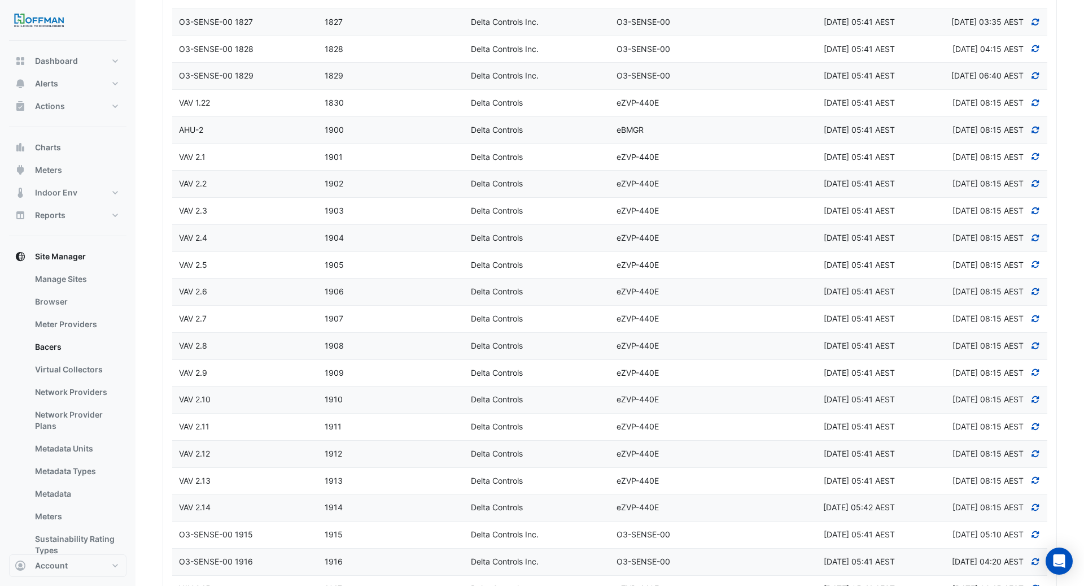
scroll to position [1182, 0]
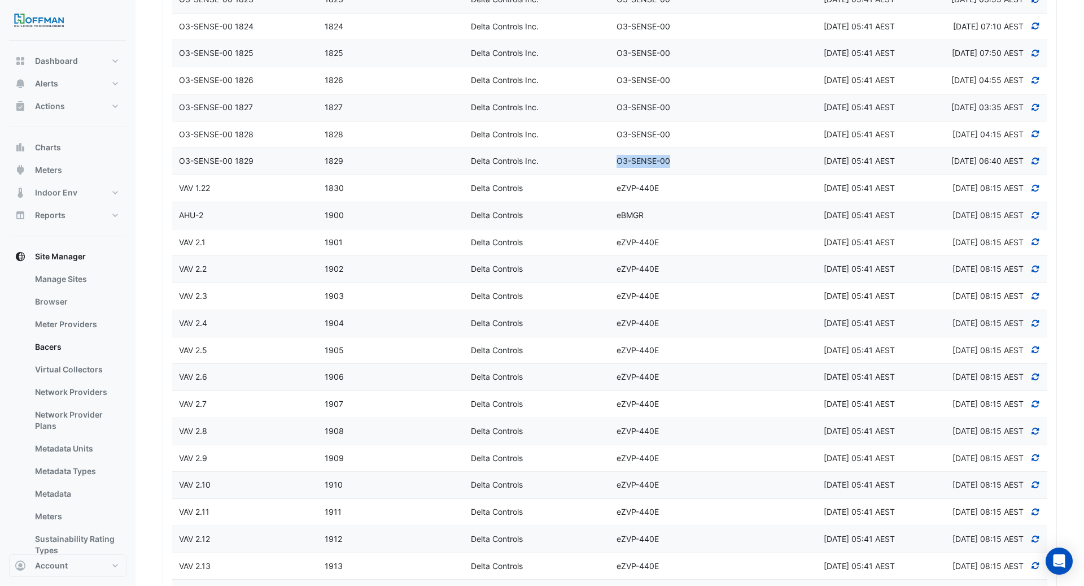
drag, startPoint x: 618, startPoint y: 152, endPoint x: 673, endPoint y: 154, distance: 54.8
click at [673, 155] on div "O3-SENSE-00" at bounding box center [683, 161] width 146 height 13
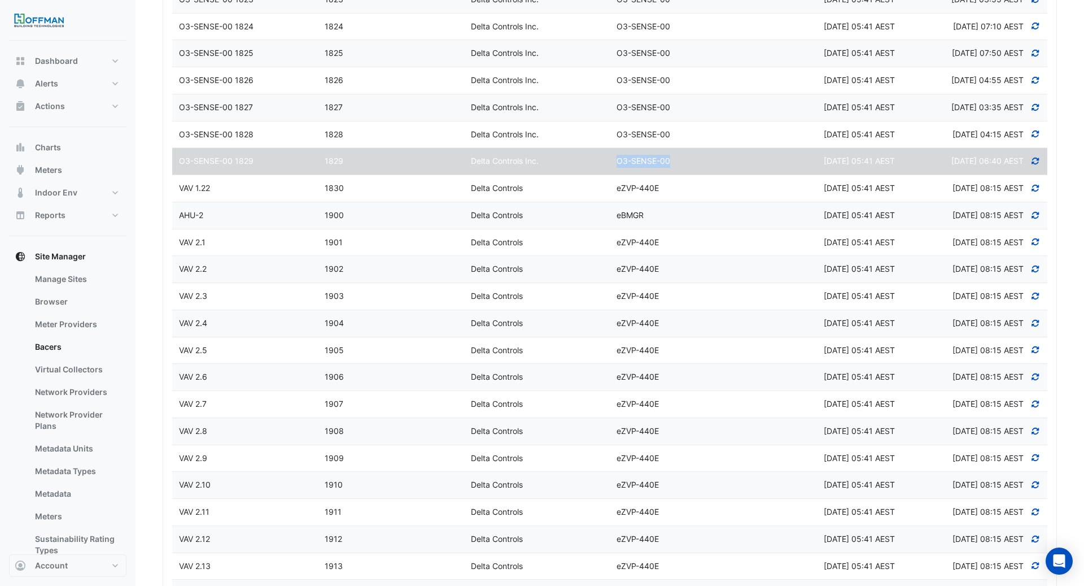
copy span "O3-SENSE-00"
select select "***"
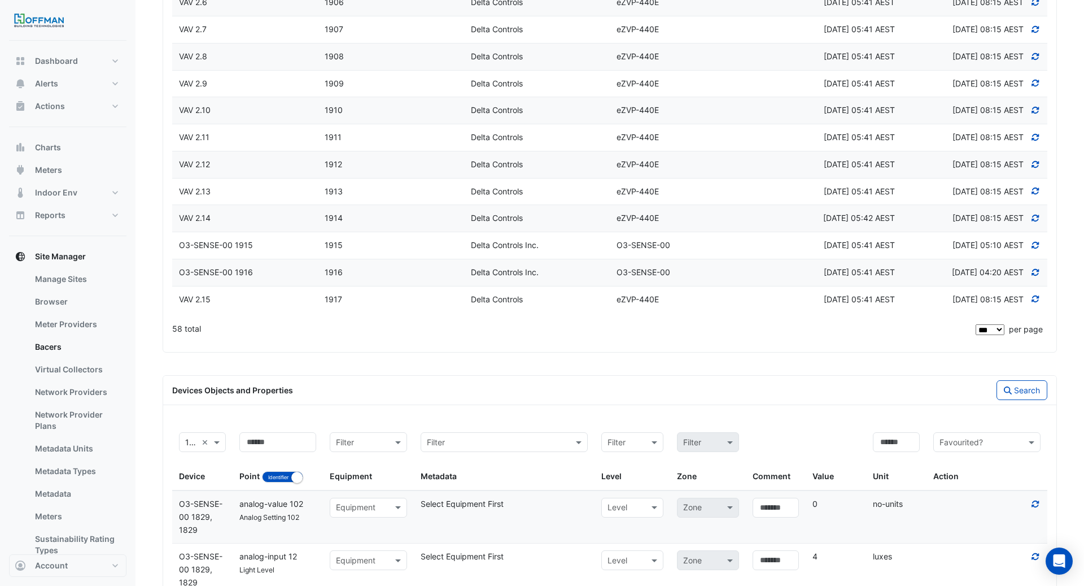
scroll to position [1559, 0]
click at [282, 469] on button "Identifier Name" at bounding box center [282, 474] width 41 height 11
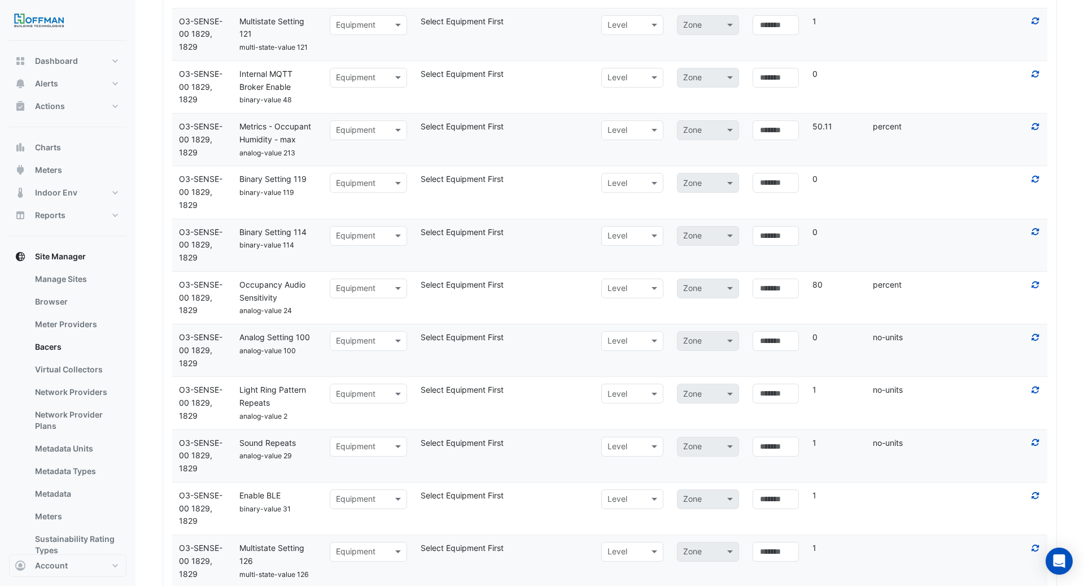
scroll to position [6101, 0]
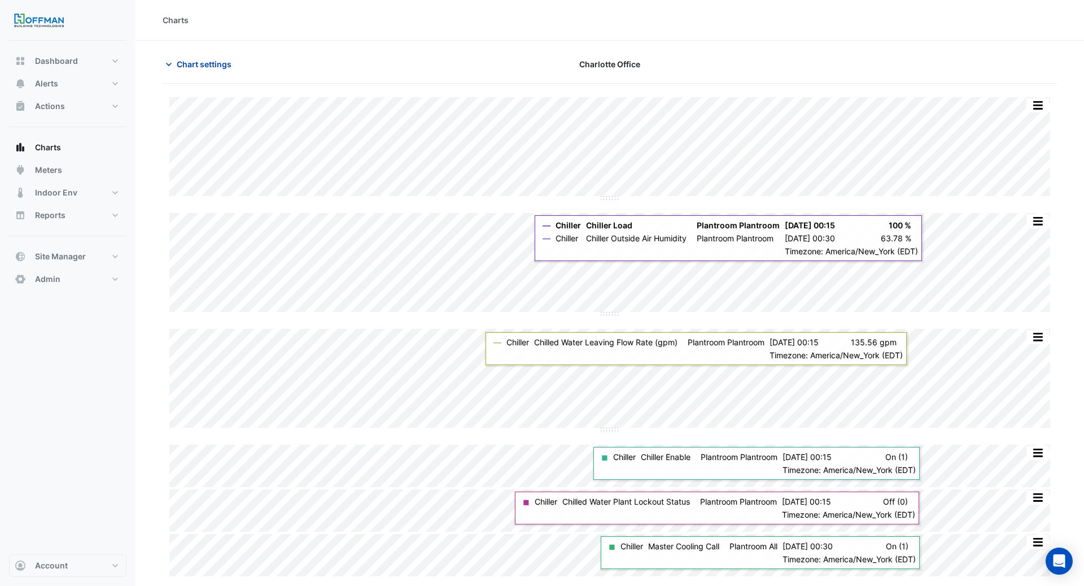
click at [206, 62] on span "Chart settings" at bounding box center [204, 64] width 55 height 12
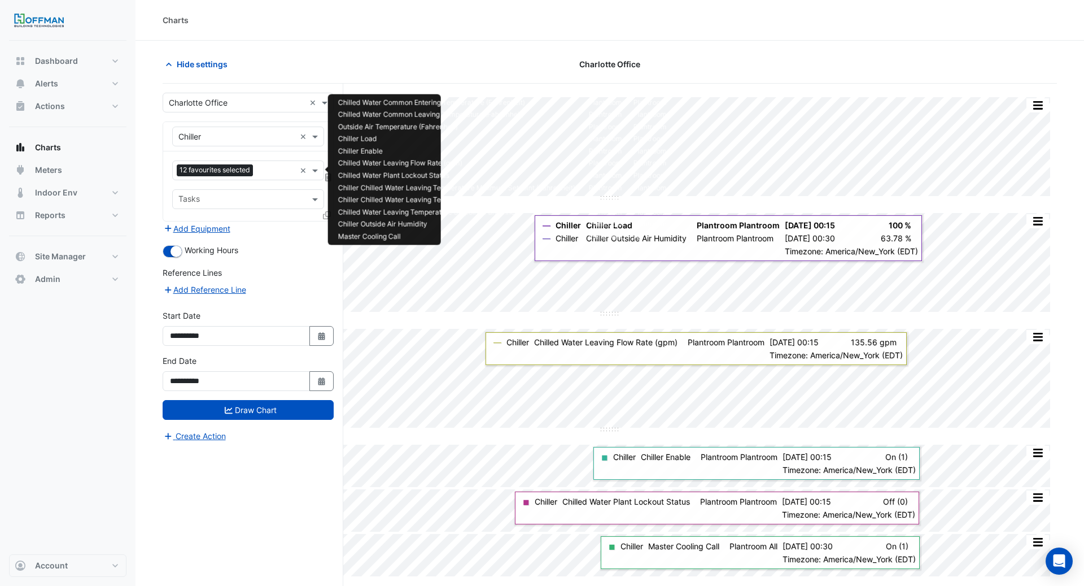
click at [297, 172] on div "Favourites 12 favourites selected ×" at bounding box center [248, 170] width 152 height 20
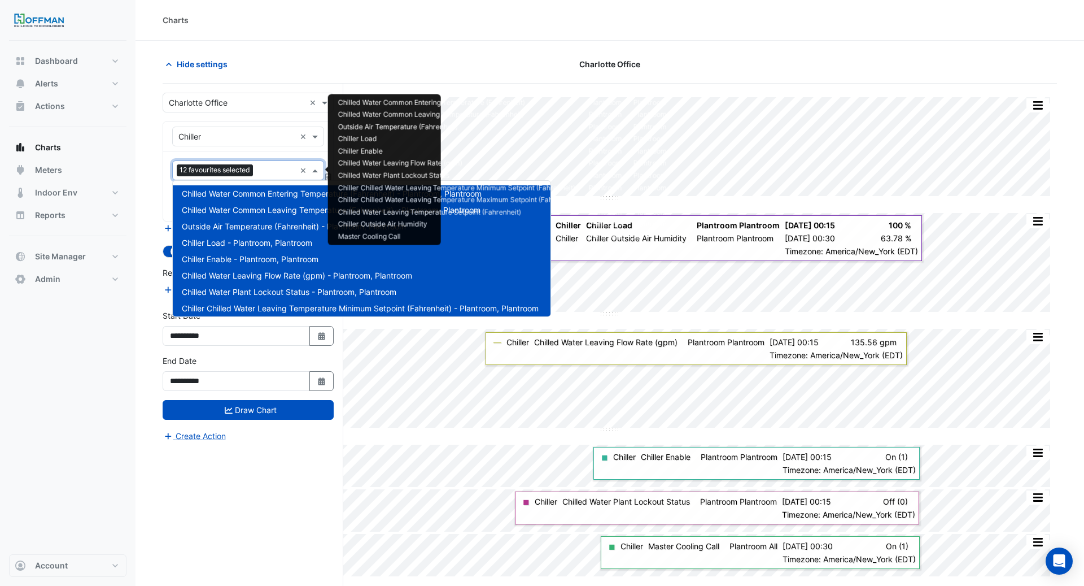
scroll to position [86, 0]
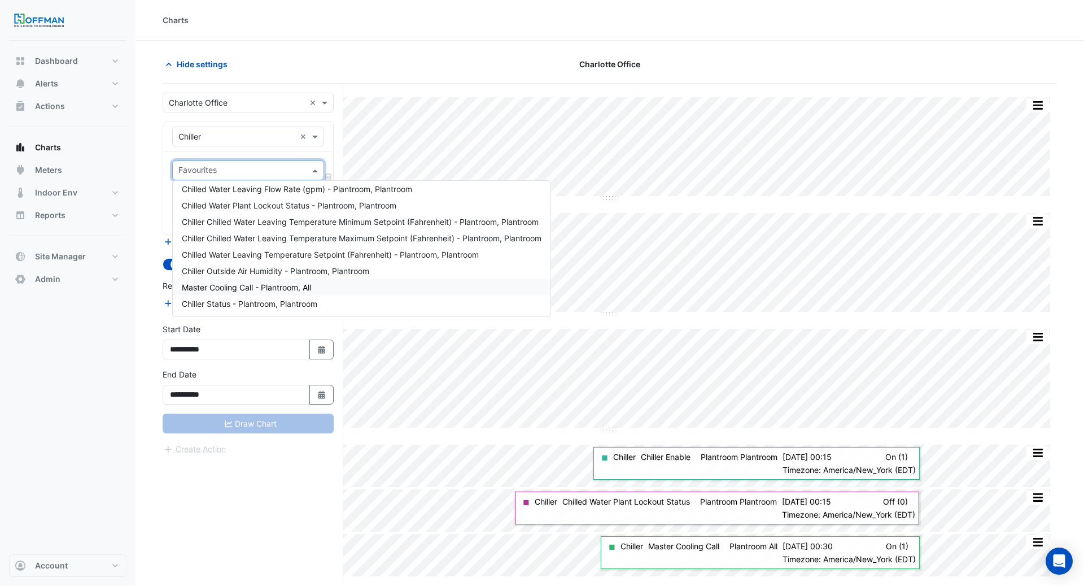
click at [299, 555] on div "**********" at bounding box center [253, 356] width 181 height 545
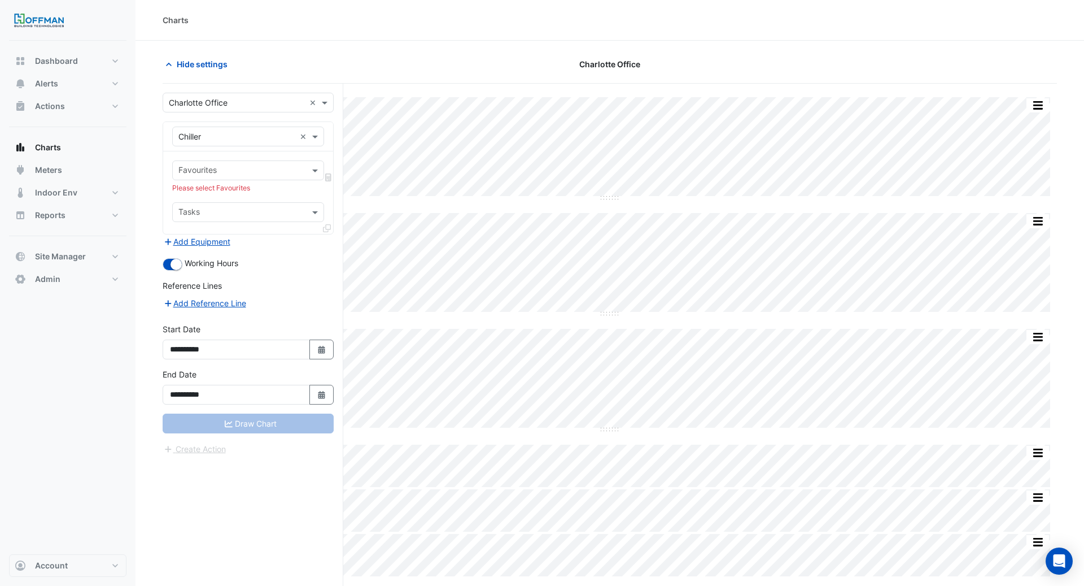
click at [223, 174] on input "text" at bounding box center [241, 171] width 126 height 12
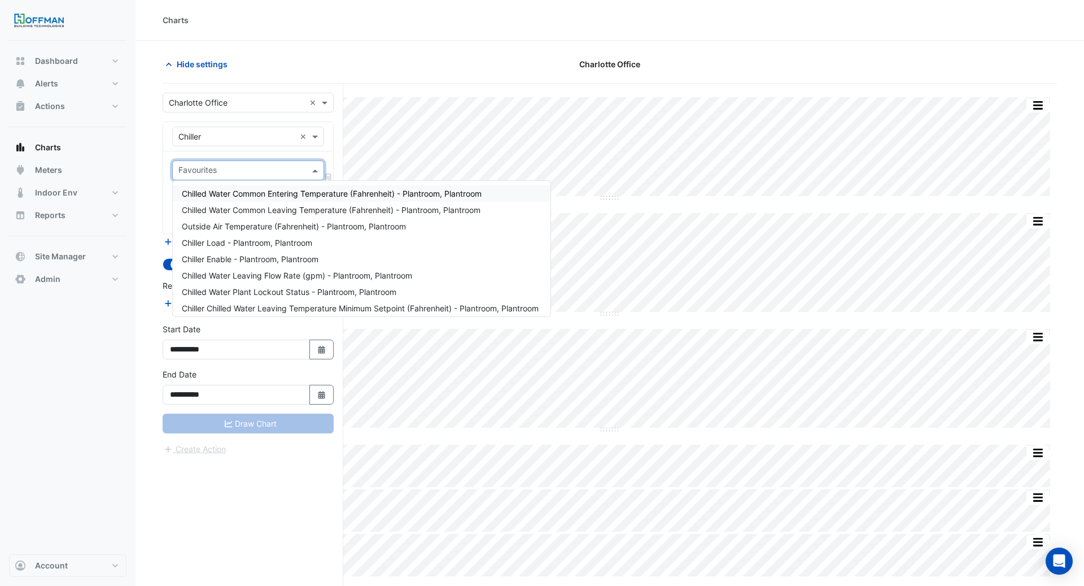
click at [224, 132] on input "text" at bounding box center [236, 137] width 117 height 12
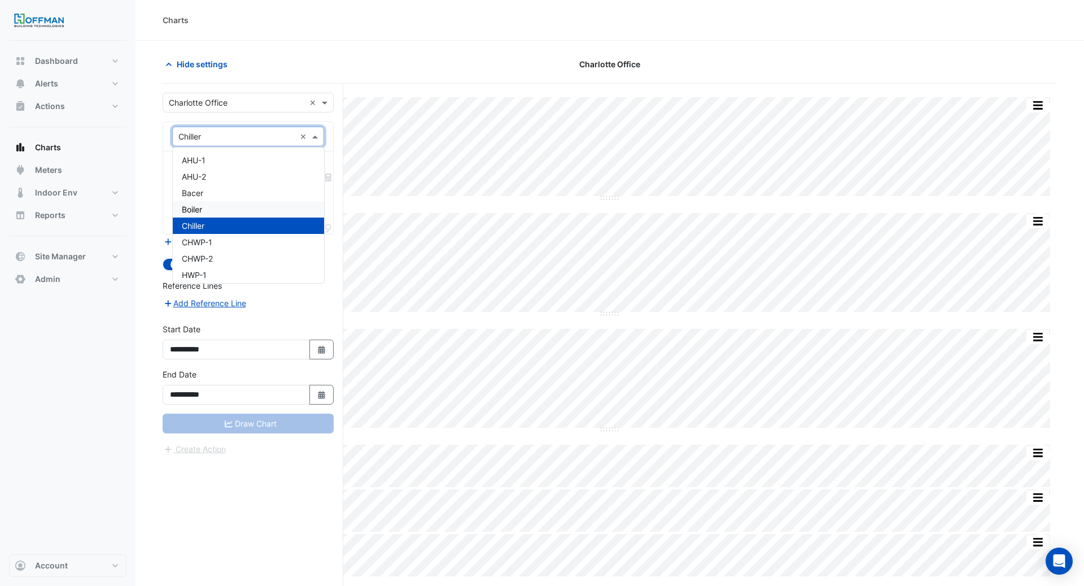
click at [208, 213] on div "Boiler" at bounding box center [248, 209] width 151 height 16
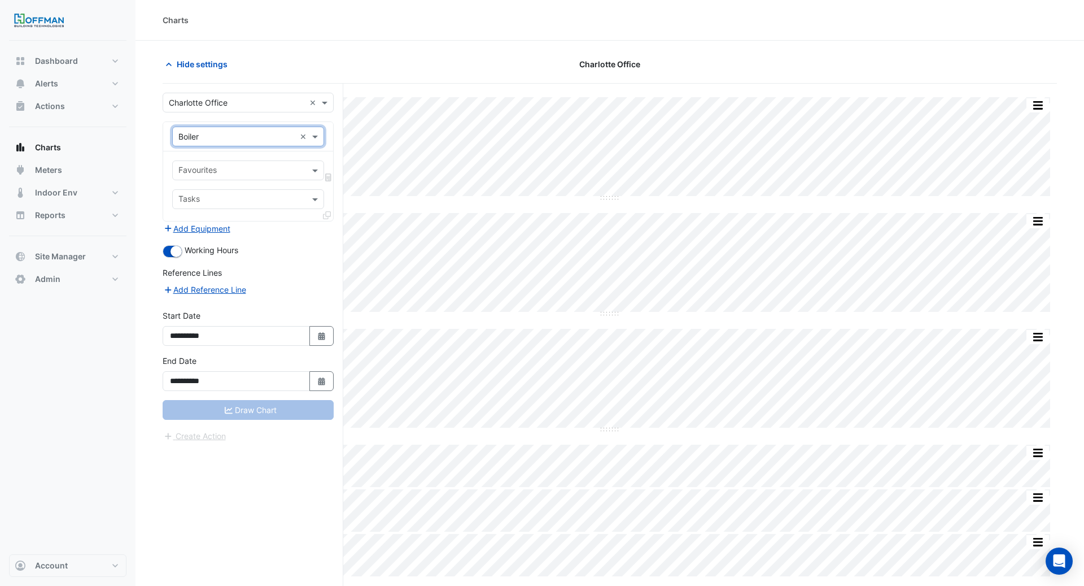
click at [247, 167] on input "text" at bounding box center [241, 171] width 126 height 12
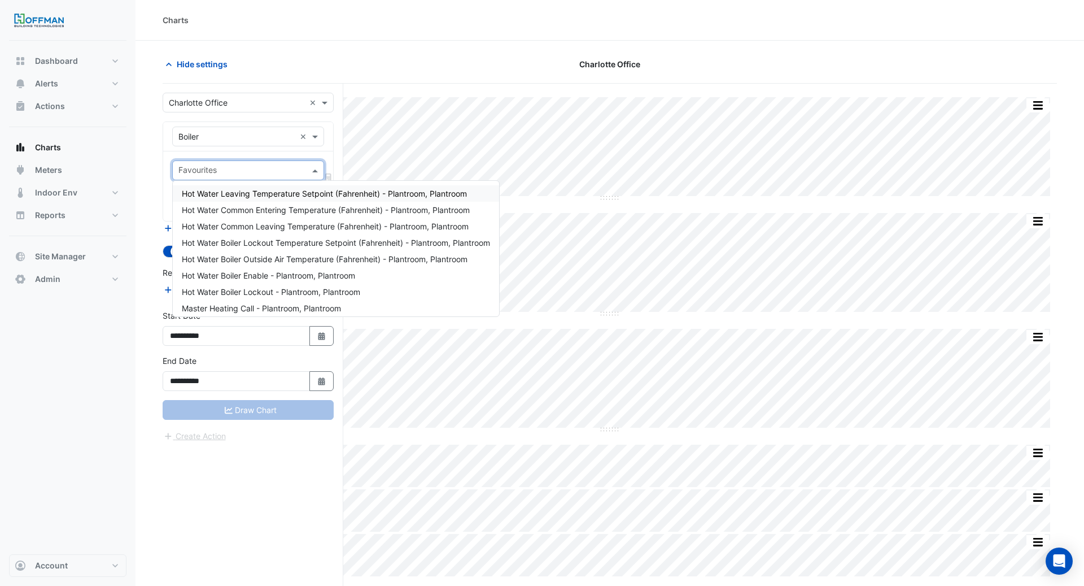
click at [243, 200] on div "Hot Water Leaving Temperature Setpoint (Fahrenheit) - Plantroom, Plantroom" at bounding box center [336, 193] width 326 height 16
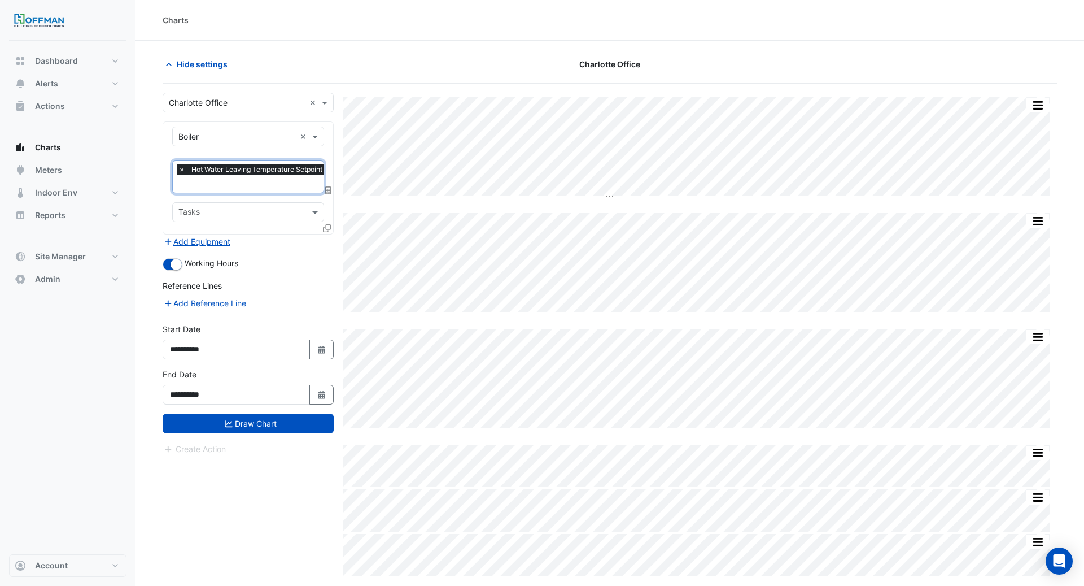
click at [242, 186] on input "text" at bounding box center [311, 185] width 267 height 12
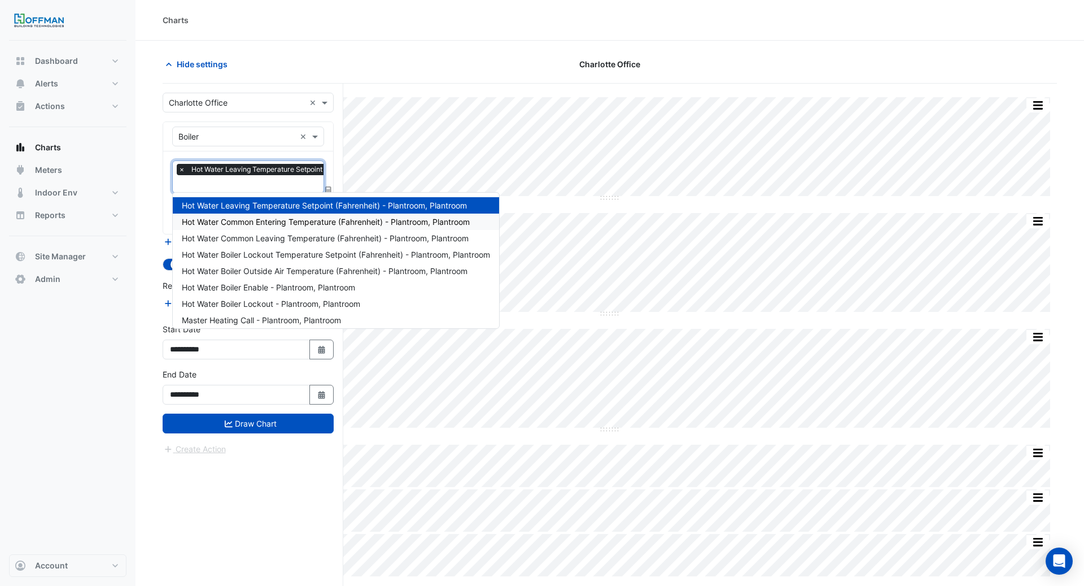
click at [257, 224] on span "Hot Water Common Entering Temperature (Fahrenheit) - Plantroom, Plantroom" at bounding box center [326, 222] width 288 height 10
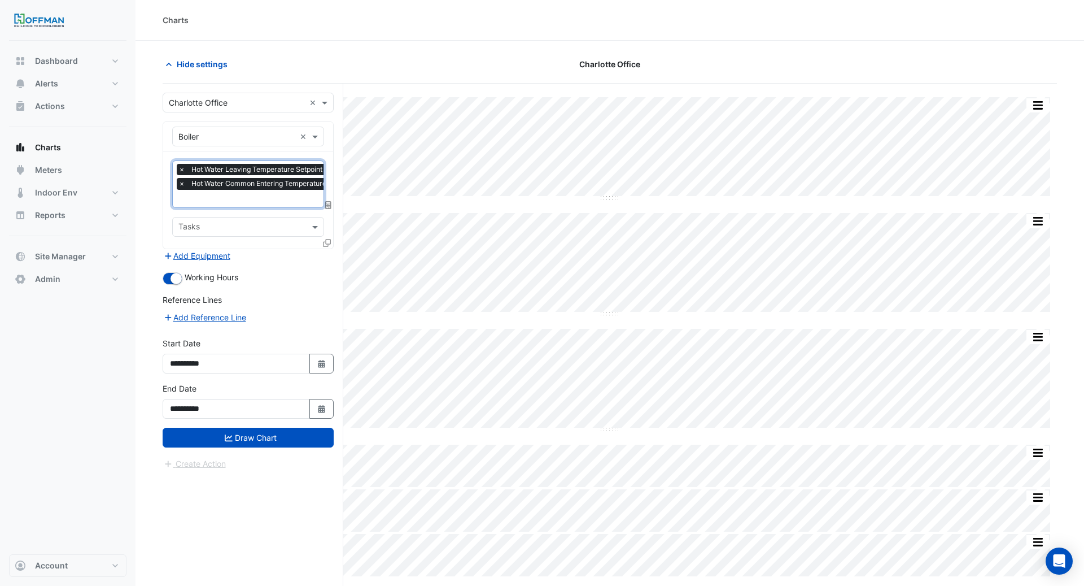
click at [248, 197] on input "text" at bounding box center [313, 200] width 271 height 12
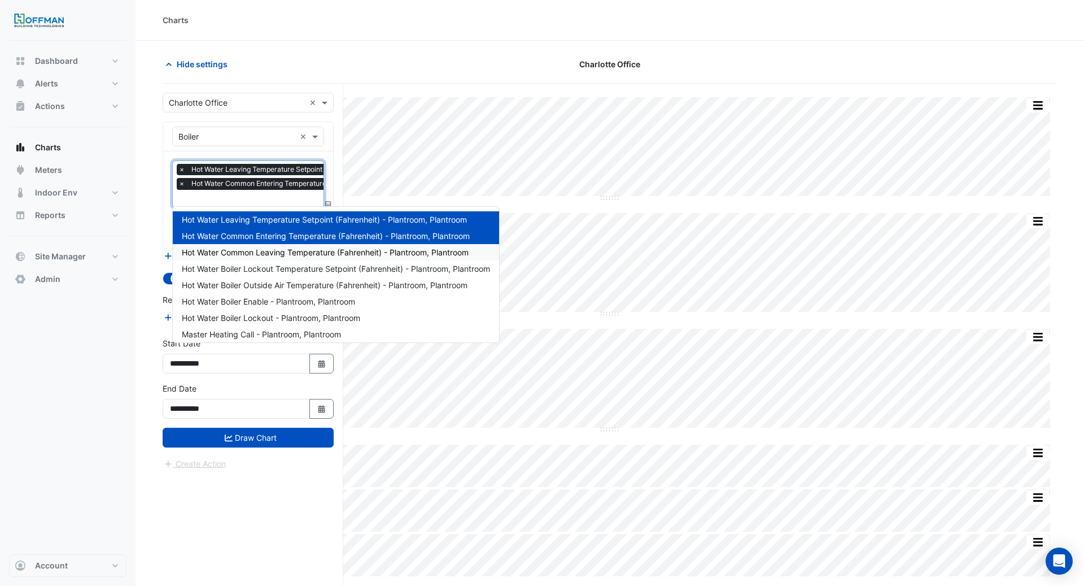
click at [260, 252] on span "Hot Water Common Leaving Temperature (Fahrenheit) - Plantroom, Plantroom" at bounding box center [325, 252] width 287 height 10
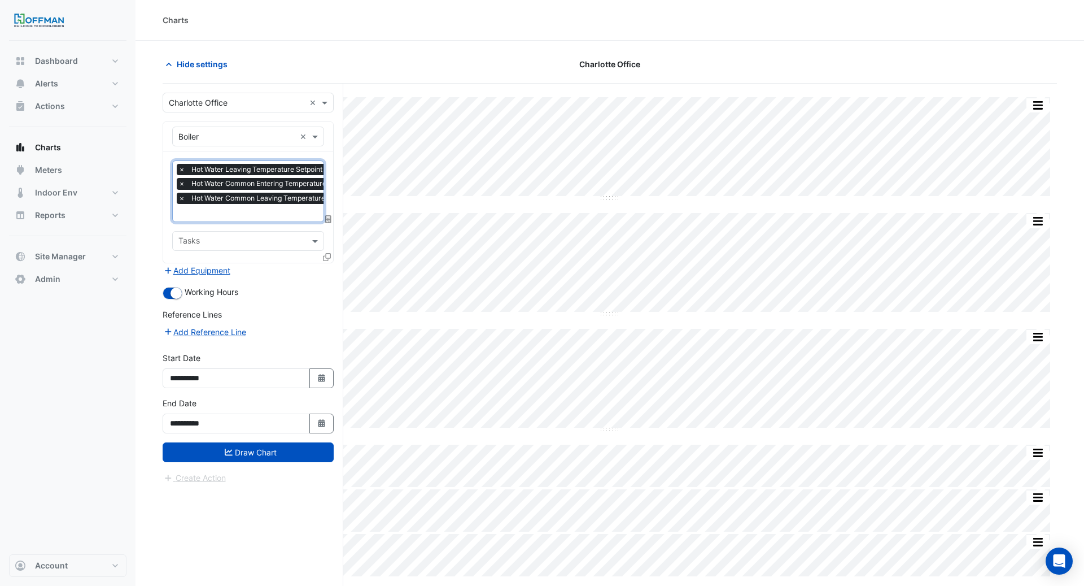
click at [254, 209] on input "text" at bounding box center [313, 214] width 271 height 12
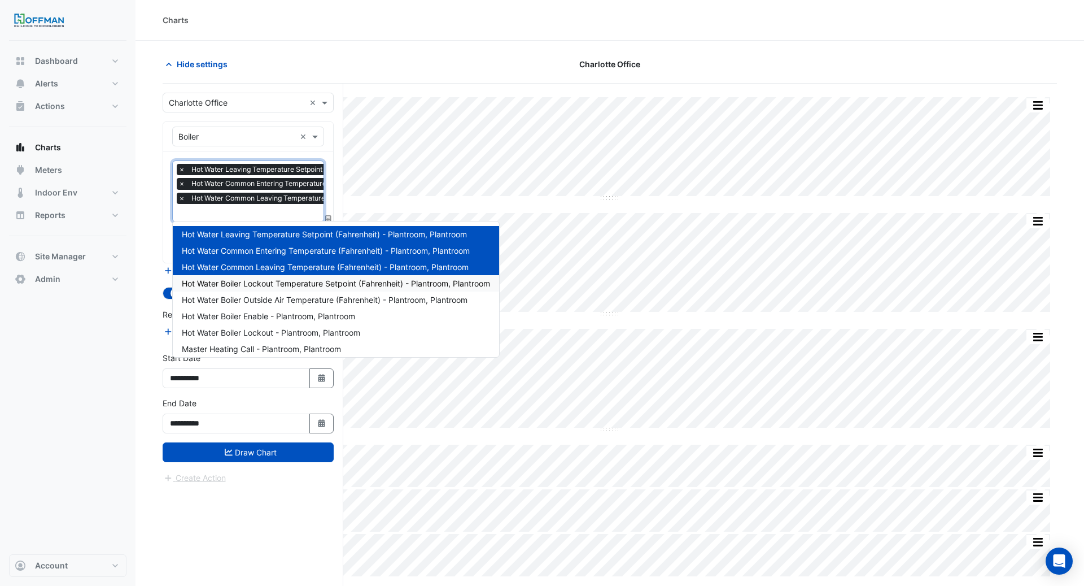
click at [272, 282] on span "Hot Water Boiler Lockout Temperature Setpoint (Fahrenheit) - Plantroom, Plantro…" at bounding box center [336, 283] width 308 height 10
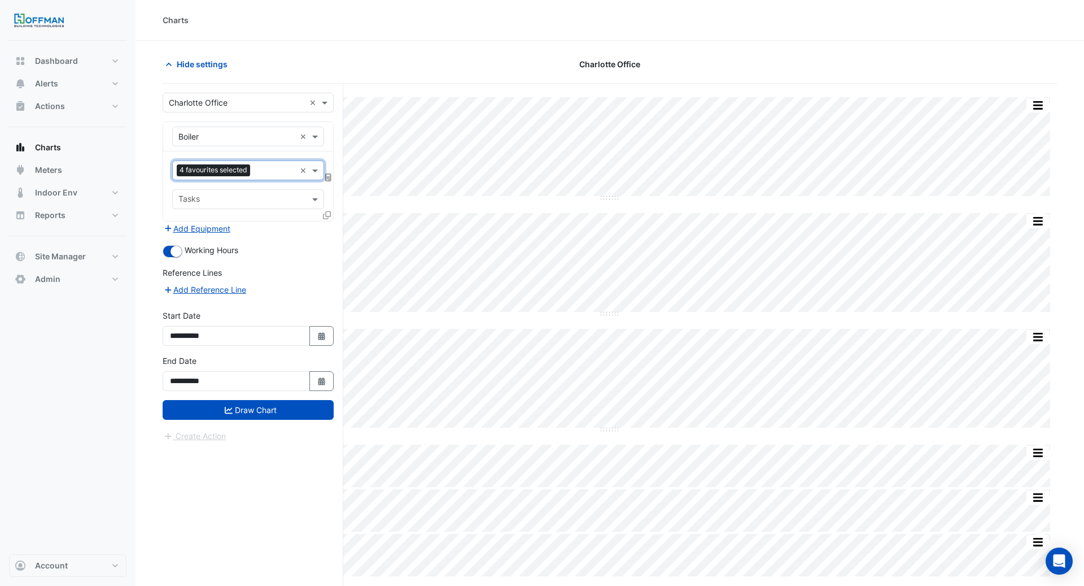
click at [263, 172] on input "text" at bounding box center [275, 171] width 41 height 12
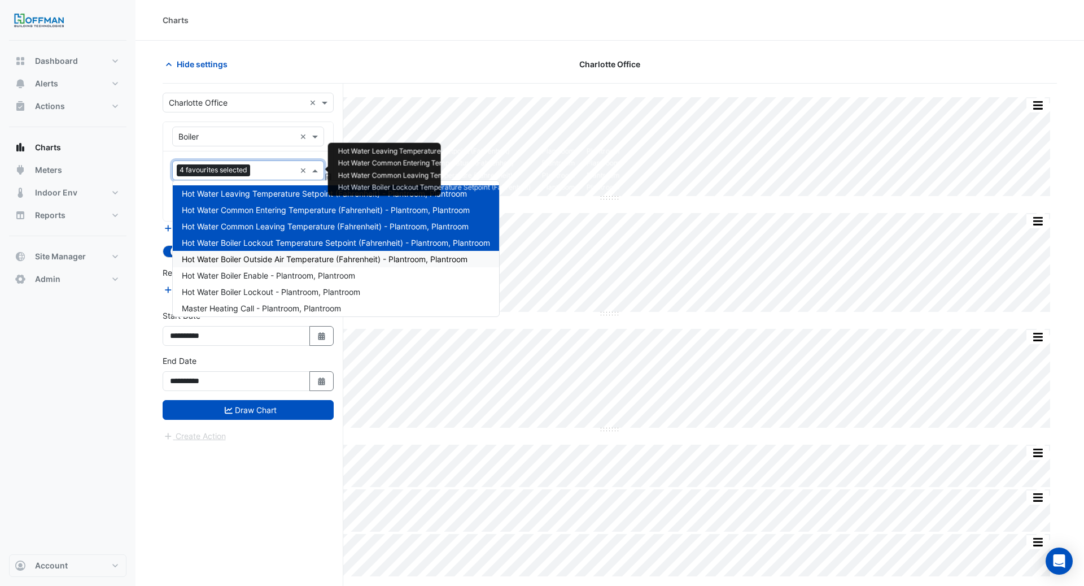
click at [268, 260] on span "Hot Water Boiler Outside Air Temperature (Fahrenheit) - Plantroom, Plantroom" at bounding box center [325, 259] width 286 height 10
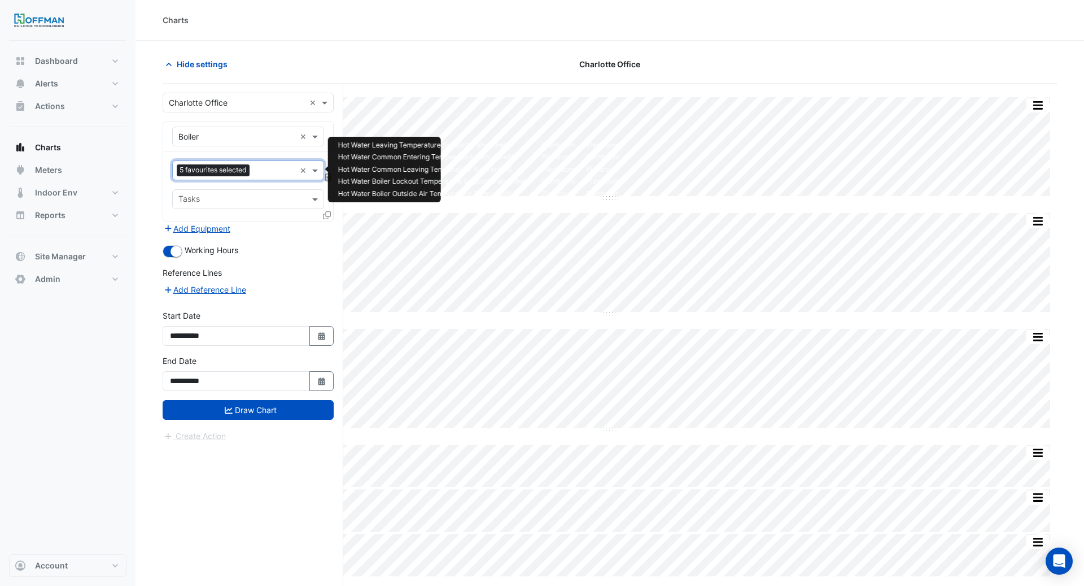
click at [257, 162] on div "Favourites 5 favourites selected" at bounding box center [234, 171] width 123 height 18
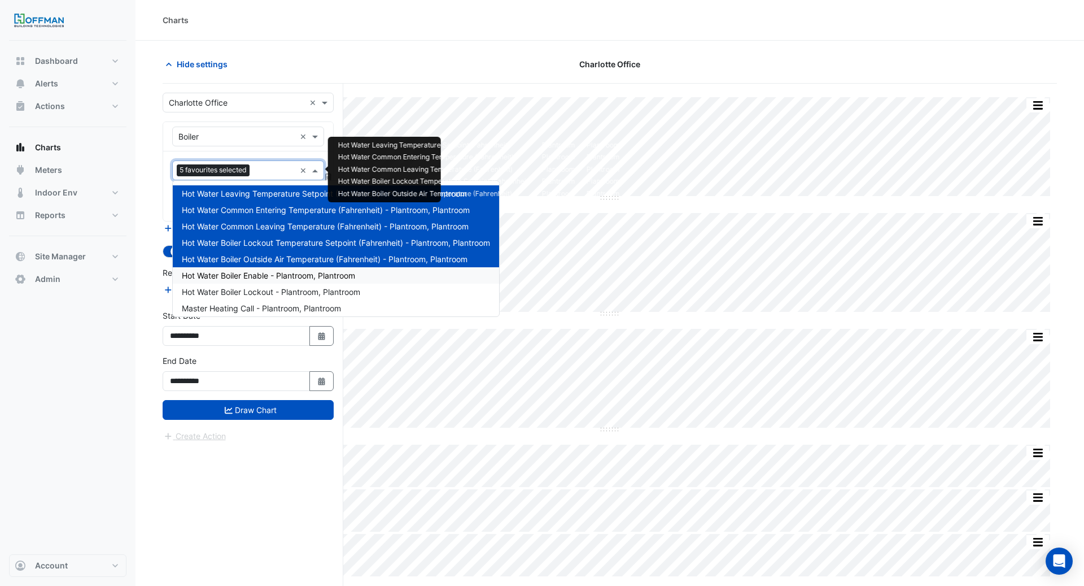
click at [268, 275] on span "Hot Water Boiler Enable - Plantroom, Plantroom" at bounding box center [268, 275] width 173 height 10
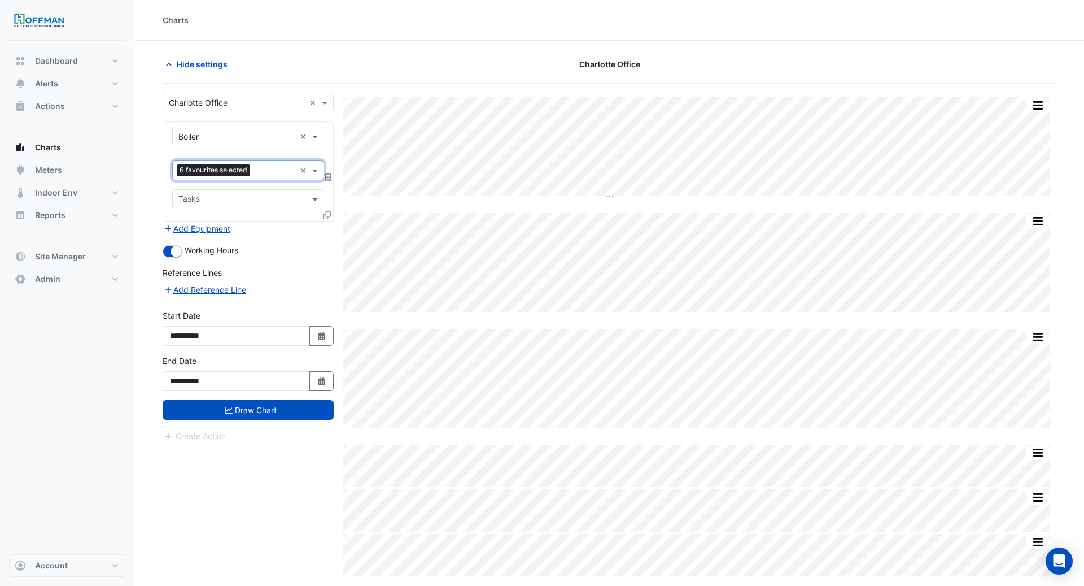
click at [258, 172] on input "text" at bounding box center [275, 171] width 41 height 12
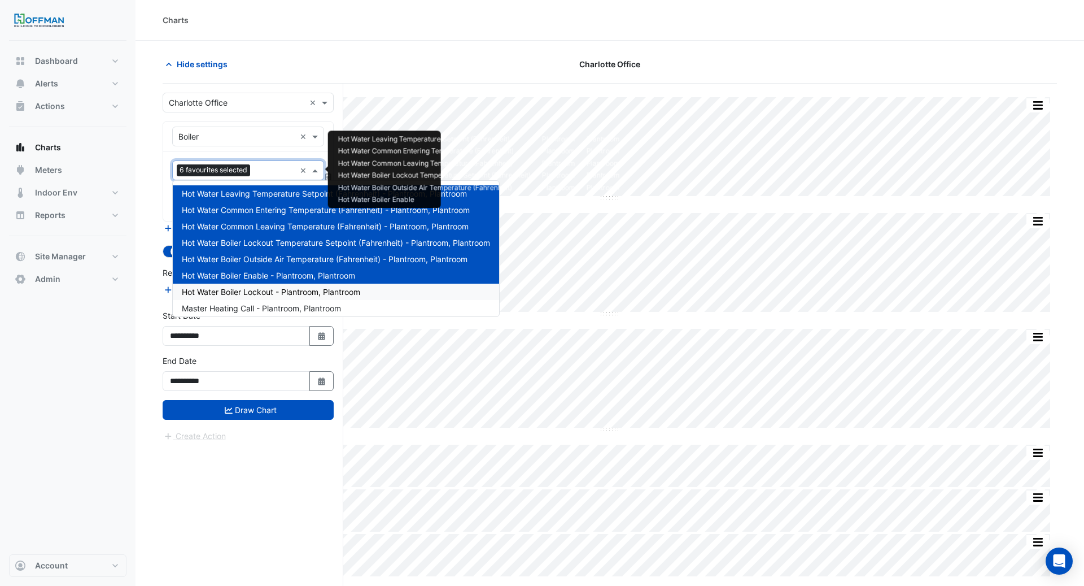
click at [267, 290] on span "Hot Water Boiler Lockout - Plantroom, Plantroom" at bounding box center [271, 292] width 178 height 10
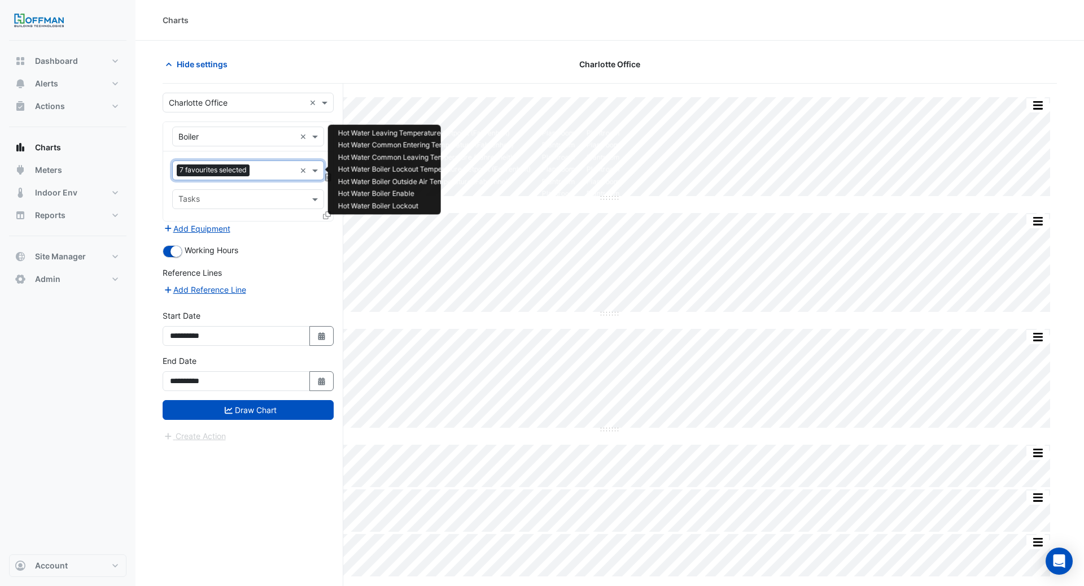
click at [259, 171] on input "text" at bounding box center [274, 171] width 41 height 12
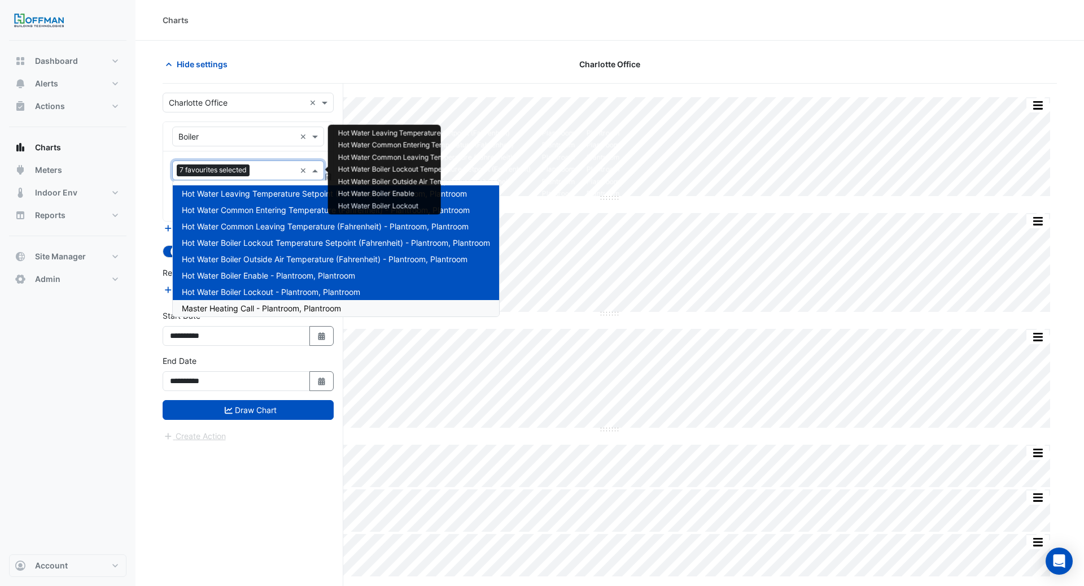
click at [262, 307] on span "Master Heating Call - Plantroom, Plantroom" at bounding box center [261, 308] width 159 height 10
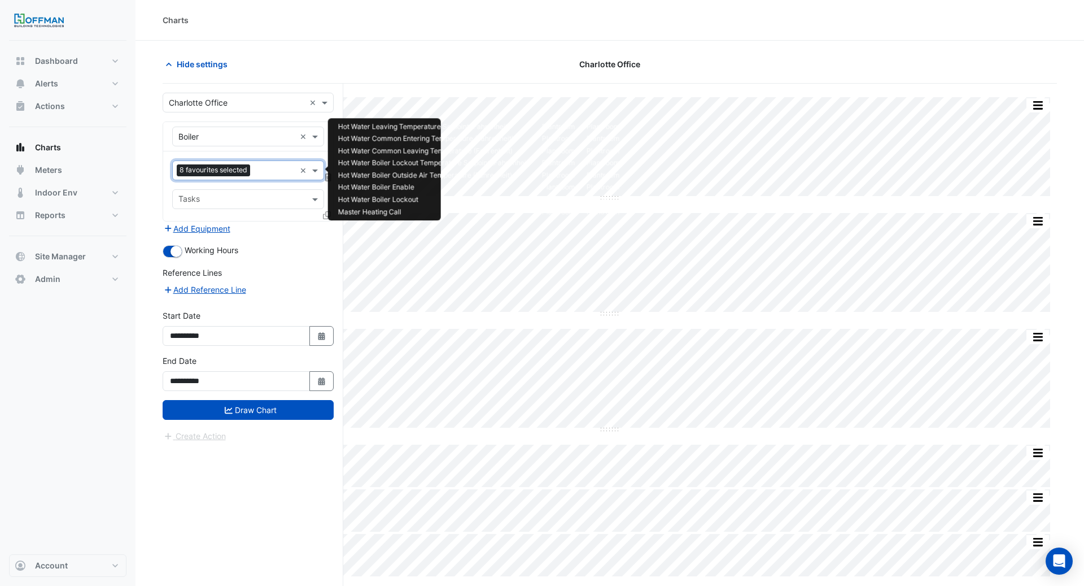
click at [261, 169] on input "text" at bounding box center [275, 171] width 41 height 12
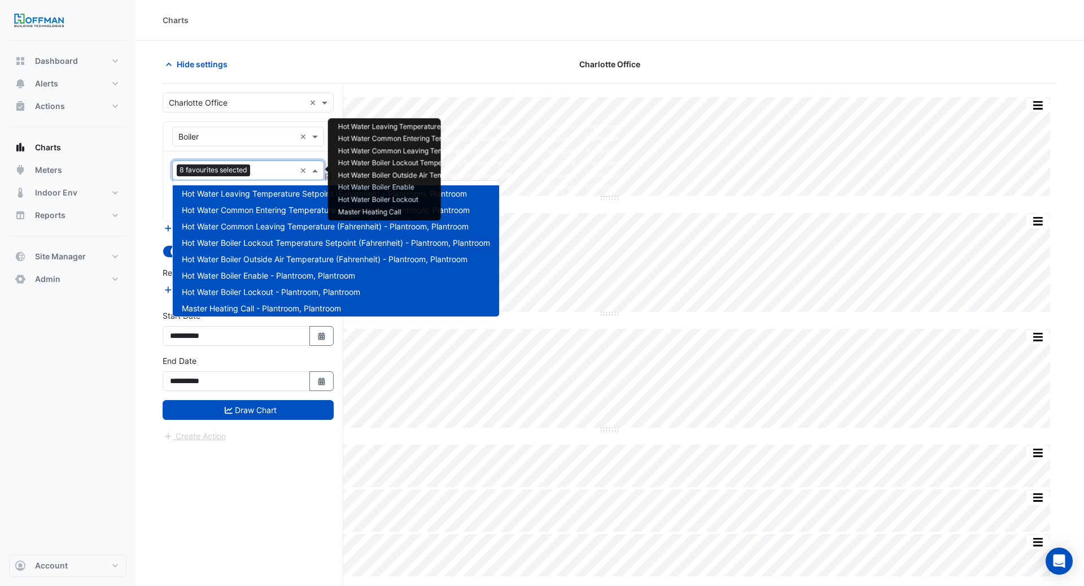
scroll to position [21, 0]
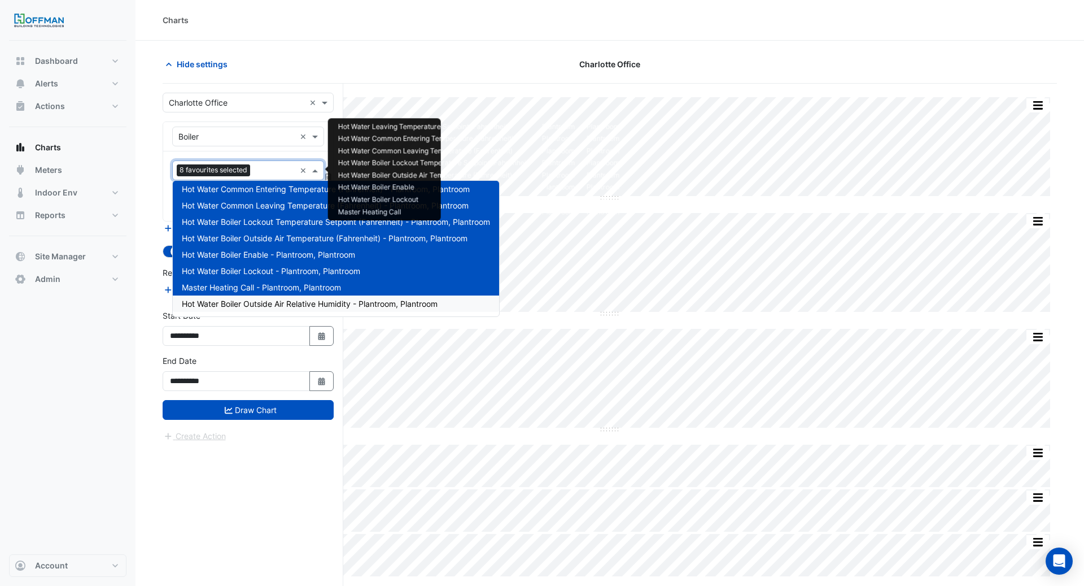
click at [299, 304] on span "Hot Water Boiler Outside Air Relative Humidity - Plantroom, Plantroom" at bounding box center [310, 304] width 256 height 10
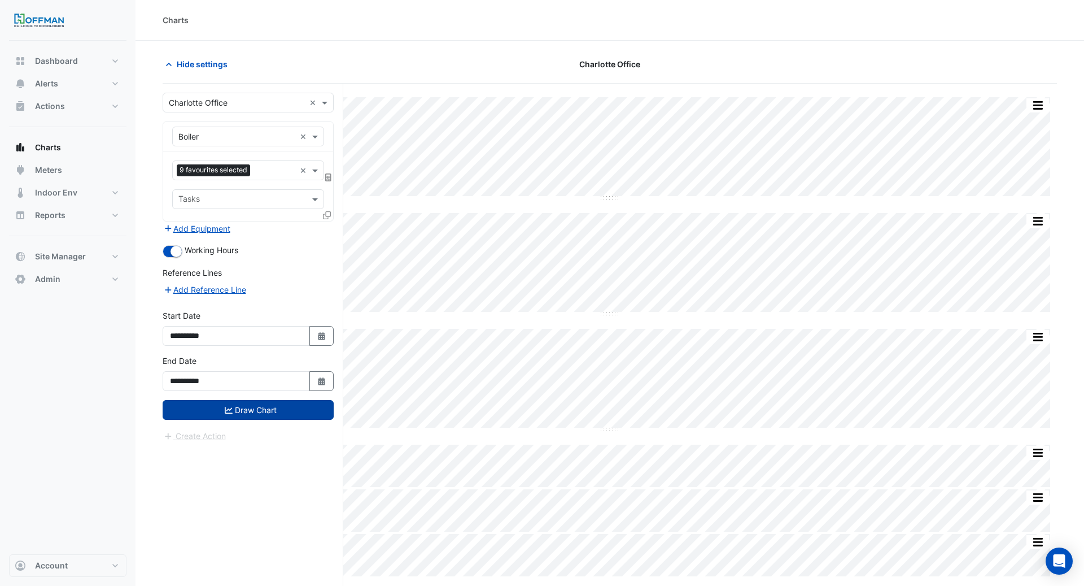
click at [271, 408] on button "Draw Chart" at bounding box center [248, 410] width 171 height 20
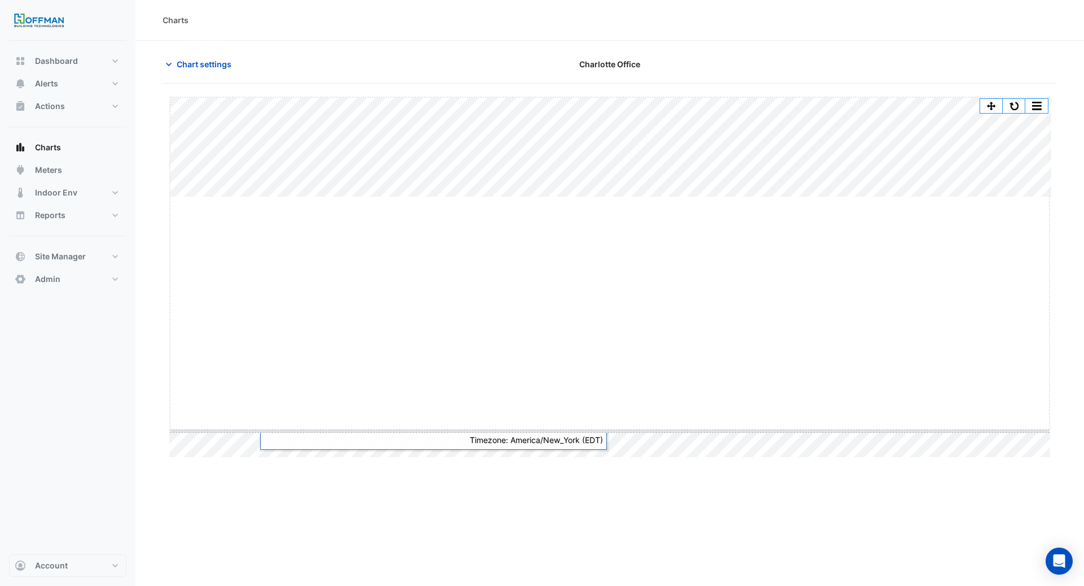
drag, startPoint x: 609, startPoint y: 197, endPoint x: 617, endPoint y: 431, distance: 233.9
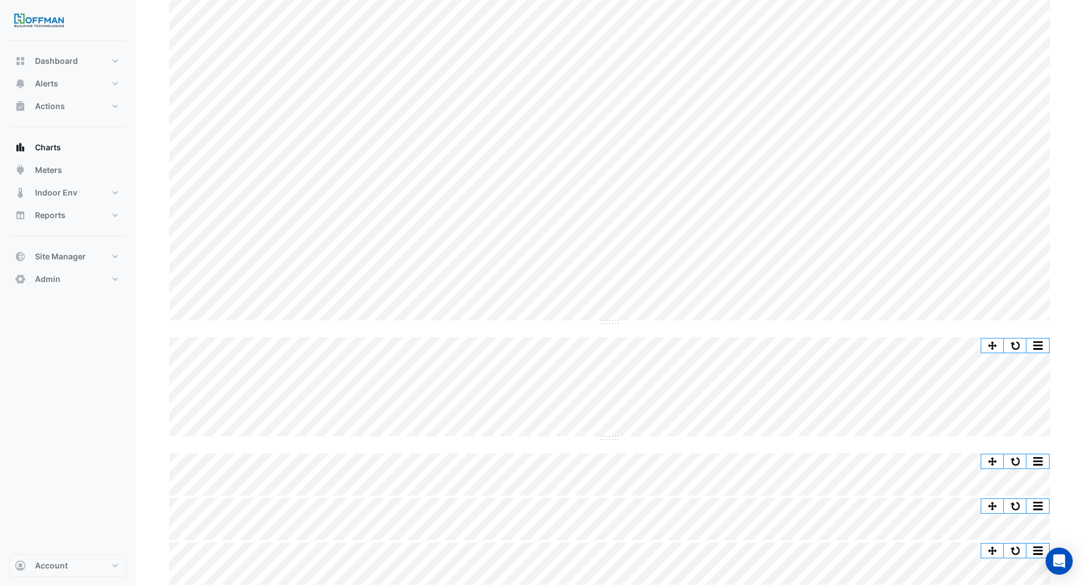
scroll to position [110, 0]
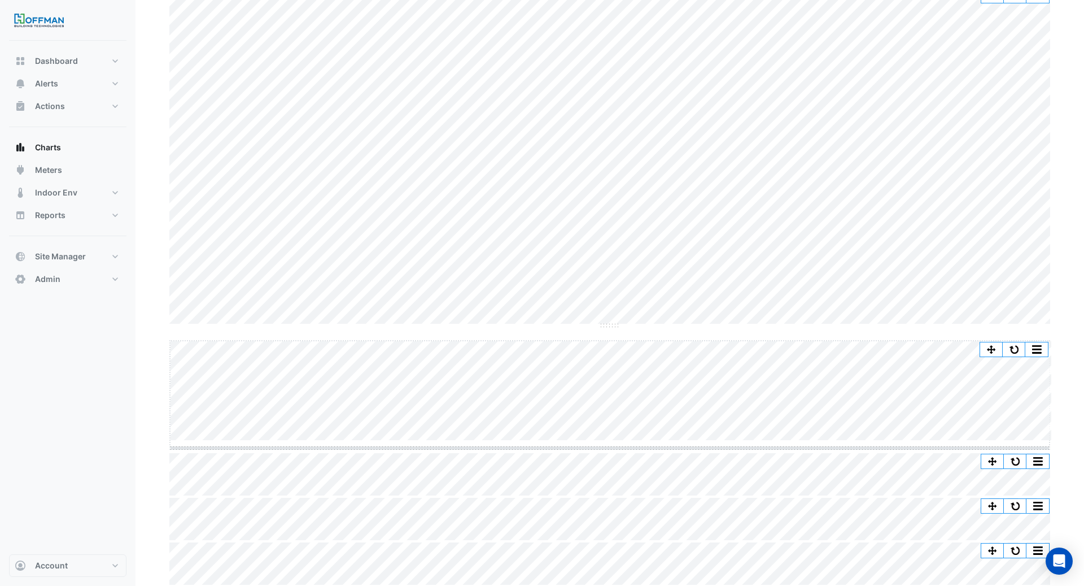
drag, startPoint x: 606, startPoint y: 435, endPoint x: 606, endPoint y: 508, distance: 72.8
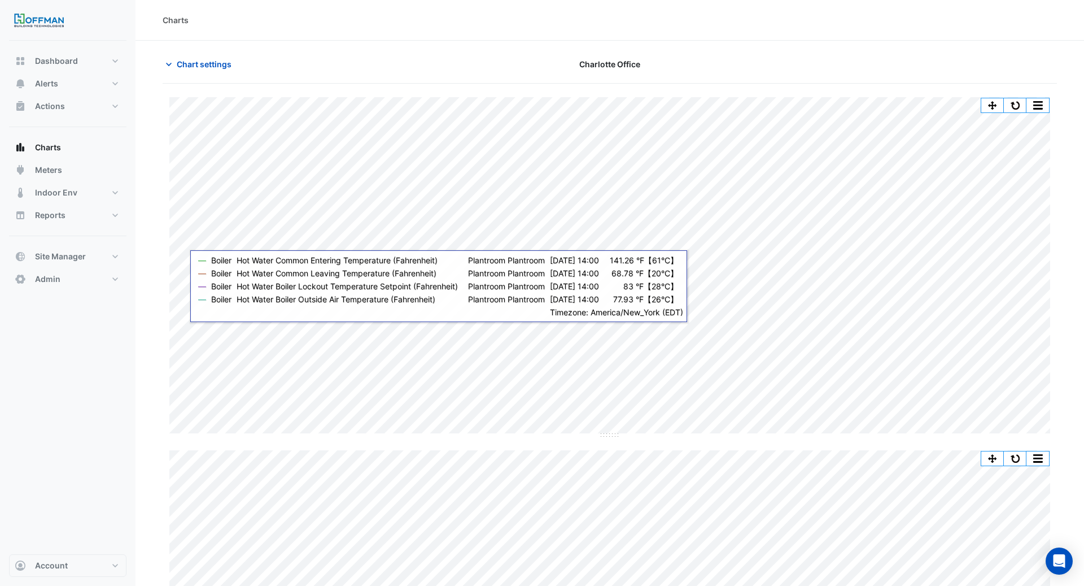
scroll to position [190, 0]
